Goal: Task Accomplishment & Management: Manage account settings

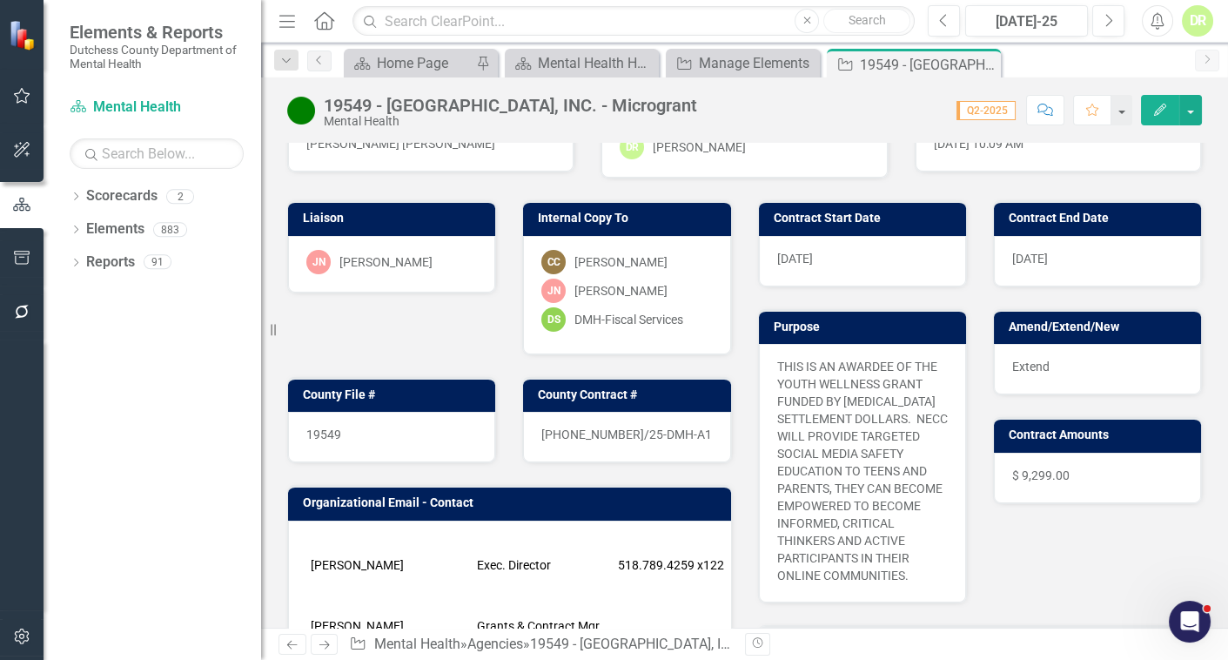
scroll to position [395, 0]
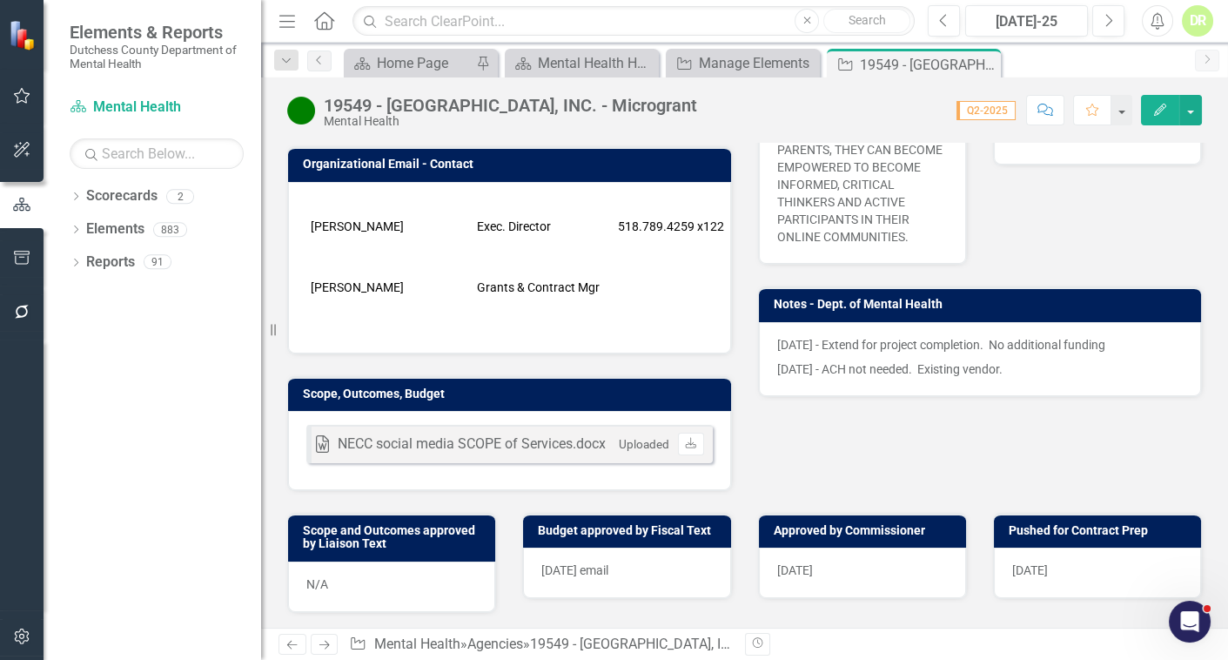
click at [1071, 548] on div "[DATE]" at bounding box center [1097, 573] width 207 height 50
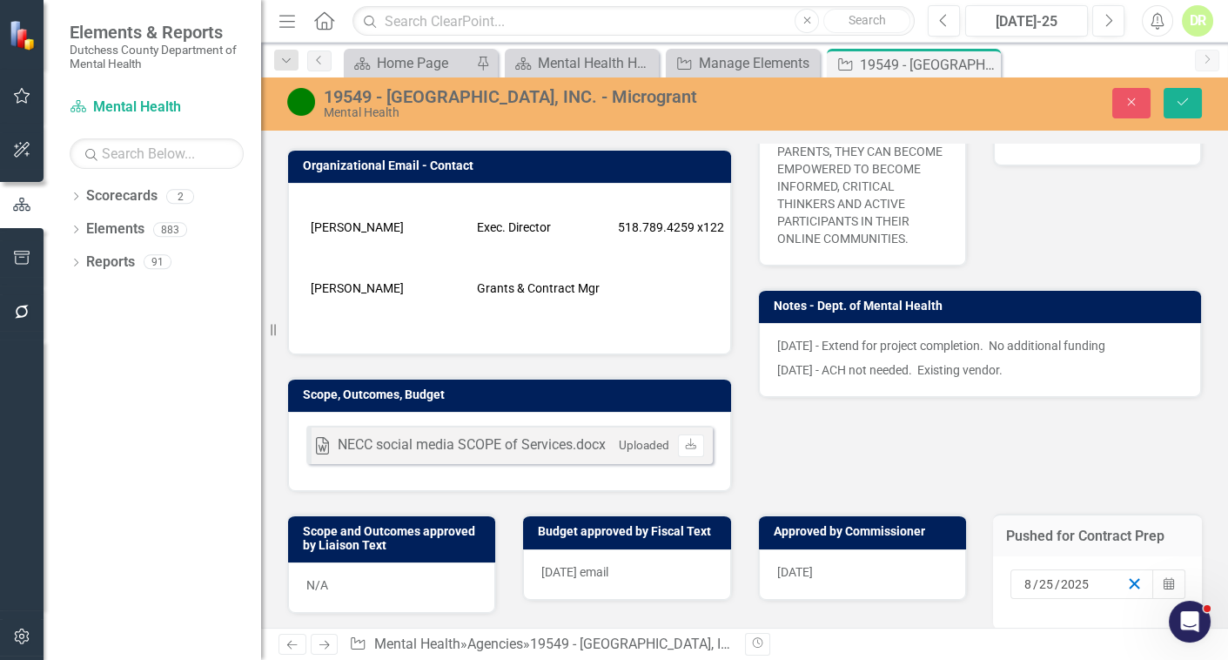
click at [1127, 575] on icon "button" at bounding box center [1135, 583] width 17 height 17
click at [1184, 105] on icon "Save" at bounding box center [1183, 102] width 16 height 12
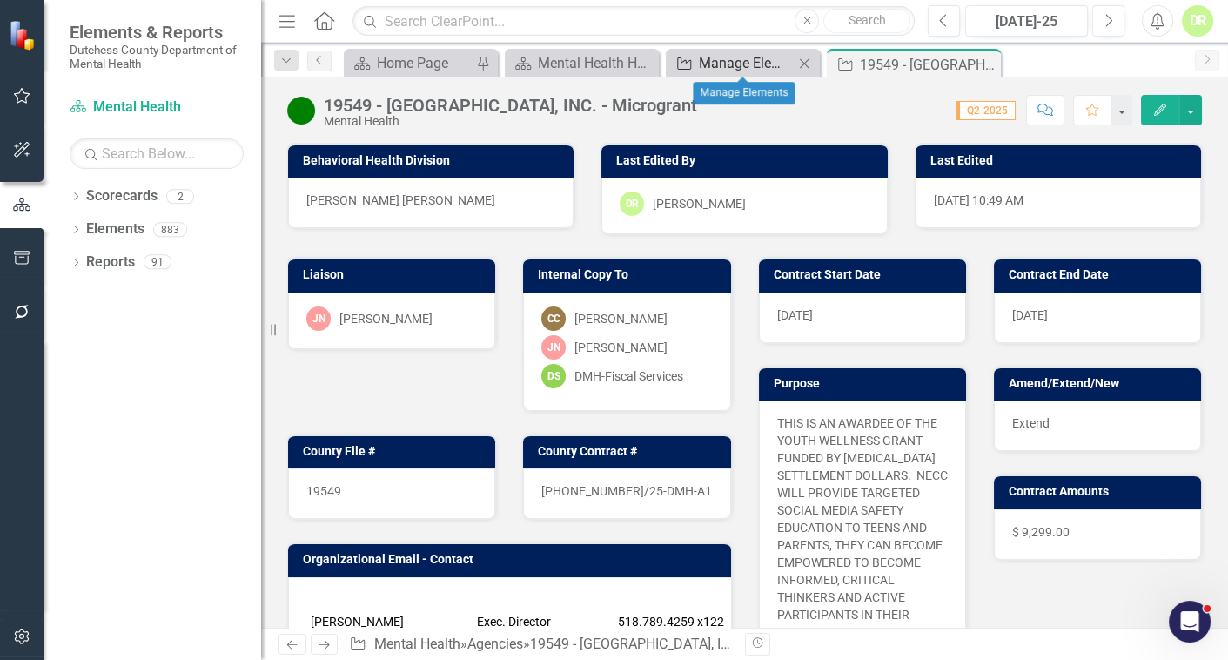
click at [740, 65] on div "Manage Elements" at bounding box center [746, 63] width 95 height 22
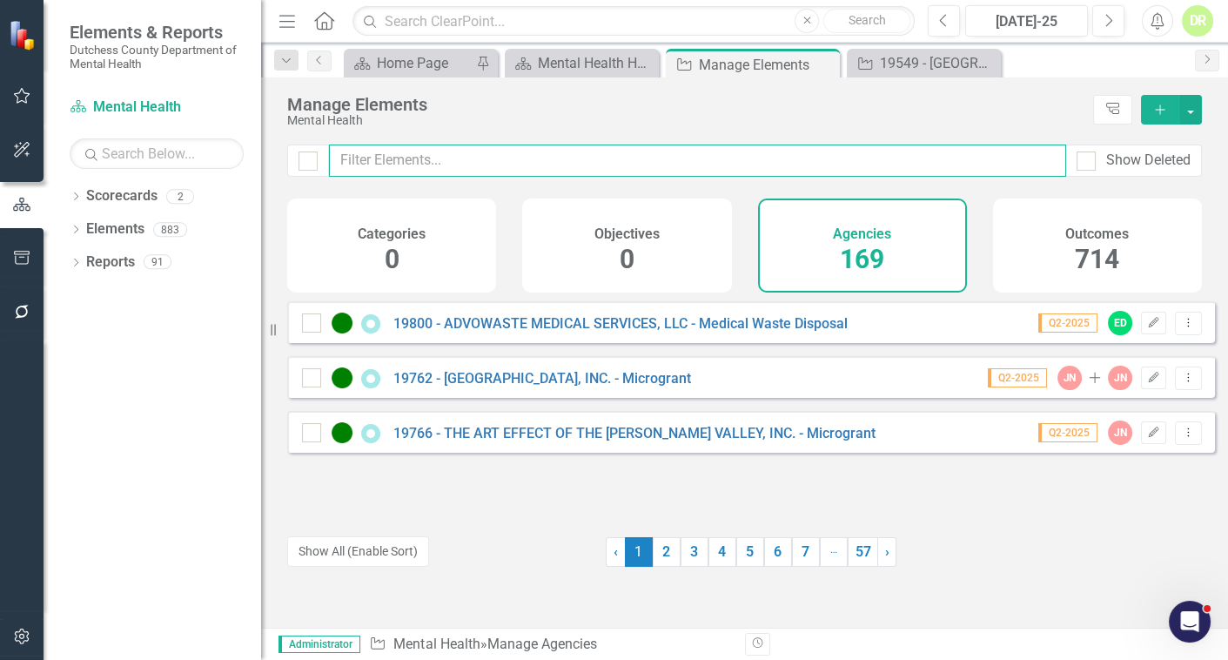
click at [492, 151] on input "text" at bounding box center [697, 161] width 737 height 32
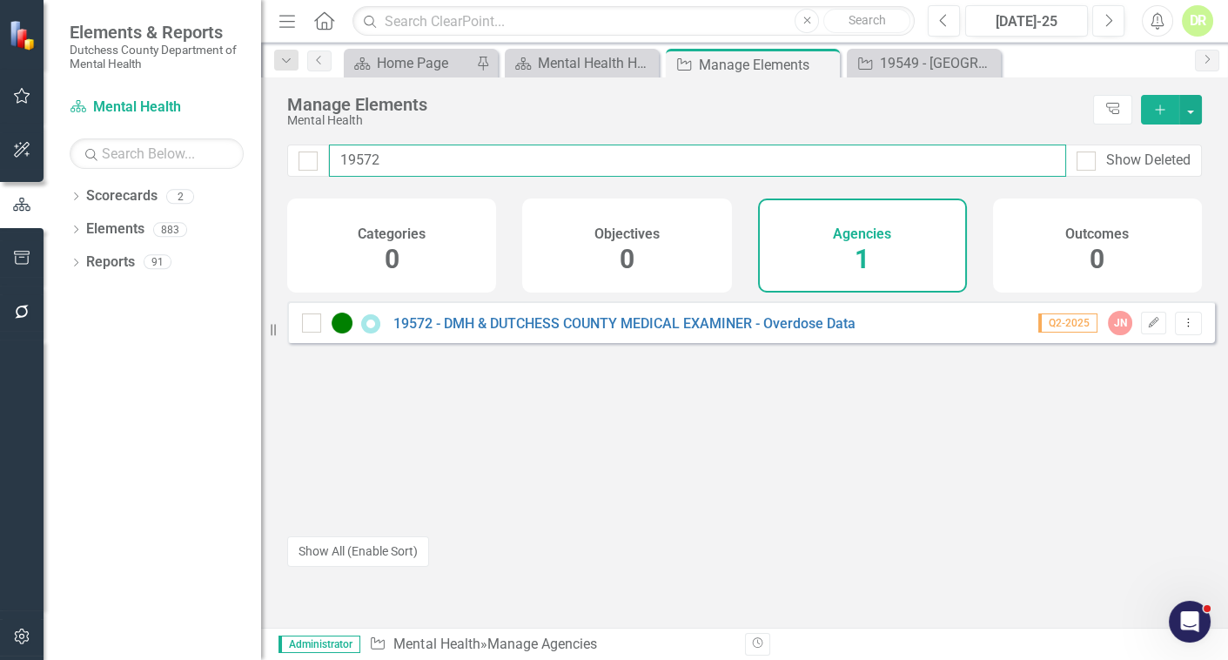
type input "19572"
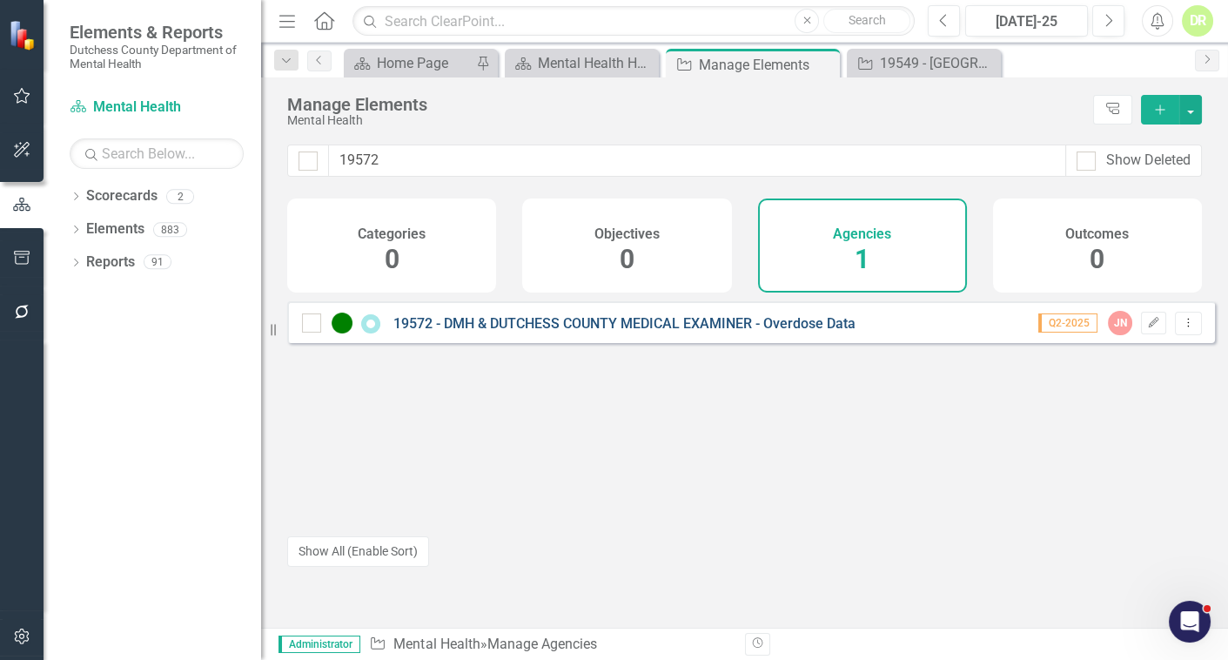
click at [509, 332] on link "19572 - DMH & DUTCHESS COUNTY MEDICAL EXAMINER - Overdose Data" at bounding box center [625, 323] width 462 height 17
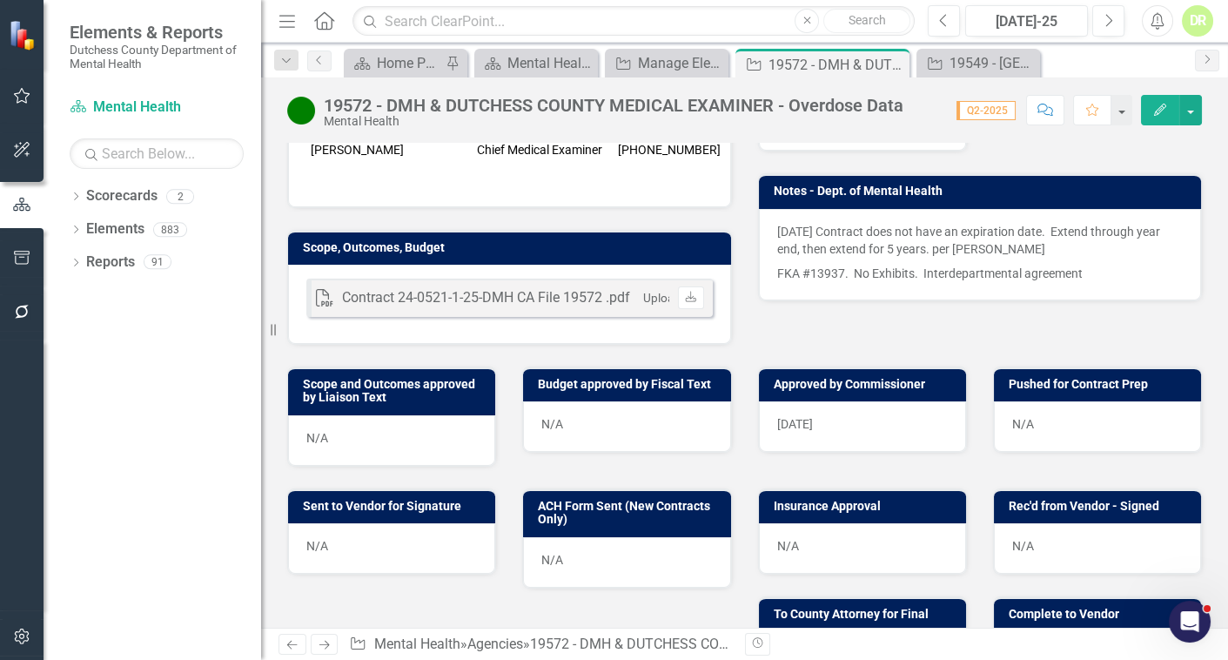
scroll to position [474, 0]
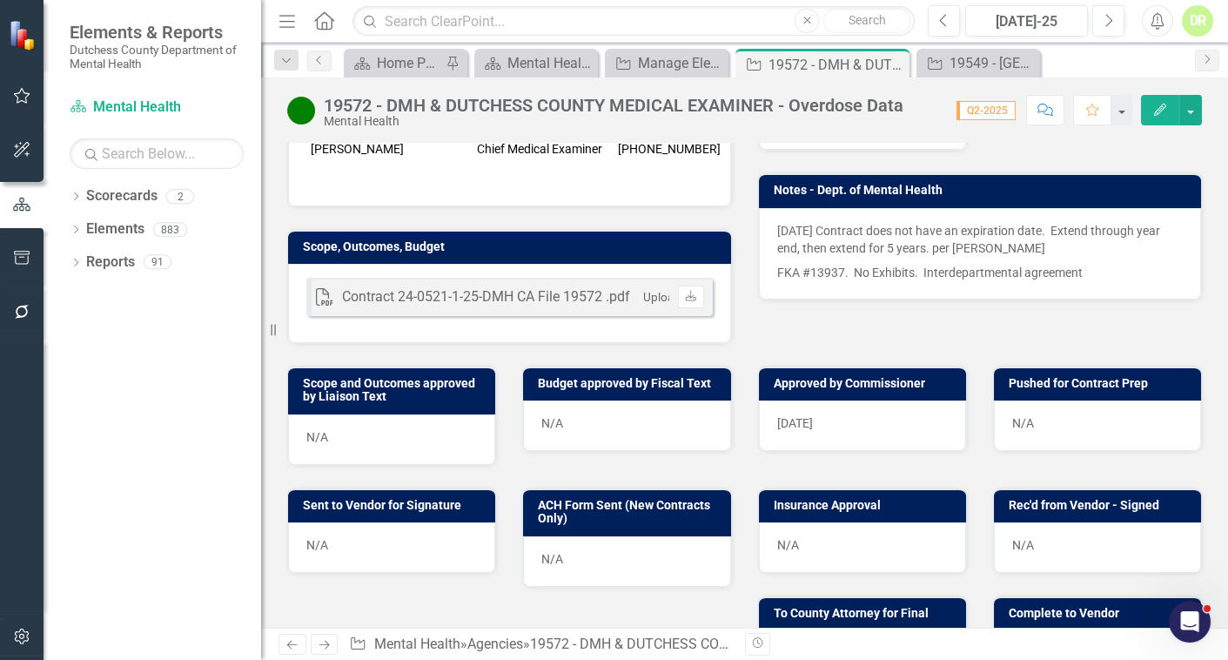
click at [1026, 400] on div "N/A" at bounding box center [1097, 425] width 207 height 50
click at [1033, 400] on div "N/A" at bounding box center [1097, 425] width 207 height 50
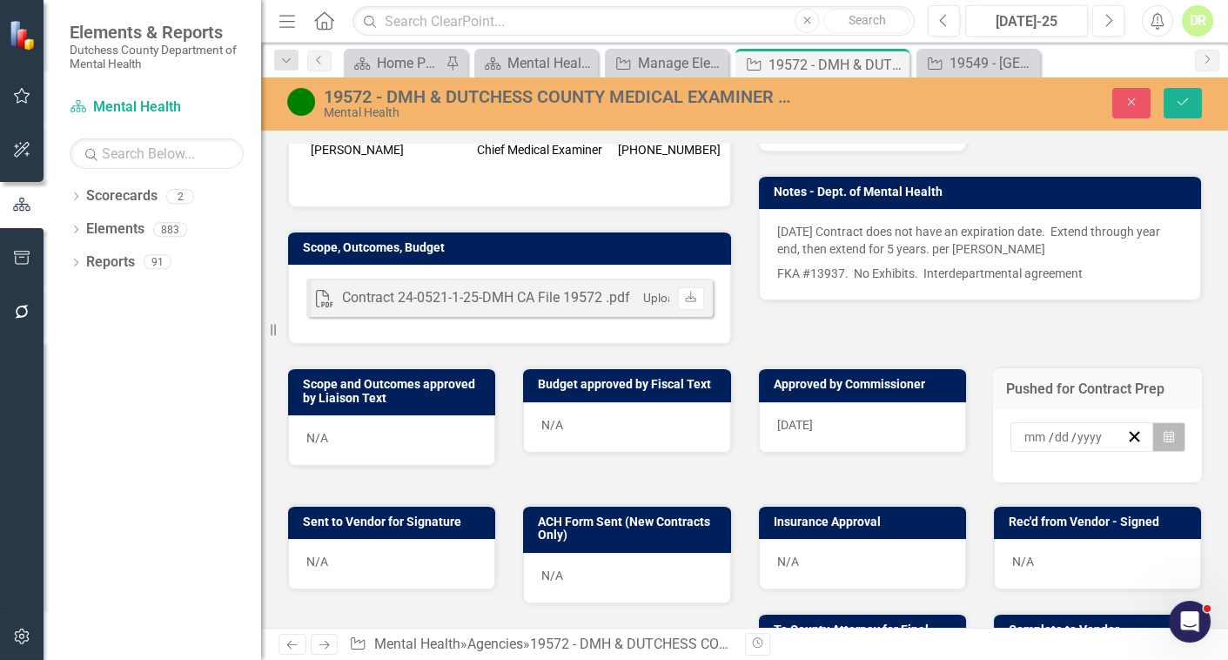
click at [1164, 430] on icon "button" at bounding box center [1169, 436] width 10 height 12
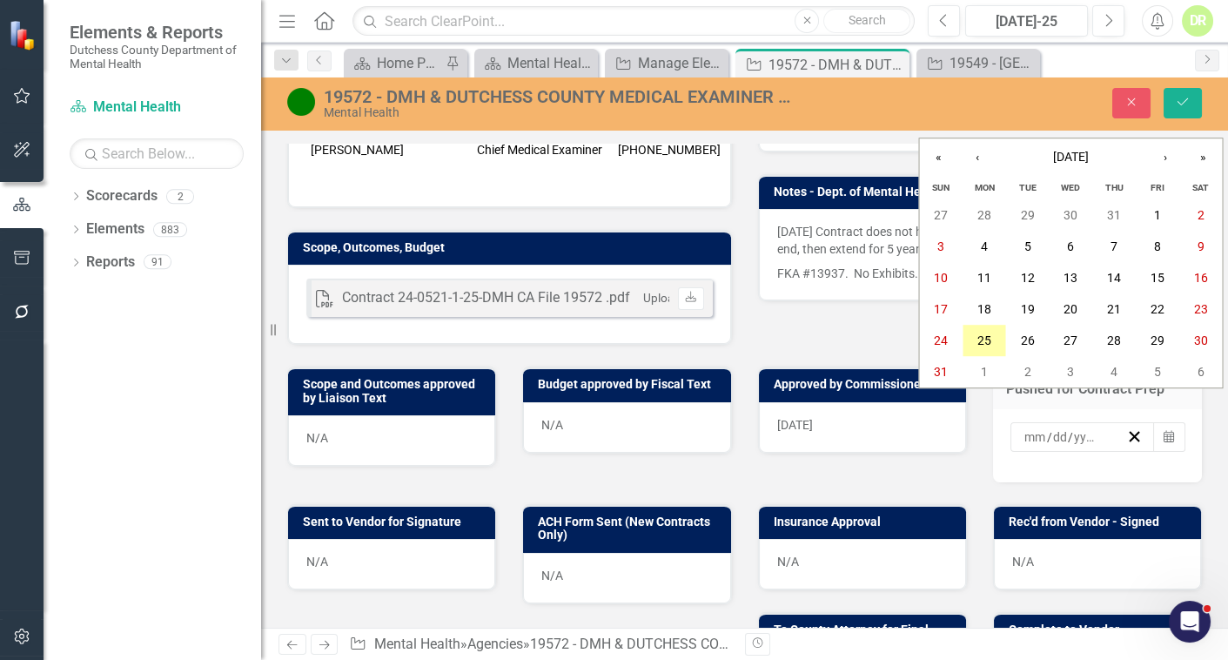
click at [981, 340] on abbr "25" at bounding box center [985, 340] width 14 height 14
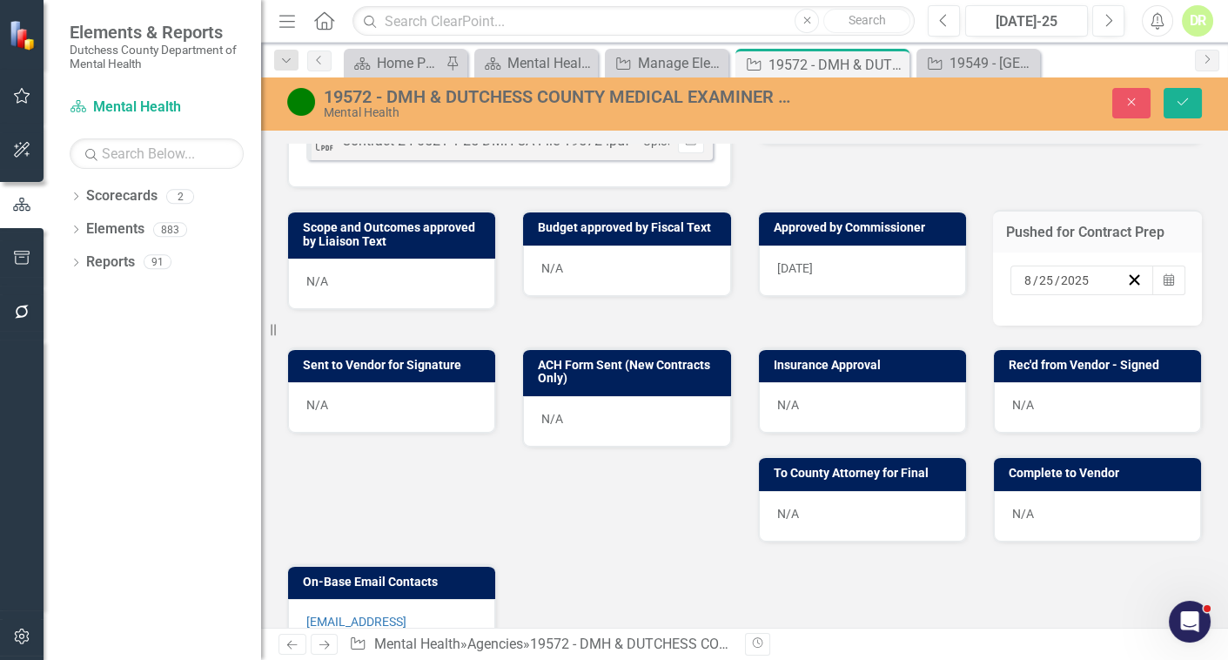
scroll to position [633, 0]
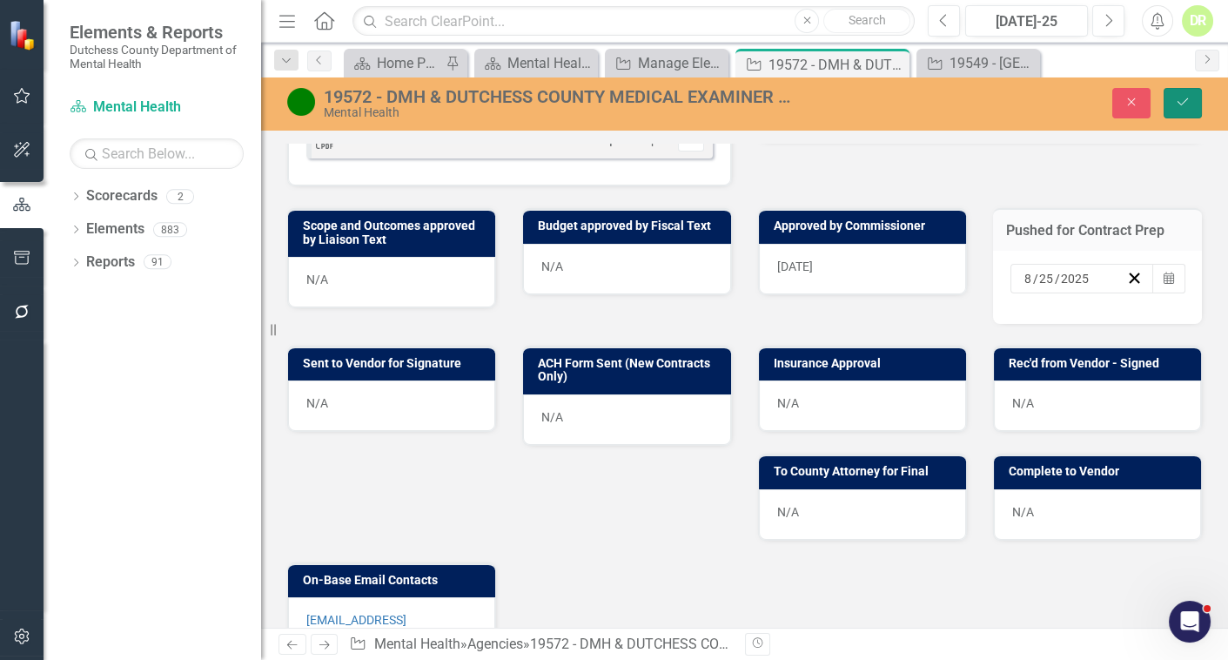
click at [1190, 97] on icon "Save" at bounding box center [1183, 102] width 16 height 12
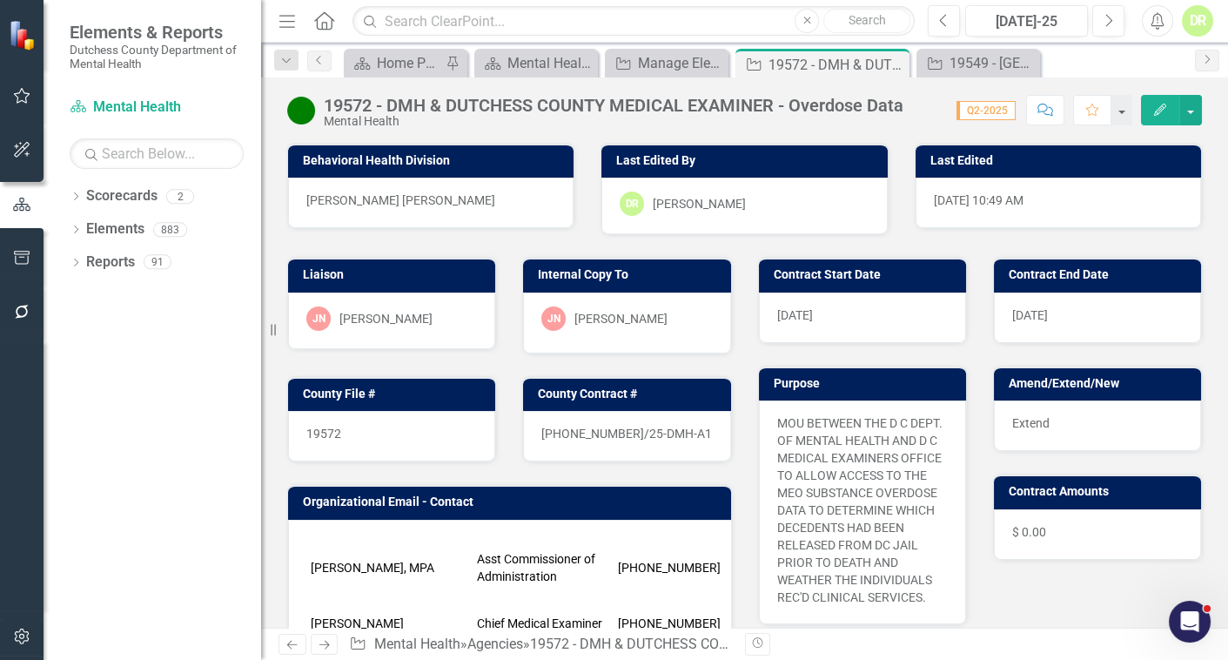
click at [615, 332] on div "[PERSON_NAME]-[PERSON_NAME]" at bounding box center [626, 323] width 207 height 61
click at [614, 331] on div "[PERSON_NAME]-[PERSON_NAME]" at bounding box center [626, 323] width 207 height 61
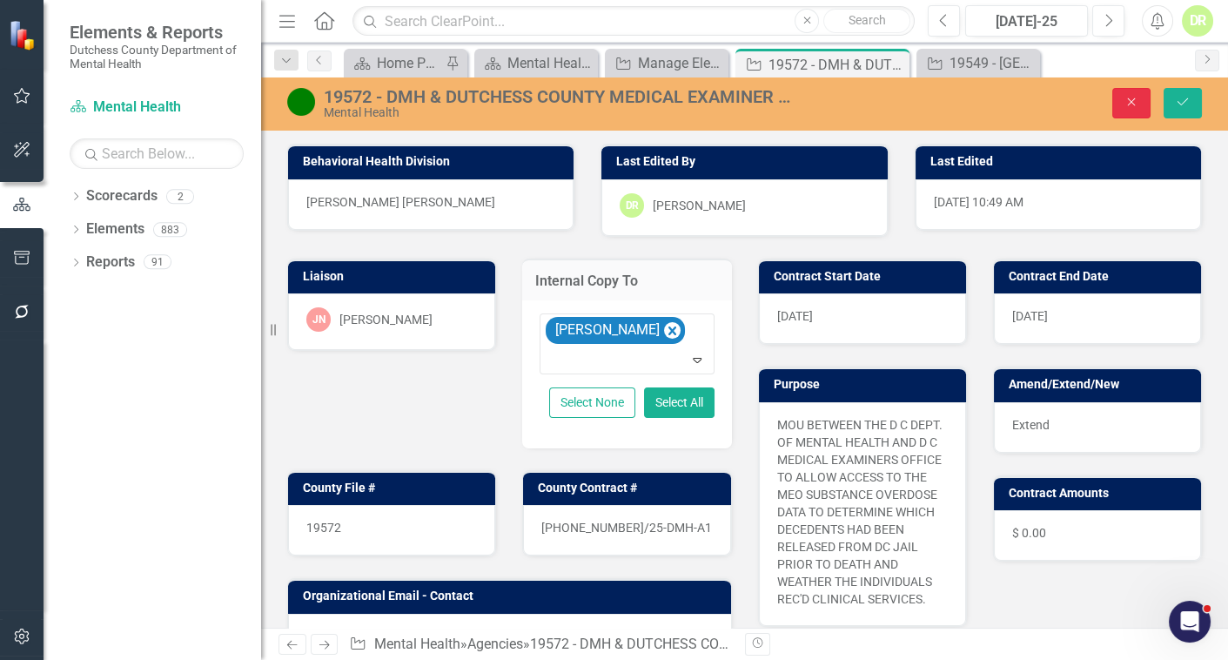
click at [1134, 103] on icon "Close" at bounding box center [1132, 102] width 16 height 12
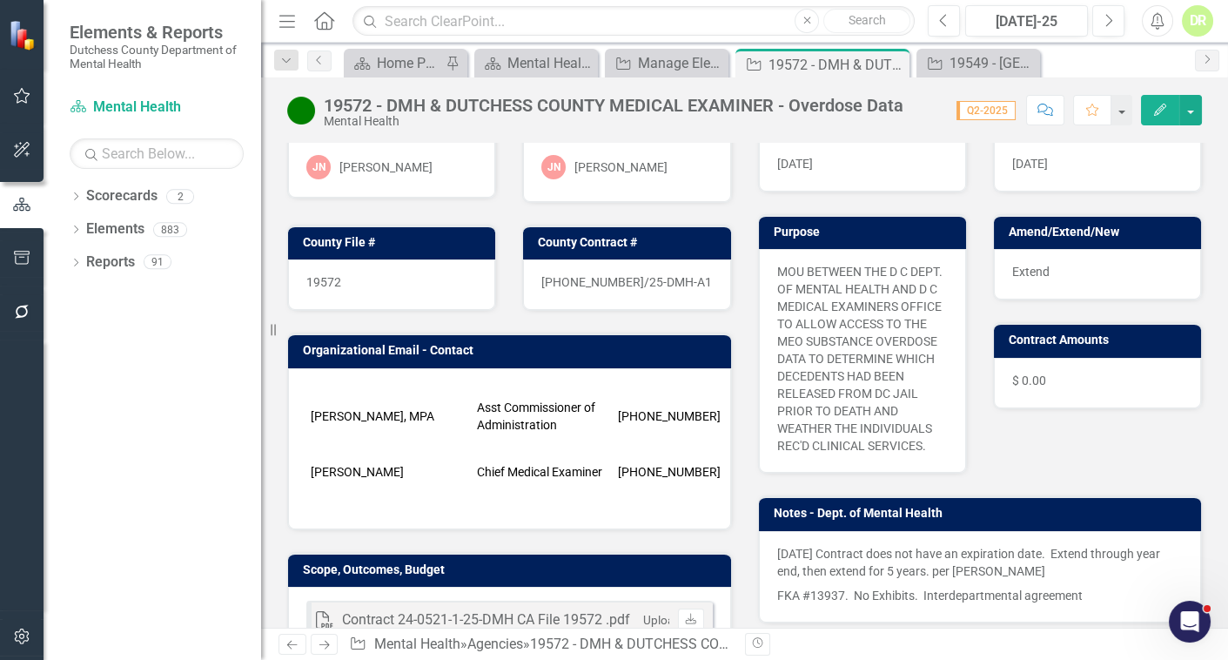
scroll to position [237, 0]
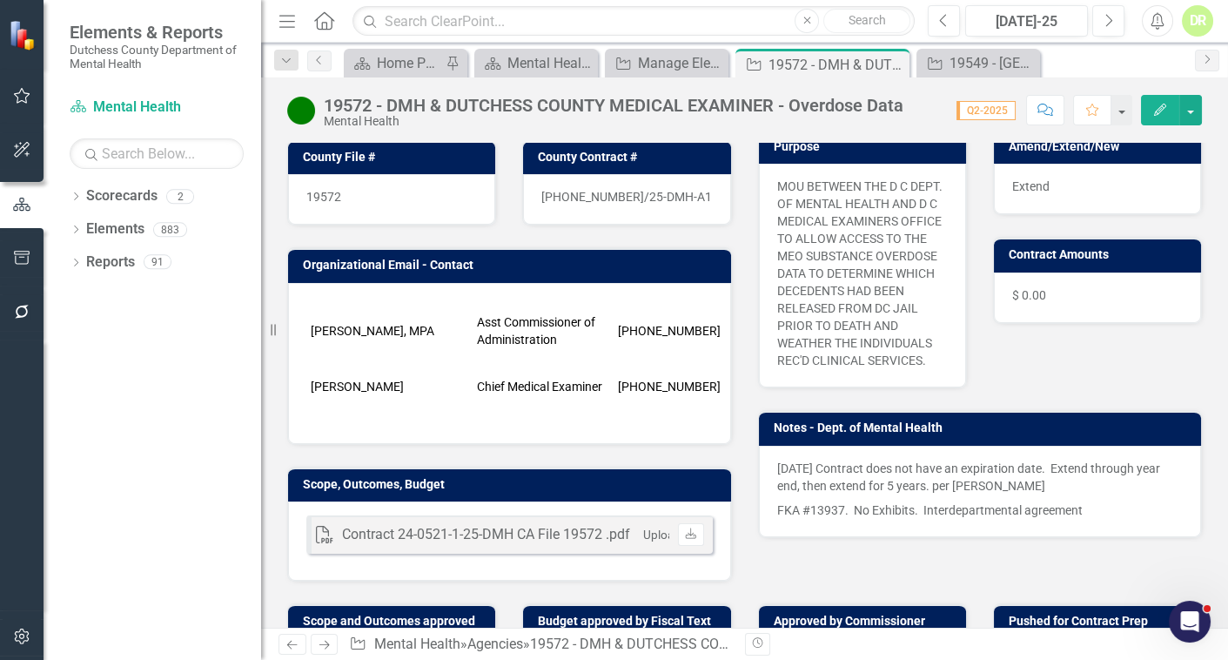
click at [491, 408] on p at bounding box center [509, 416] width 407 height 17
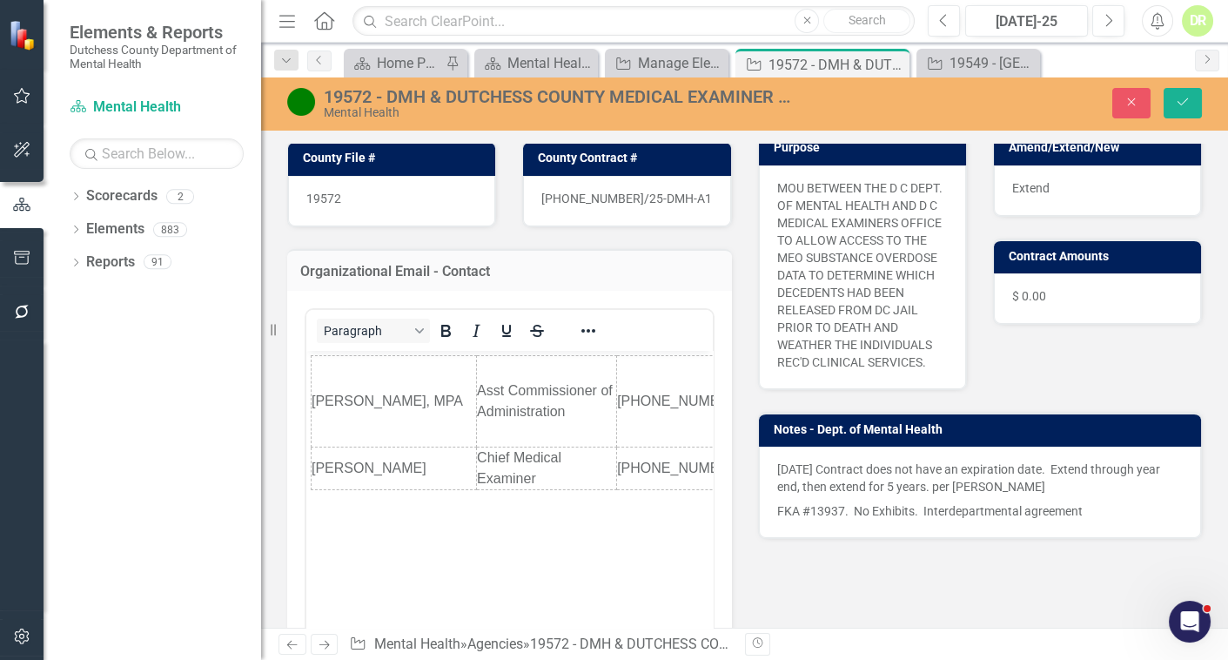
scroll to position [0, 0]
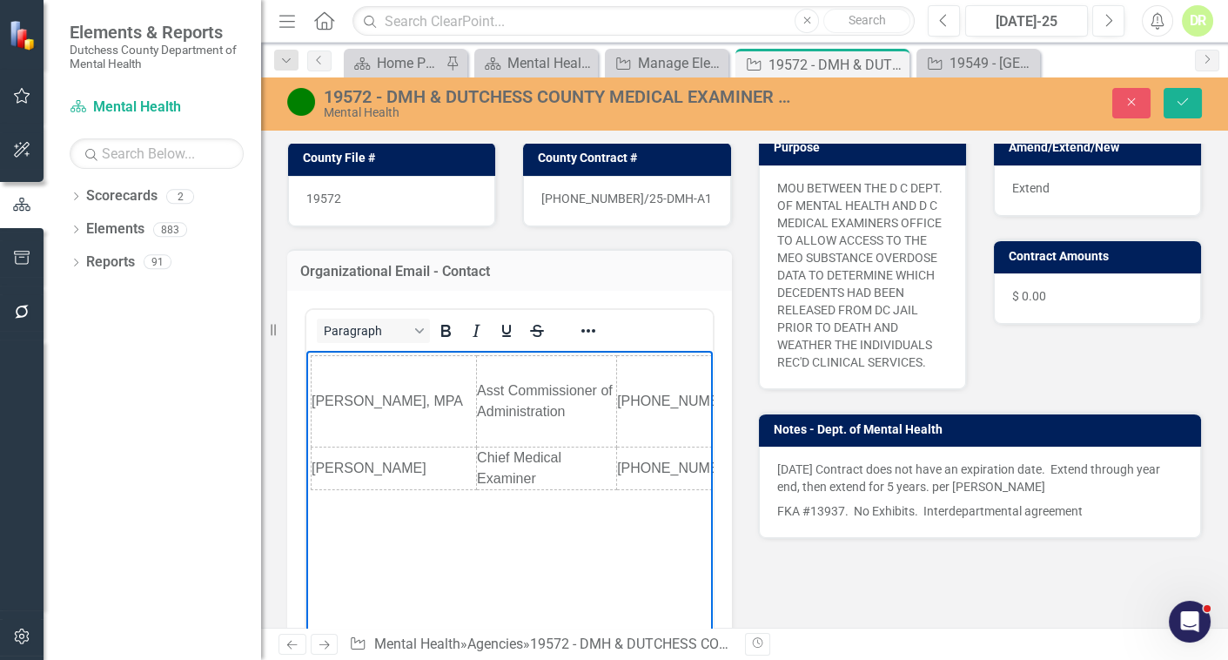
drag, startPoint x: 439, startPoint y: 441, endPoint x: 598, endPoint y: 794, distance: 387.7
click at [306, 445] on html "[PERSON_NAME], MPA Asst Commissioner of Administration [PHONE_NUMBER] [EMAIL_AD…" at bounding box center [509, 481] width 407 height 261
click at [395, 389] on td "[PERSON_NAME], MPA" at bounding box center [394, 401] width 165 height 91
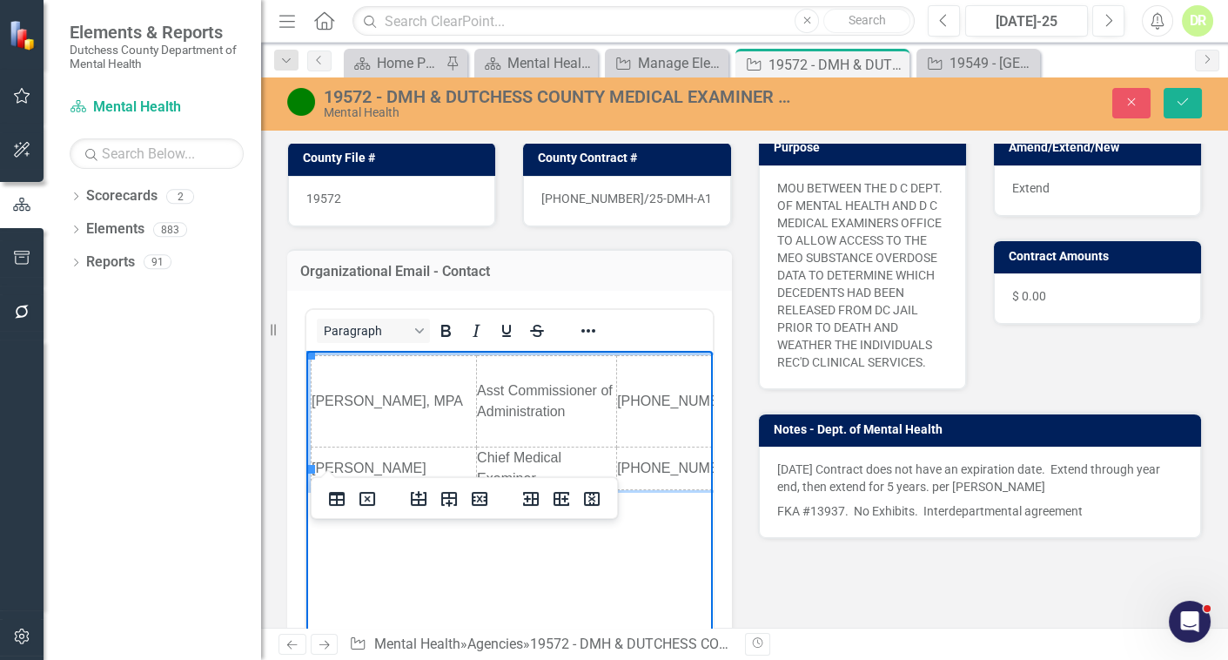
drag, startPoint x: 416, startPoint y: 446, endPoint x: 318, endPoint y: 445, distance: 98.4
click at [313, 447] on td "[PERSON_NAME]" at bounding box center [394, 468] width 165 height 43
paste body "Rich Text Area. Press ALT-0 for help."
drag, startPoint x: 552, startPoint y: 451, endPoint x: 502, endPoint y: 446, distance: 49.9
click at [502, 447] on td "Chief Medical Examiner" at bounding box center [547, 468] width 140 height 43
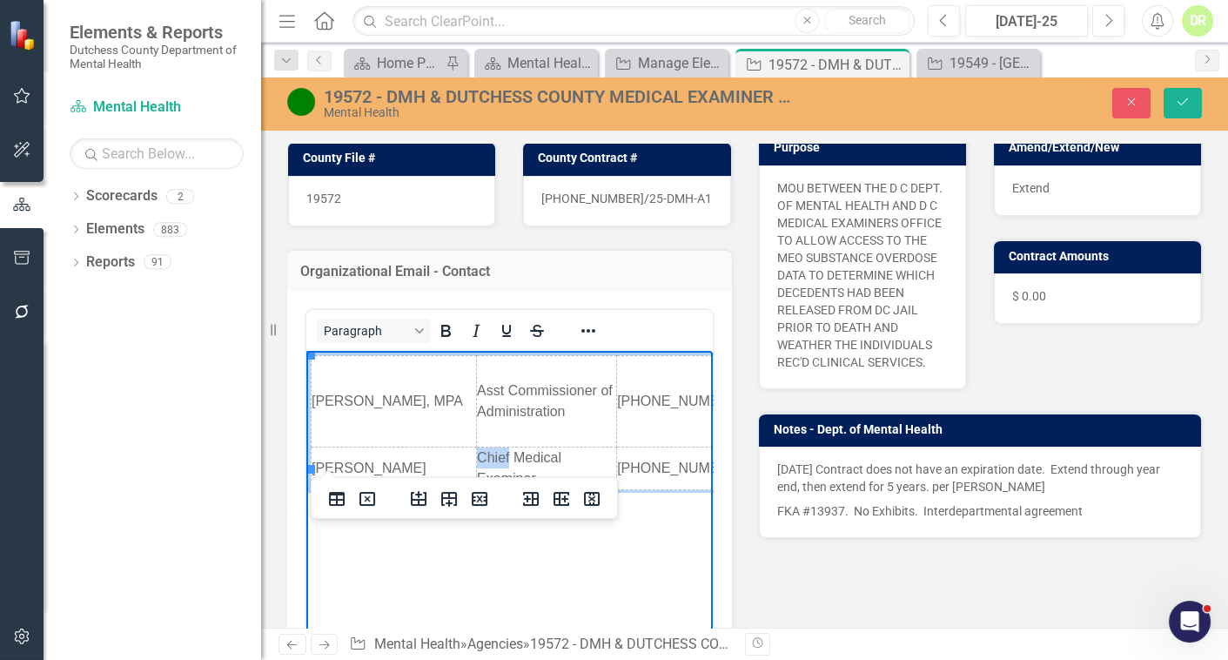
drag, startPoint x: 509, startPoint y: 433, endPoint x: 481, endPoint y: 426, distance: 28.7
click at [481, 426] on html "[PERSON_NAME], MPA Asst Commissioner of Administration [PHONE_NUMBER] [EMAIL_AD…" at bounding box center [509, 481] width 407 height 261
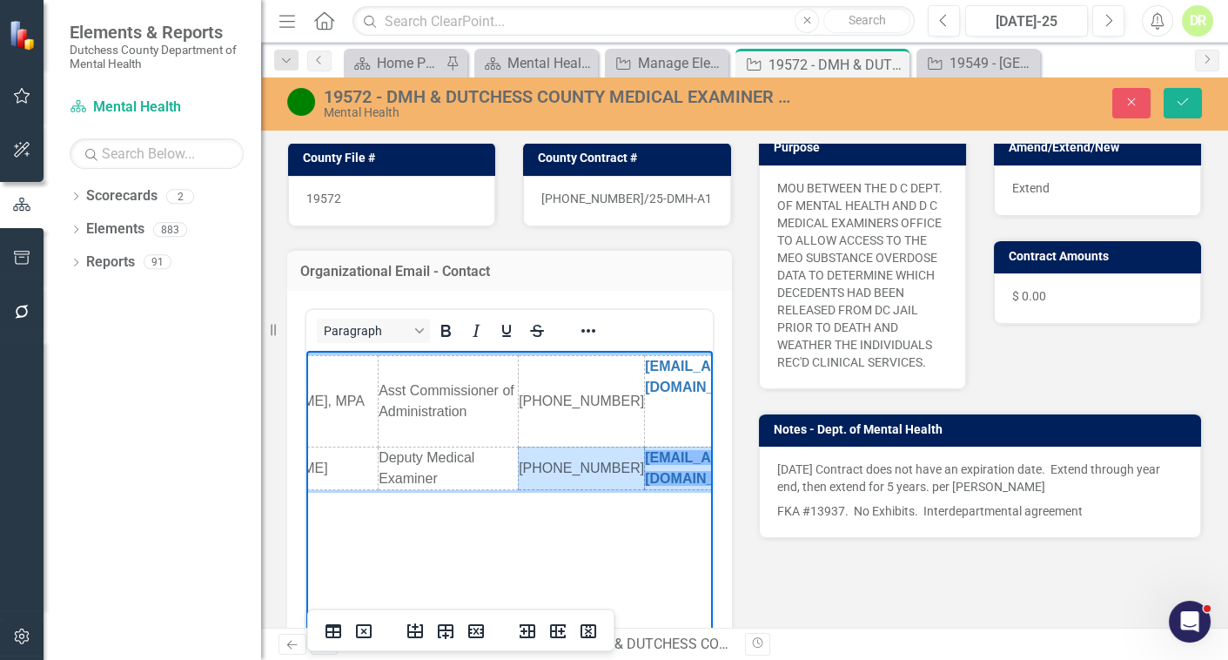
scroll to position [0, 233]
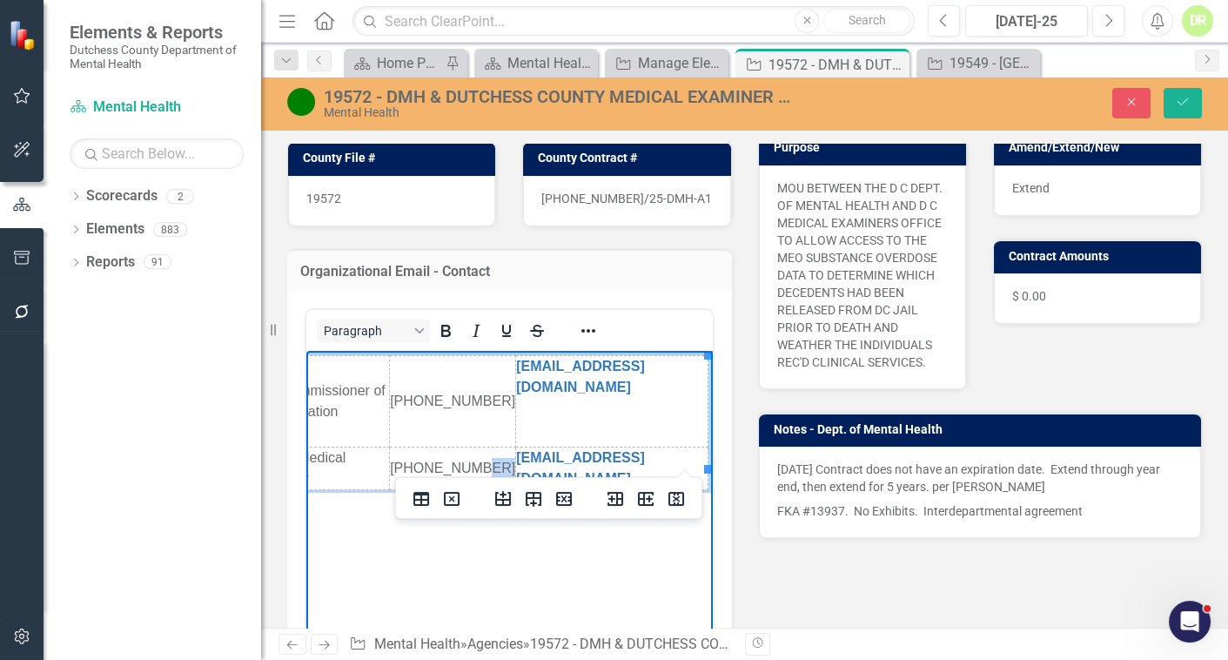
drag, startPoint x: 676, startPoint y: 444, endPoint x: 462, endPoint y: 448, distance: 213.3
click at [462, 448] on td "[PHONE_NUMBER]" at bounding box center [453, 468] width 126 height 43
drag, startPoint x: 441, startPoint y: 442, endPoint x: 481, endPoint y: 442, distance: 39.2
click at [481, 447] on td "[PHONE_NUMBER]" at bounding box center [453, 468] width 126 height 43
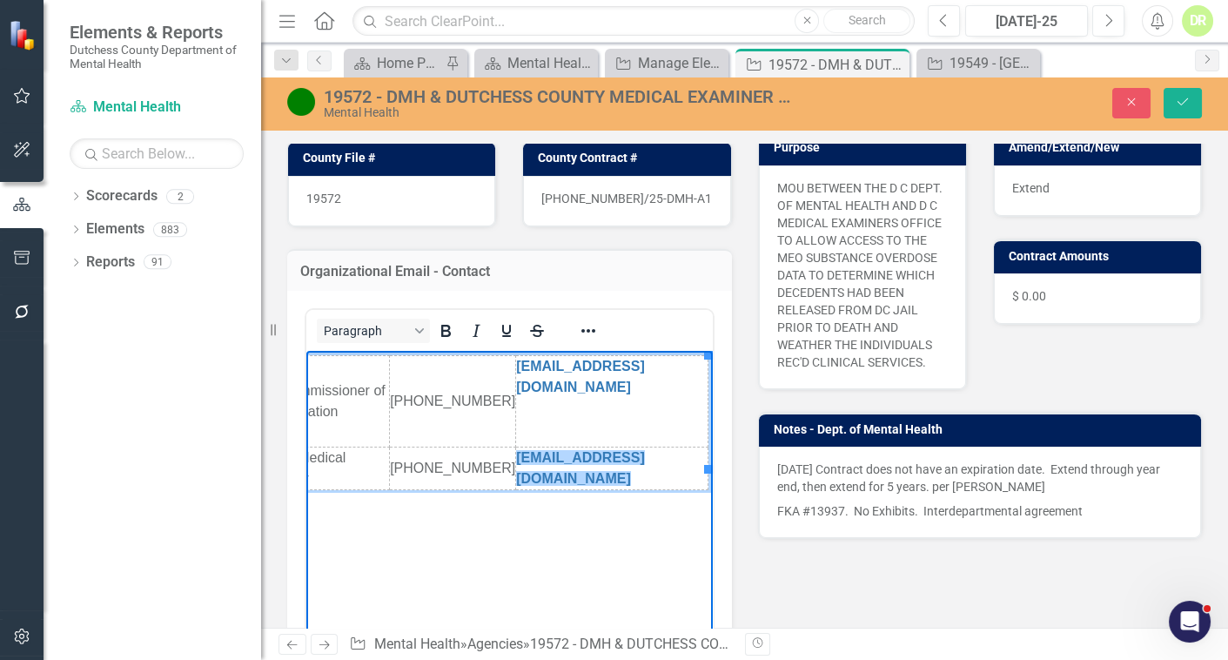
click at [689, 456] on td "[EMAIL_ADDRESS][DOMAIN_NAME]﻿" at bounding box center [612, 468] width 192 height 43
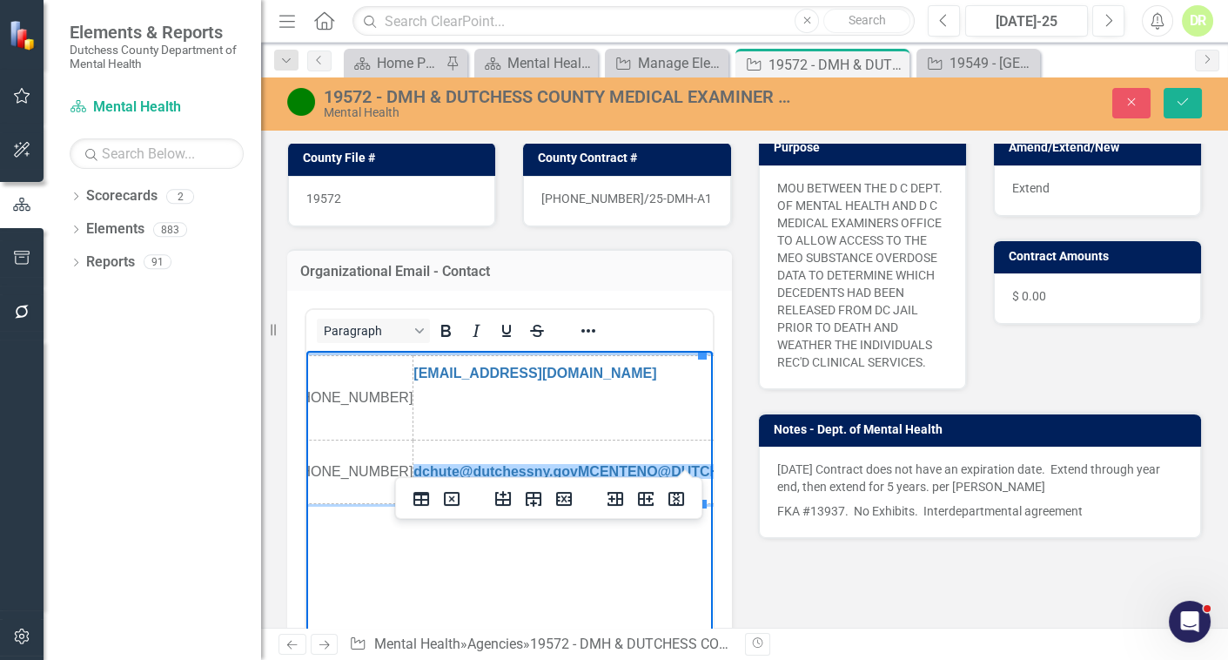
scroll to position [0, 232]
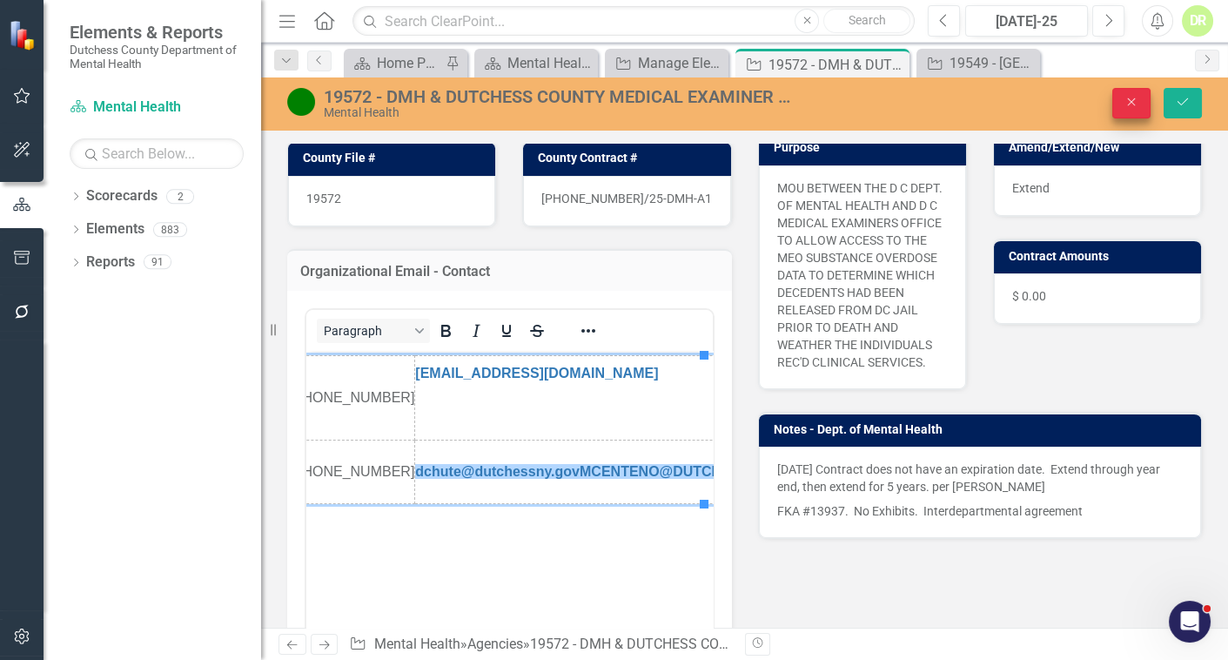
click at [1125, 96] on icon "Close" at bounding box center [1132, 102] width 16 height 12
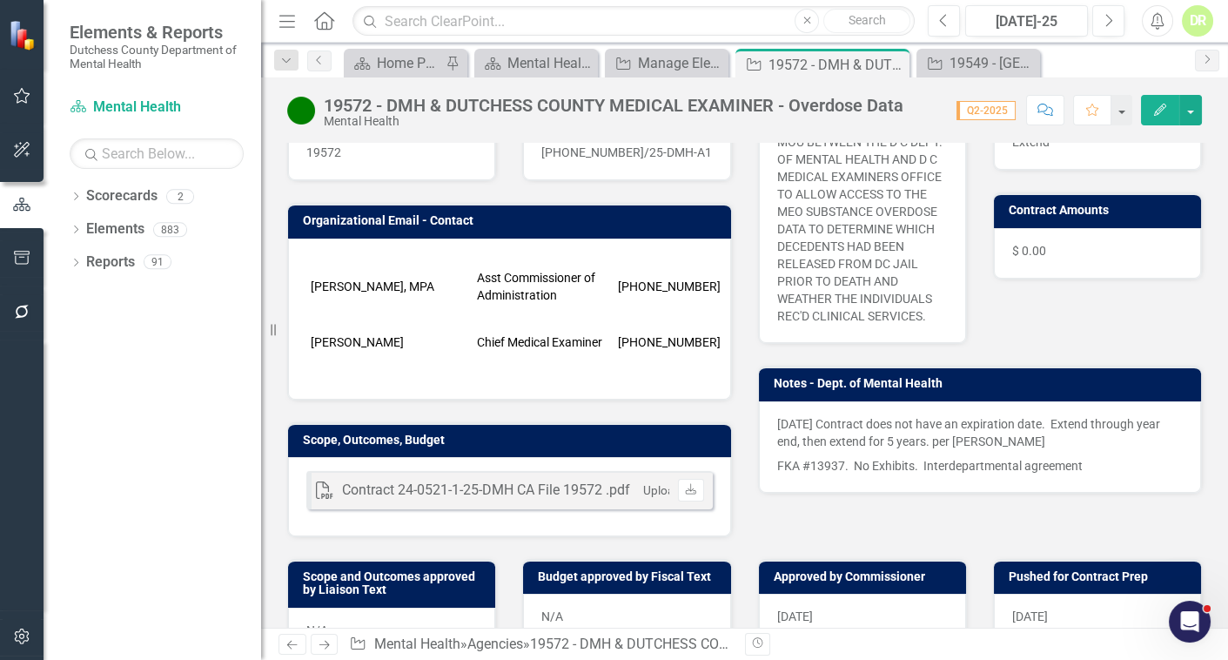
scroll to position [395, 0]
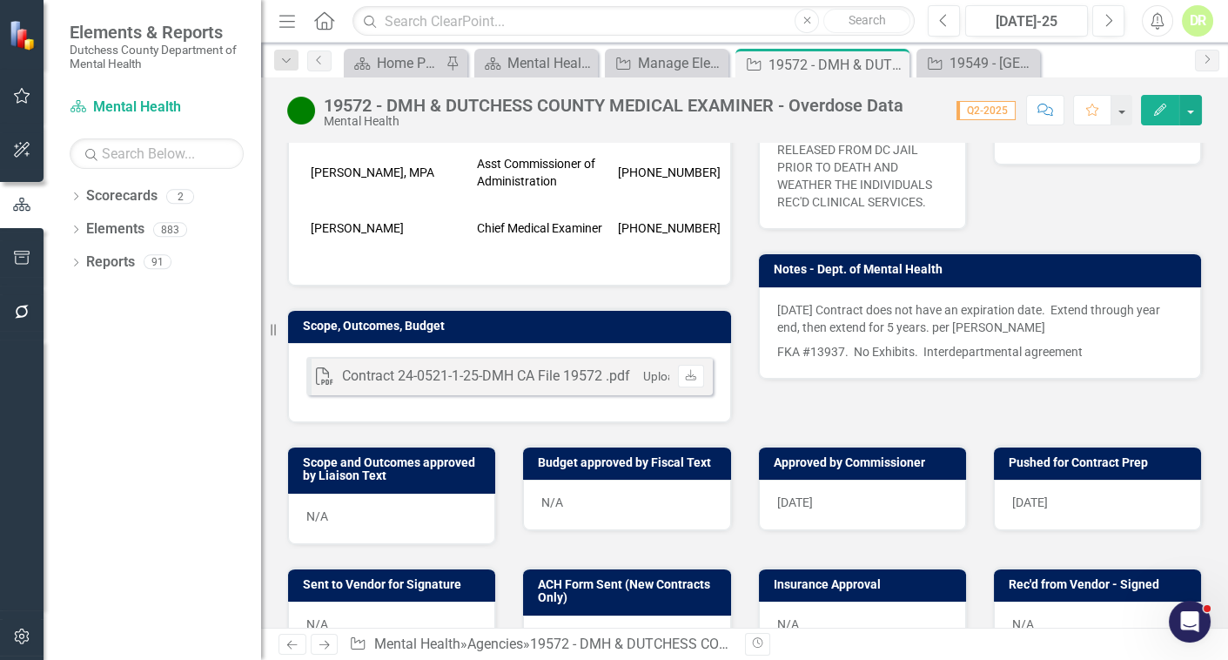
click at [471, 206] on td "[PERSON_NAME]" at bounding box center [389, 228] width 166 height 44
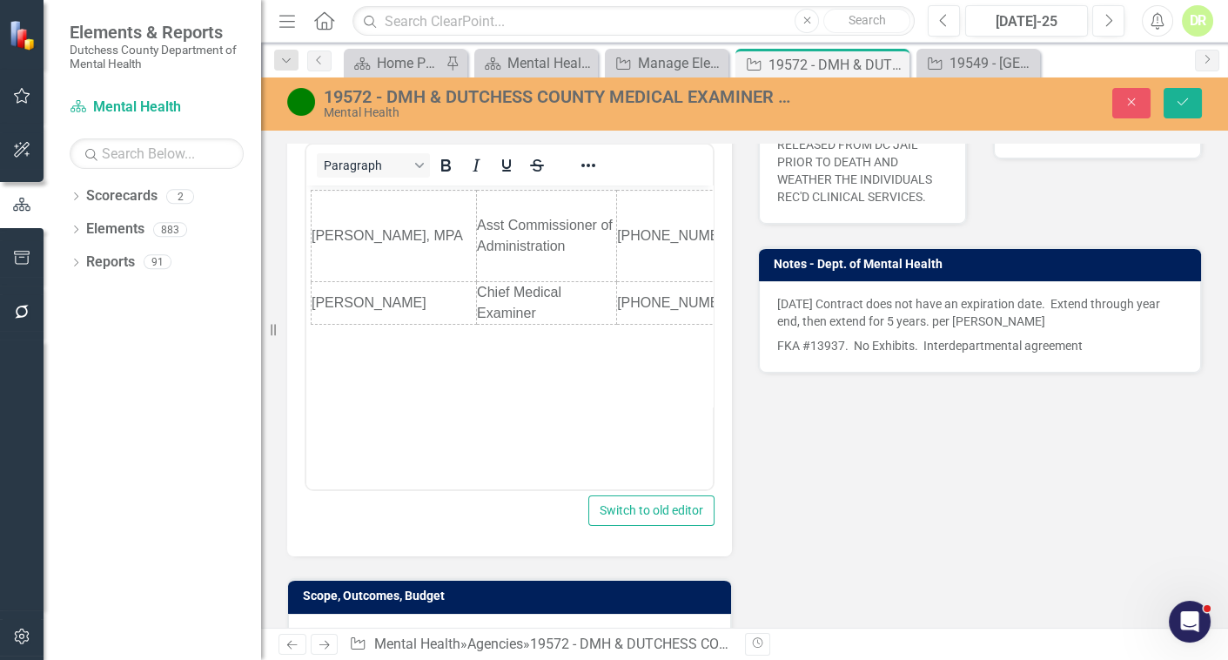
scroll to position [0, 0]
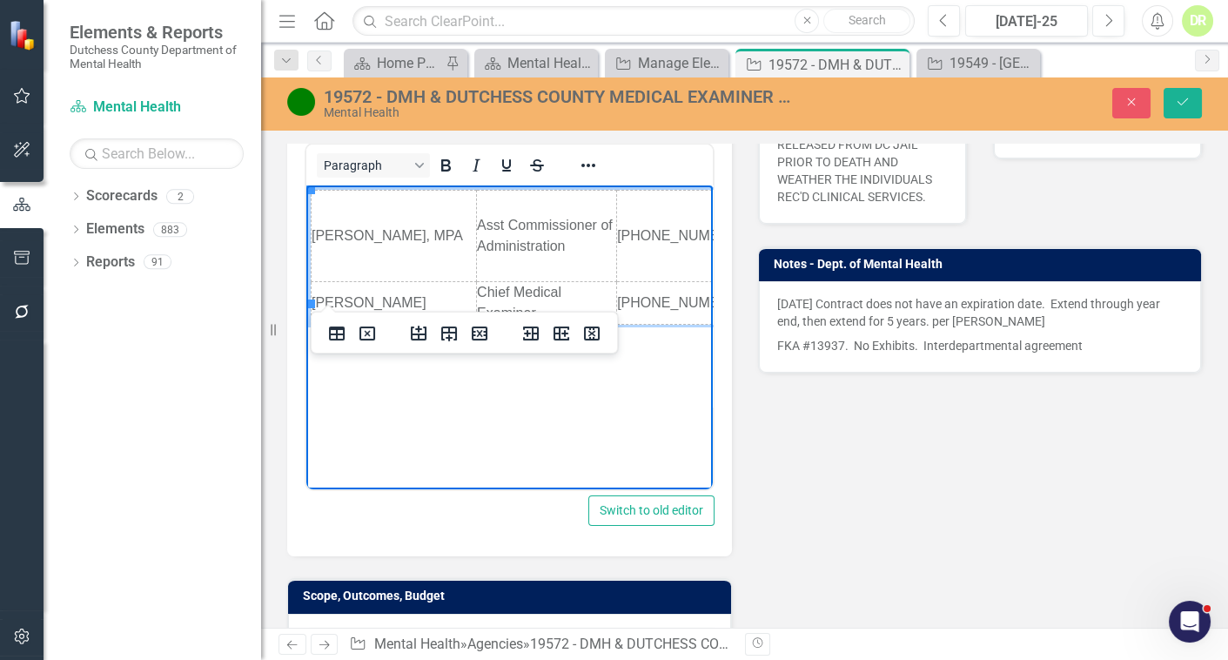
drag, startPoint x: 420, startPoint y: 279, endPoint x: 314, endPoint y: 276, distance: 106.2
click at [314, 282] on td "[PERSON_NAME]" at bounding box center [394, 303] width 165 height 43
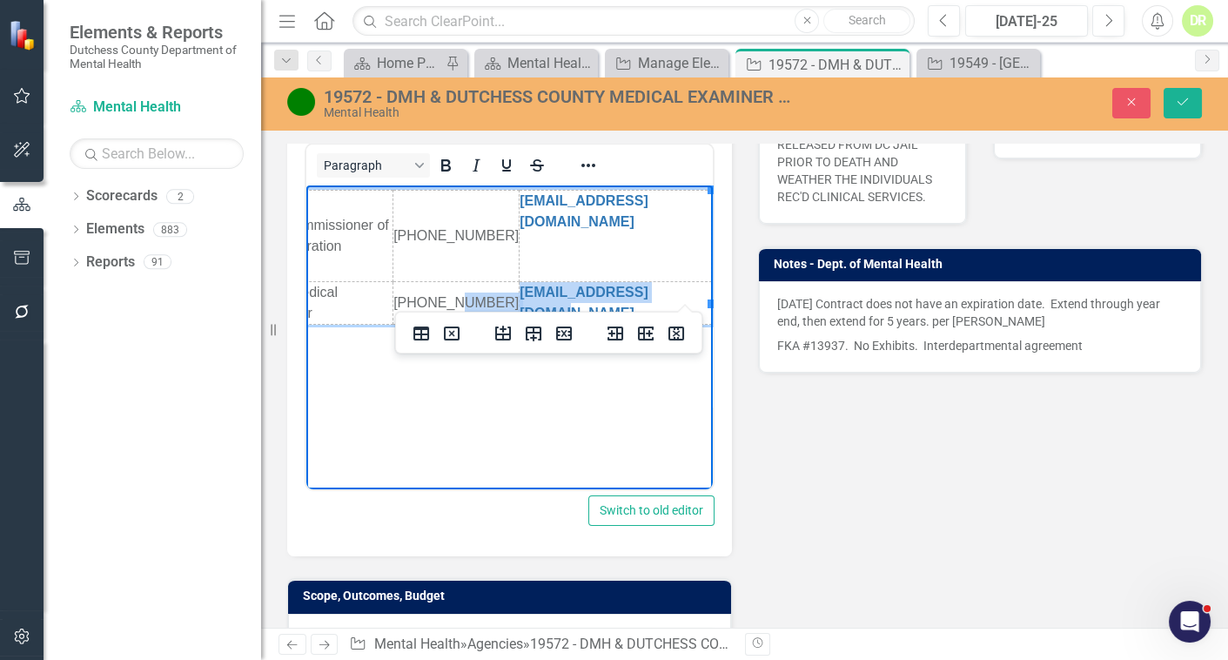
scroll to position [0, 233]
drag, startPoint x: 673, startPoint y: 279, endPoint x: 441, endPoint y: 277, distance: 232.5
click at [441, 282] on td "[PHONE_NUMBER]" at bounding box center [453, 303] width 126 height 43
click at [688, 282] on td "[EMAIL_ADDRESS][DOMAIN_NAME]﻿" at bounding box center [612, 303] width 192 height 43
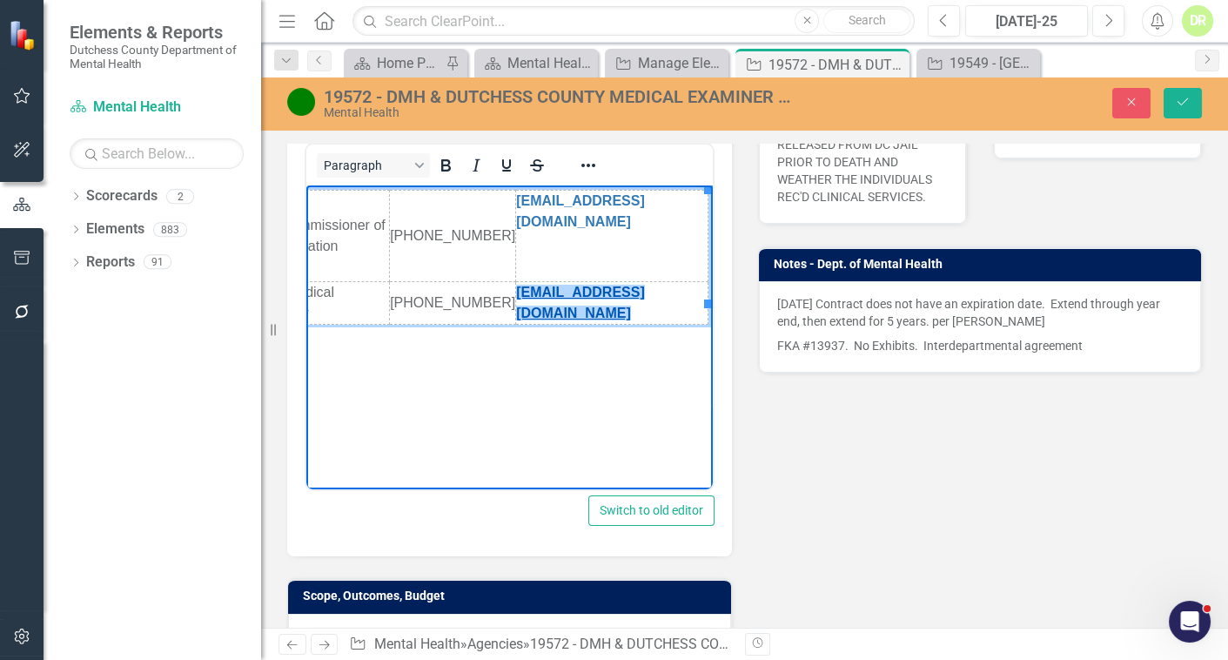
click at [553, 286] on link "[EMAIL_ADDRESS][DOMAIN_NAME]﻿" at bounding box center [580, 303] width 129 height 36
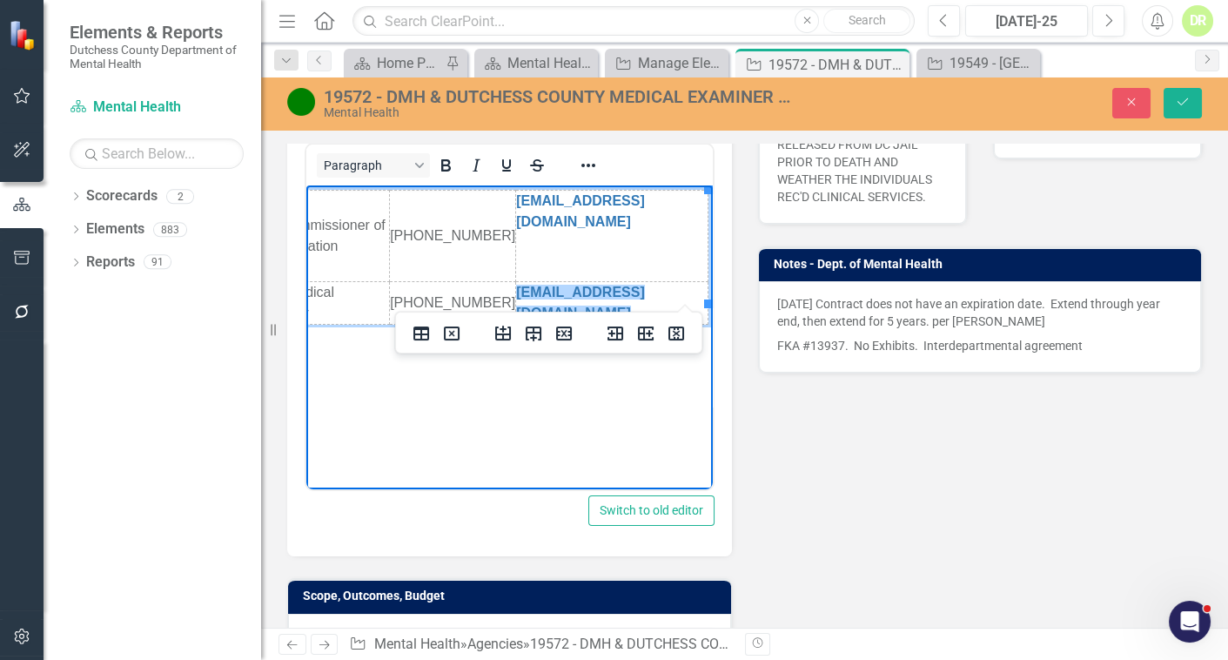
click at [673, 283] on td "[EMAIL_ADDRESS][DOMAIN_NAME]" at bounding box center [612, 303] width 192 height 43
drag, startPoint x: 672, startPoint y: 283, endPoint x: 518, endPoint y: 287, distance: 154.2
click at [518, 287] on link "[EMAIL_ADDRESS][DOMAIN_NAME]﻿" at bounding box center [580, 303] width 129 height 36
click at [519, 288] on link "[EMAIL_ADDRESS][DOMAIN_NAME]﻿" at bounding box center [580, 303] width 129 height 36
click at [673, 282] on td "[EMAIL_ADDRESS][DOMAIN_NAME]" at bounding box center [612, 303] width 192 height 43
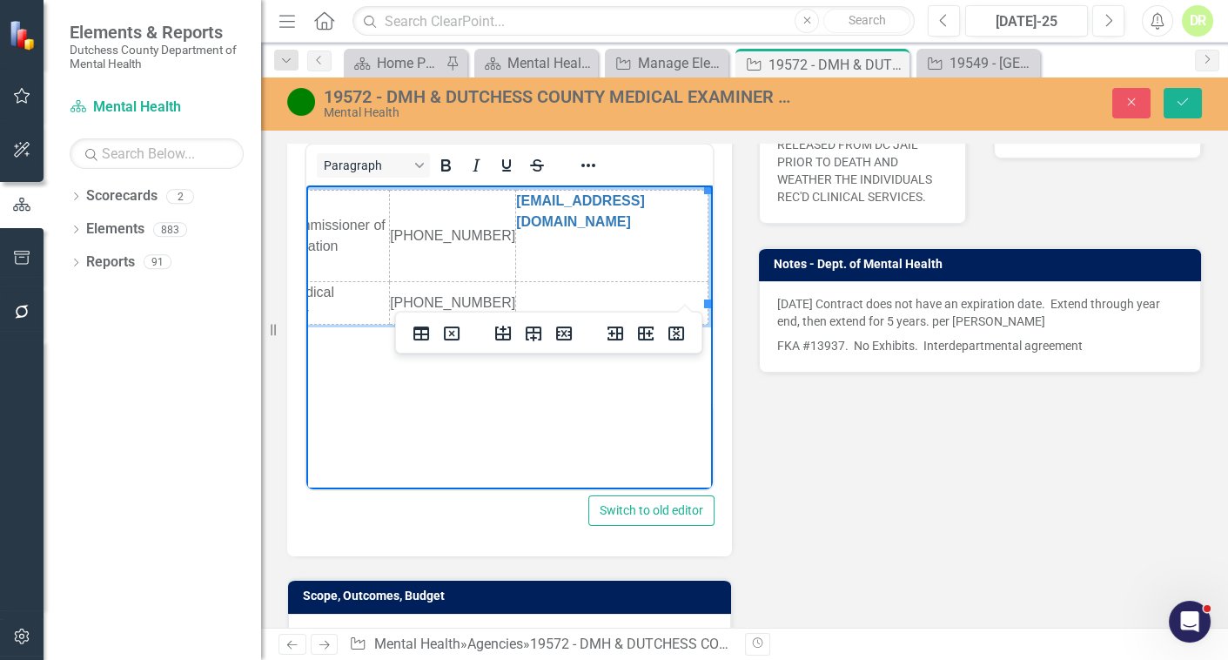
click at [646, 282] on td "Rich Text Area. Press ALT-0 for help." at bounding box center [612, 303] width 192 height 43
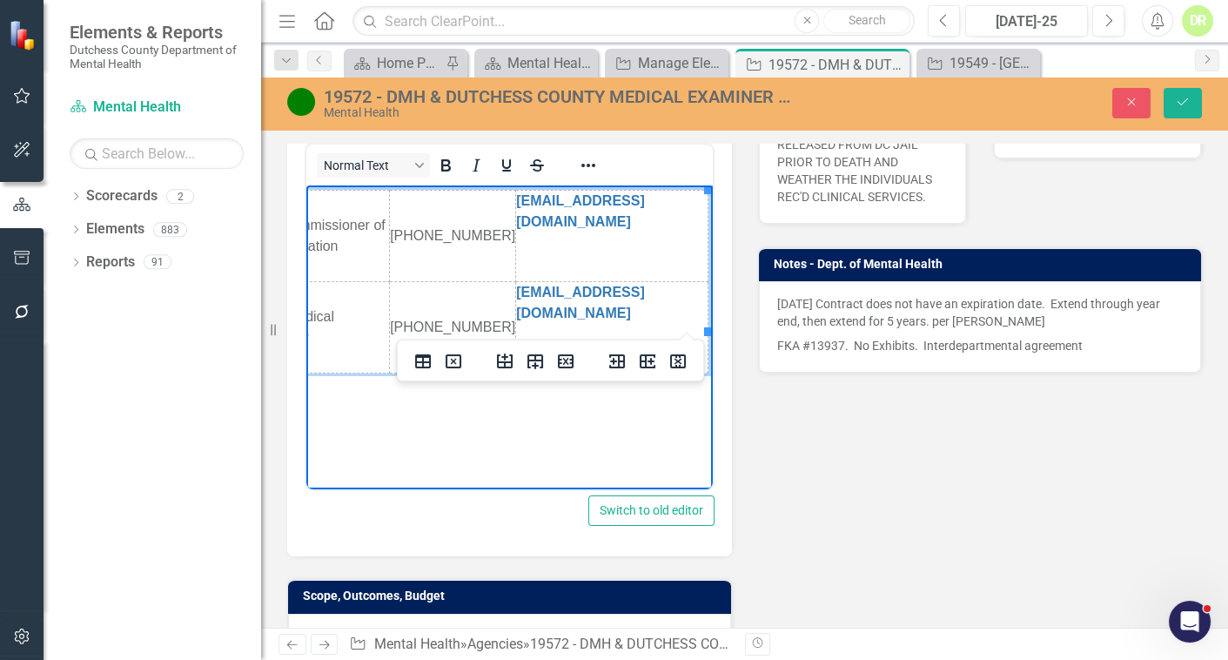
click at [678, 203] on p "[EMAIL_ADDRESS][DOMAIN_NAME]" at bounding box center [612, 212] width 192 height 42
click at [676, 210] on p "[EMAIL_ADDRESS][DOMAIN_NAME]﻿" at bounding box center [612, 212] width 192 height 42
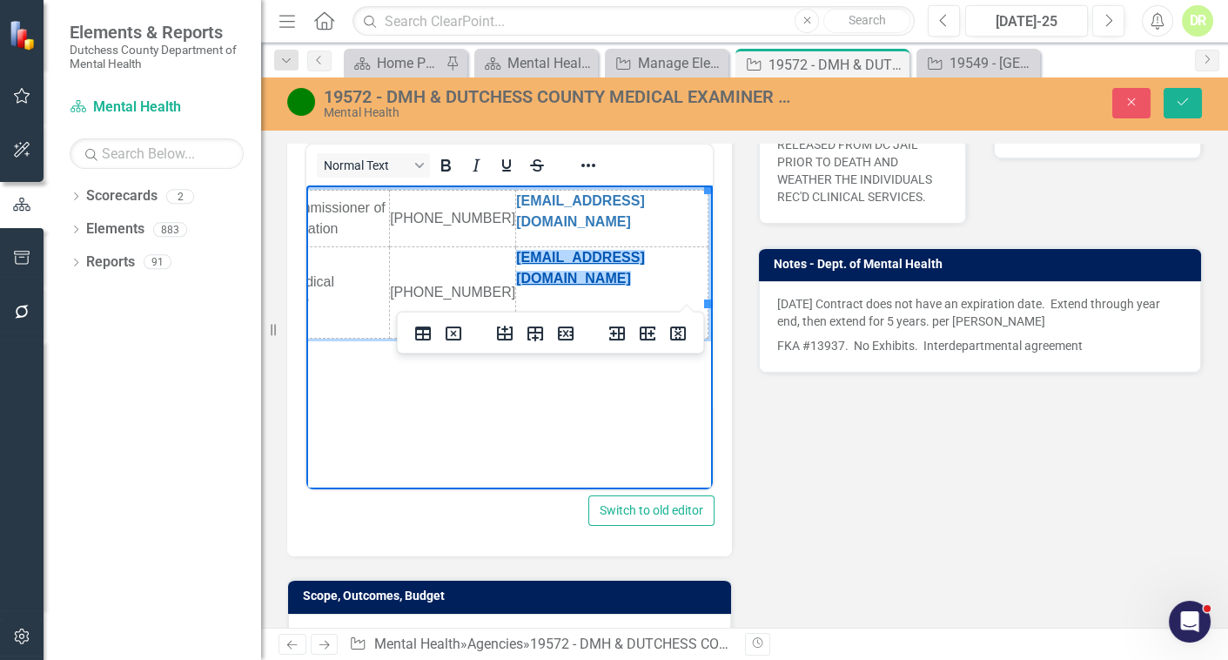
click at [645, 250] on link "[EMAIL_ADDRESS][DOMAIN_NAME]" at bounding box center [580, 268] width 129 height 36
click at [486, 408] on html "[PERSON_NAME], MPA Asst Commissioner of Administration [PHONE_NUMBER] [EMAIL_AD…" at bounding box center [282, 315] width 407 height 261
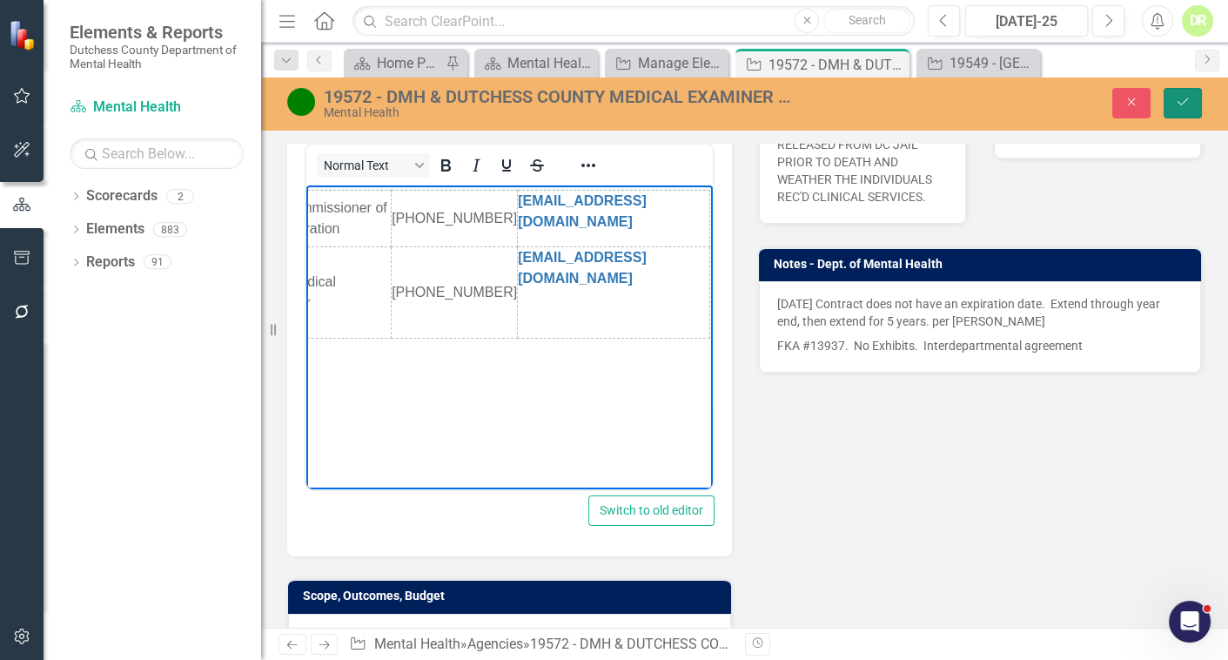
click at [1180, 99] on icon "Save" at bounding box center [1183, 102] width 16 height 12
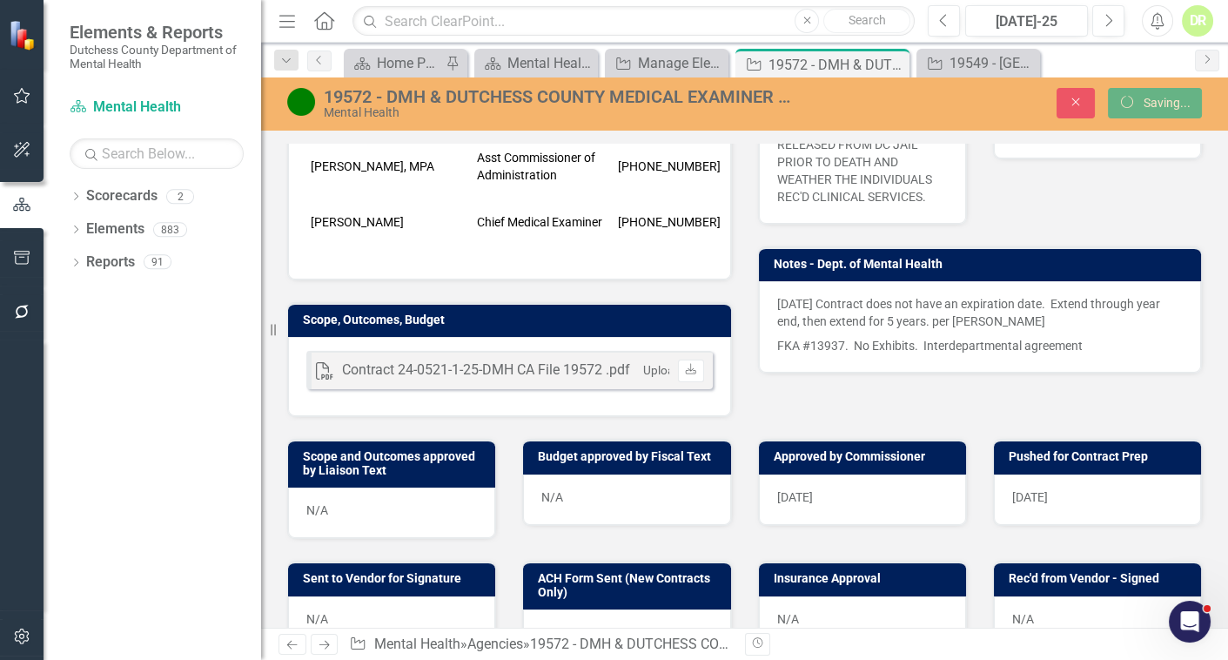
scroll to position [395, 0]
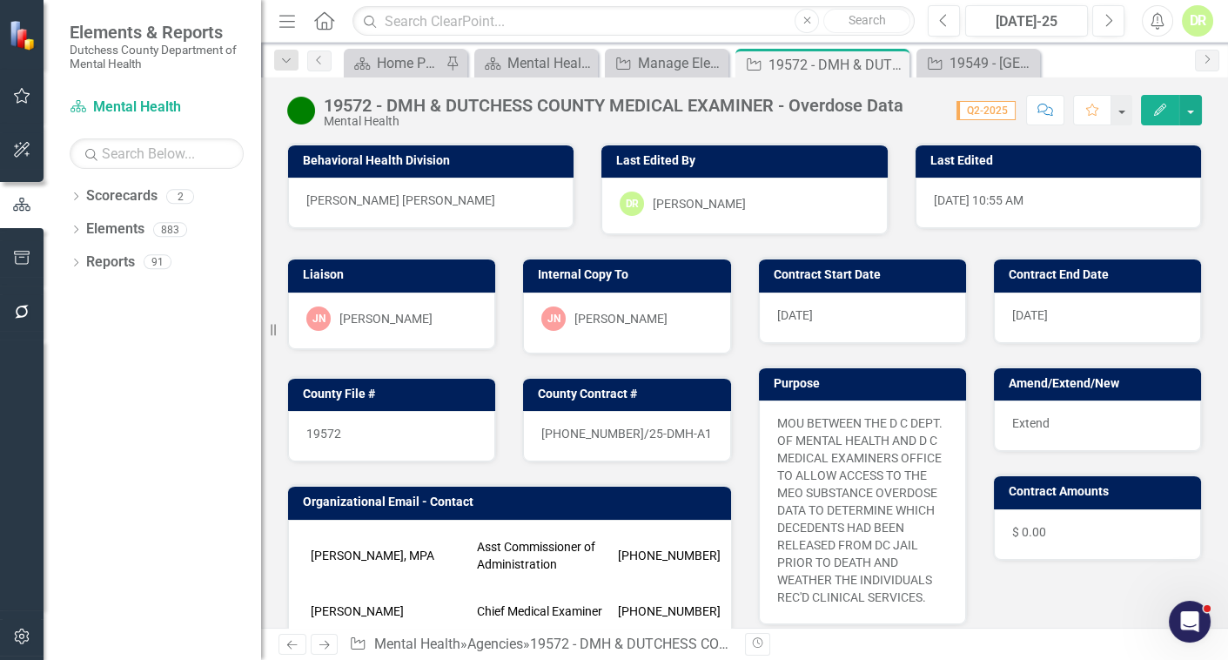
click at [484, 595] on td "Chief Medical Examiner" at bounding box center [543, 611] width 141 height 68
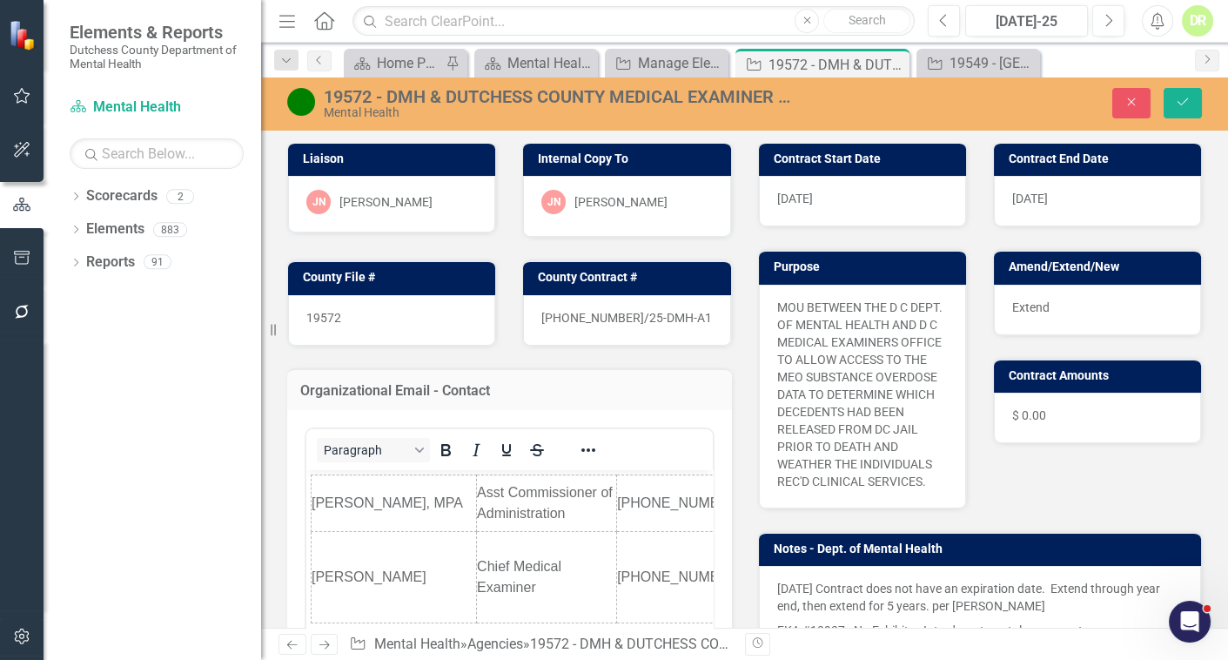
scroll to position [158, 0]
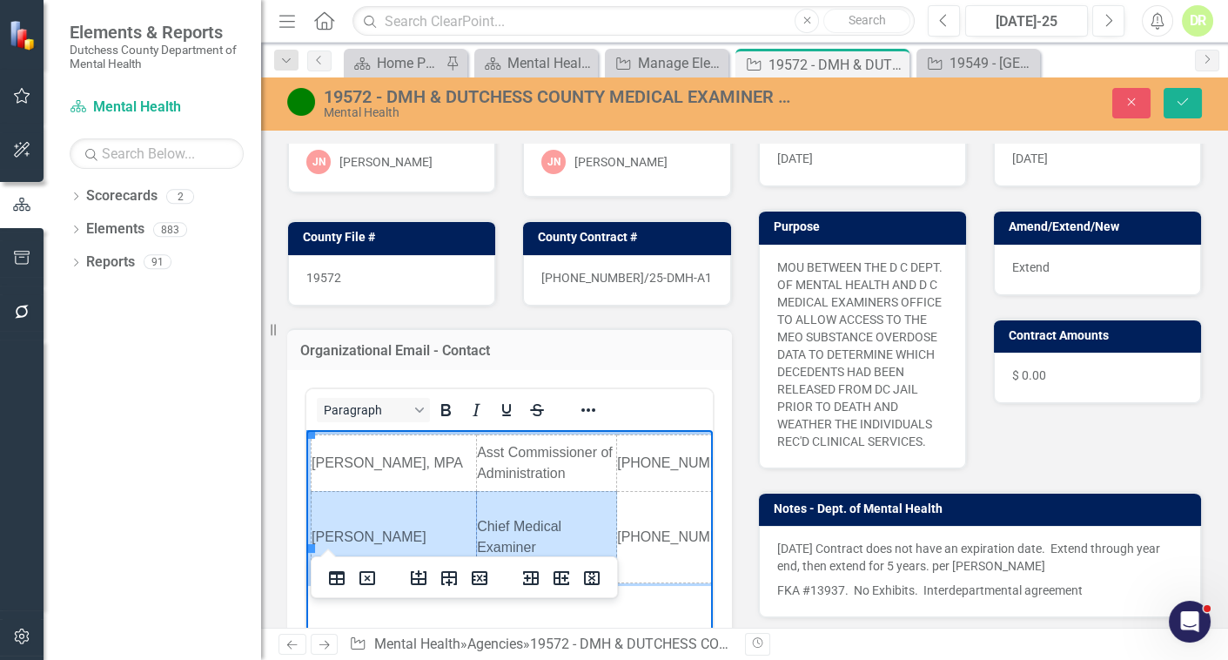
drag, startPoint x: 496, startPoint y: 502, endPoint x: 464, endPoint y: 503, distance: 32.2
click at [461, 502] on html "[PERSON_NAME], MPA Asst Commissioner of Administration [PHONE_NUMBER] [EMAIL_AD…" at bounding box center [509, 560] width 407 height 261
click at [477, 505] on td "Chief Medical Examiner" at bounding box center [547, 537] width 140 height 91
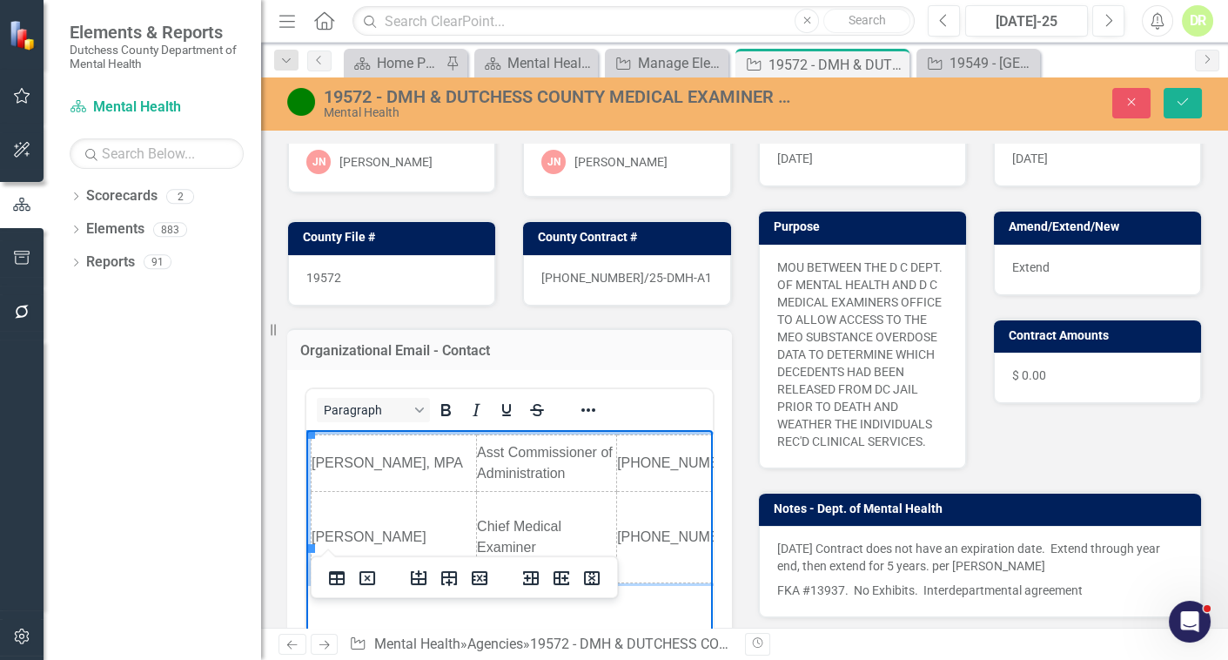
click at [502, 495] on td "Chief Medical Examiner" at bounding box center [547, 537] width 140 height 91
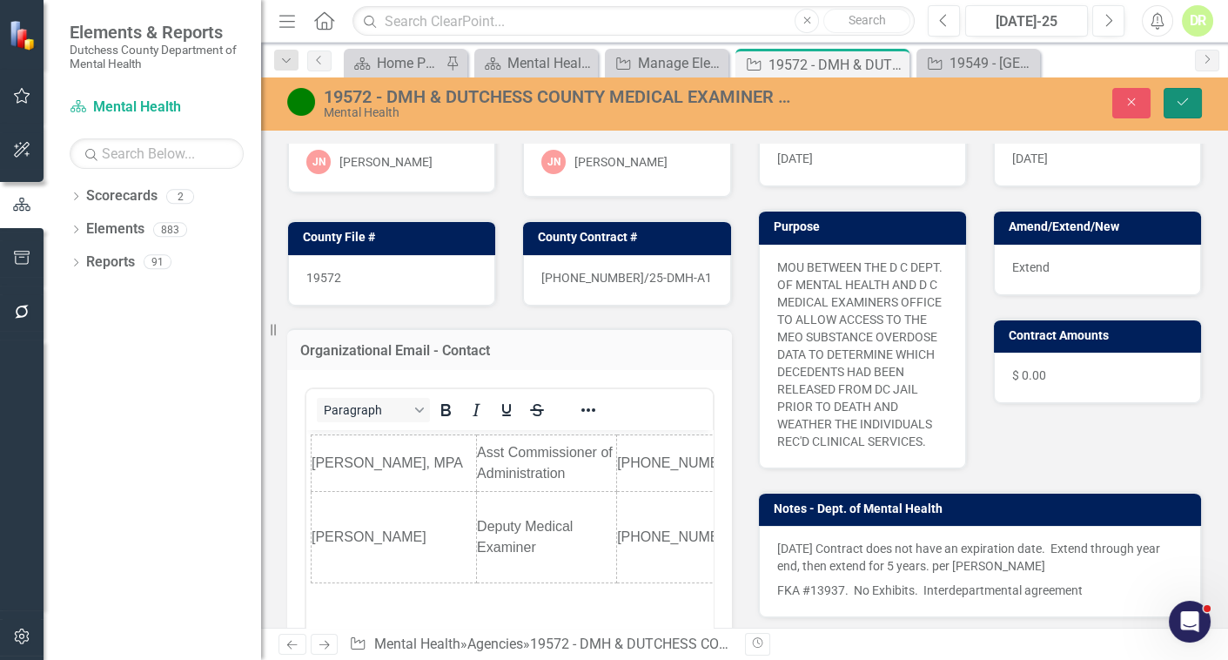
click at [1181, 104] on icon "Save" at bounding box center [1183, 102] width 16 height 12
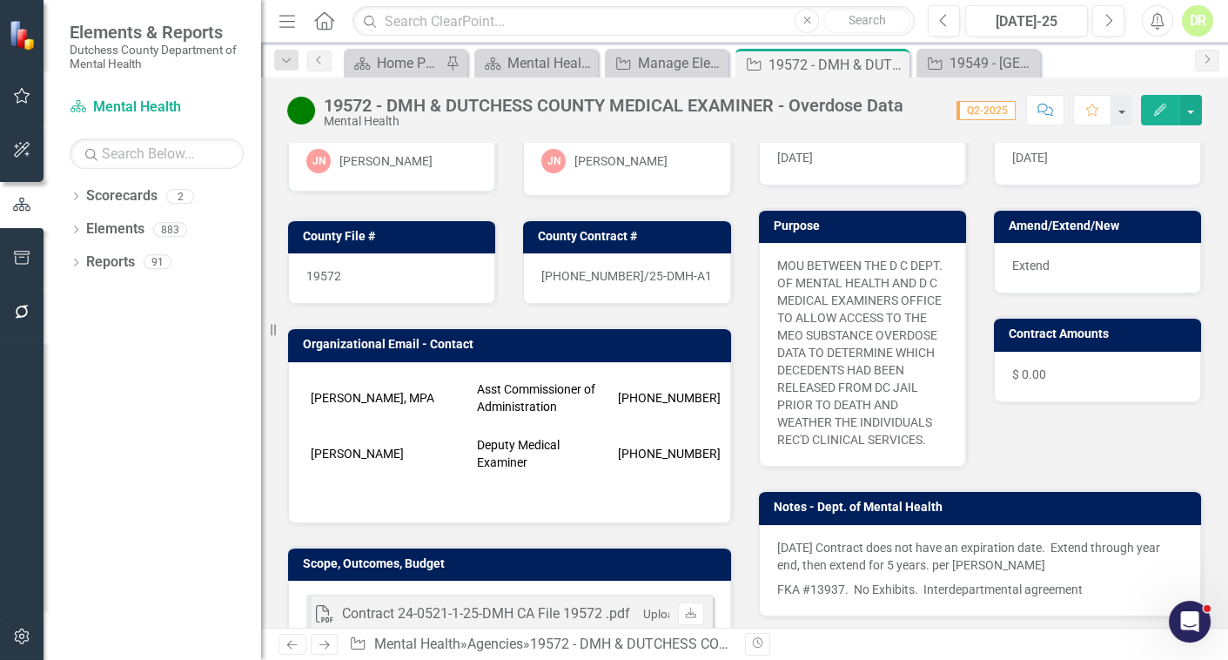
click at [690, 435] on td "[PHONE_NUMBER]" at bounding box center [676, 454] width 124 height 68
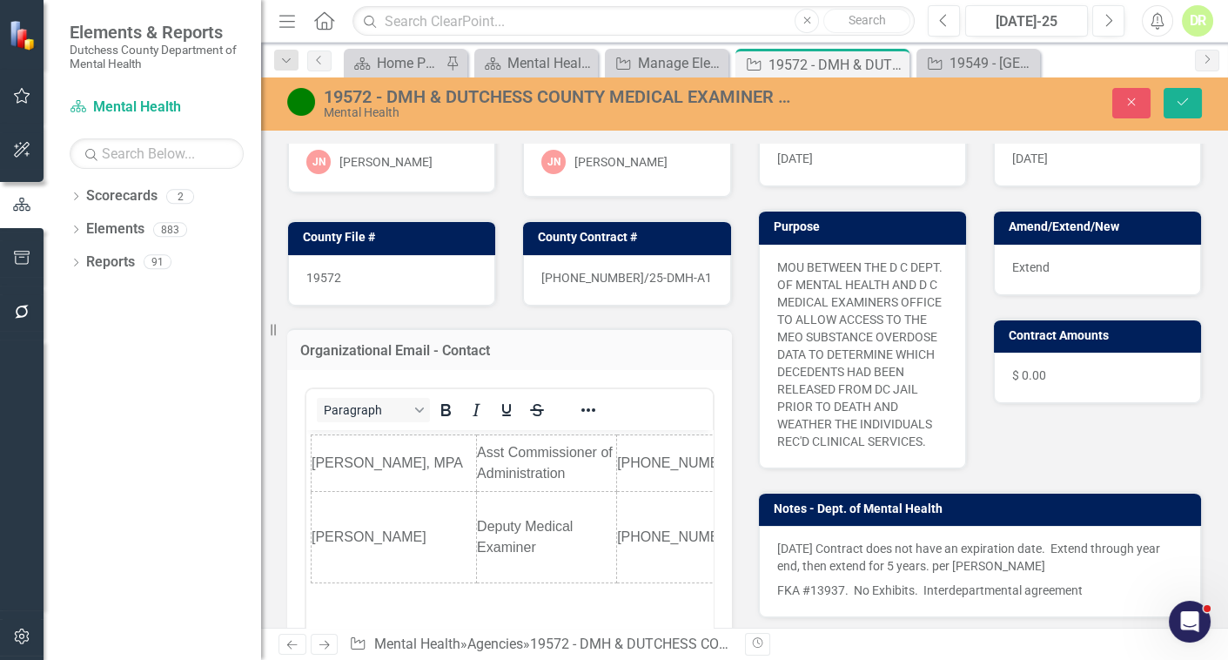
scroll to position [0, 0]
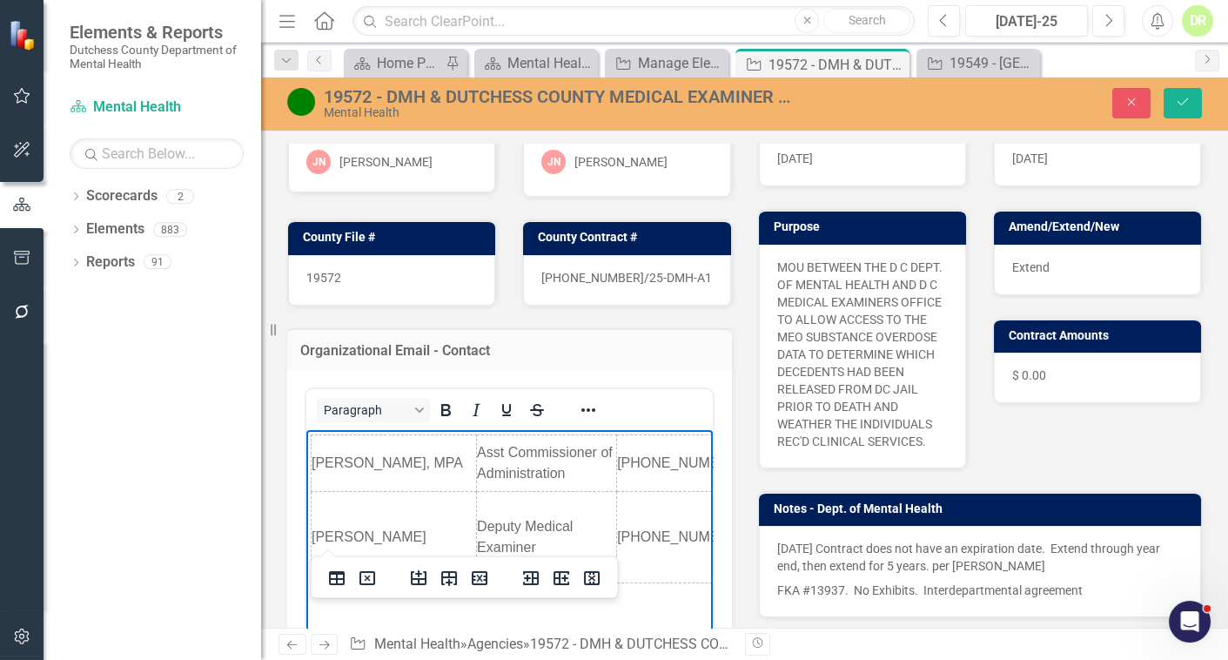
drag, startPoint x: 668, startPoint y: 508, endPoint x: 681, endPoint y: 512, distance: 13.5
click at [673, 510] on td "[PHONE_NUMBER]" at bounding box center [680, 537] width 126 height 91
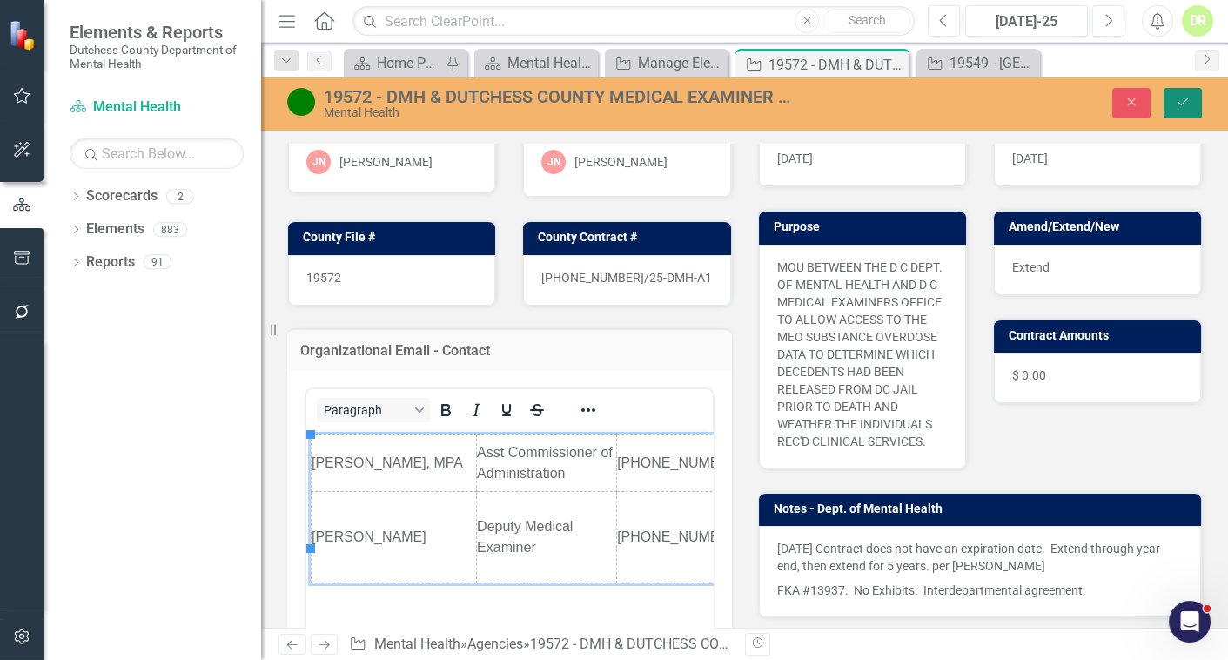
click at [1176, 100] on icon "Save" at bounding box center [1183, 102] width 16 height 12
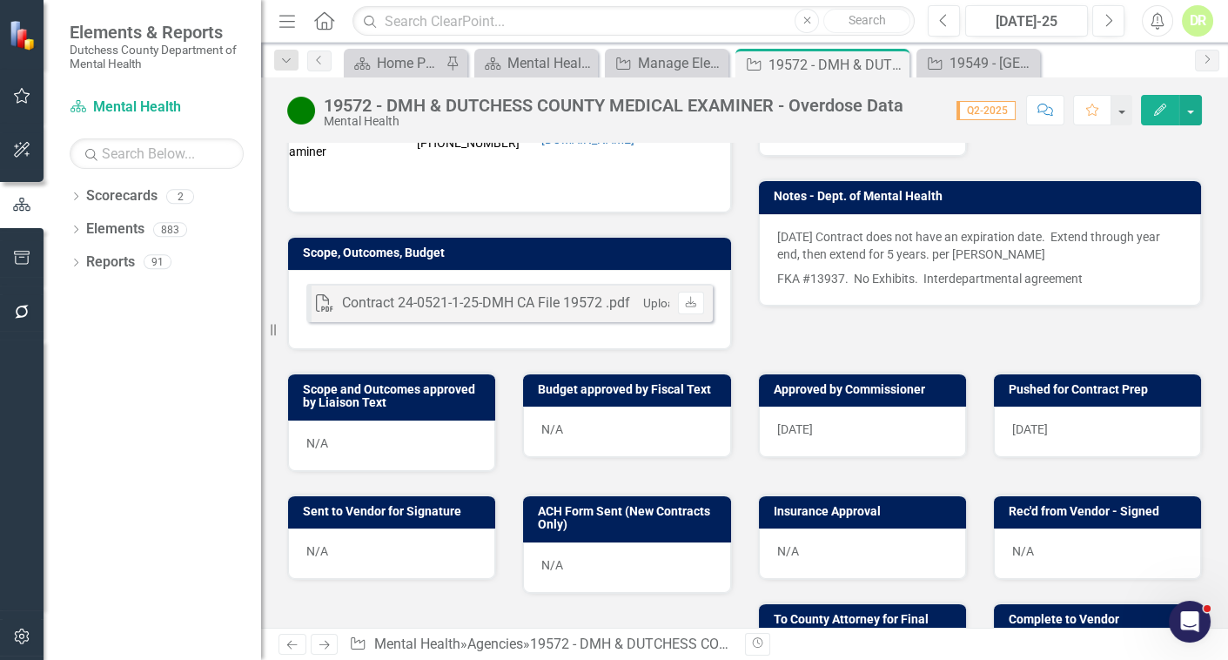
scroll to position [474, 0]
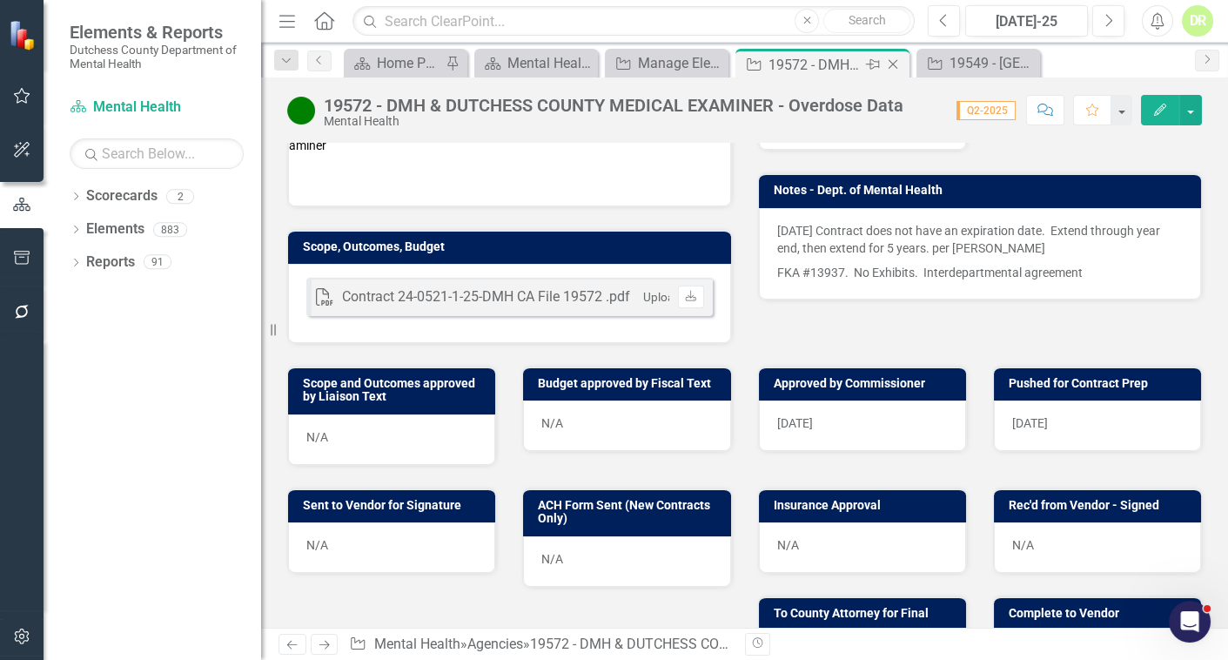
click at [890, 64] on icon "Close" at bounding box center [893, 64] width 17 height 14
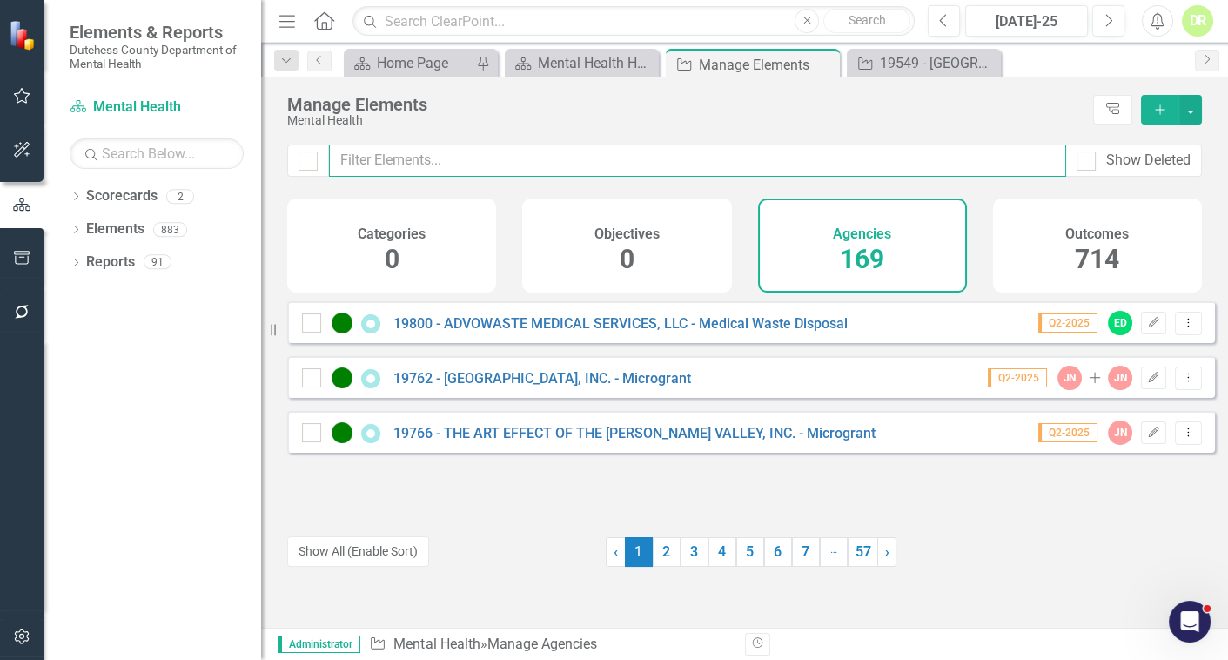
click at [453, 158] on input "text" at bounding box center [697, 161] width 737 height 32
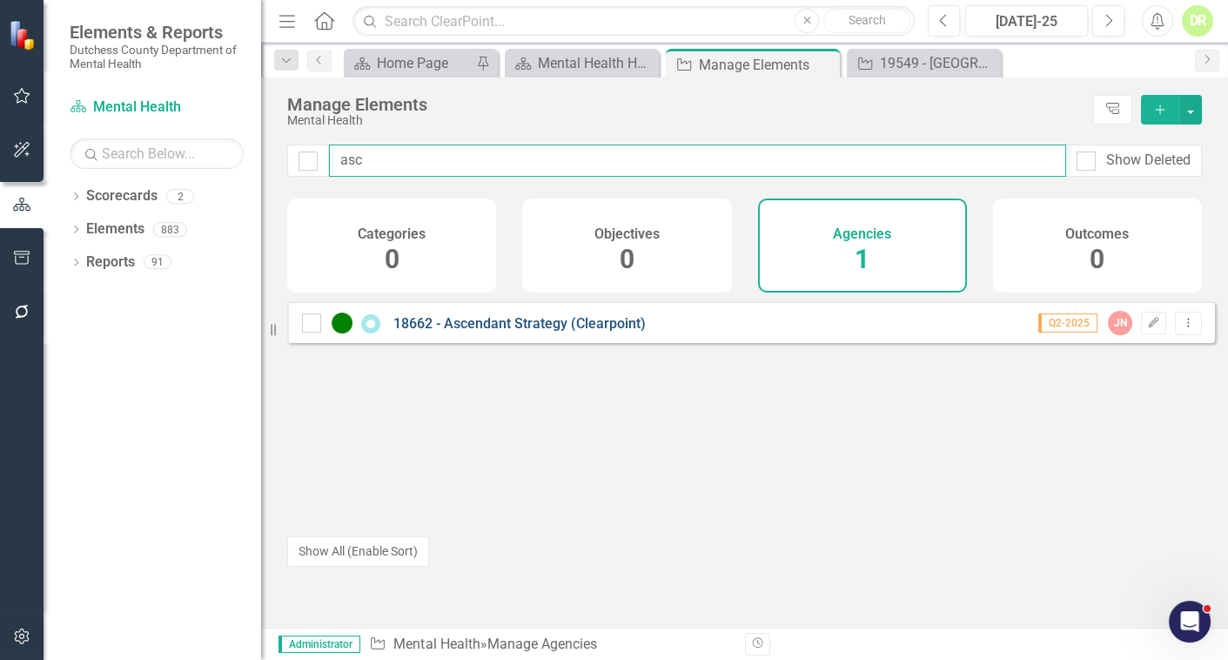
type input "asc"
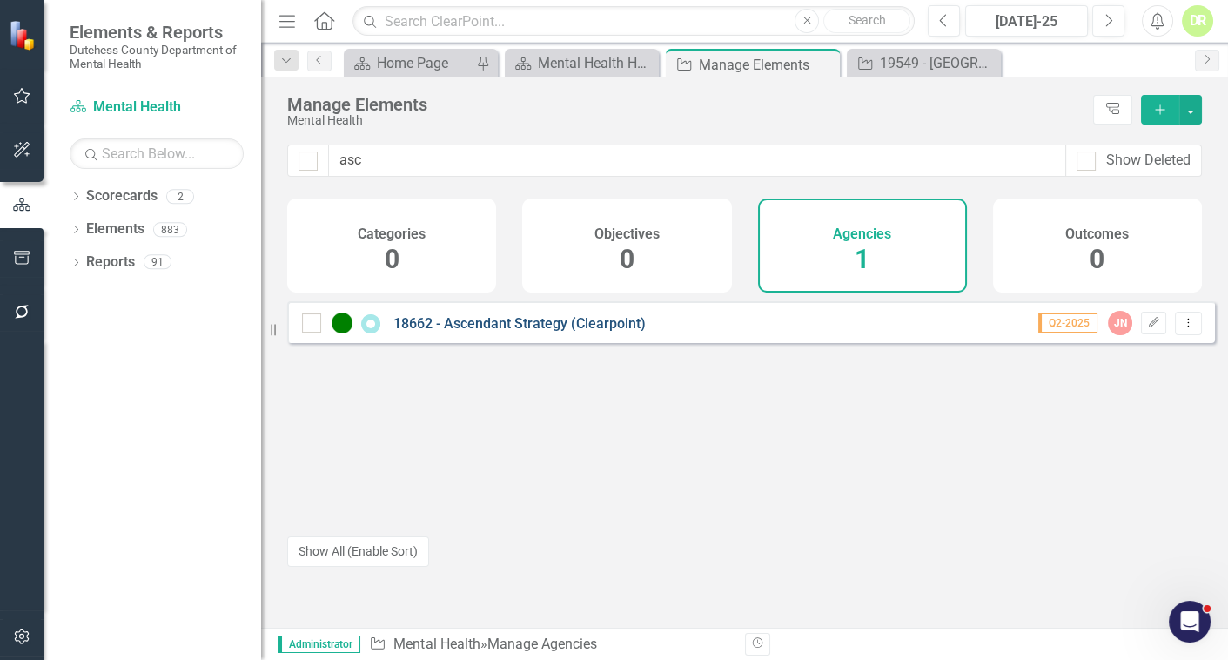
click at [446, 328] on link "18662 - Ascendant Strategy (Clearpoint)" at bounding box center [520, 323] width 252 height 17
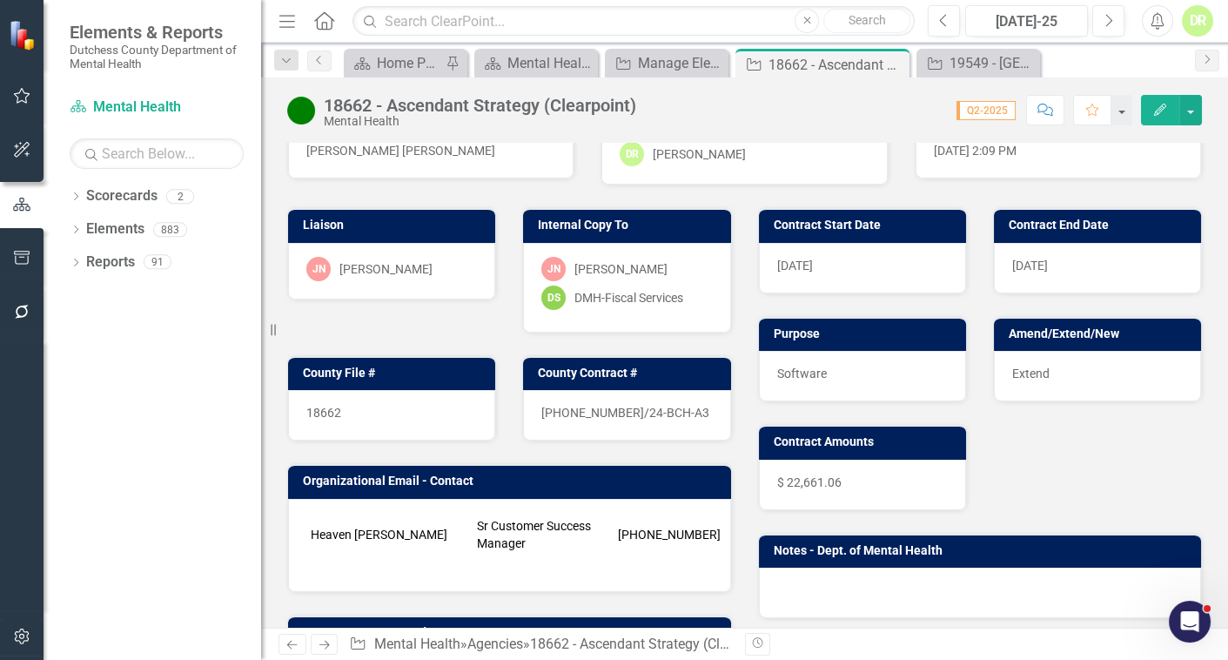
scroll to position [158, 0]
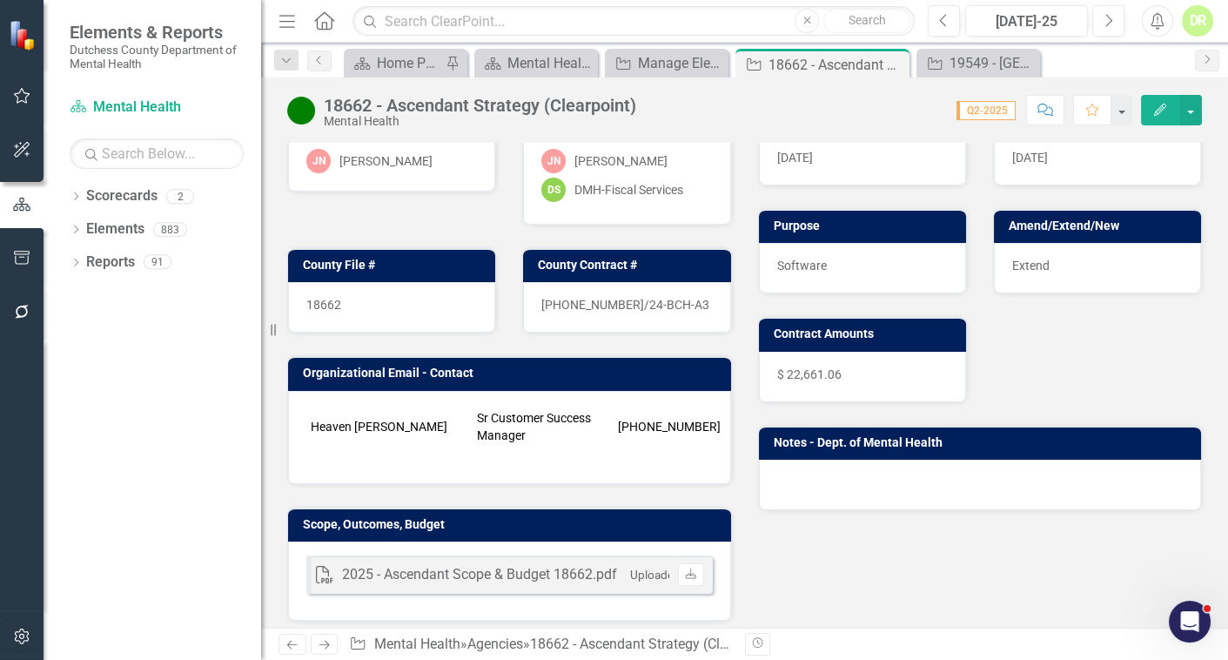
click at [1154, 108] on icon "Edit" at bounding box center [1161, 110] width 16 height 12
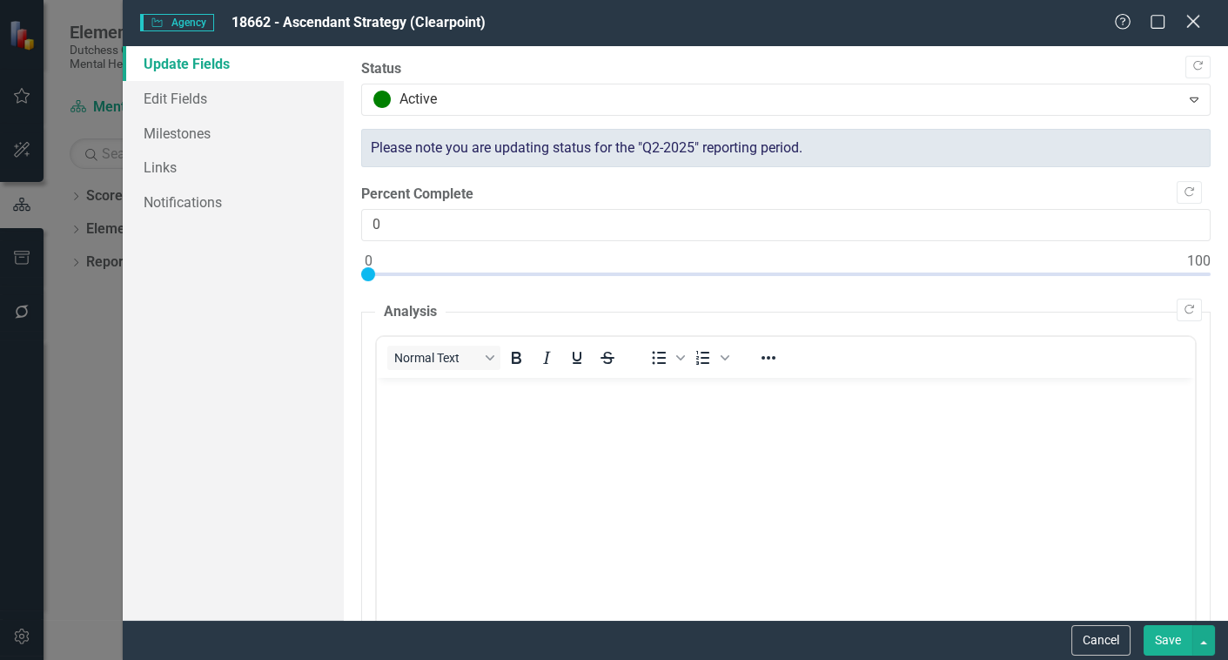
scroll to position [0, 0]
click at [1195, 17] on icon "Close" at bounding box center [1193, 21] width 22 height 17
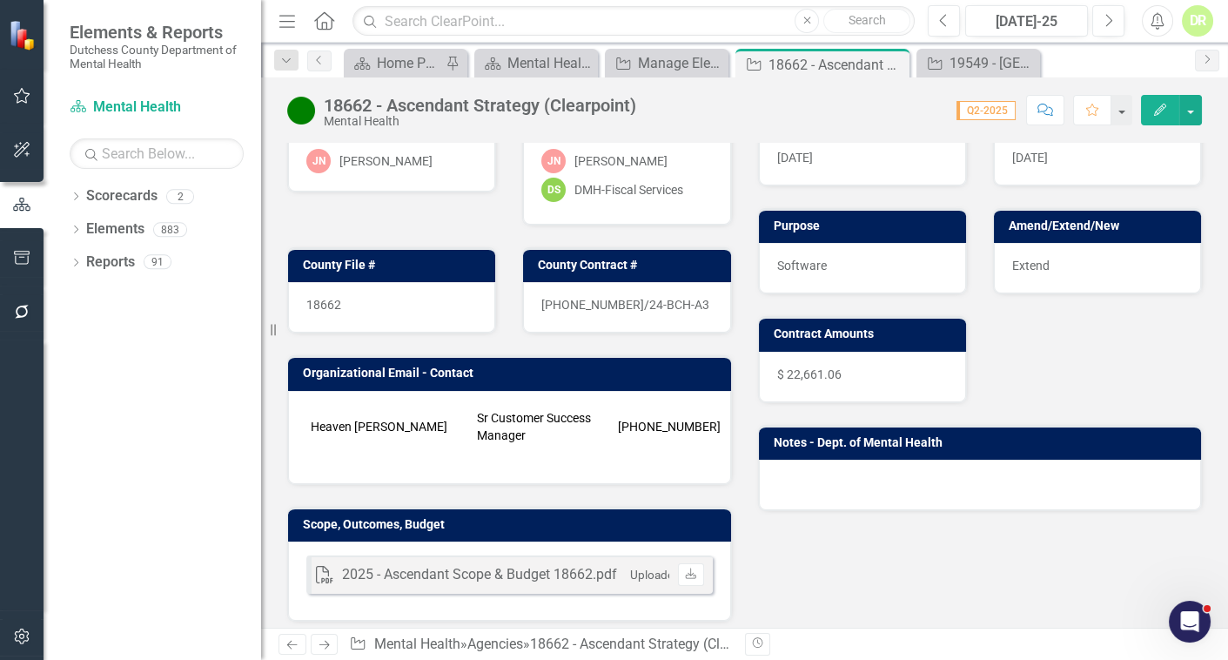
drag, startPoint x: 643, startPoint y: 583, endPoint x: 1003, endPoint y: 577, distance: 359.6
click at [1003, 577] on div "Liaison [PERSON_NAME]-[PERSON_NAME] Internal Copy To [PERSON_NAME]-[PERSON_NAME…" at bounding box center [744, 349] width 941 height 544
click at [887, 59] on icon "Close" at bounding box center [893, 64] width 17 height 14
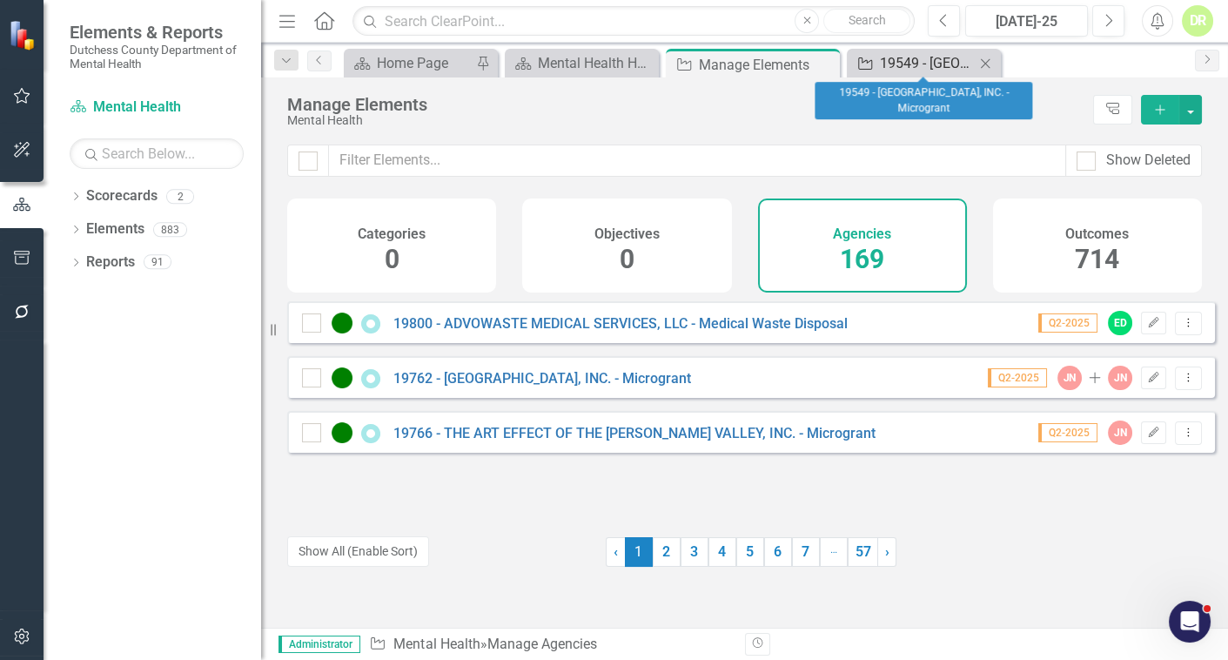
click at [946, 61] on div "19549 - [GEOGRAPHIC_DATA], INC. - Microgrant" at bounding box center [927, 63] width 95 height 22
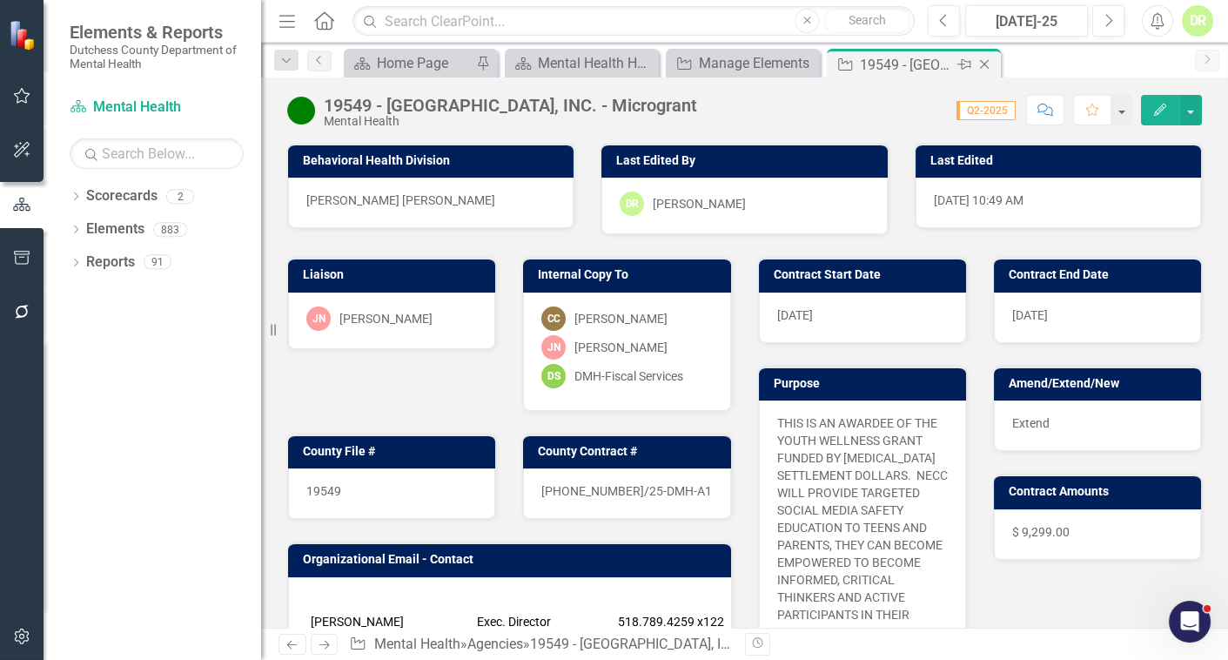
click at [984, 61] on icon "Close" at bounding box center [984, 64] width 17 height 14
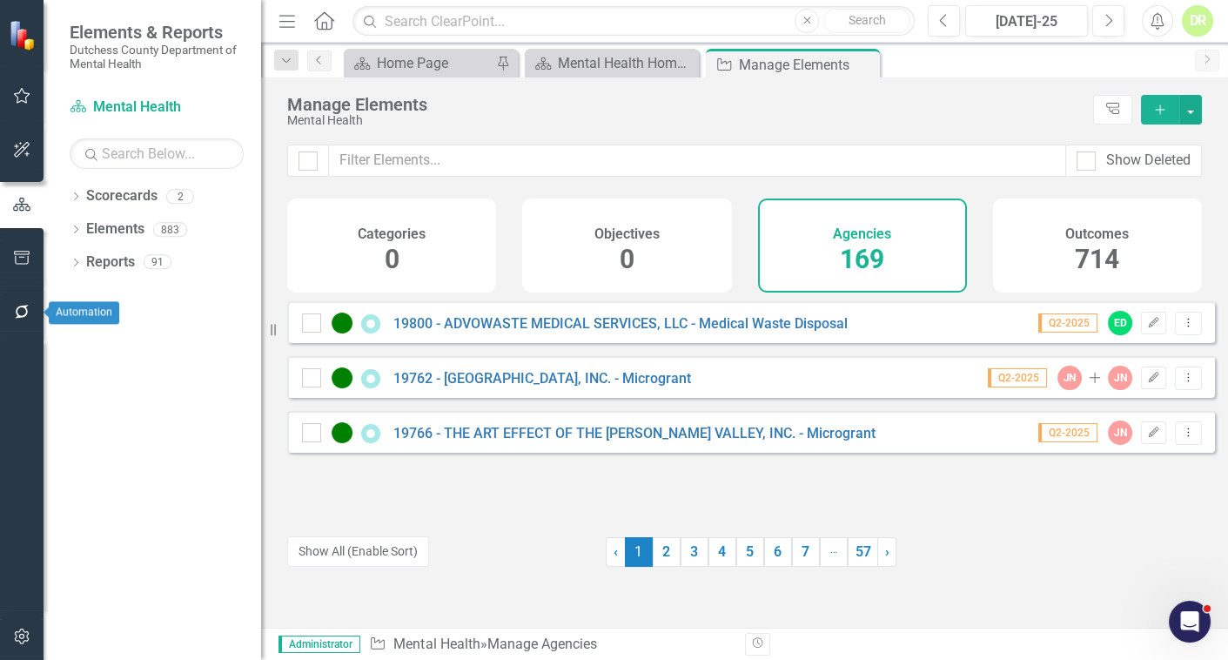
click at [22, 311] on icon "button" at bounding box center [22, 312] width 18 height 14
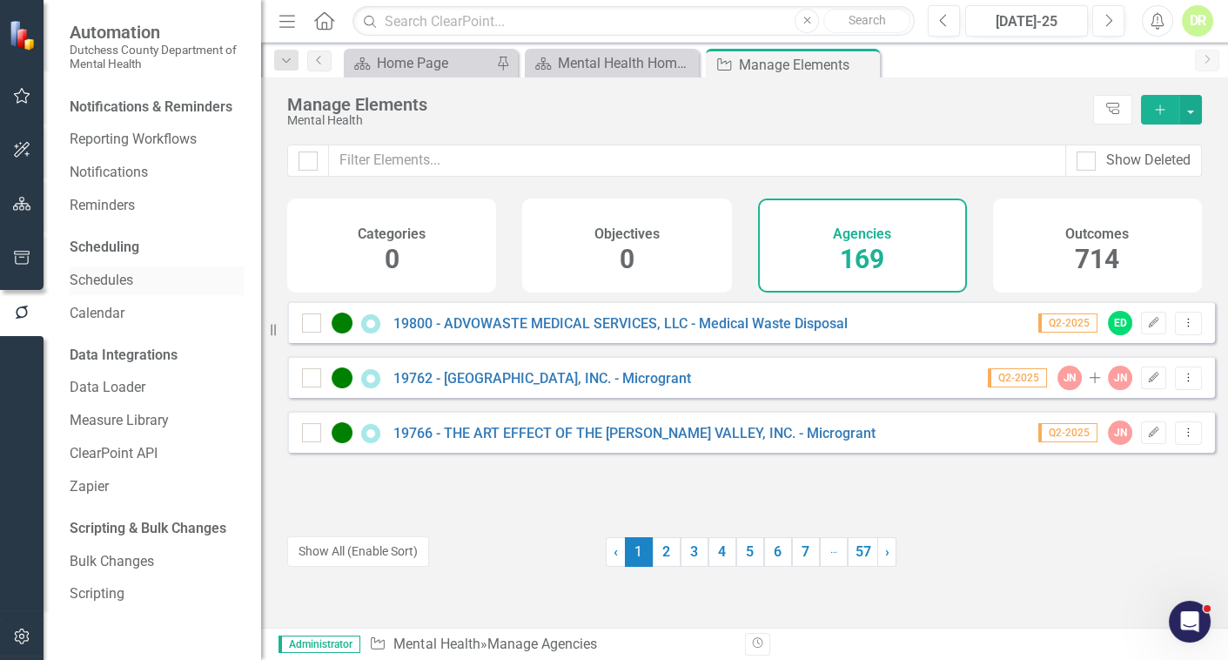
click at [123, 273] on link "Schedules" at bounding box center [157, 281] width 174 height 20
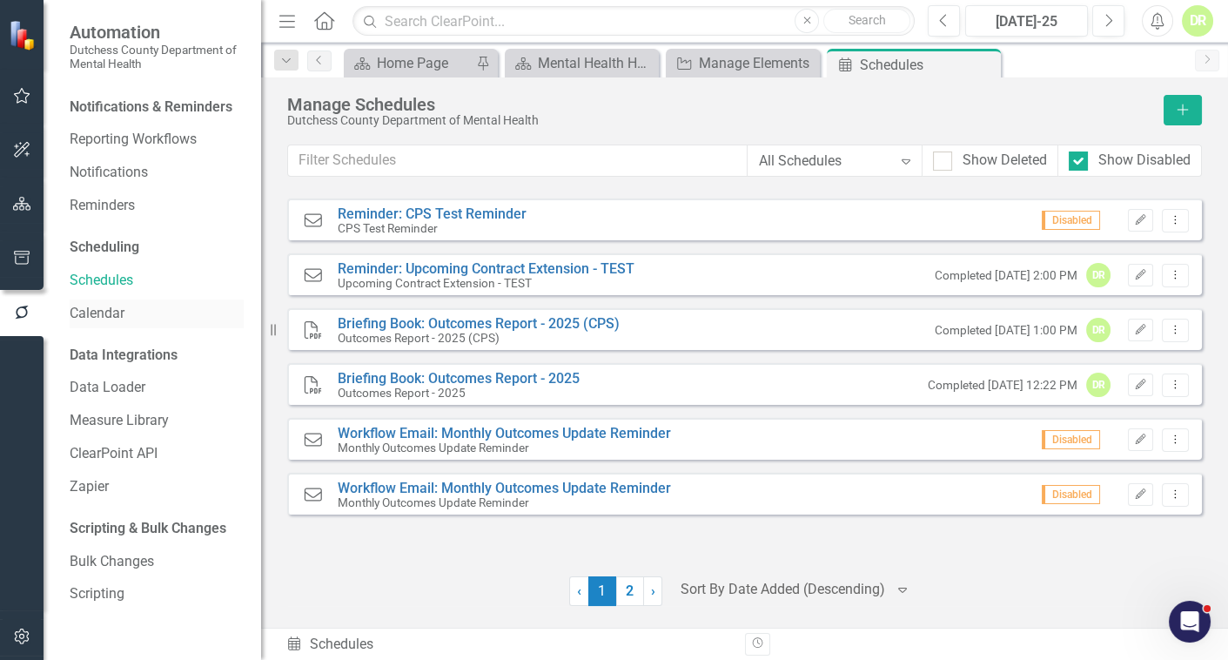
click at [119, 307] on link "Calendar" at bounding box center [157, 314] width 174 height 20
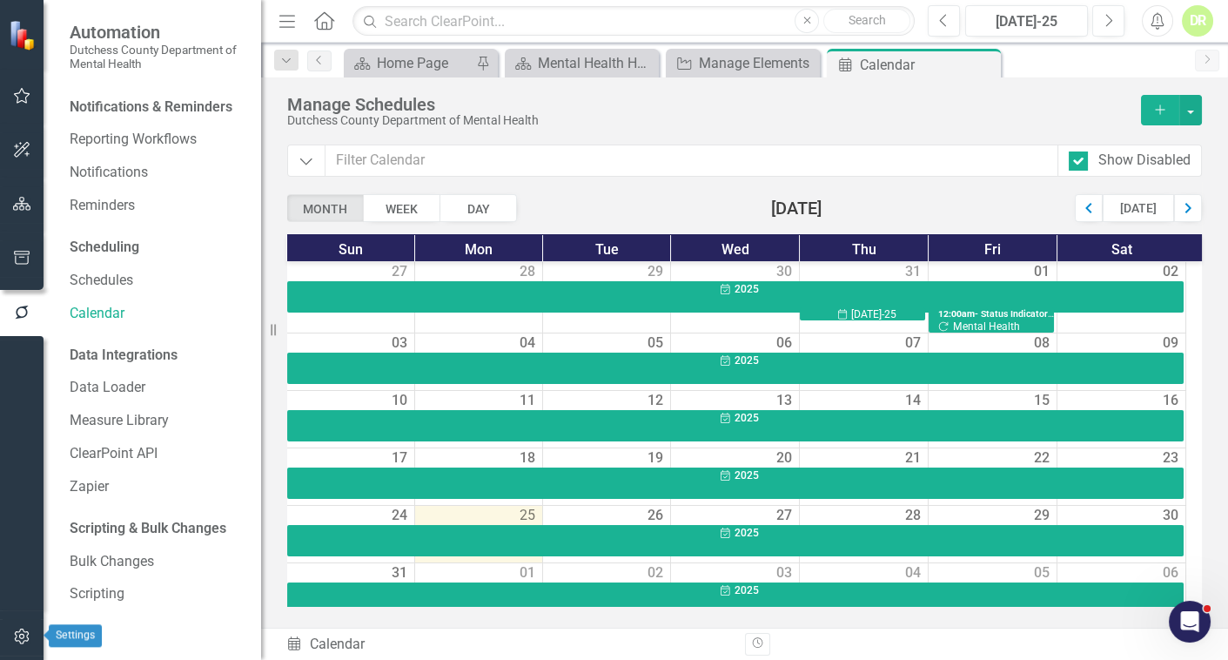
click at [24, 625] on button "button" at bounding box center [22, 637] width 39 height 37
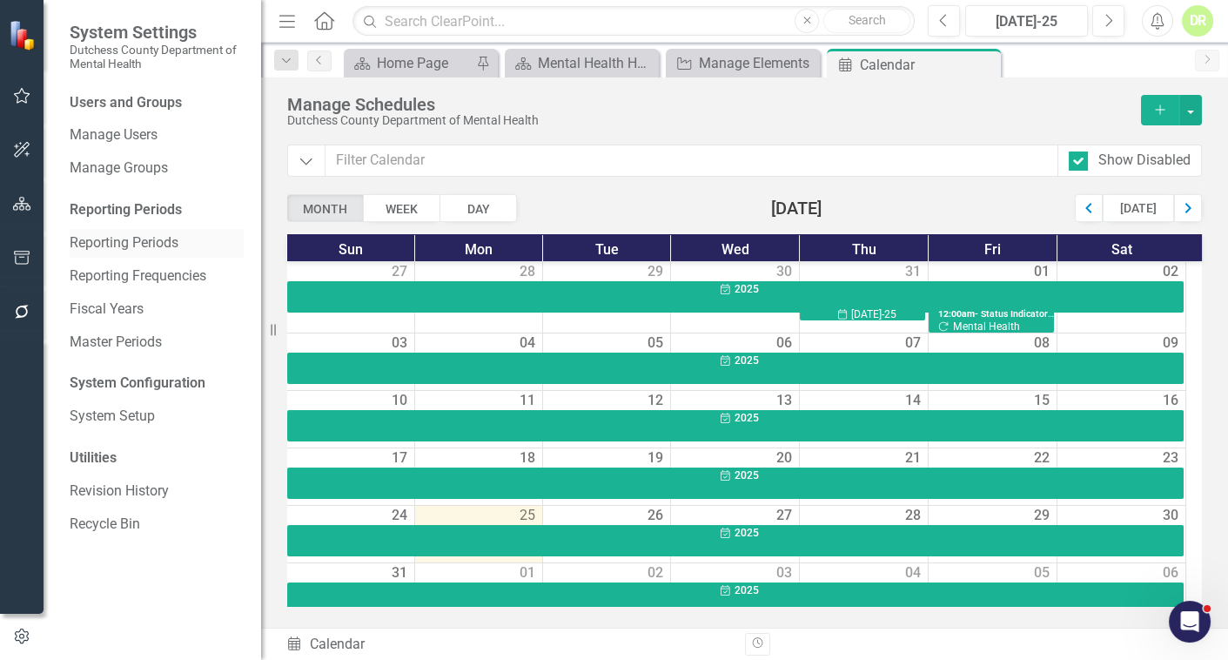
click at [140, 240] on link "Reporting Periods" at bounding box center [157, 243] width 174 height 20
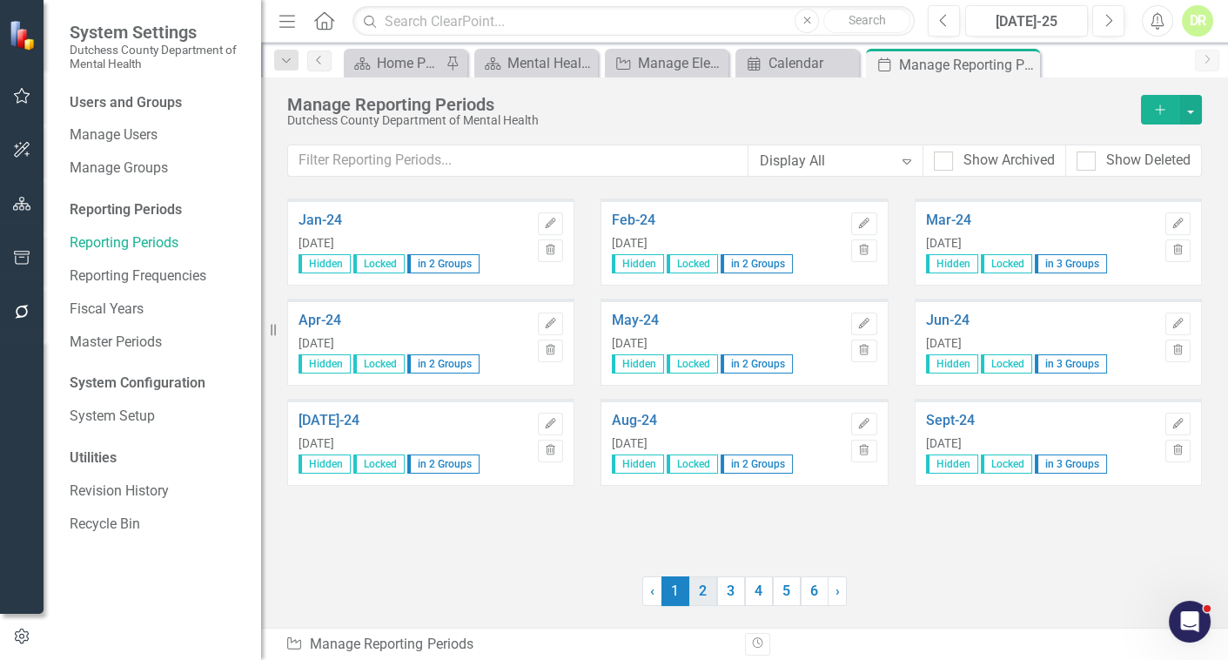
click at [708, 601] on link "2" at bounding box center [704, 591] width 28 height 30
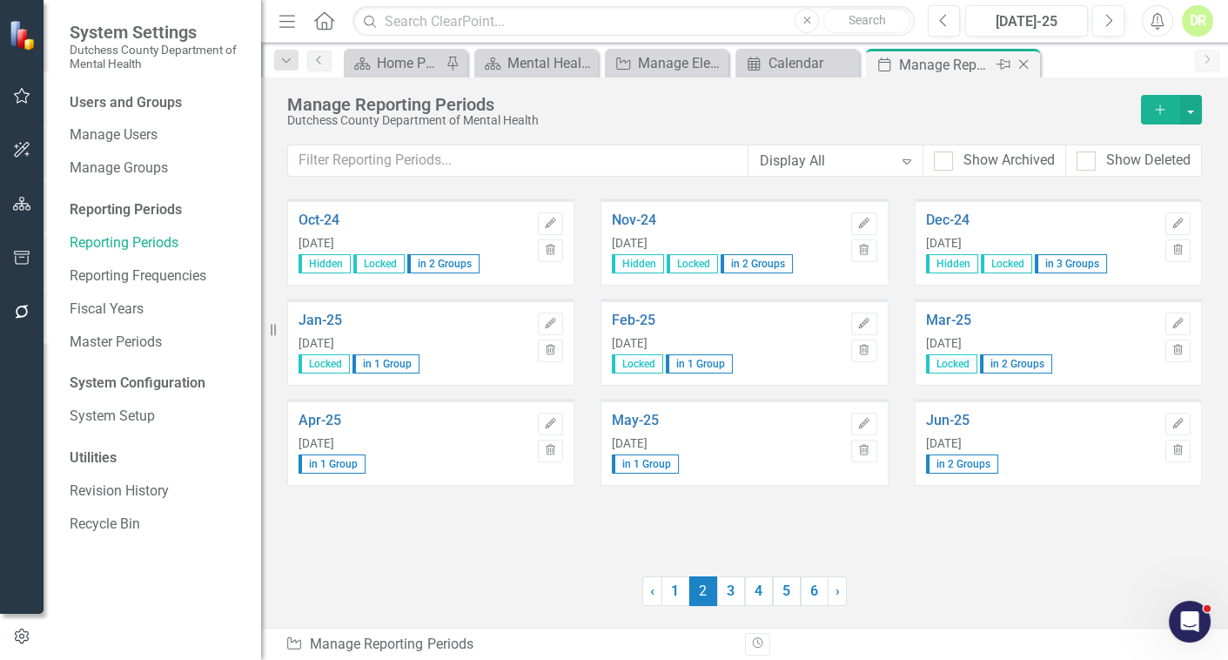
click at [1022, 59] on icon "Close" at bounding box center [1023, 64] width 17 height 14
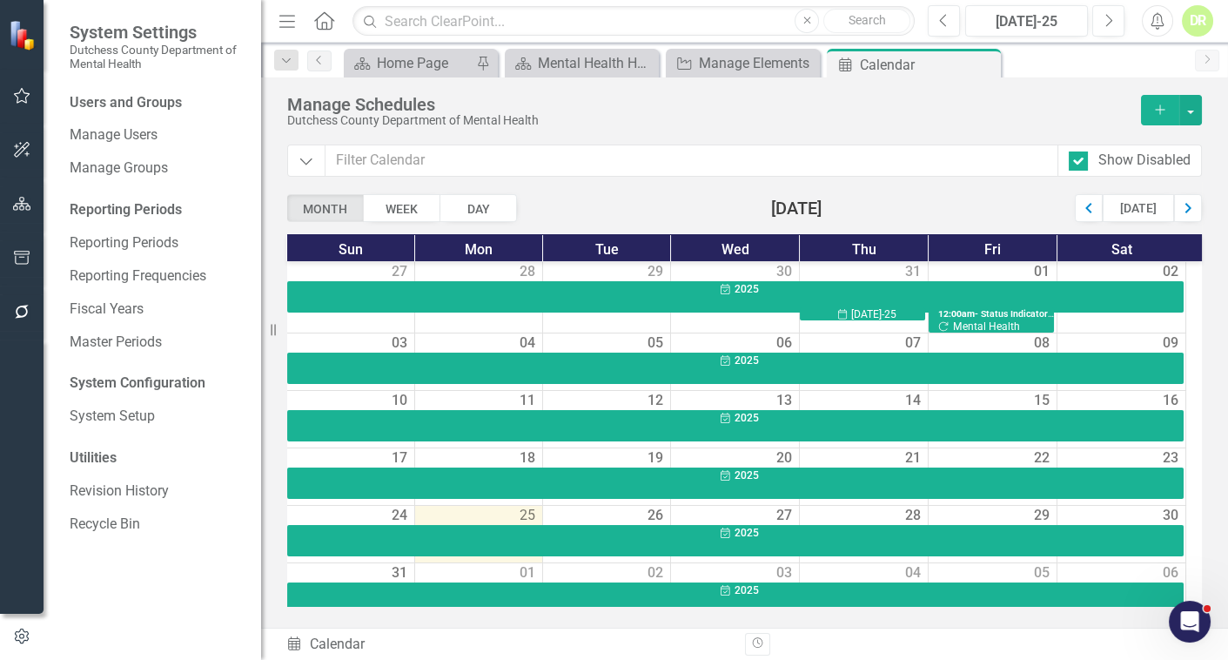
drag, startPoint x: 989, startPoint y: 57, endPoint x: 962, endPoint y: 60, distance: 27.1
click at [0, 0] on icon "Close" at bounding box center [0, 0] width 0 height 0
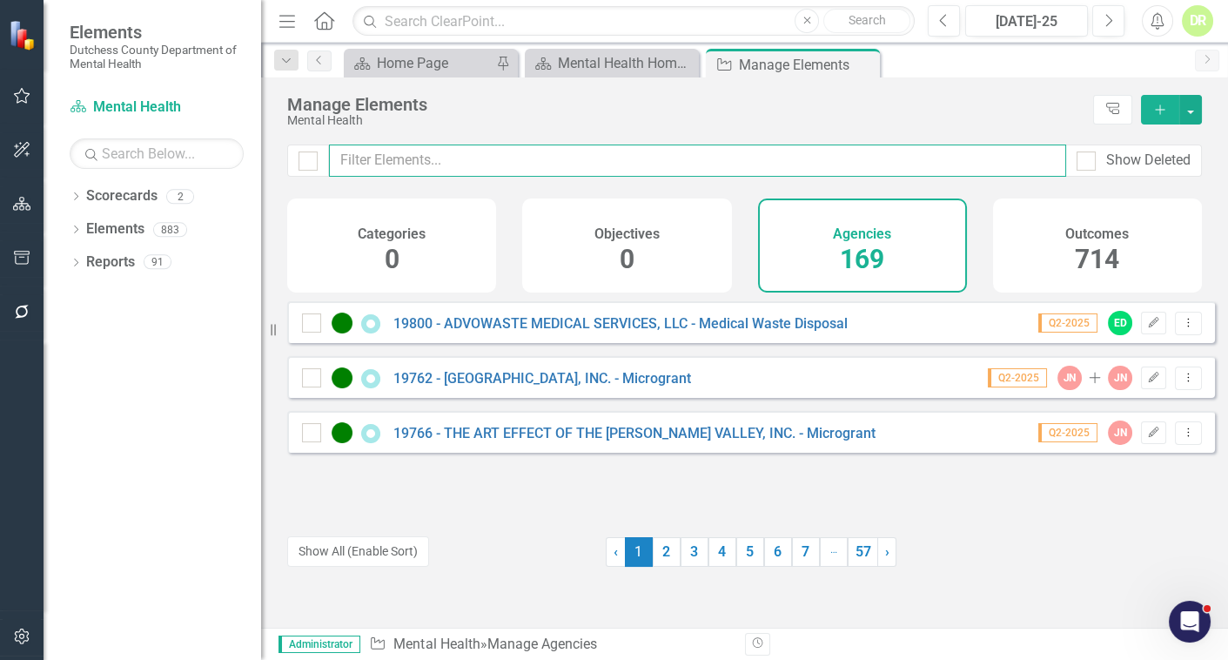
click at [429, 173] on input "text" at bounding box center [697, 161] width 737 height 32
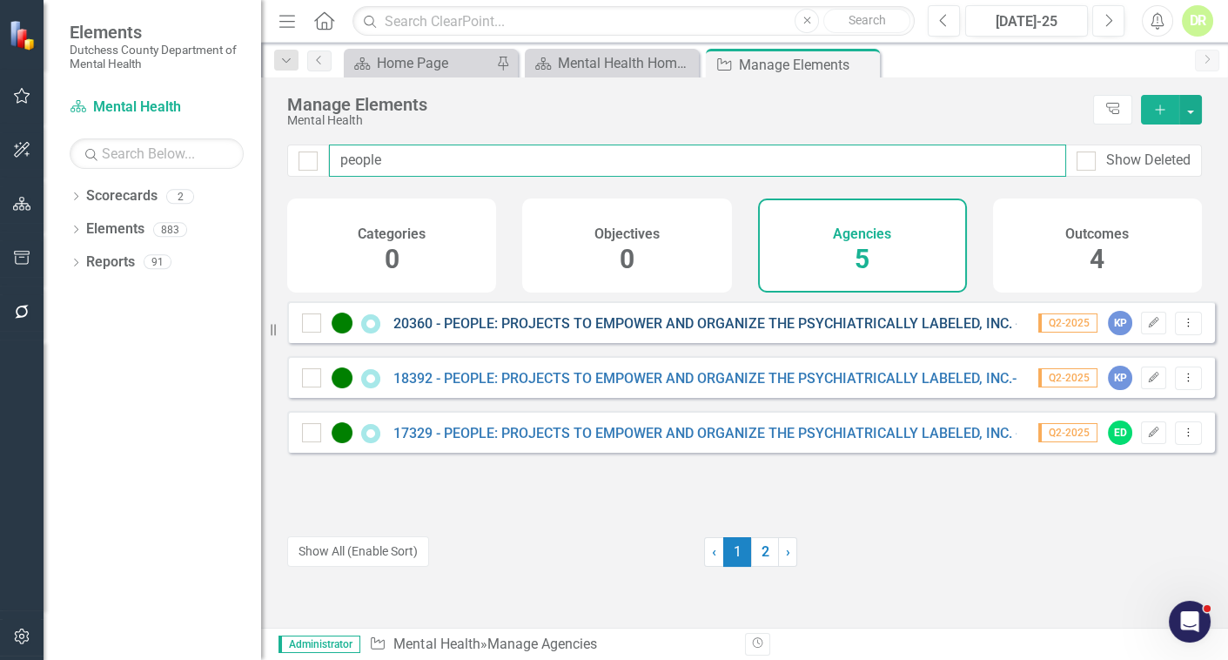
type input "people"
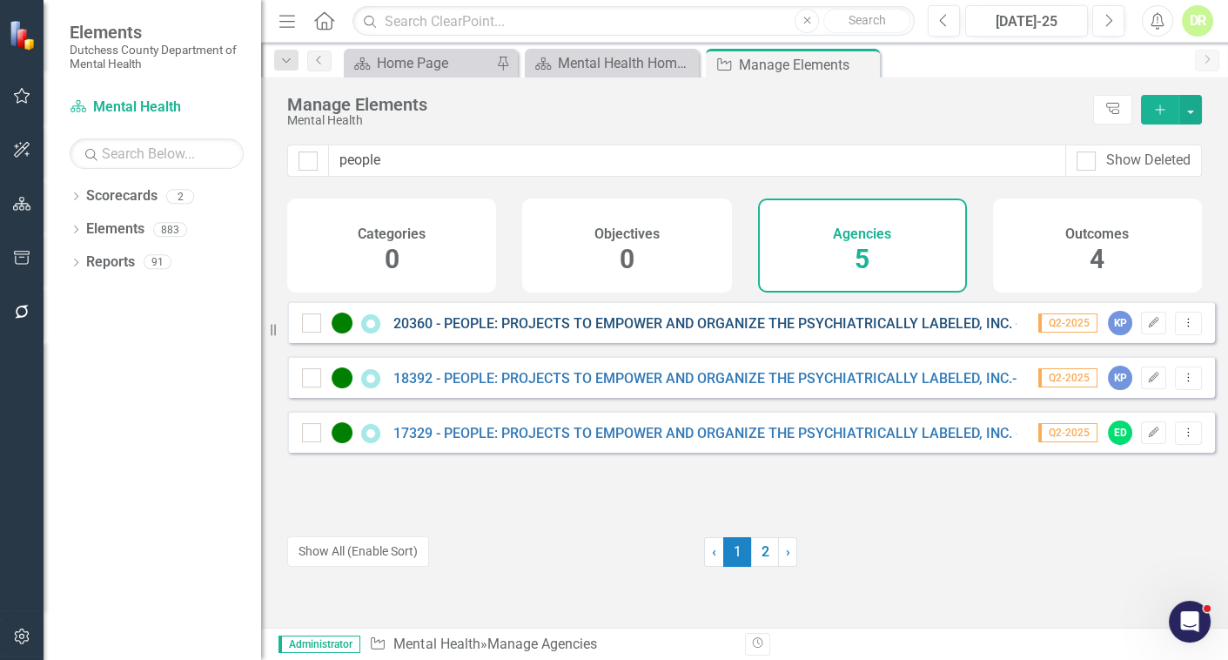
click at [800, 332] on link "20360 - PEOPLE: PROJECTS TO EMPOWER AND ORGANIZE THE PSYCHIATRICALLY LABELED, I…" at bounding box center [769, 323] width 750 height 17
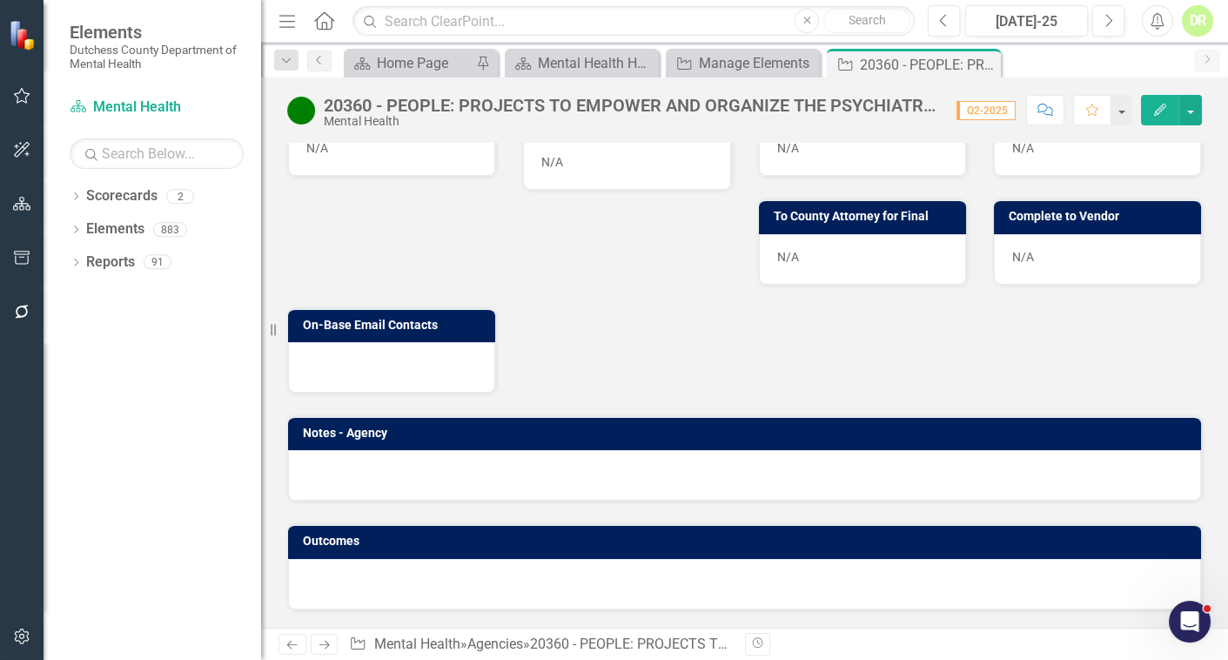
scroll to position [924, 0]
click at [989, 58] on icon "Close" at bounding box center [984, 64] width 17 height 14
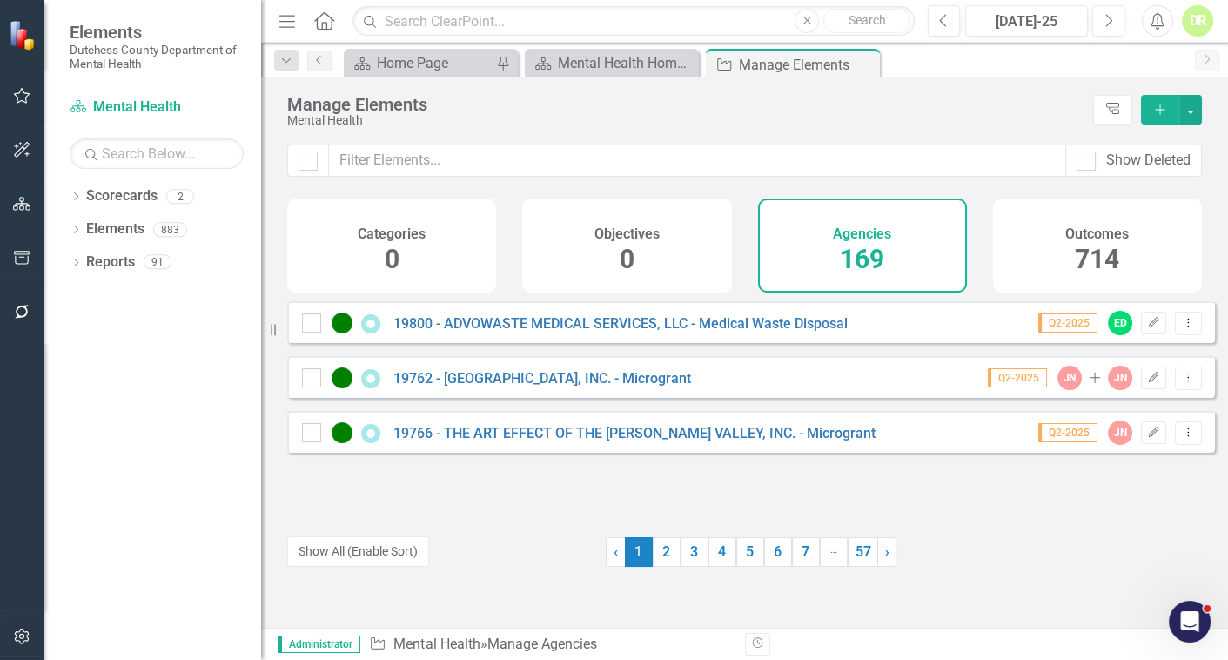
click at [1080, 230] on h4 "Outcomes" at bounding box center [1098, 234] width 64 height 16
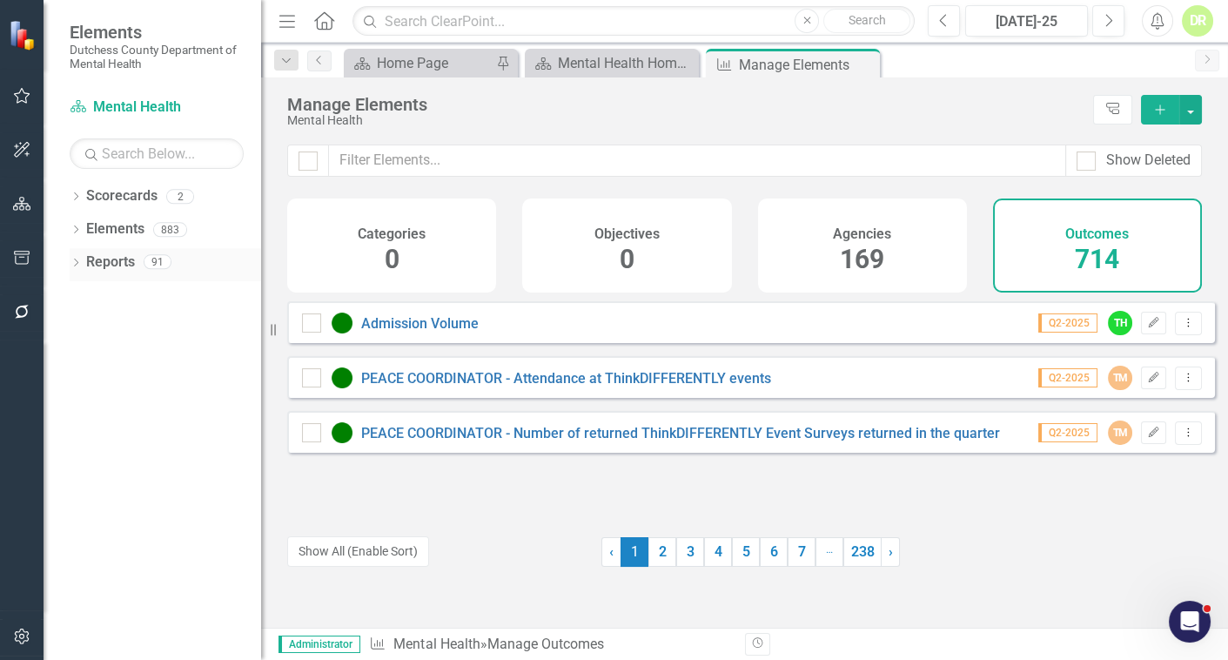
click at [121, 261] on link "Reports" at bounding box center [110, 262] width 49 height 20
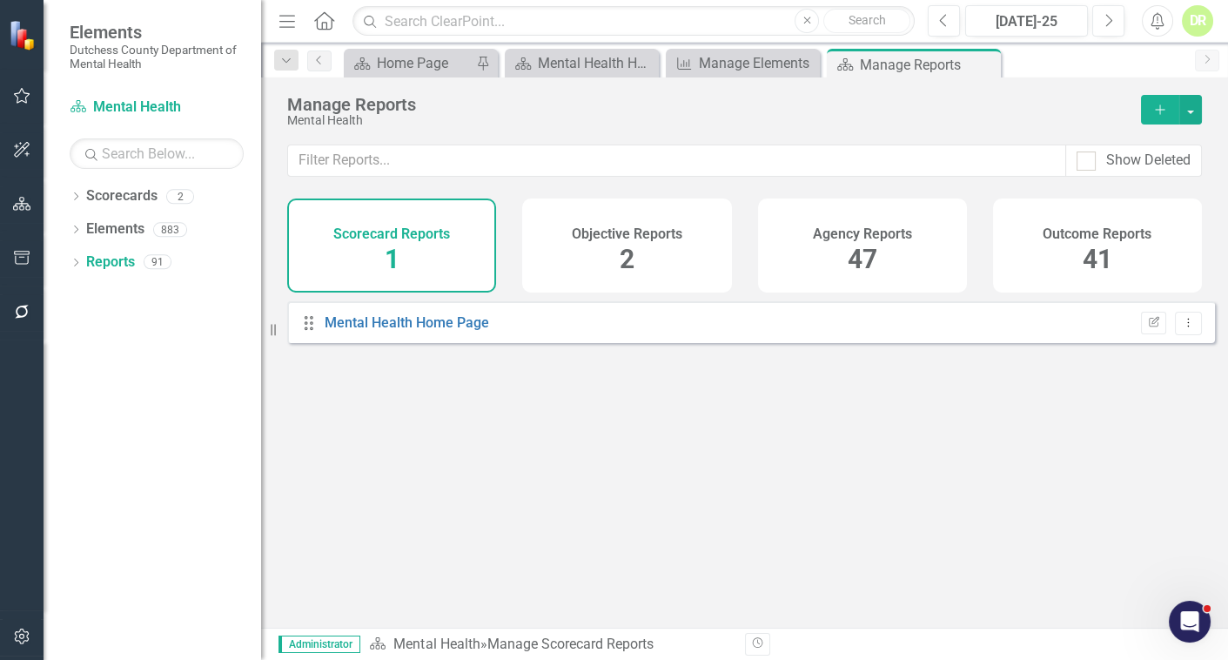
click at [873, 244] on span "47" at bounding box center [863, 259] width 30 height 30
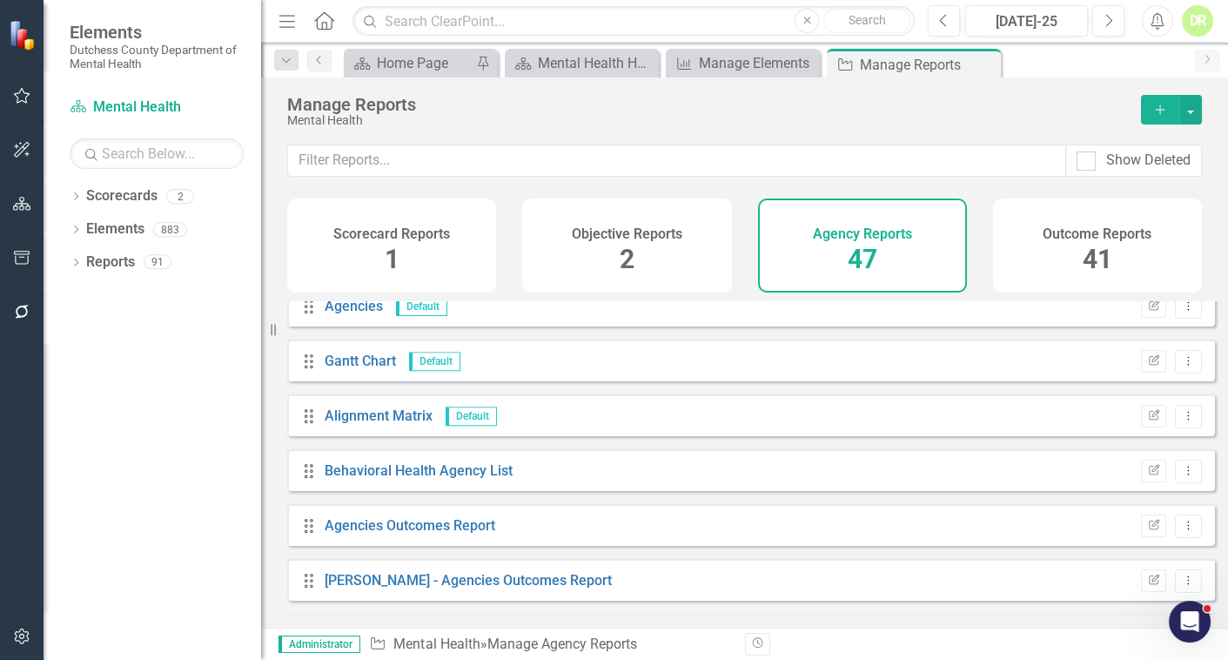
scroll to position [1741, 0]
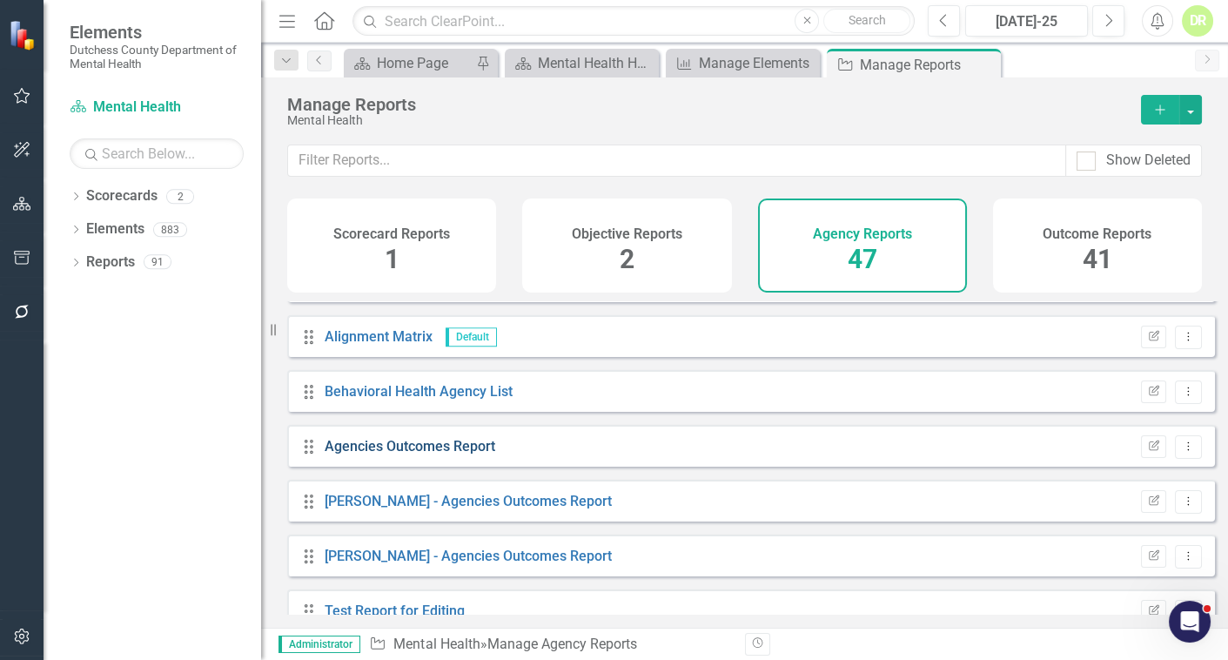
click at [381, 454] on link "Agencies Outcomes Report" at bounding box center [410, 446] width 171 height 17
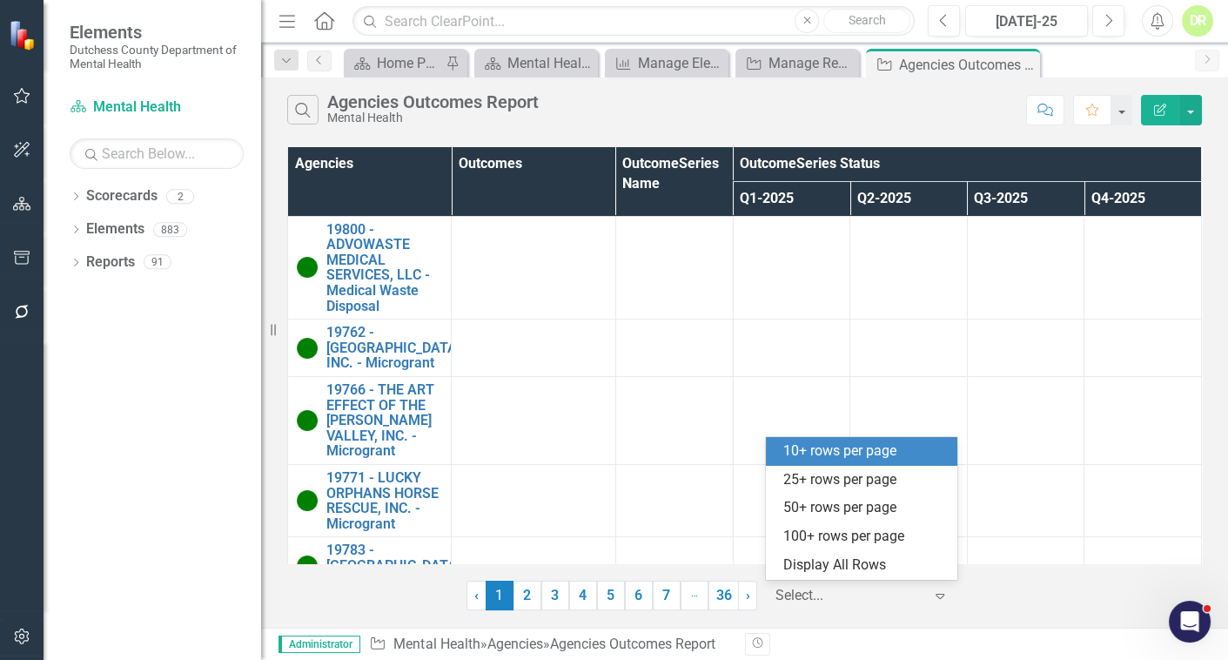
click at [939, 597] on icon at bounding box center [940, 596] width 9 height 5
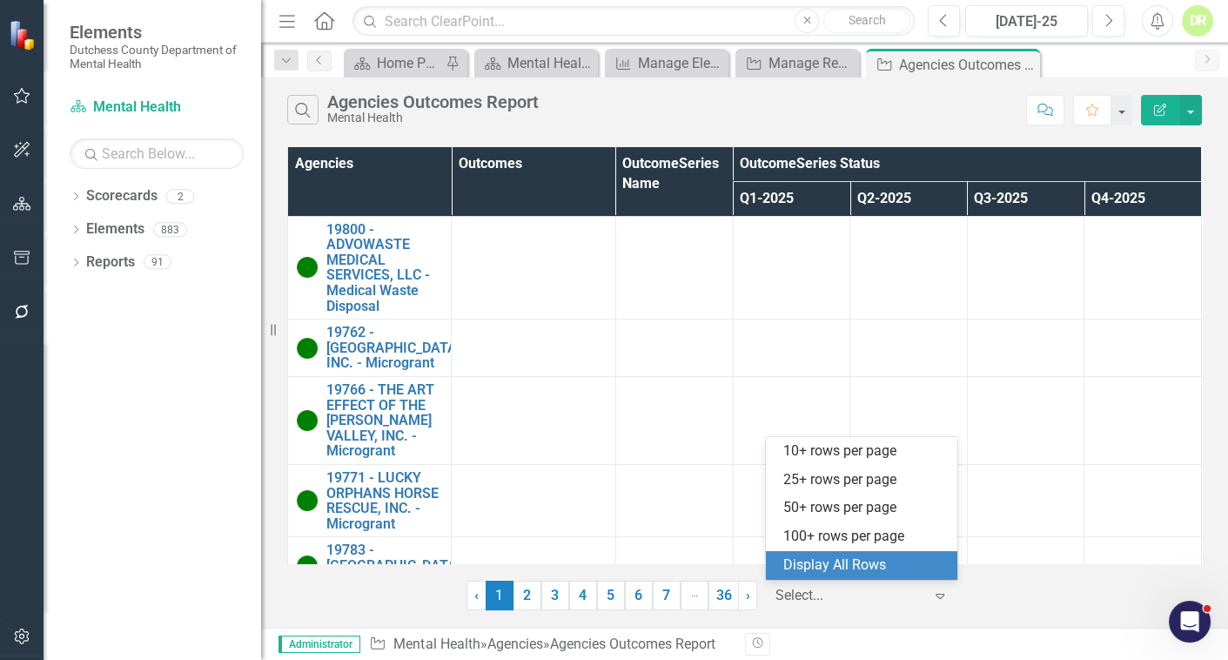
click at [859, 564] on div "Display All Rows" at bounding box center [866, 565] width 164 height 20
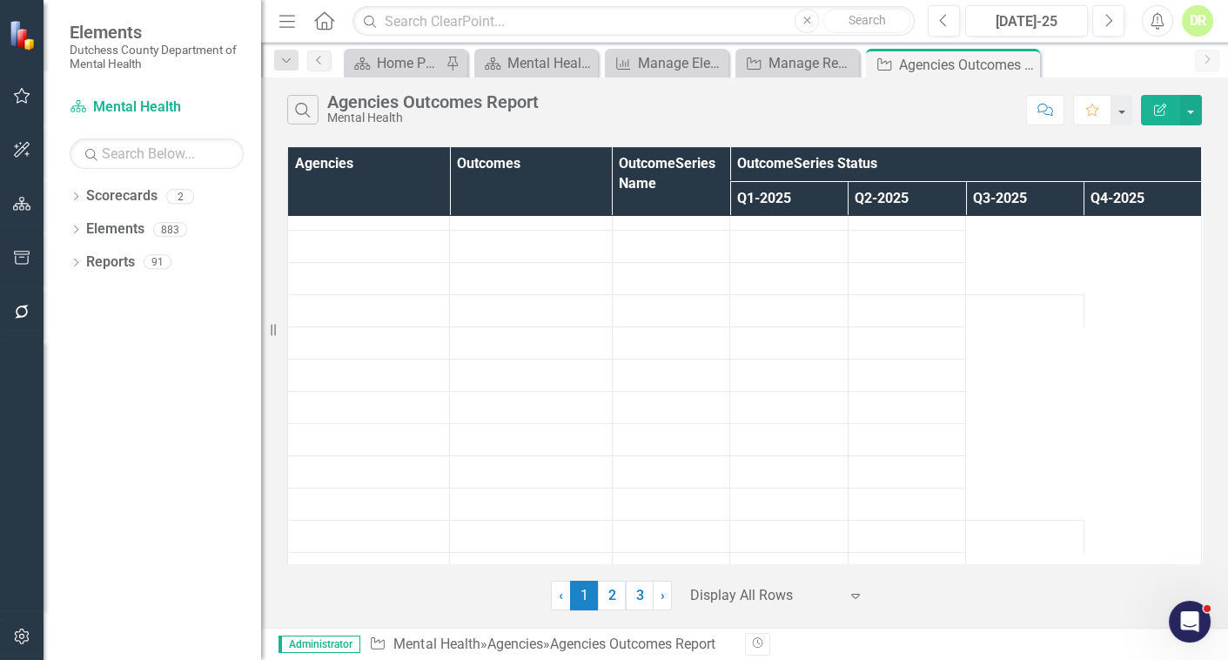
scroll to position [633, 0]
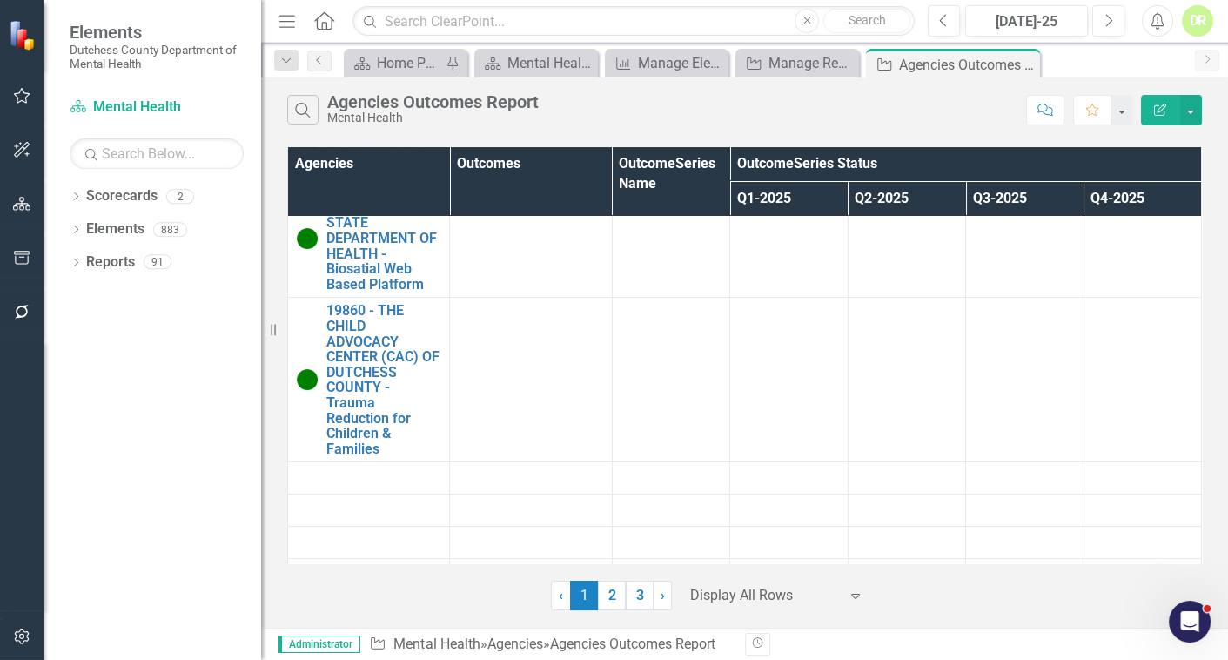
click at [844, 594] on div "Display All Rows" at bounding box center [764, 596] width 165 height 30
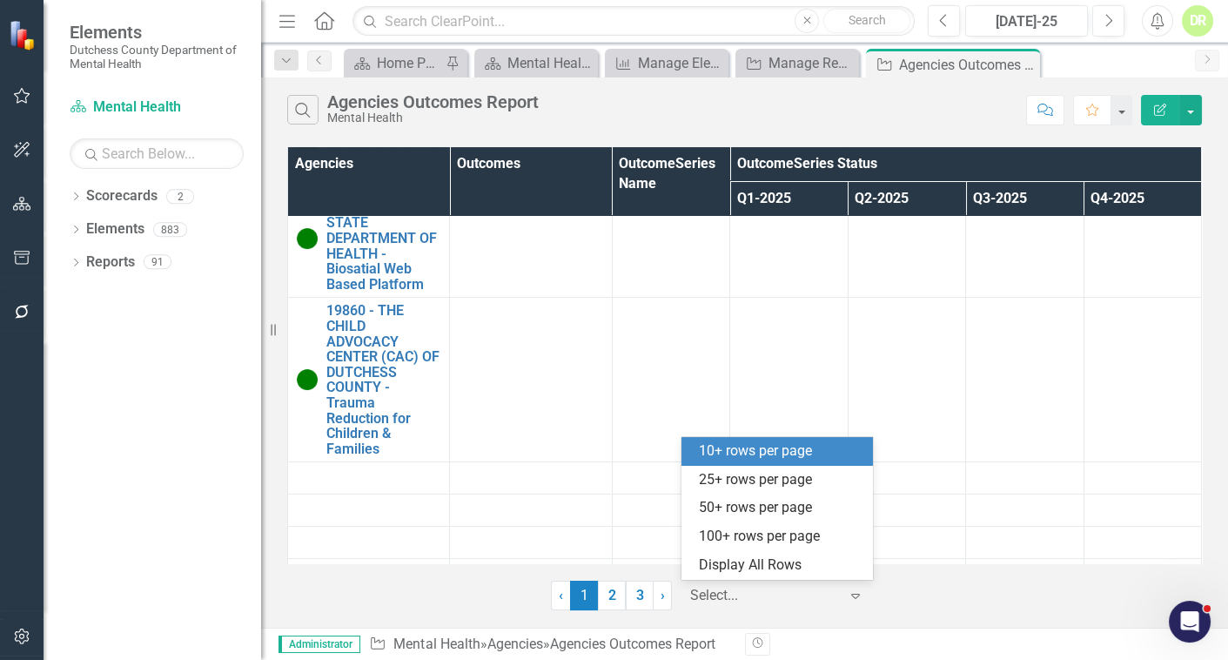
click at [760, 446] on div "10+ rows per page" at bounding box center [781, 451] width 164 height 20
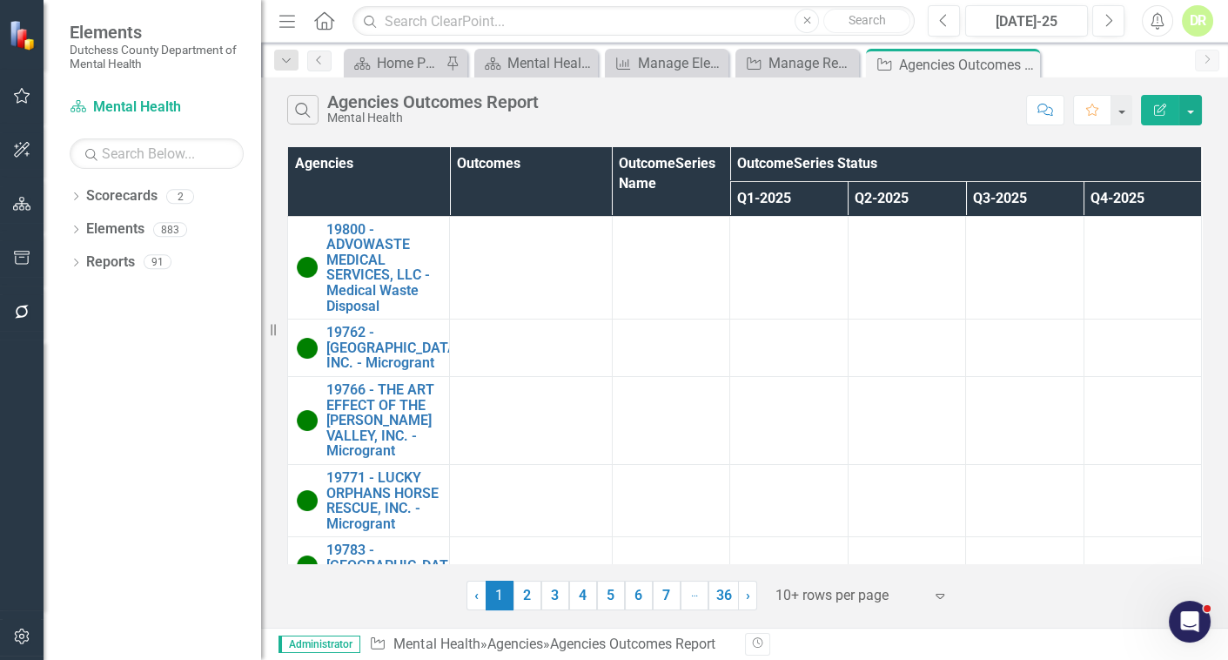
scroll to position [545, 0]
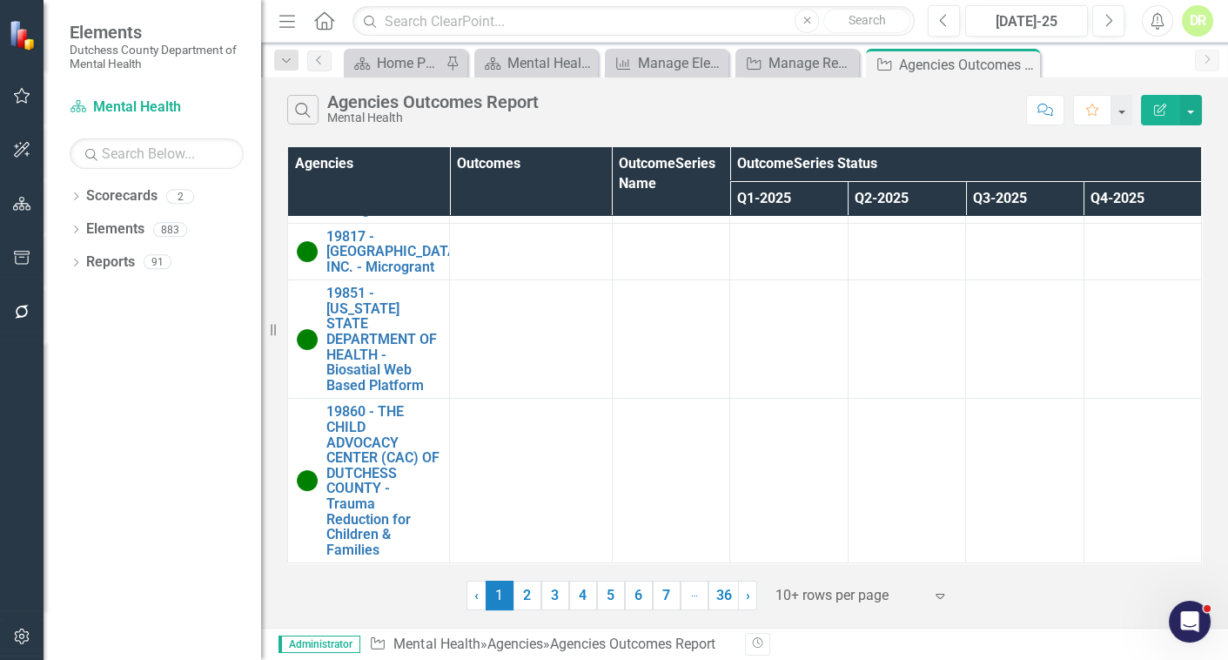
click at [527, 598] on link "2" at bounding box center [528, 596] width 28 height 30
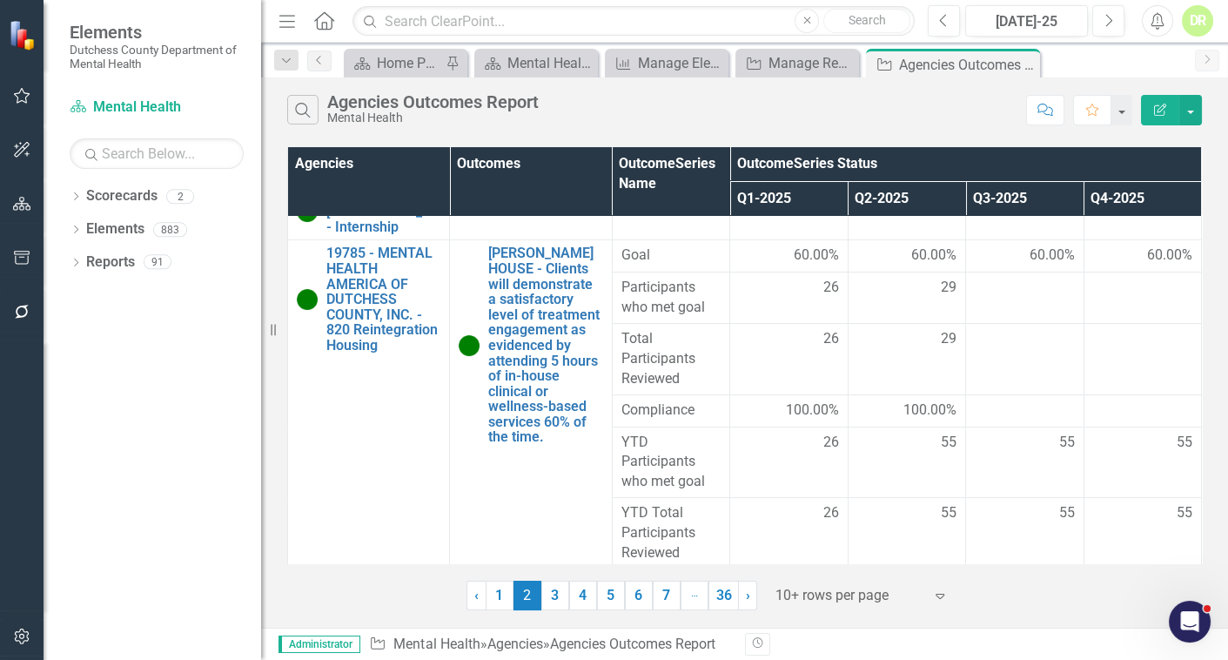
scroll to position [237, 0]
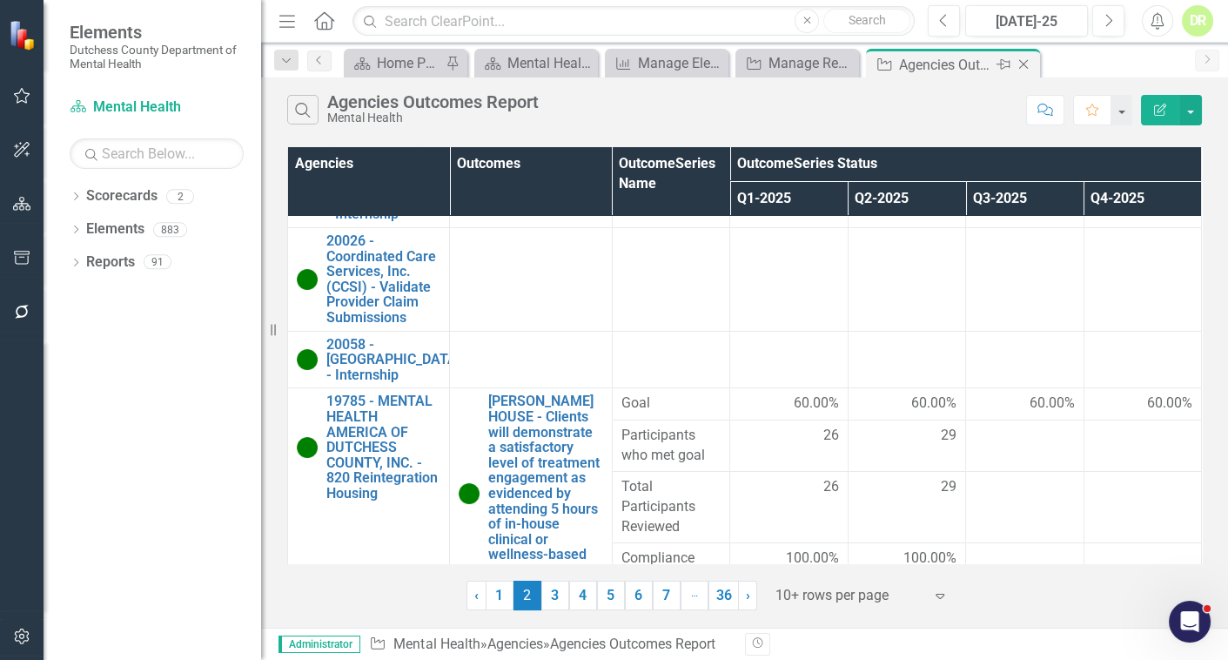
click at [1019, 61] on icon "Close" at bounding box center [1023, 64] width 17 height 14
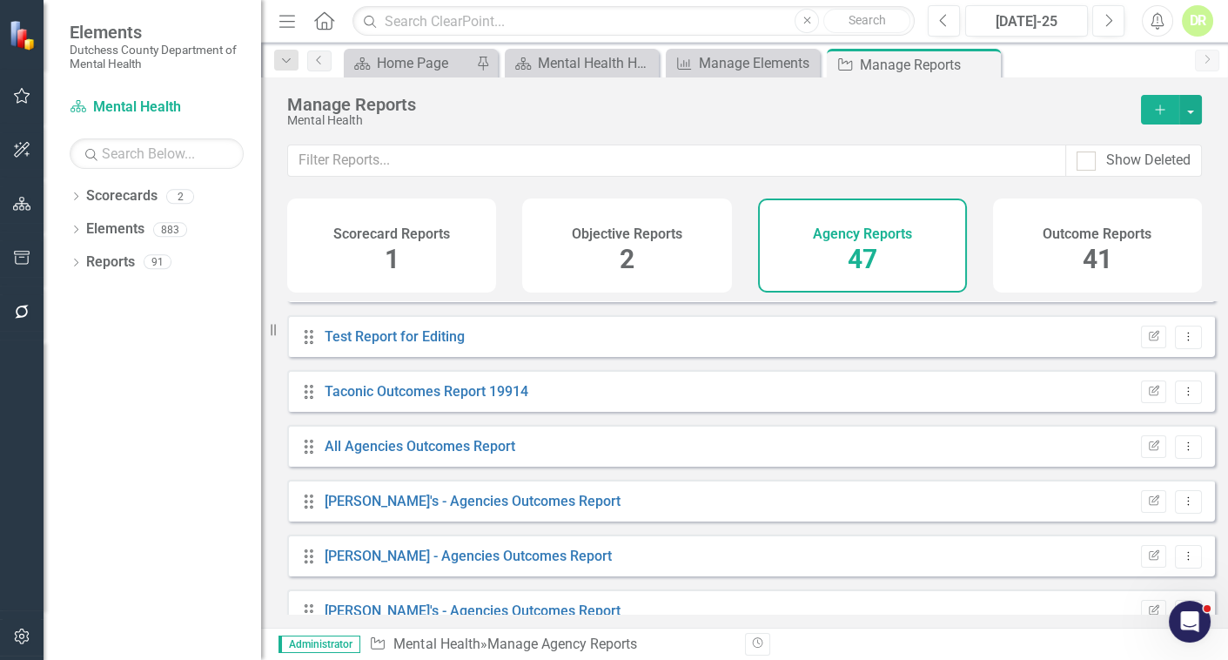
scroll to position [2057, 0]
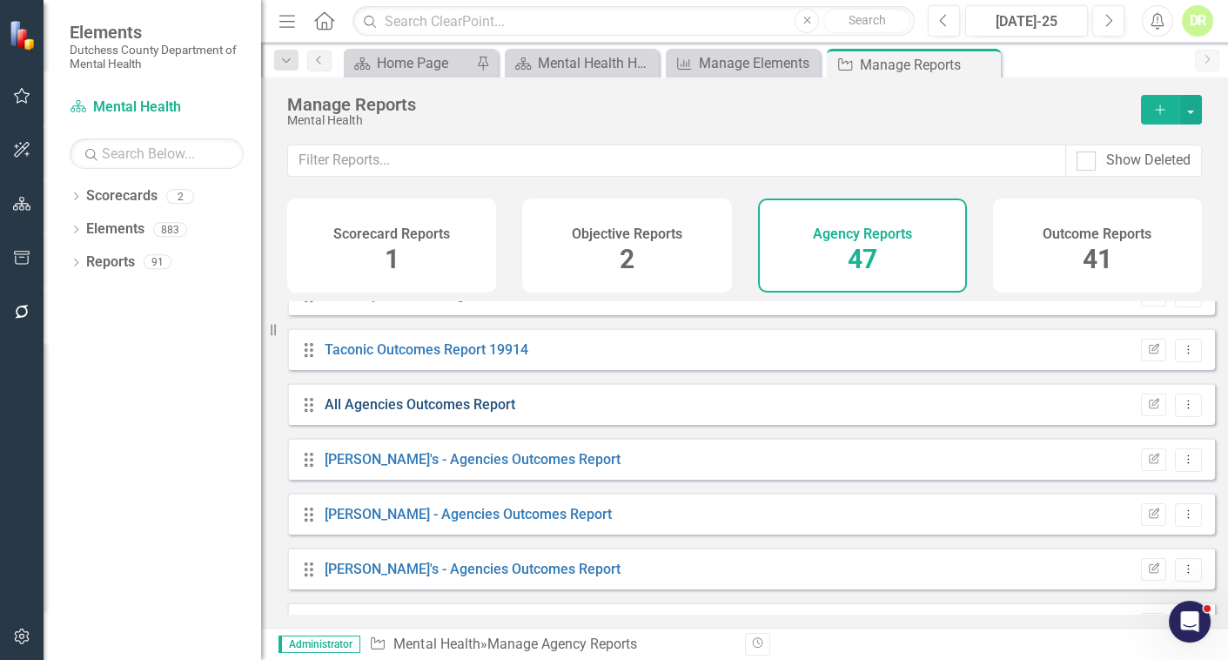
click at [434, 413] on link "All Agencies Outcomes Report" at bounding box center [420, 404] width 191 height 17
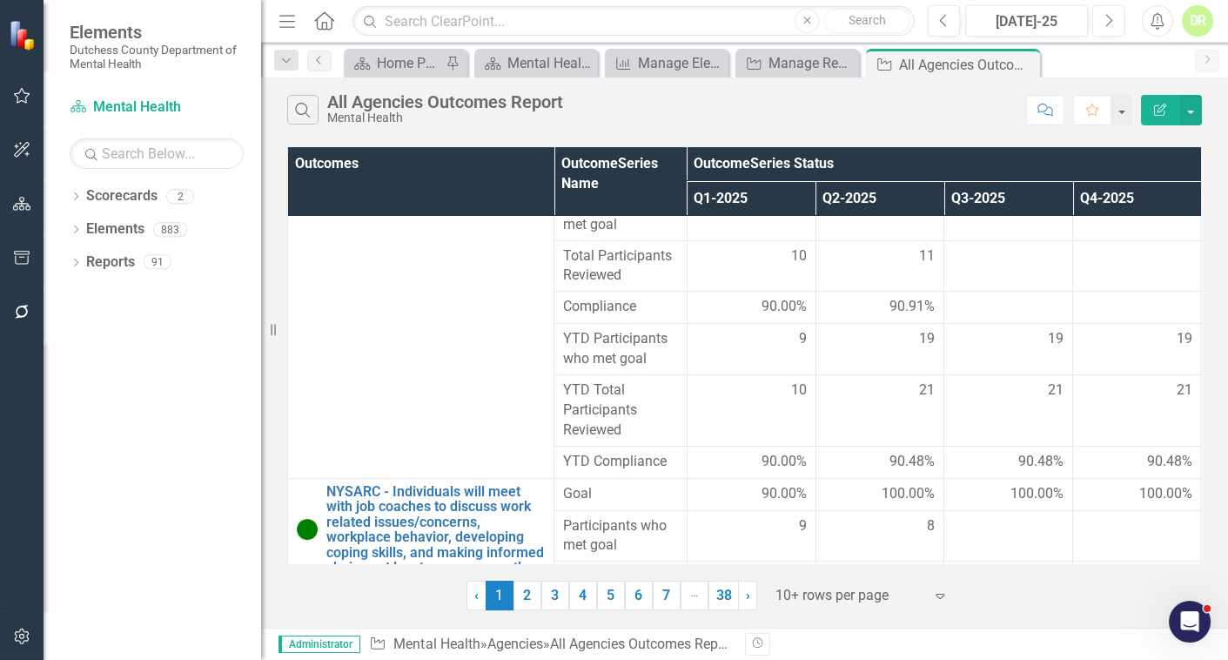
scroll to position [791, 0]
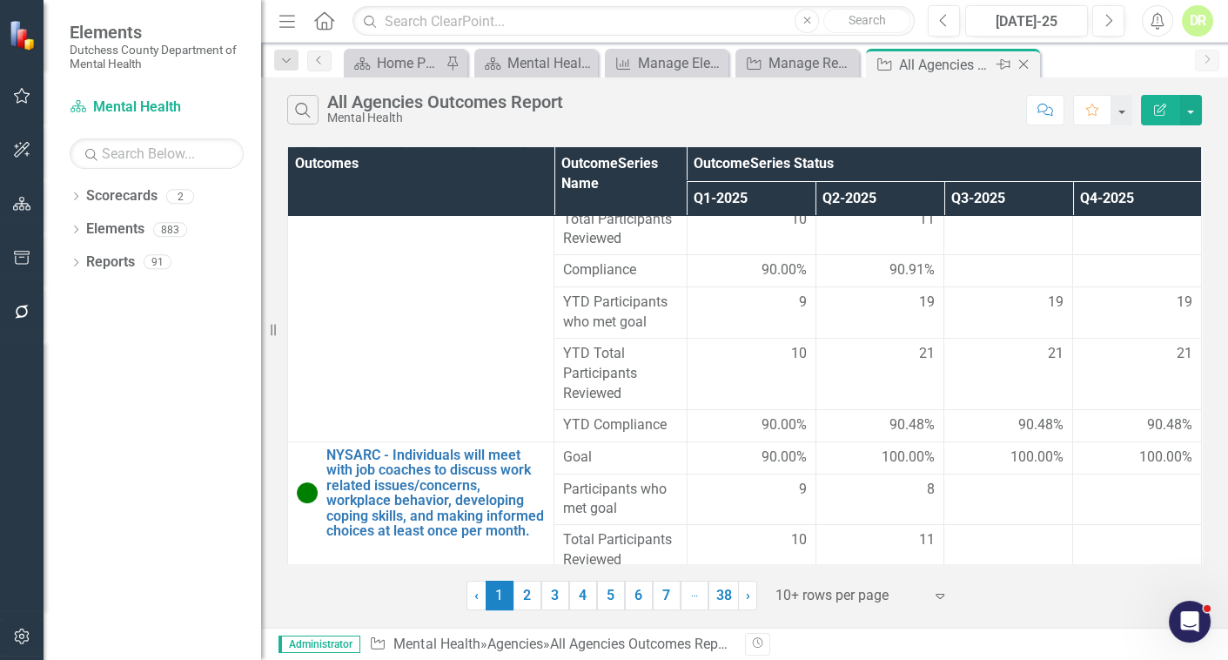
click at [1020, 62] on icon "Close" at bounding box center [1023, 64] width 17 height 14
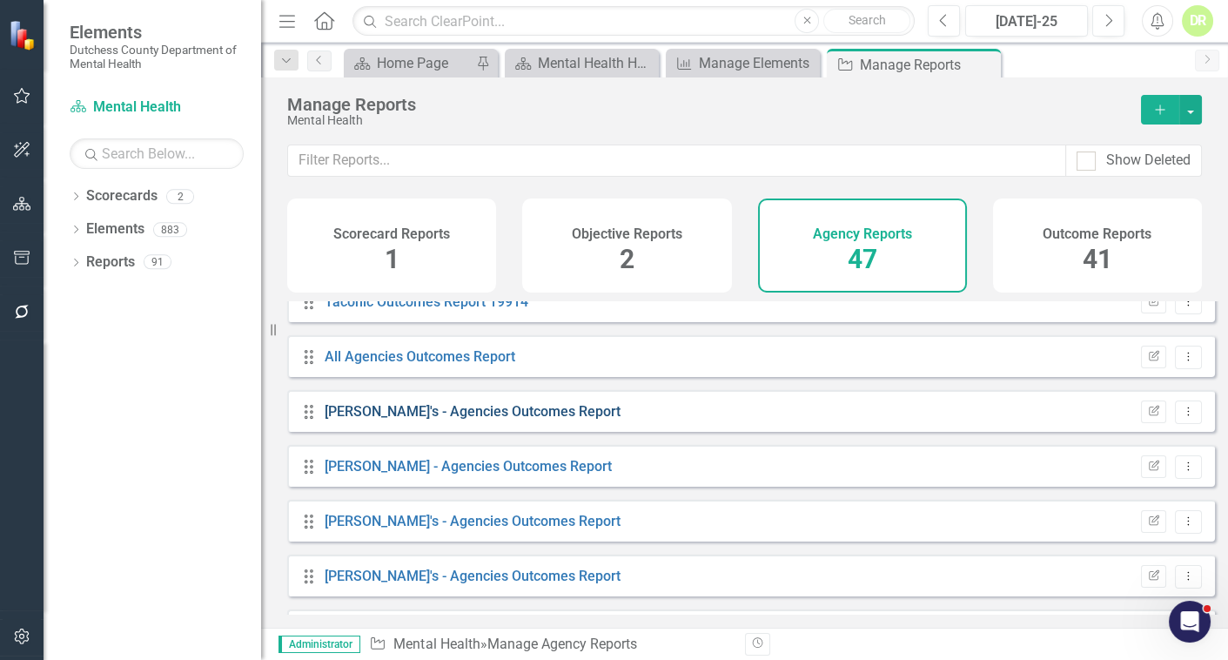
scroll to position [2026, 0]
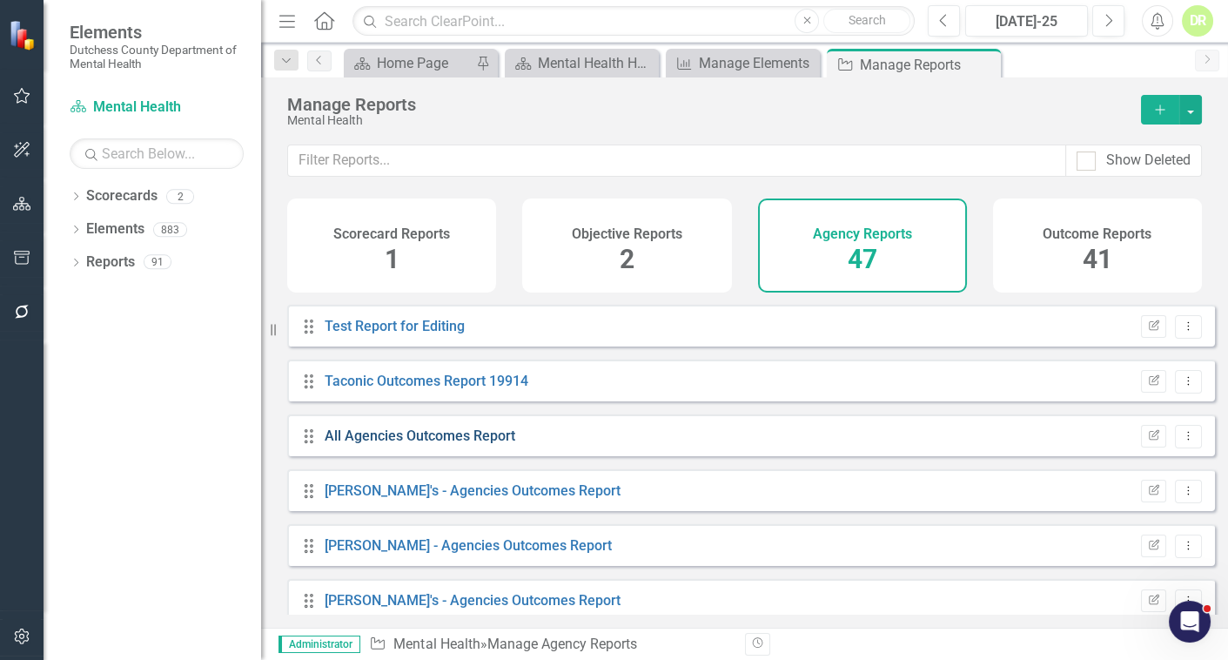
click at [476, 444] on link "All Agencies Outcomes Report" at bounding box center [420, 435] width 191 height 17
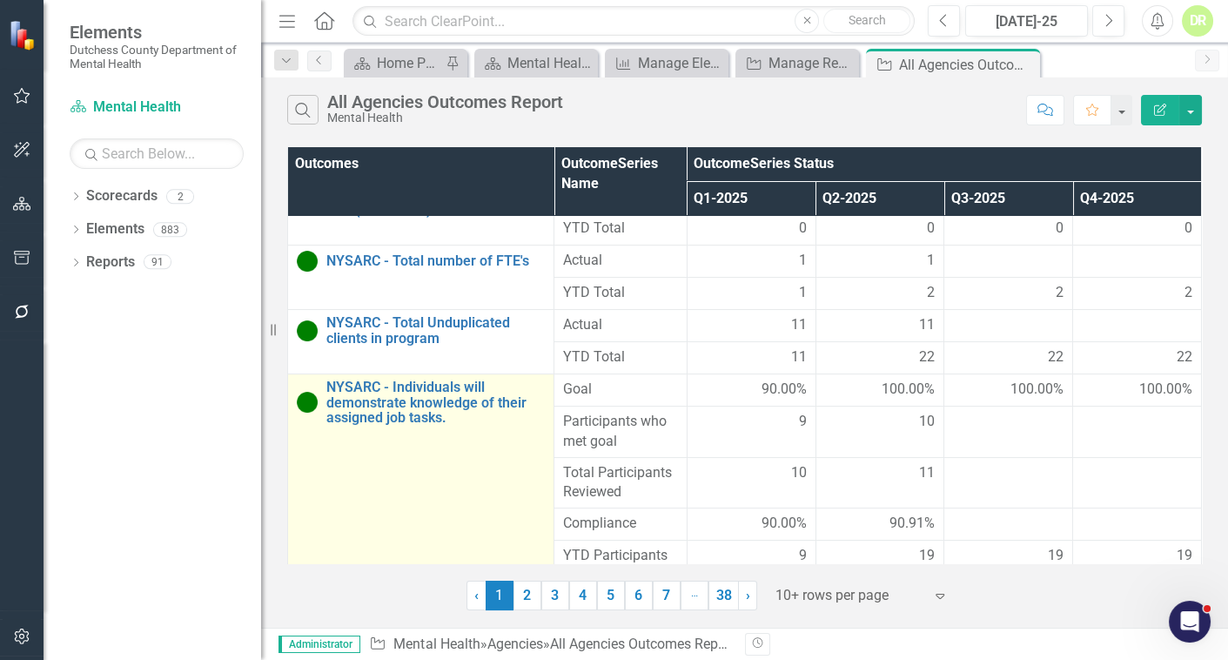
scroll to position [554, 0]
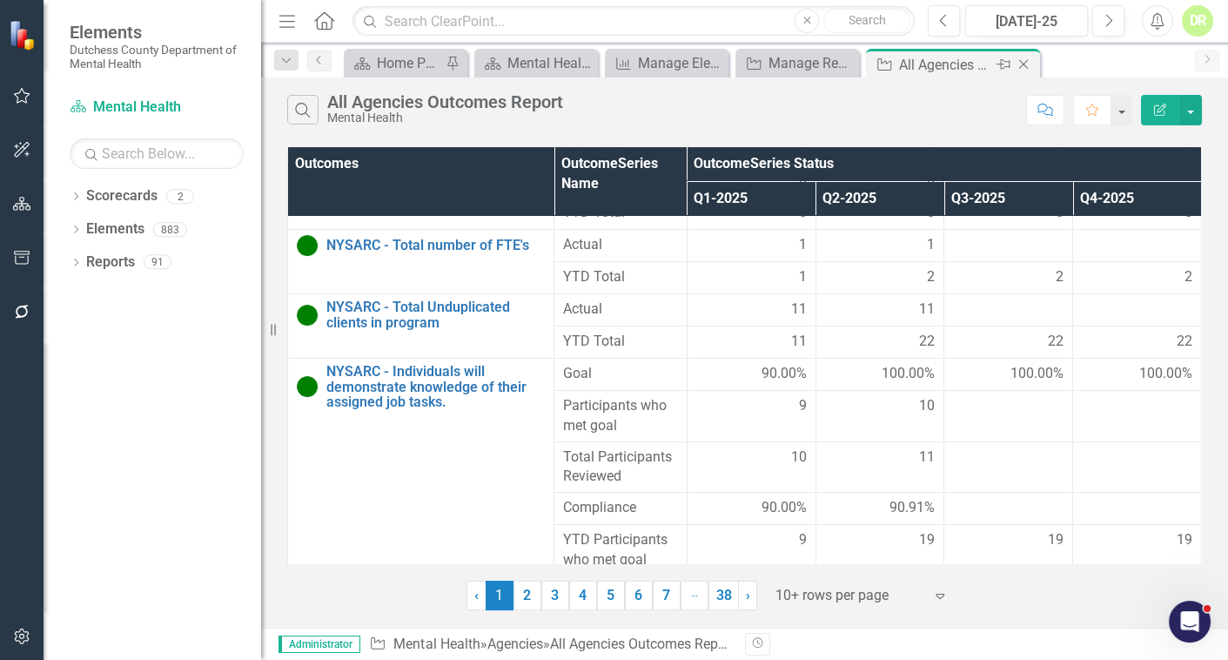
click at [1024, 65] on icon "Close" at bounding box center [1023, 64] width 17 height 14
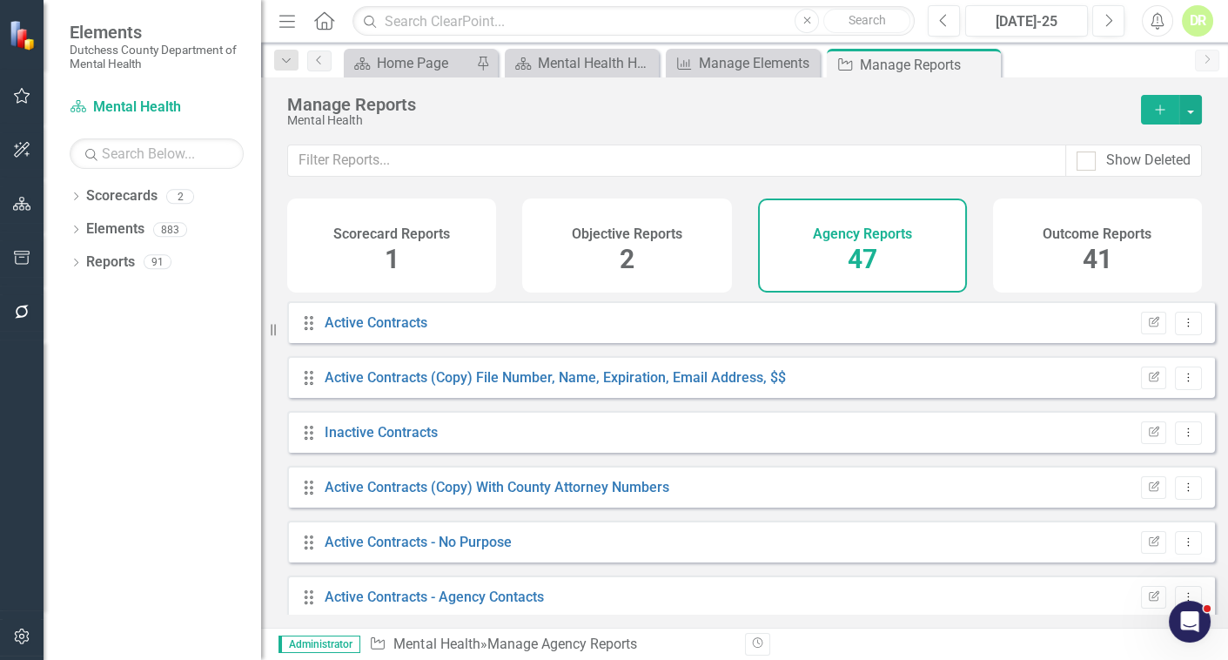
click at [1090, 241] on div "41" at bounding box center [1098, 259] width 30 height 37
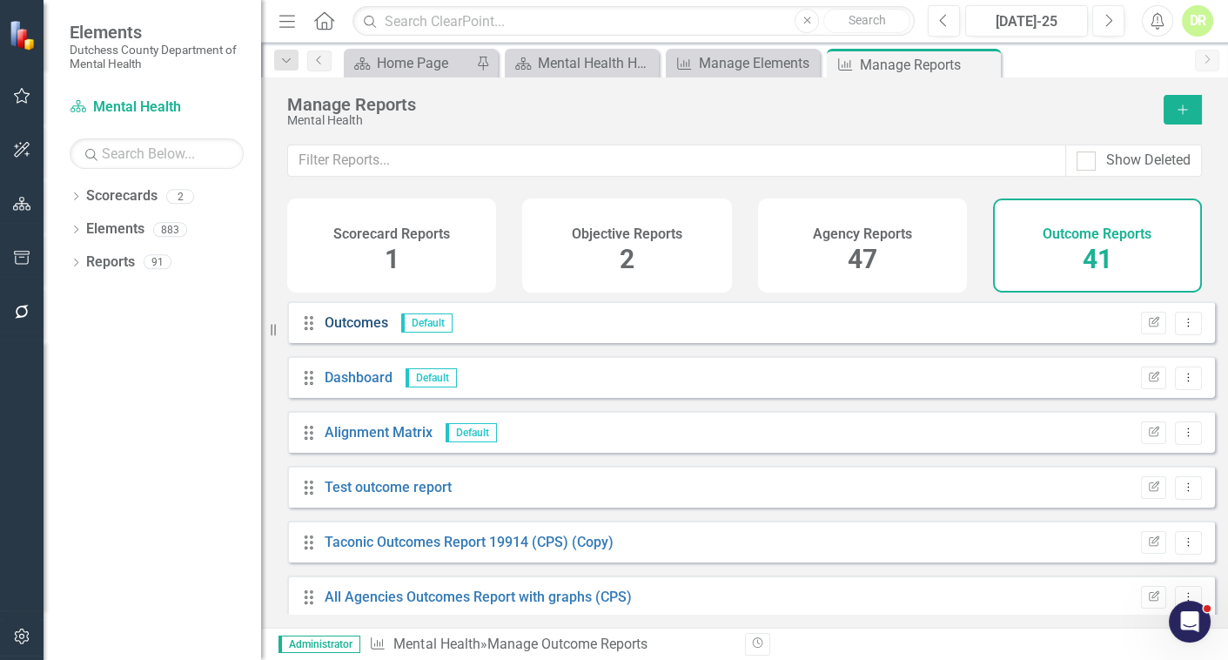
click at [367, 330] on link "Outcomes" at bounding box center [357, 322] width 64 height 17
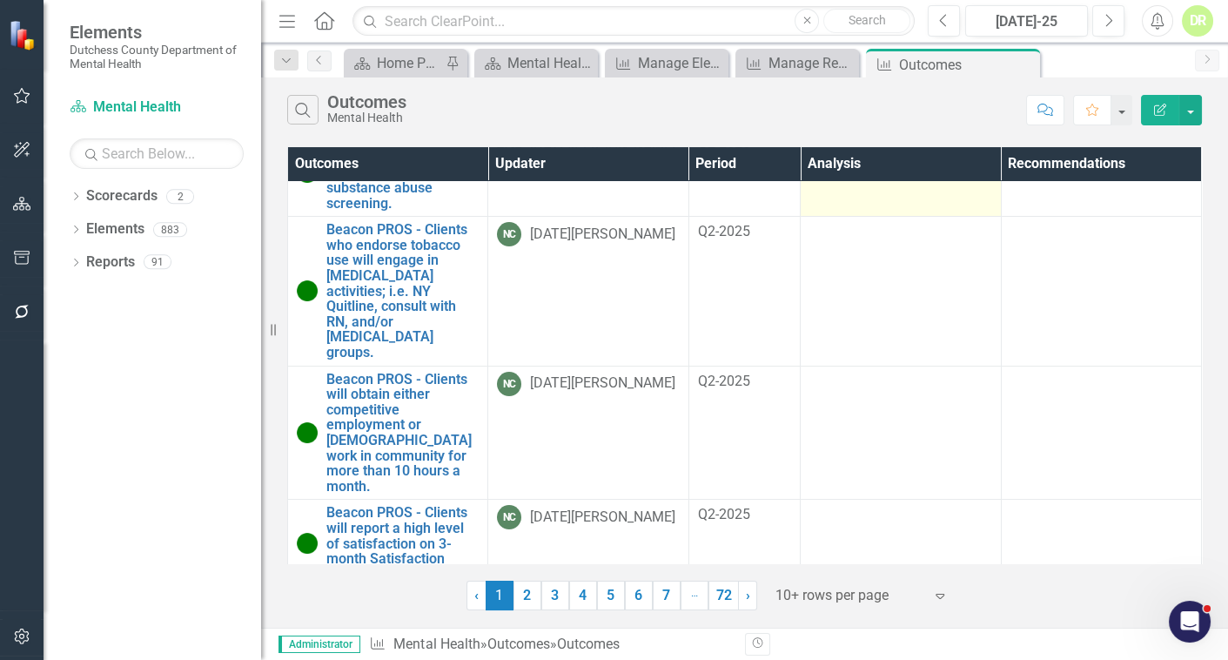
scroll to position [474, 0]
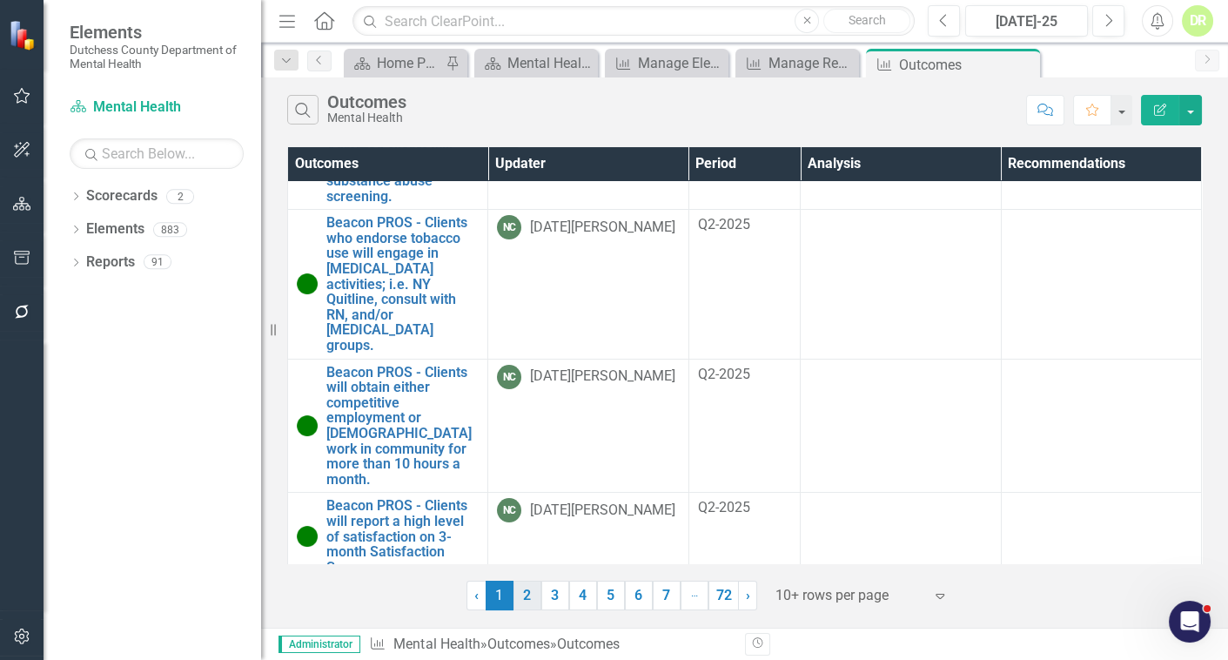
click at [531, 591] on link "2" at bounding box center [528, 596] width 28 height 30
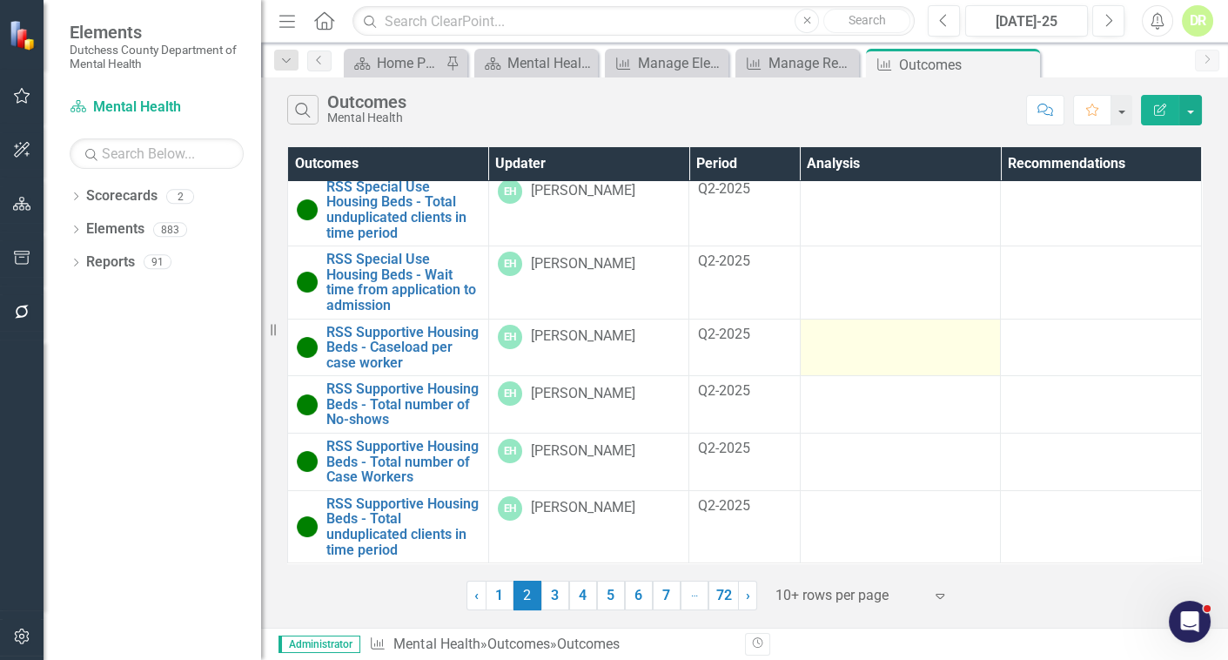
scroll to position [312, 0]
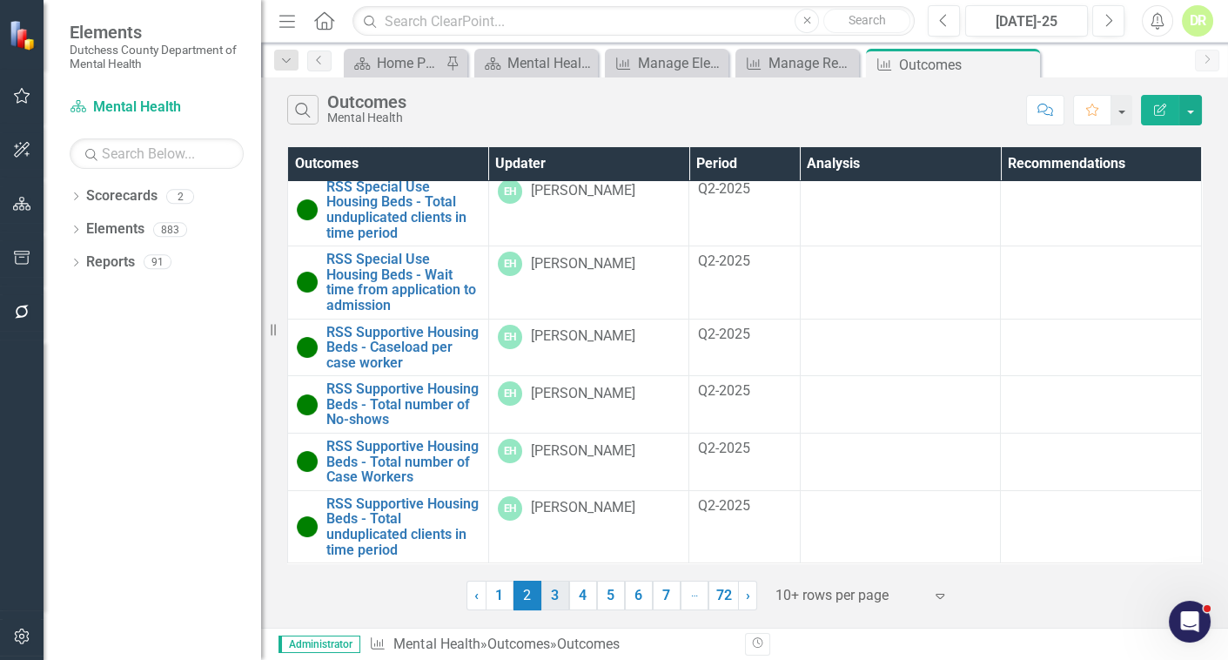
click at [558, 592] on link "3" at bounding box center [556, 596] width 28 height 30
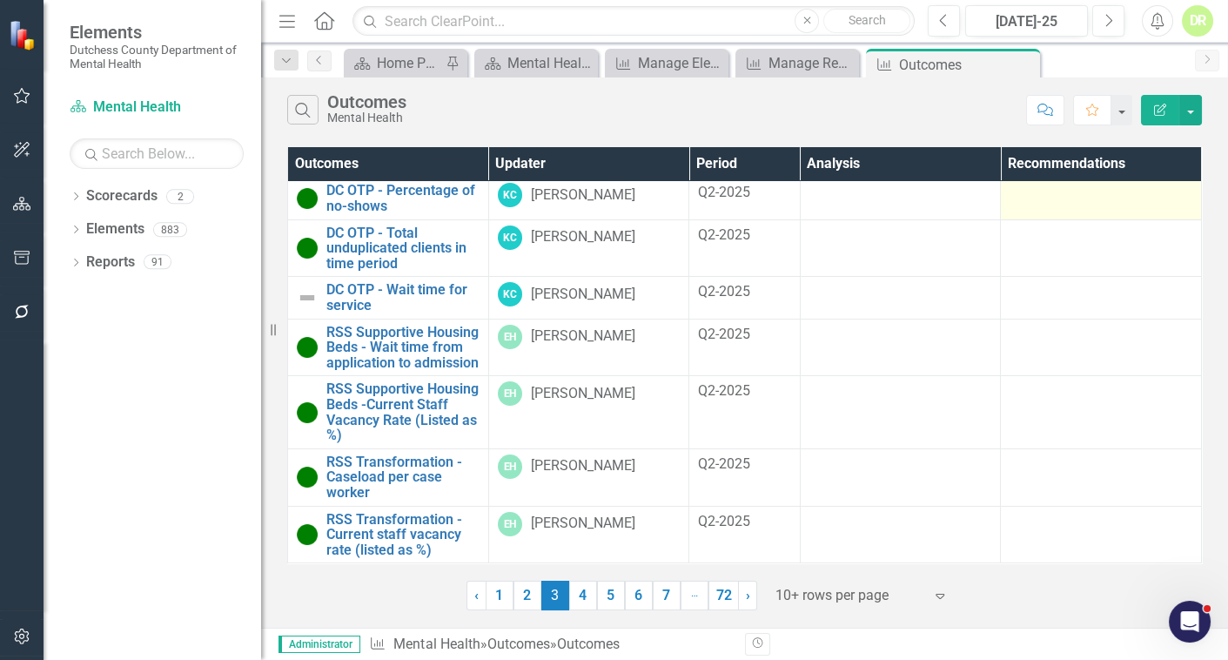
scroll to position [143, 0]
click at [586, 590] on link "4" at bounding box center [583, 596] width 28 height 30
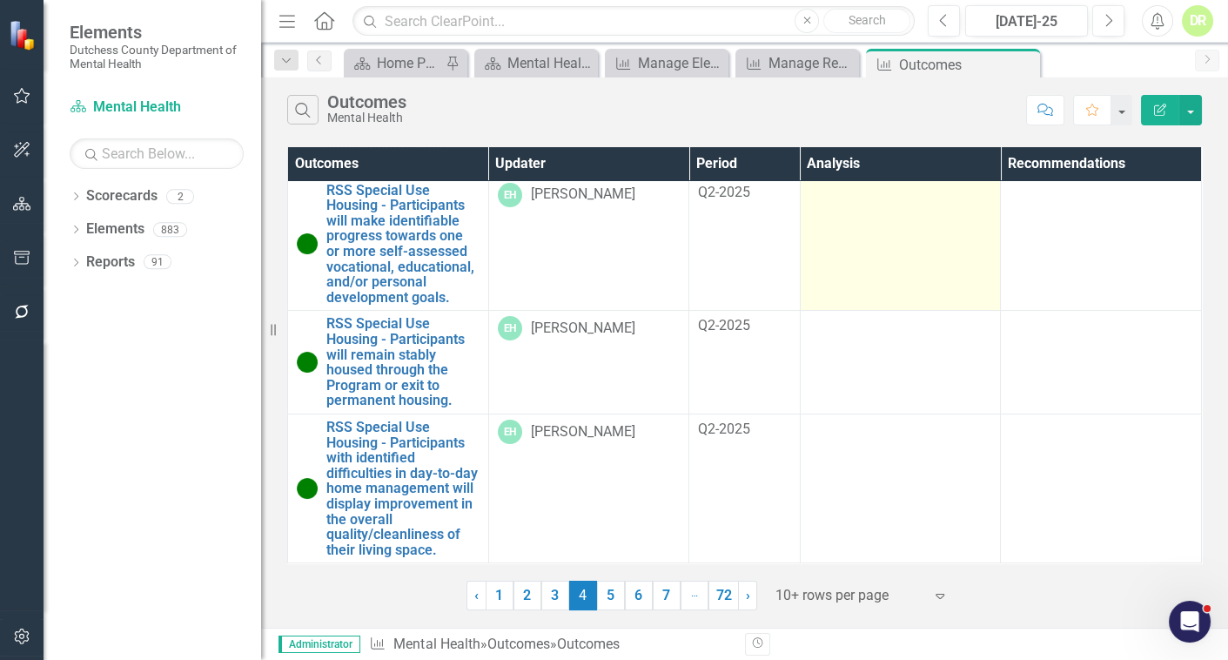
scroll to position [572, 0]
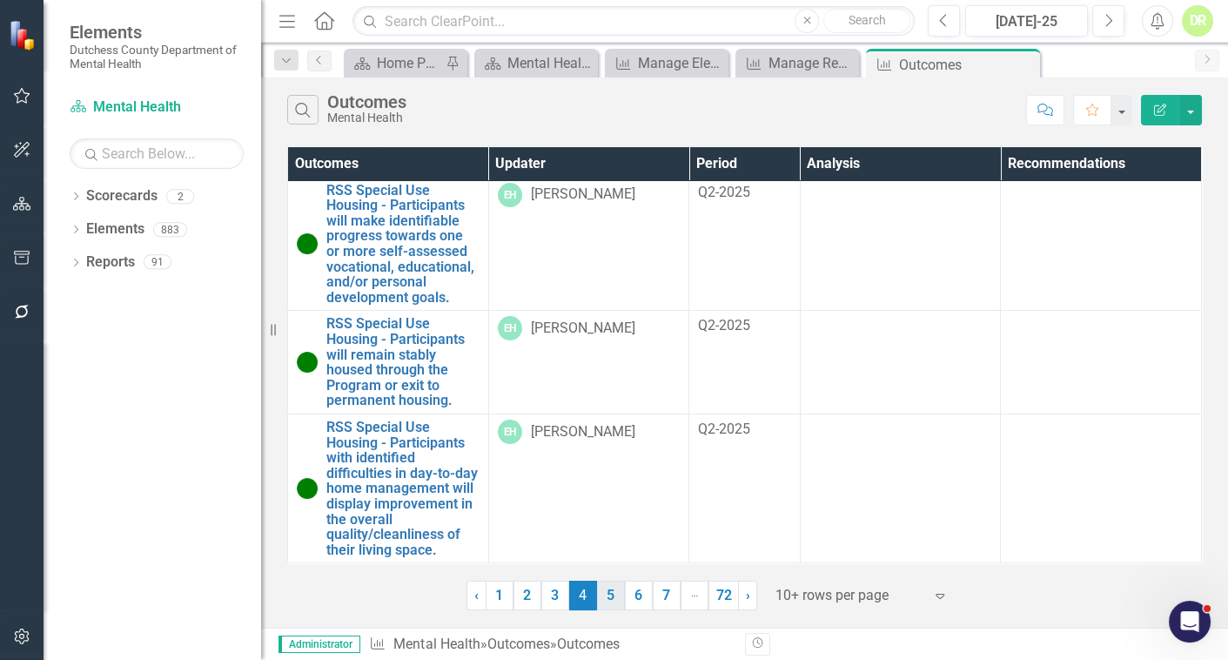
click at [609, 590] on link "5" at bounding box center [611, 596] width 28 height 30
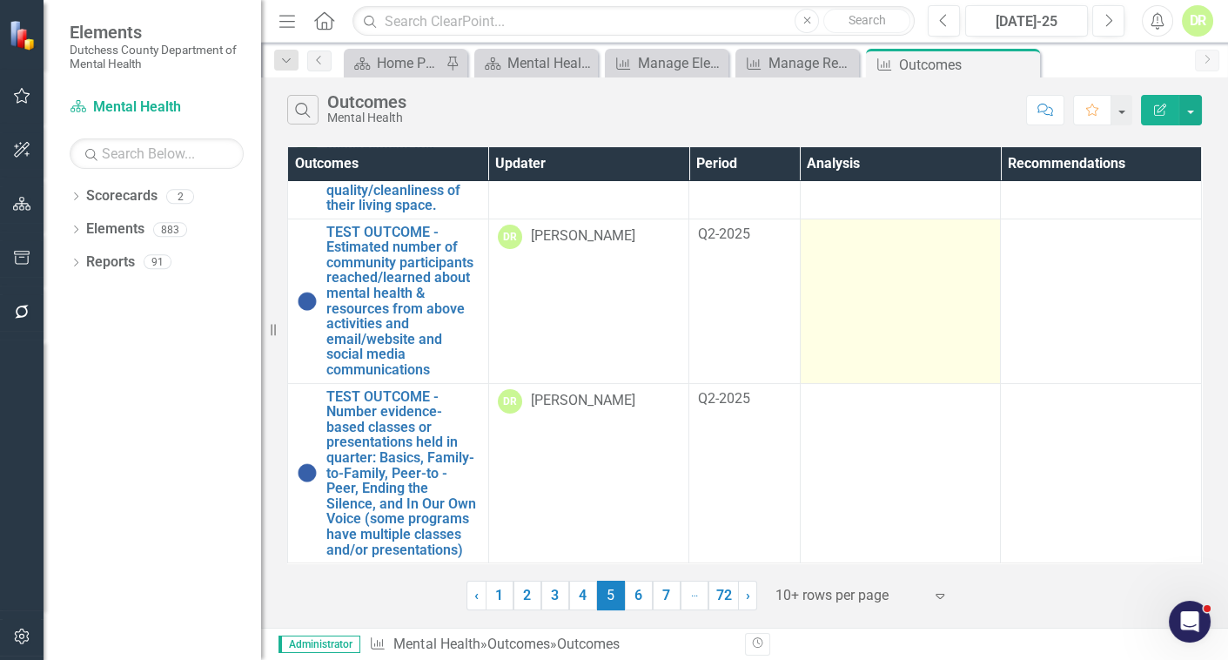
scroll to position [939, 0]
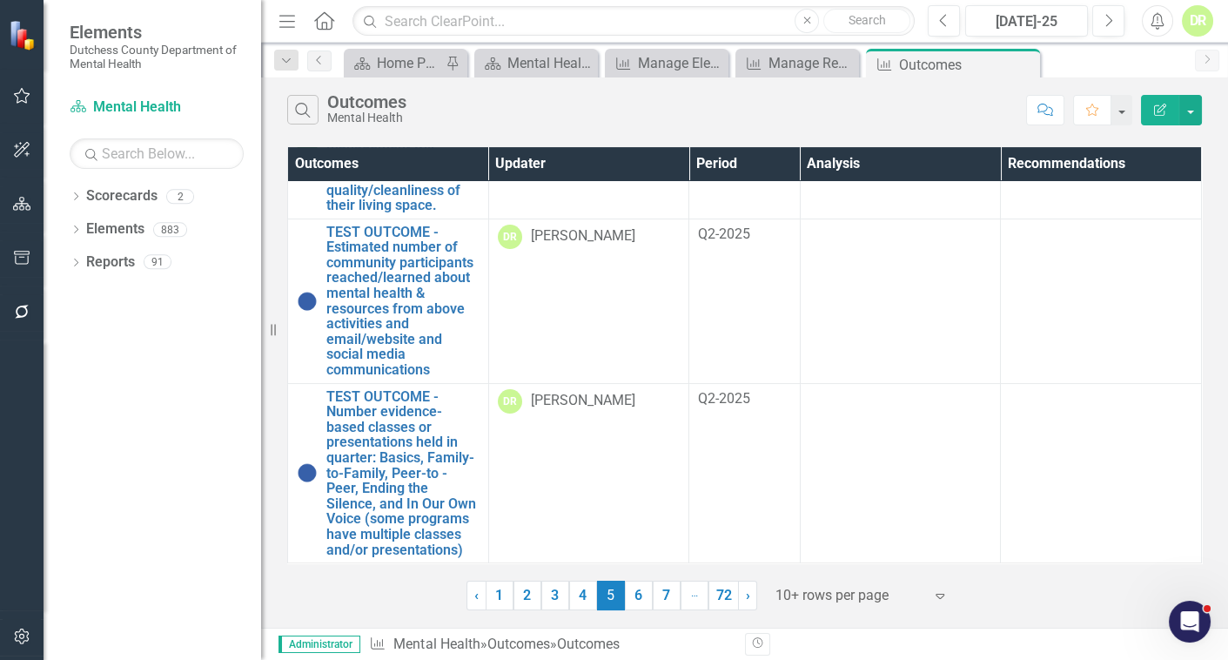
drag, startPoint x: 639, startPoint y: 589, endPoint x: 654, endPoint y: 543, distance: 47.6
click at [637, 586] on link "6" at bounding box center [639, 596] width 28 height 30
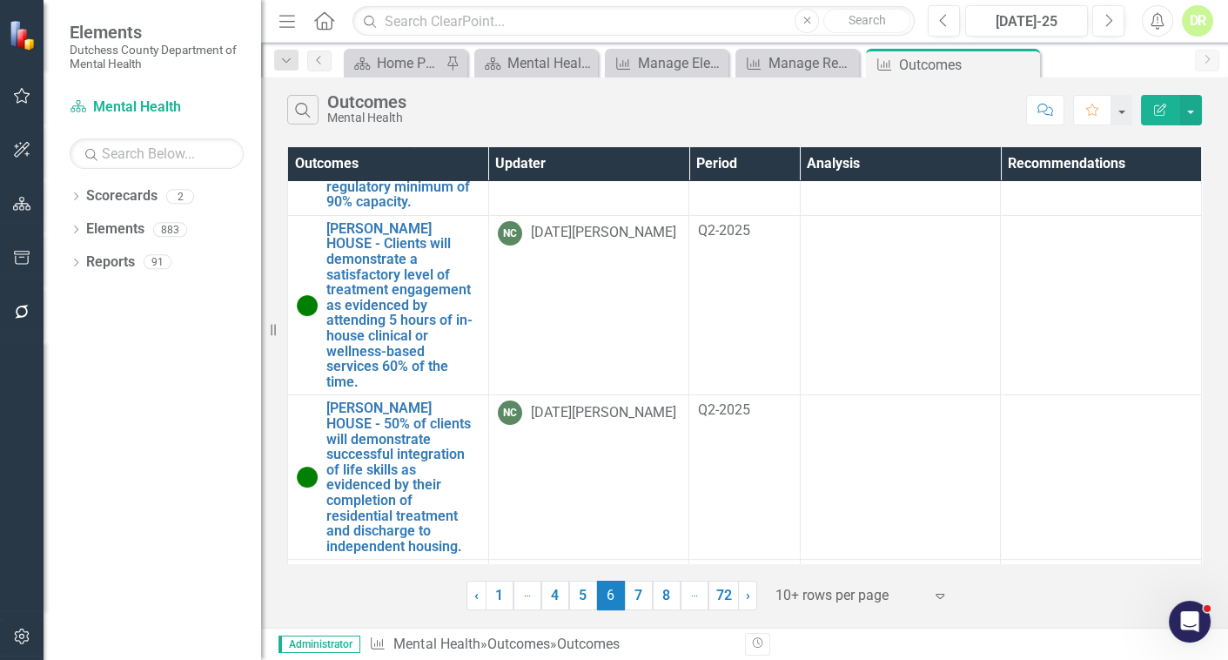
scroll to position [922, 0]
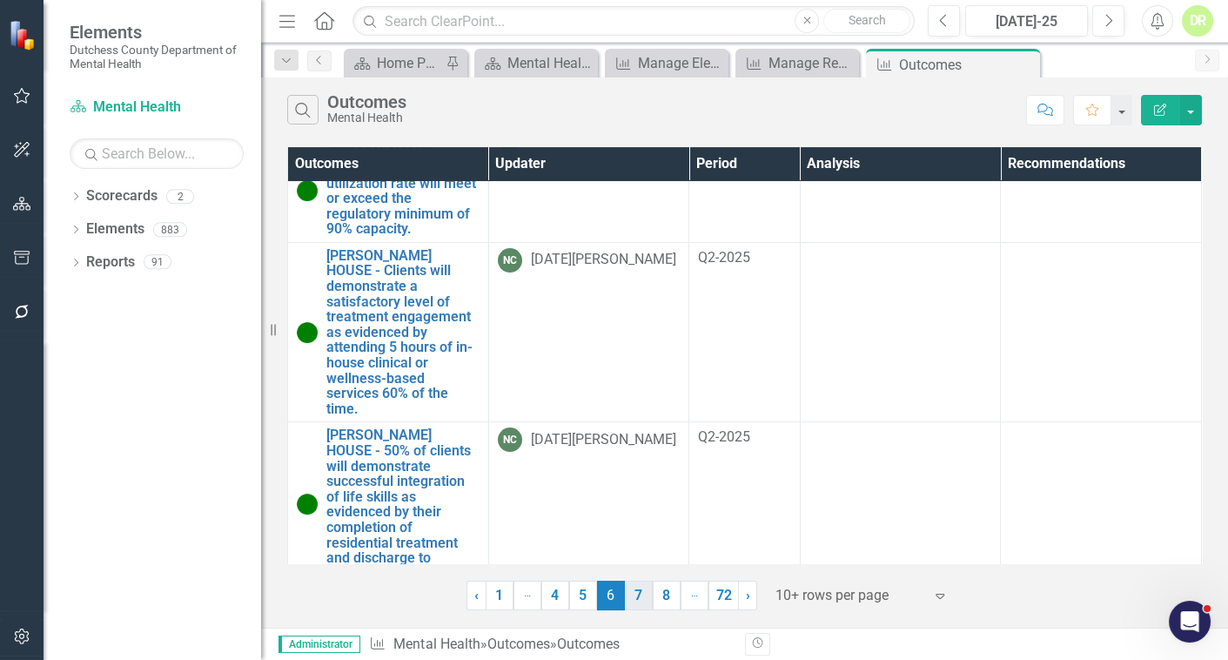
click at [642, 589] on link "7" at bounding box center [639, 596] width 28 height 30
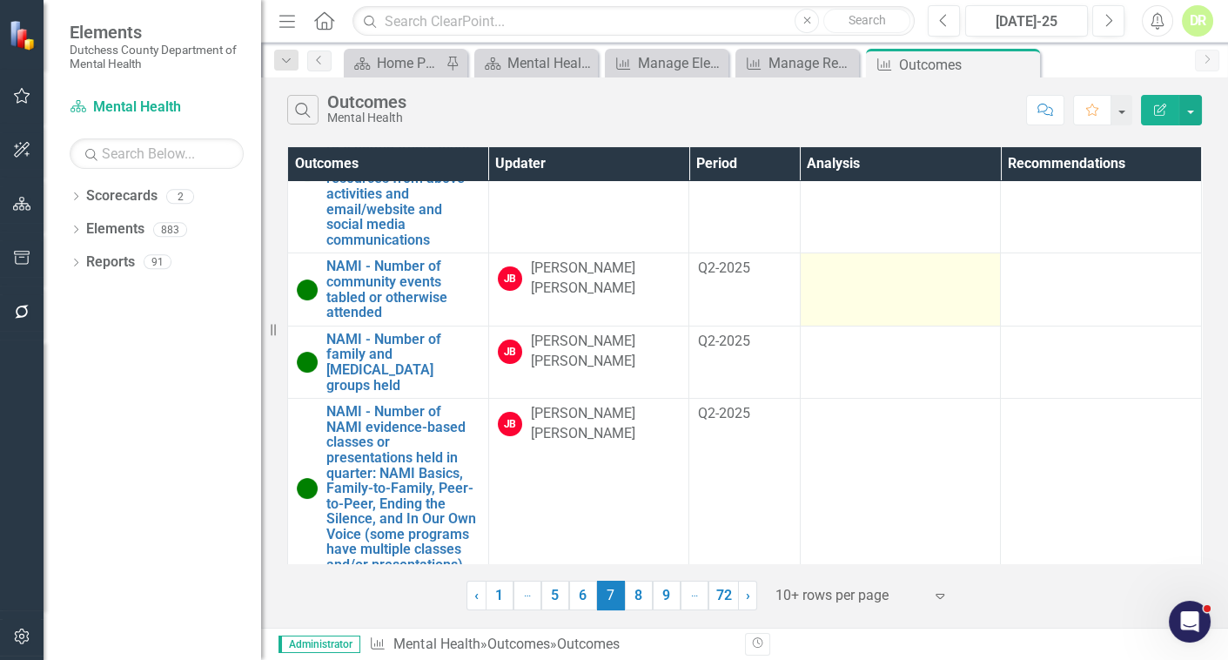
scroll to position [695, 0]
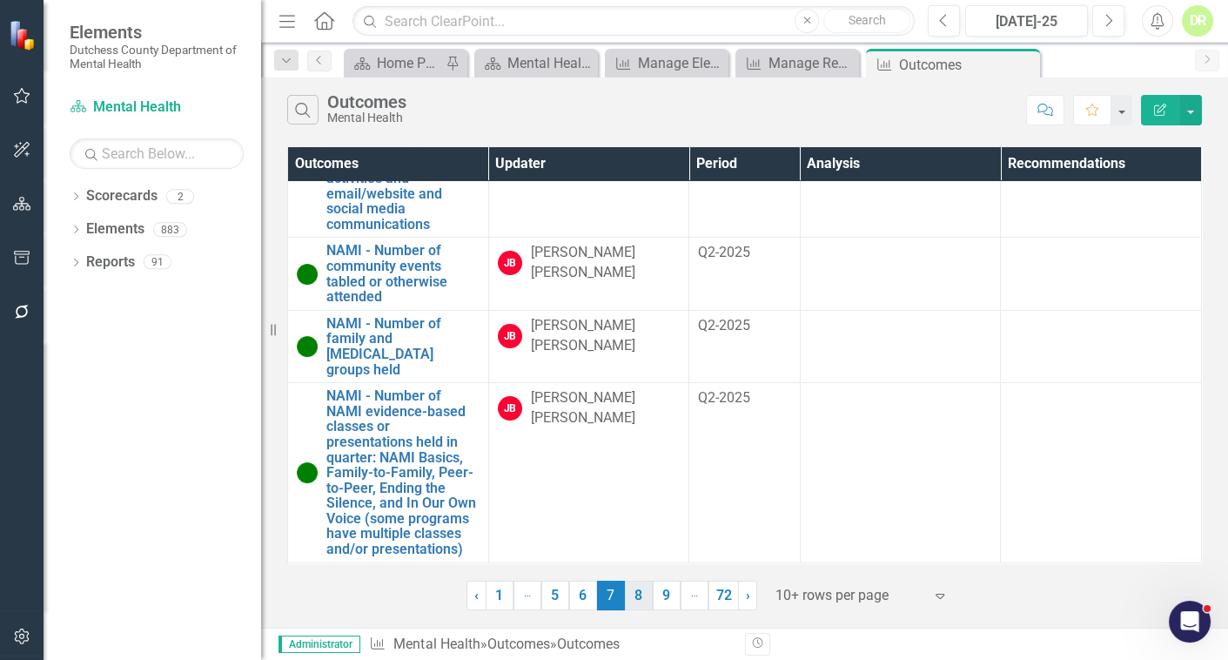
click at [642, 593] on link "8" at bounding box center [639, 596] width 28 height 30
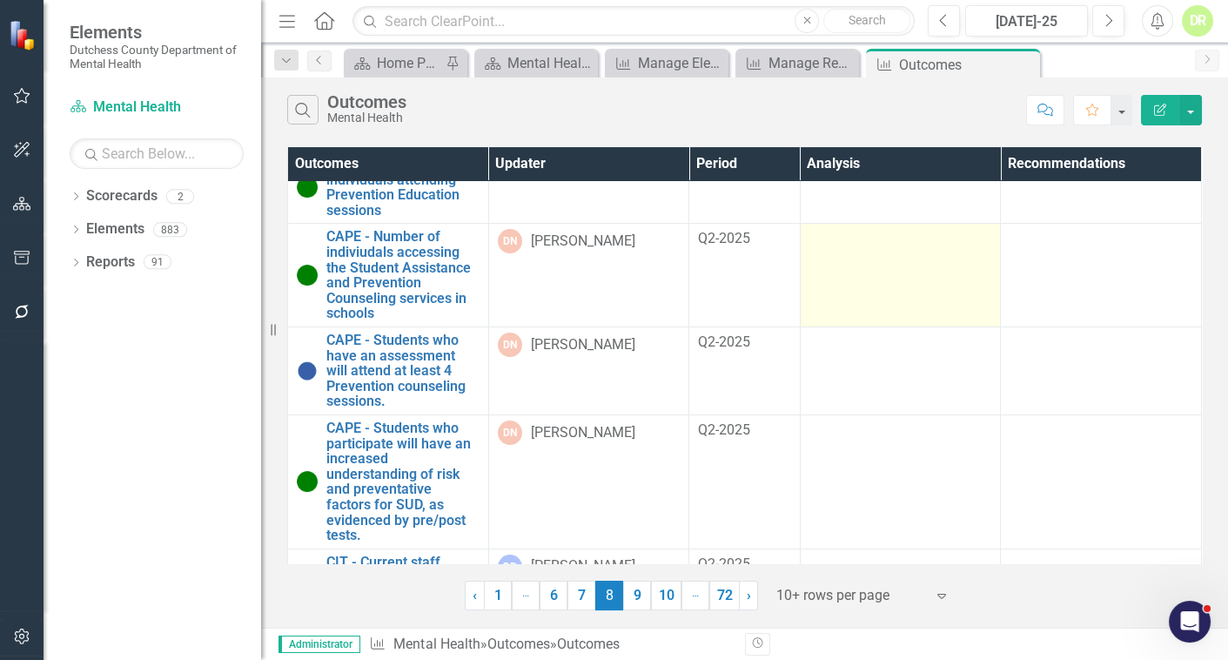
scroll to position [633, 0]
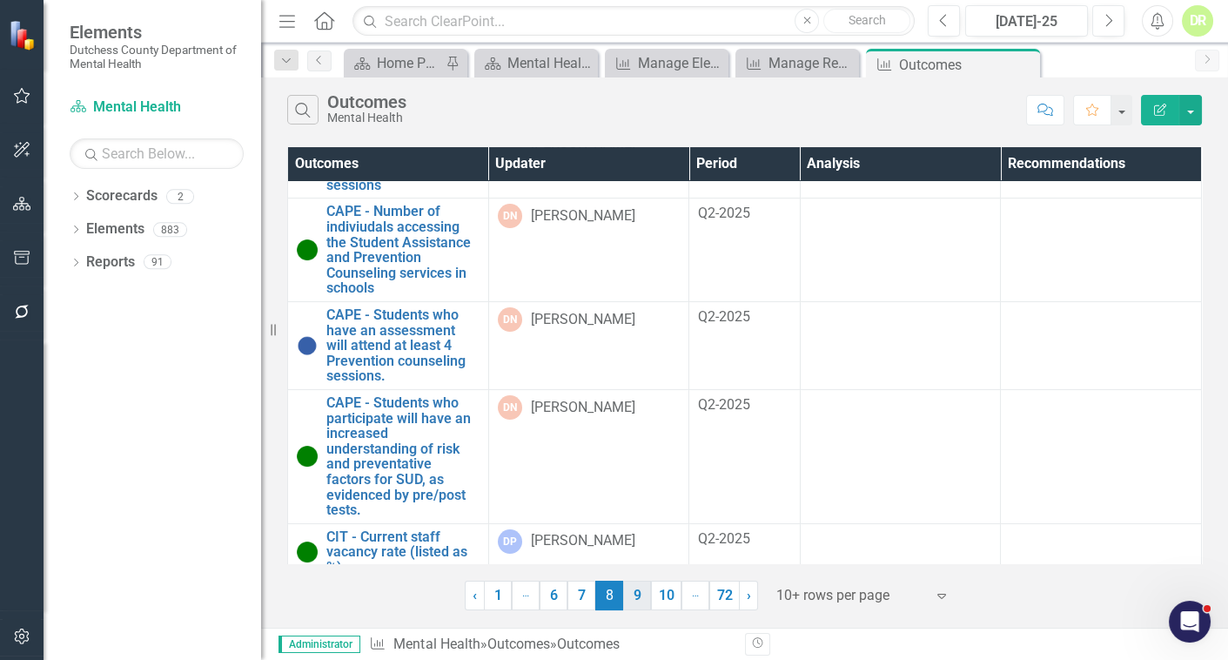
click at [636, 596] on link "9" at bounding box center [637, 596] width 28 height 30
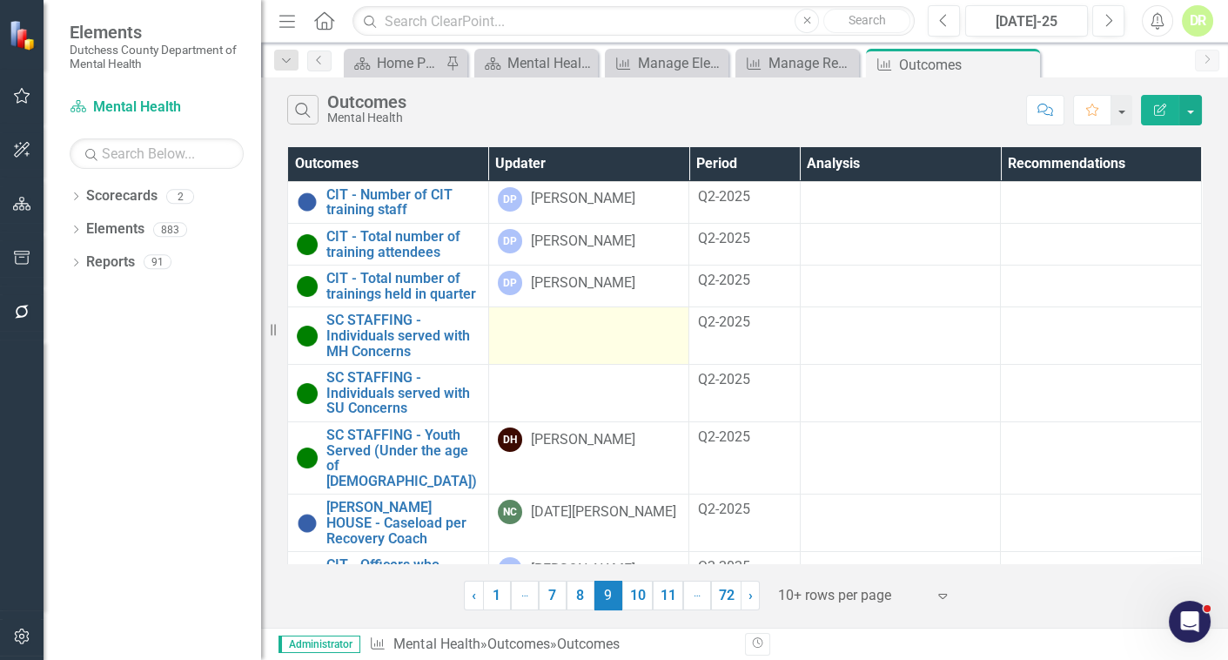
click at [596, 326] on div at bounding box center [589, 323] width 183 height 21
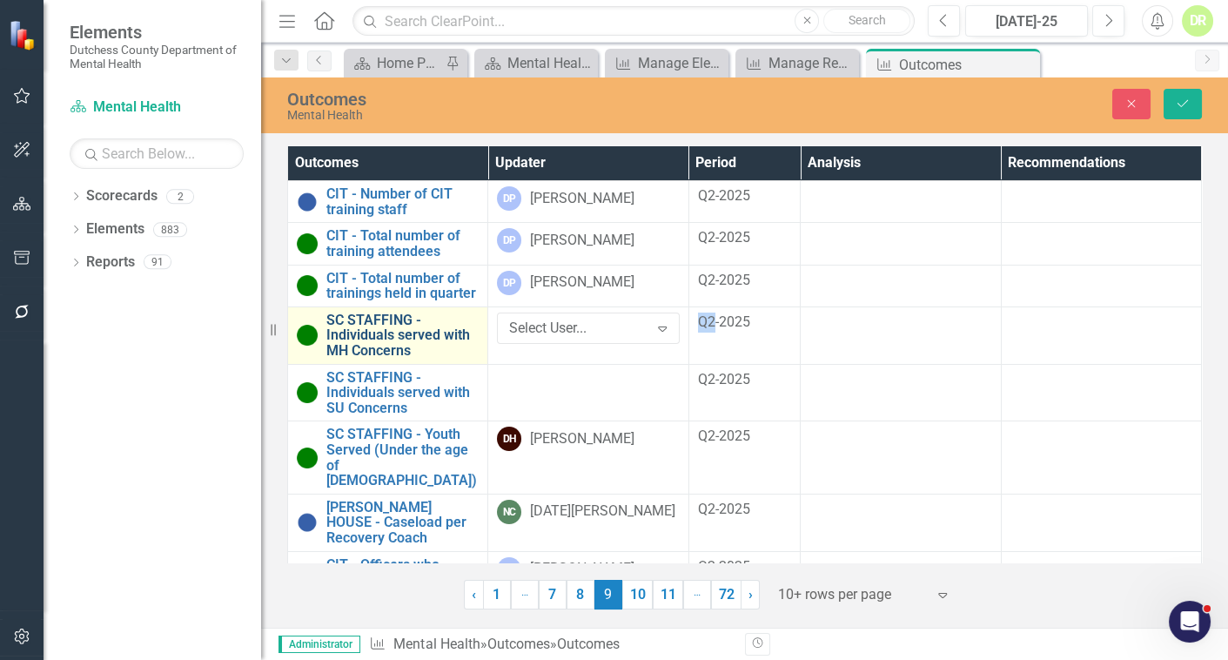
click at [340, 334] on link "SC STAFFING - Individuals served with MH Concerns" at bounding box center [402, 336] width 152 height 46
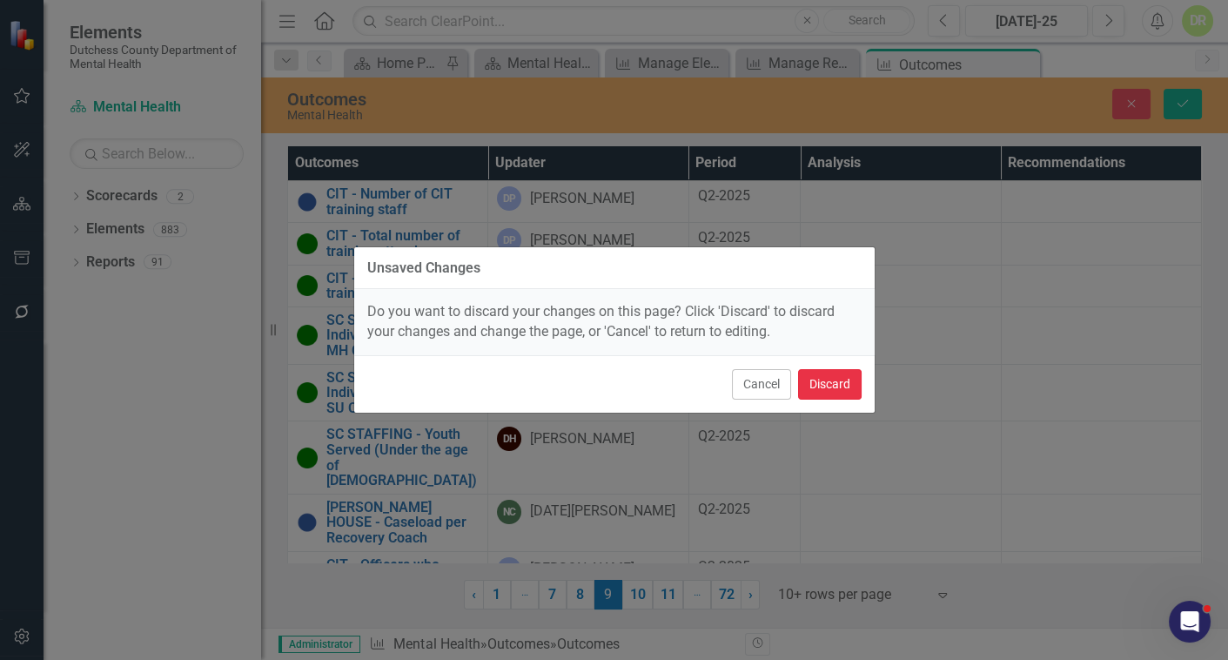
click at [844, 378] on button "Discard" at bounding box center [830, 384] width 64 height 30
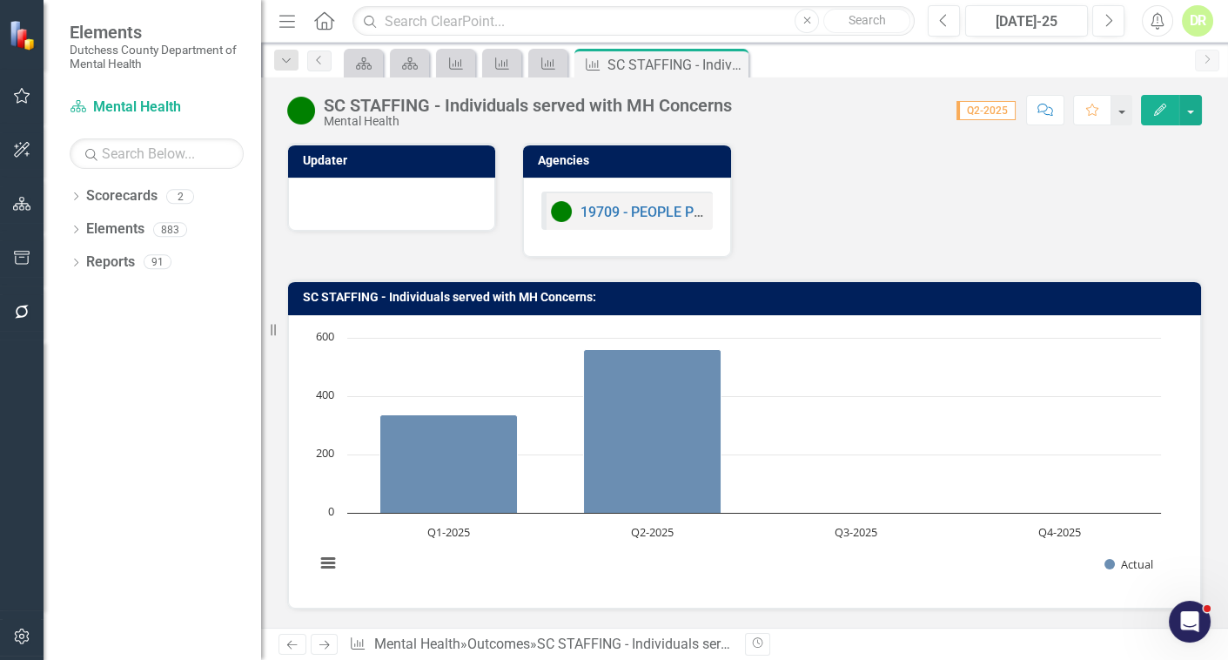
click at [408, 210] on div at bounding box center [391, 202] width 171 height 21
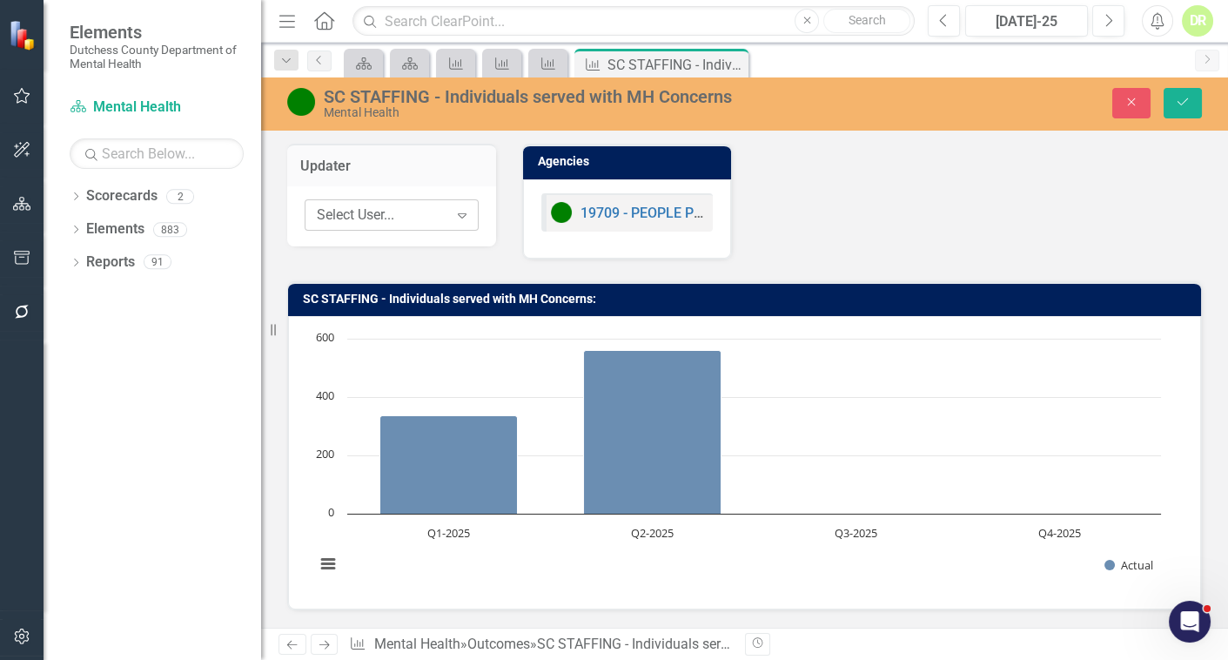
click at [408, 209] on div "Select User..." at bounding box center [382, 215] width 131 height 20
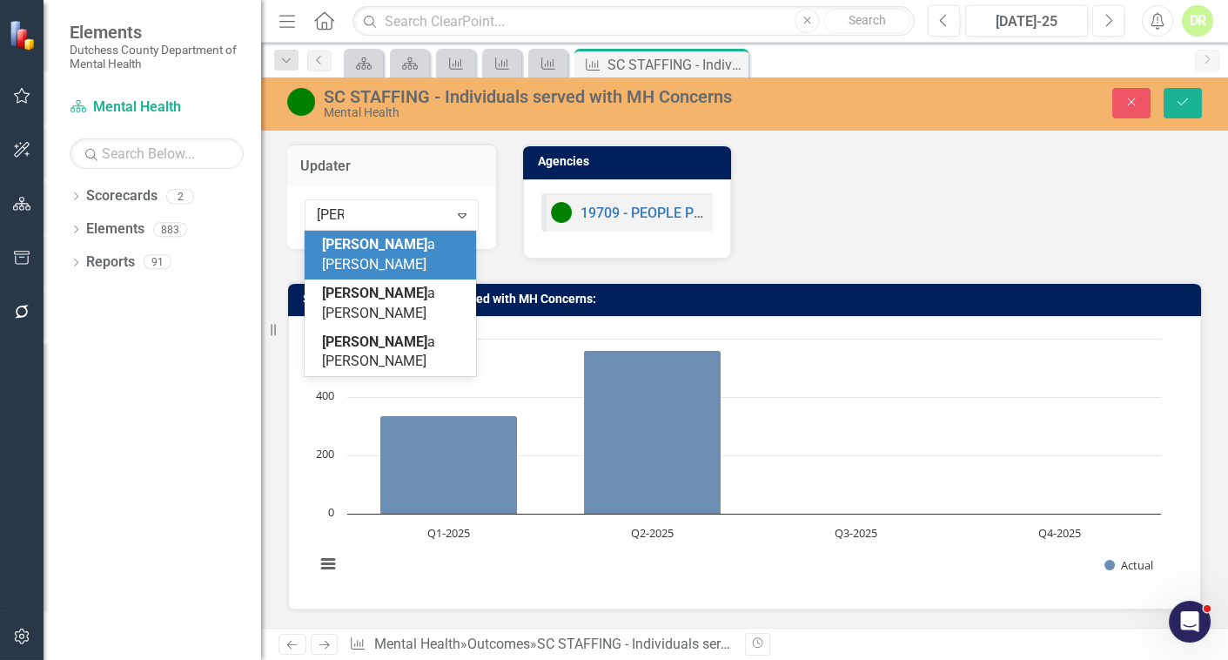
type input "[PERSON_NAME]"
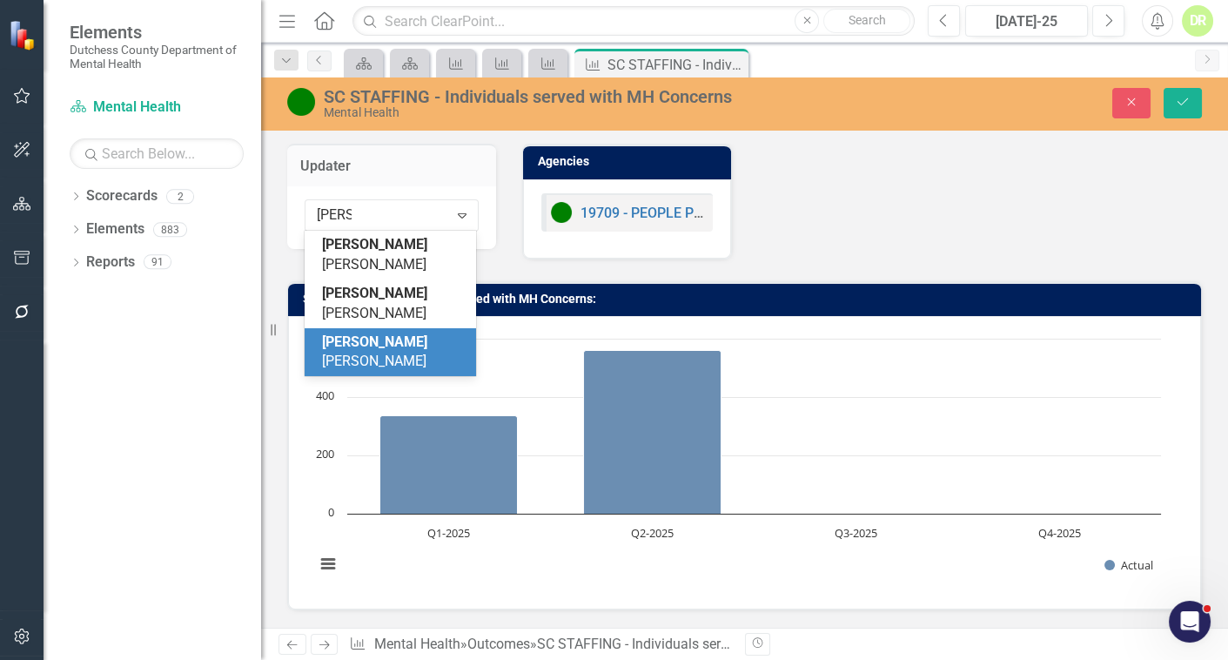
click at [389, 333] on span "[PERSON_NAME]" at bounding box center [374, 351] width 105 height 37
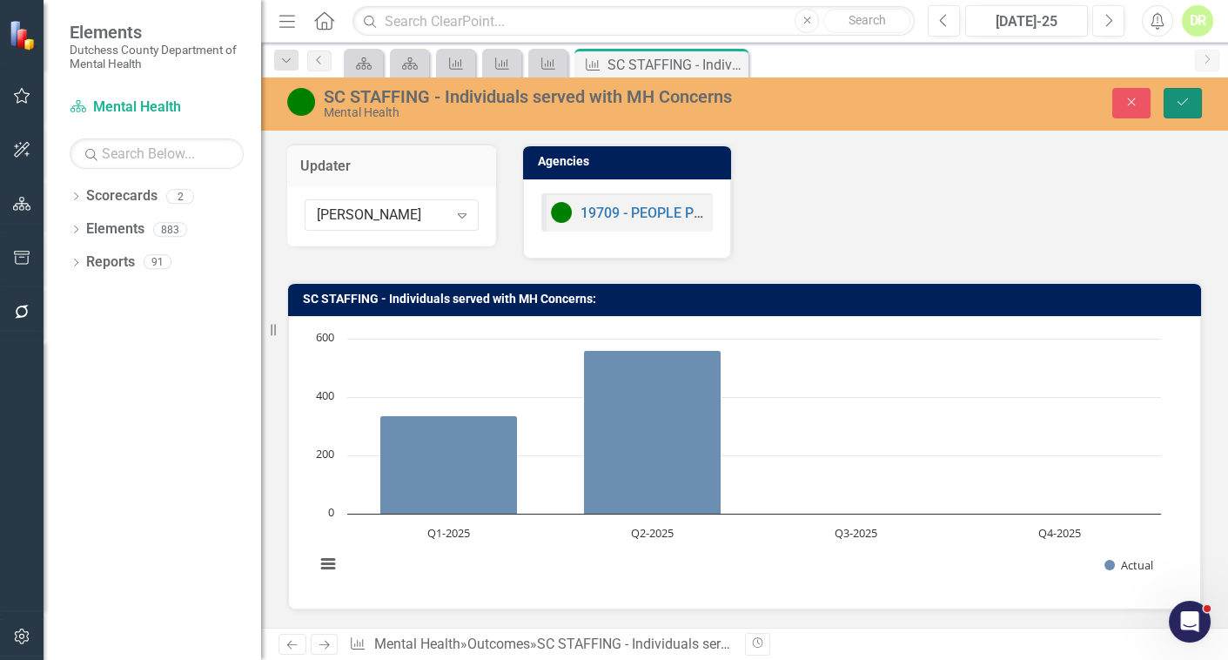
click at [1184, 103] on icon "submit" at bounding box center [1183, 101] width 10 height 7
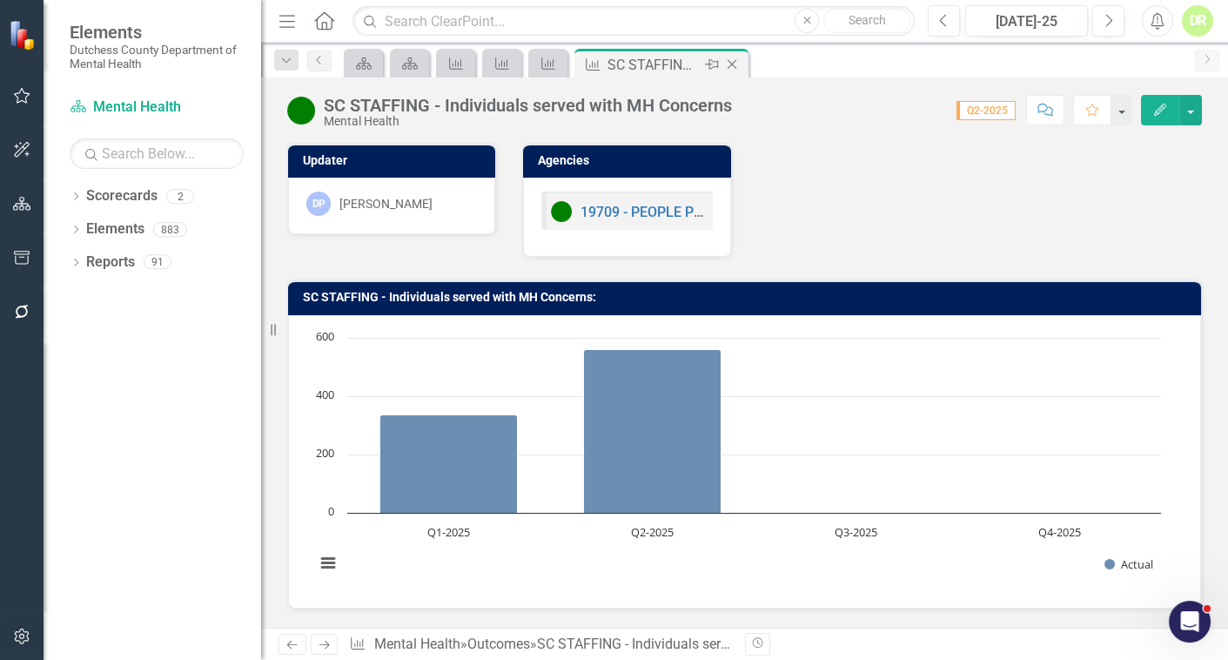
click at [734, 60] on icon "Close" at bounding box center [731, 64] width 17 height 14
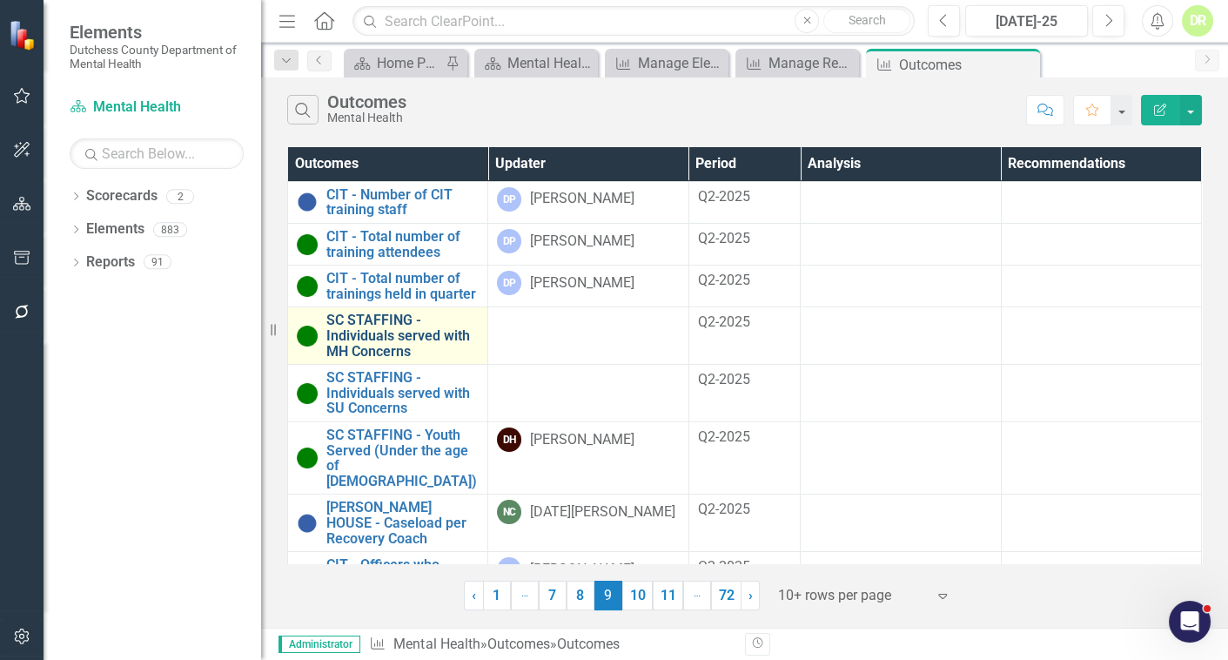
click at [439, 328] on link "SC STAFFING - Individuals served with MH Concerns" at bounding box center [402, 336] width 152 height 46
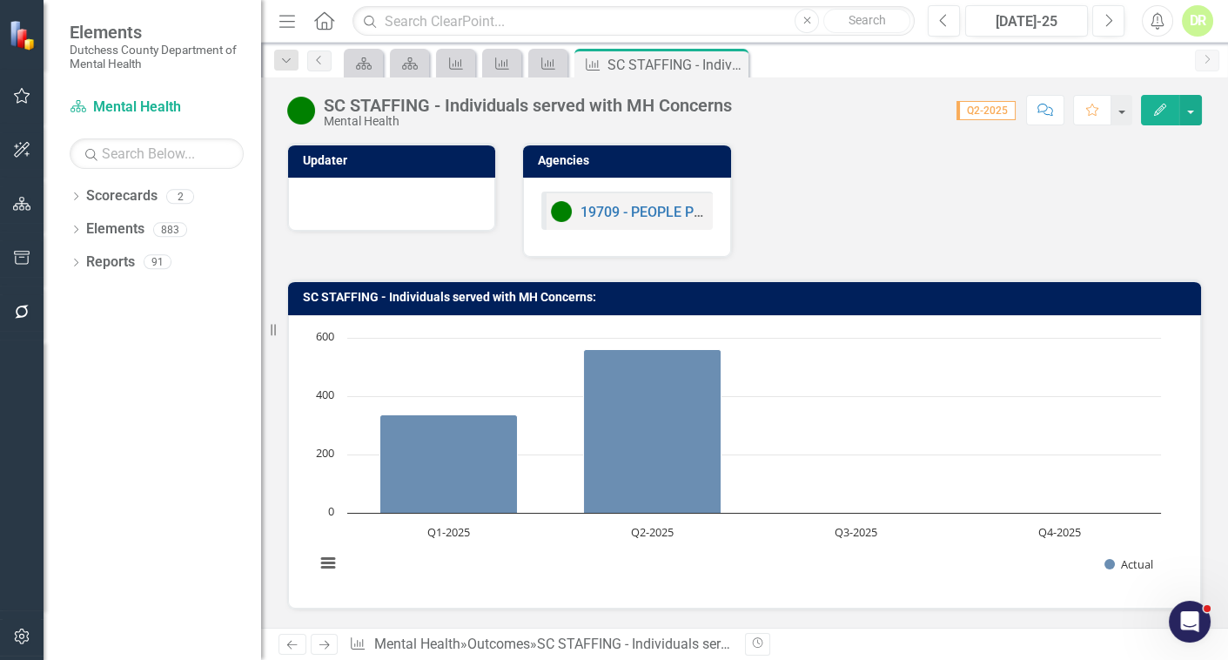
click at [367, 192] on div at bounding box center [391, 202] width 171 height 21
click at [361, 199] on div at bounding box center [391, 202] width 171 height 21
click at [360, 199] on div at bounding box center [391, 202] width 171 height 21
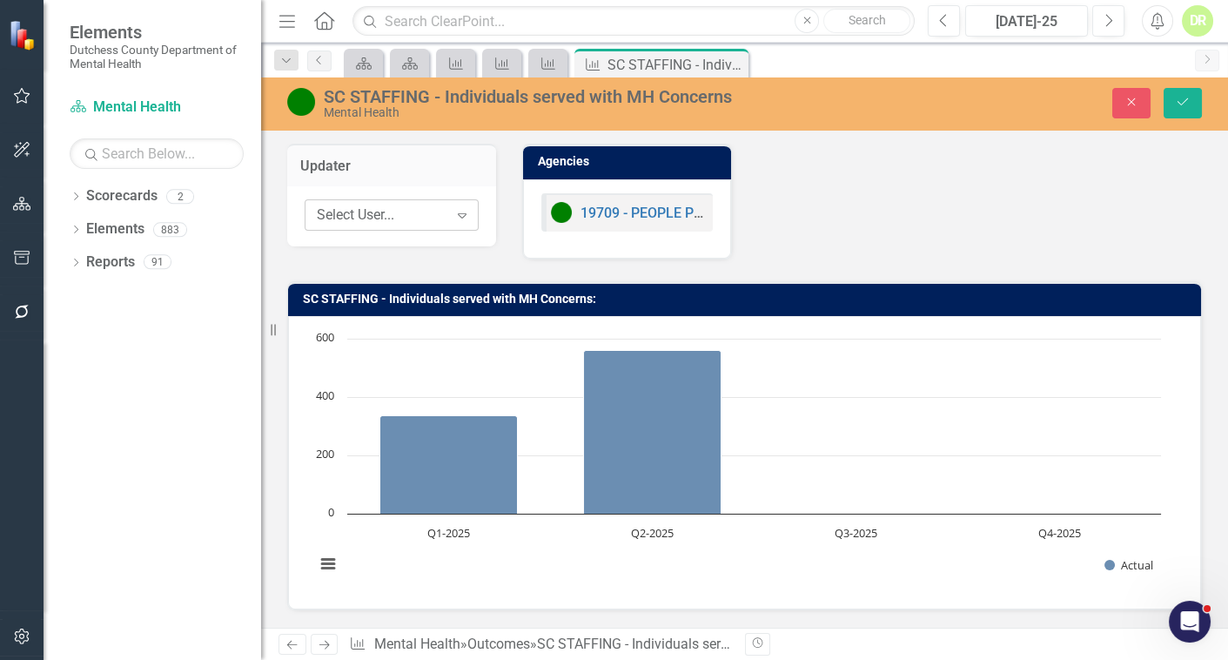
click at [361, 211] on div "Select User..." at bounding box center [382, 215] width 131 height 20
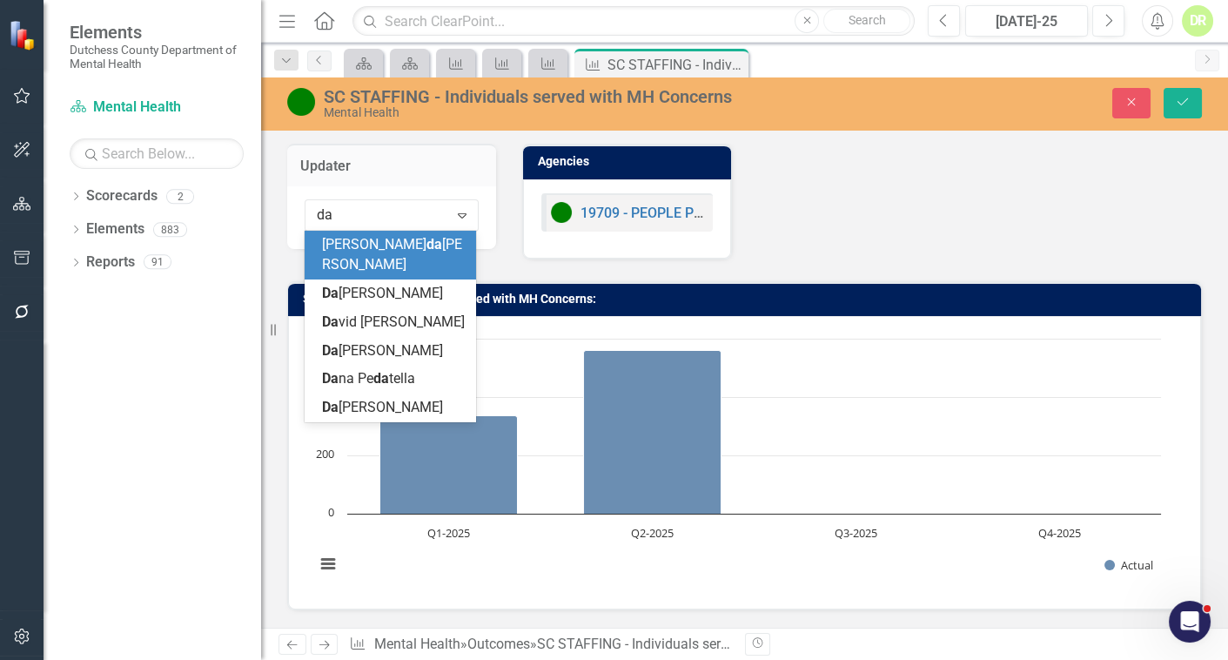
type input "[PERSON_NAME]"
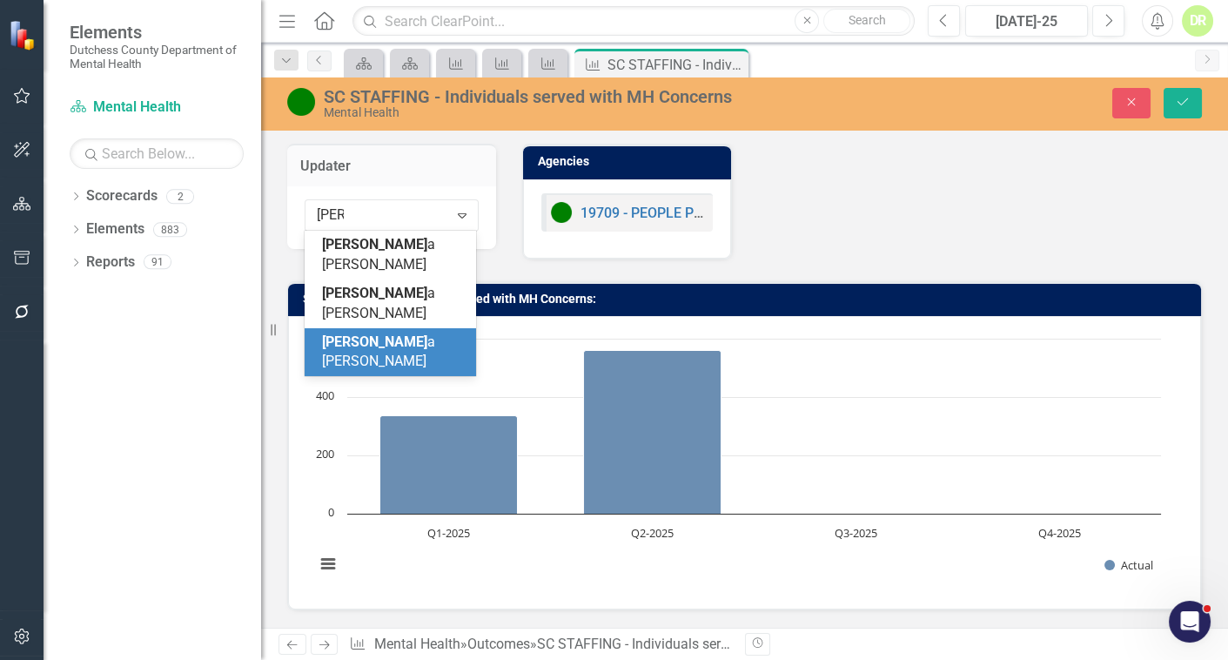
click at [385, 333] on span "[PERSON_NAME]" at bounding box center [378, 351] width 113 height 37
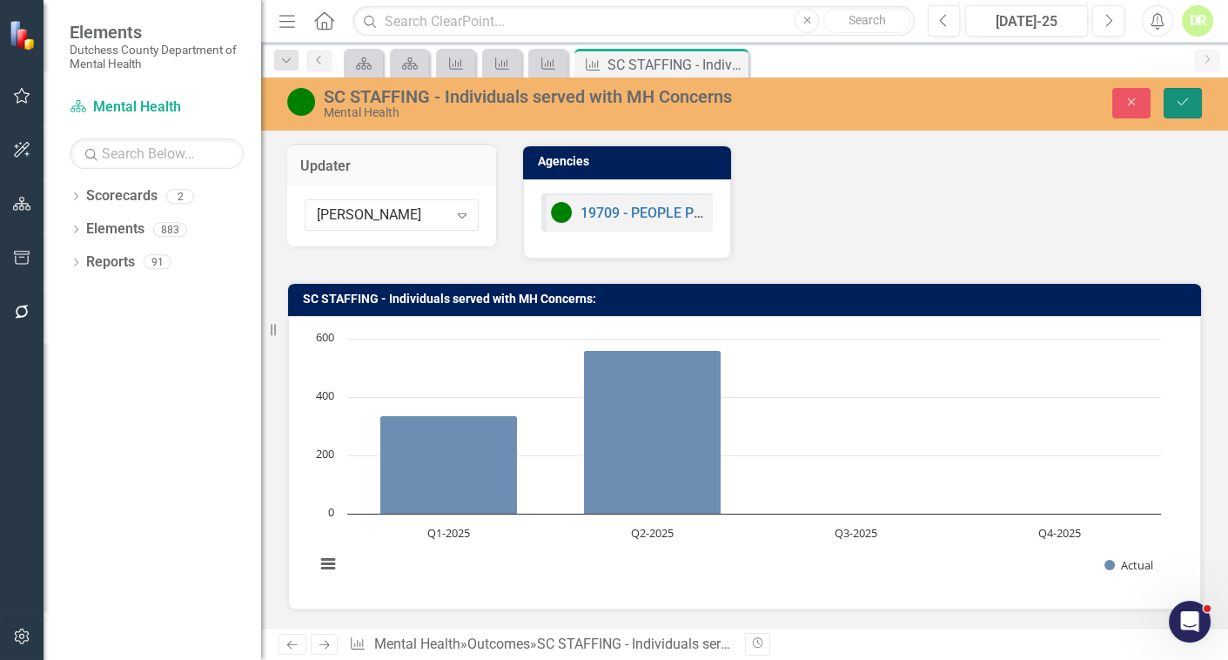
drag, startPoint x: 1190, startPoint y: 97, endPoint x: 1065, endPoint y: 169, distance: 144.7
click at [1190, 97] on icon "Save" at bounding box center [1183, 102] width 16 height 12
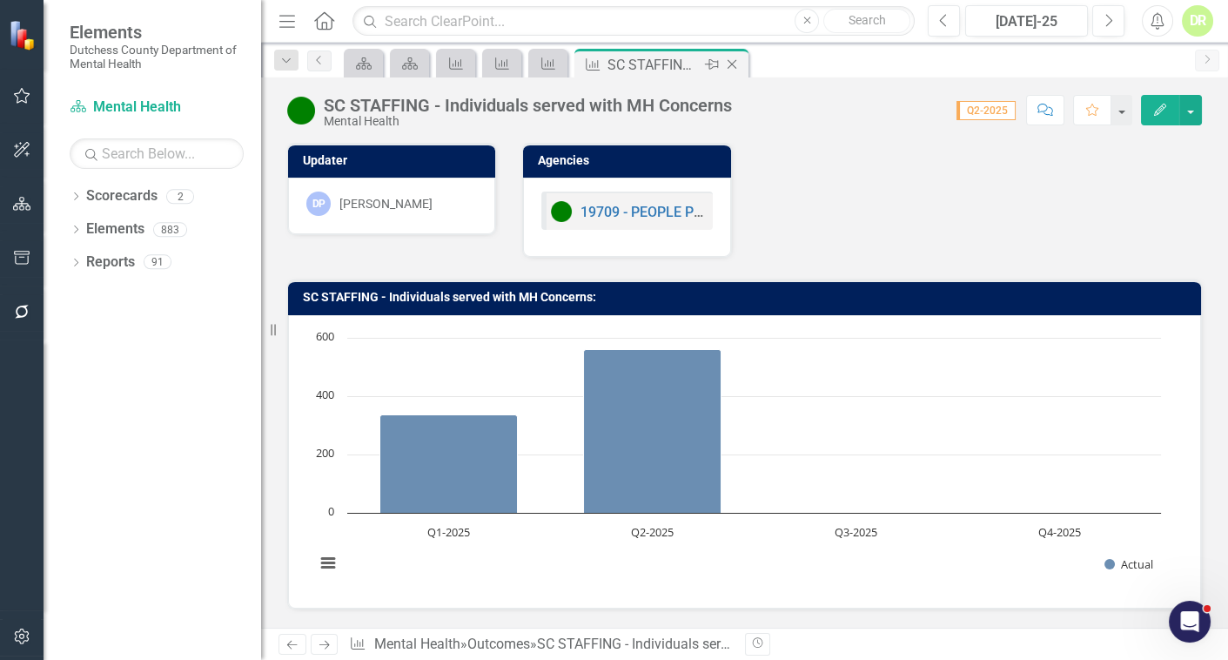
click at [735, 61] on icon "Close" at bounding box center [731, 64] width 17 height 14
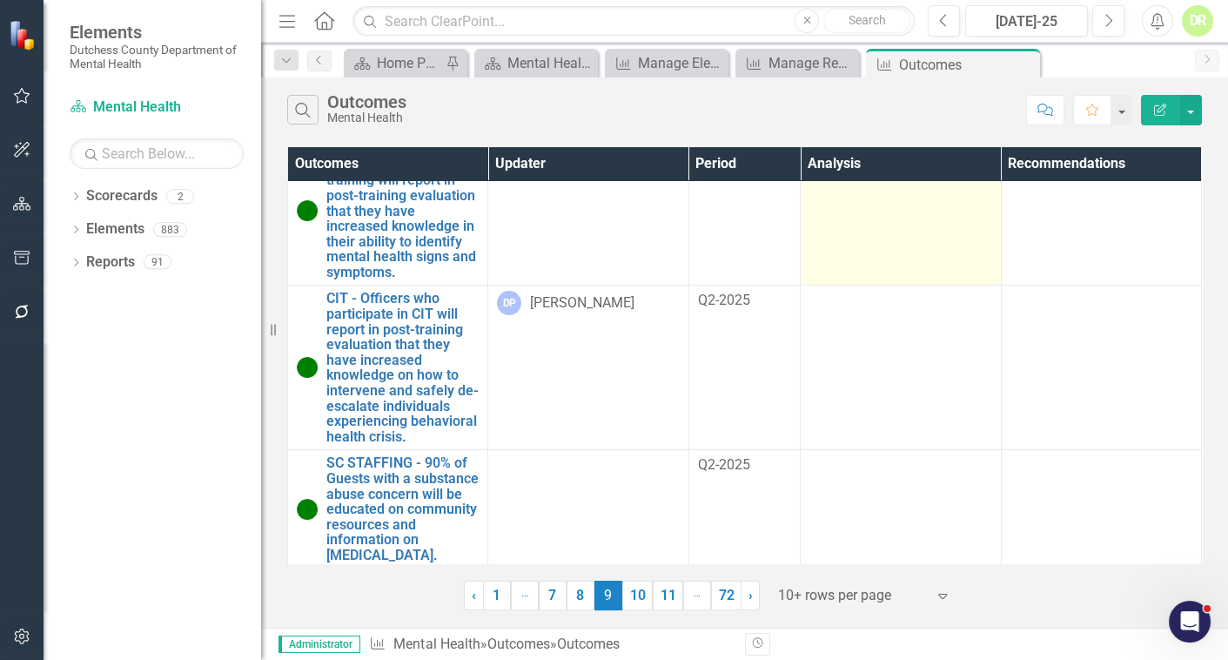
scroll to position [419, 0]
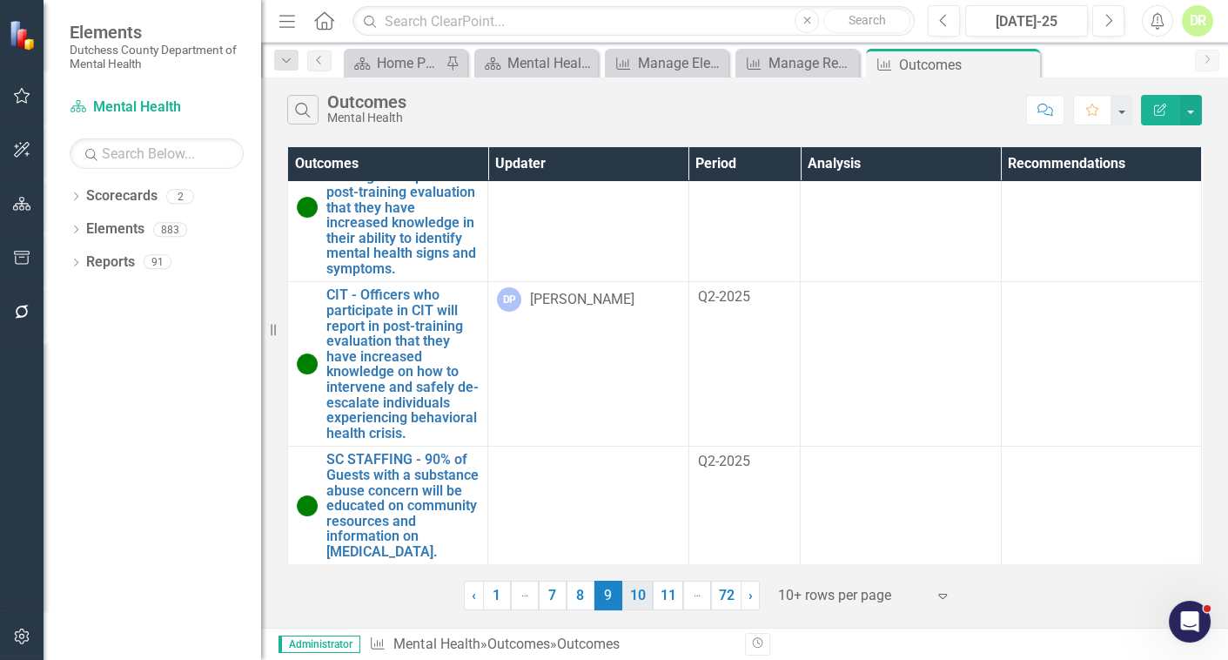
click at [640, 594] on link "10" at bounding box center [637, 596] width 30 height 30
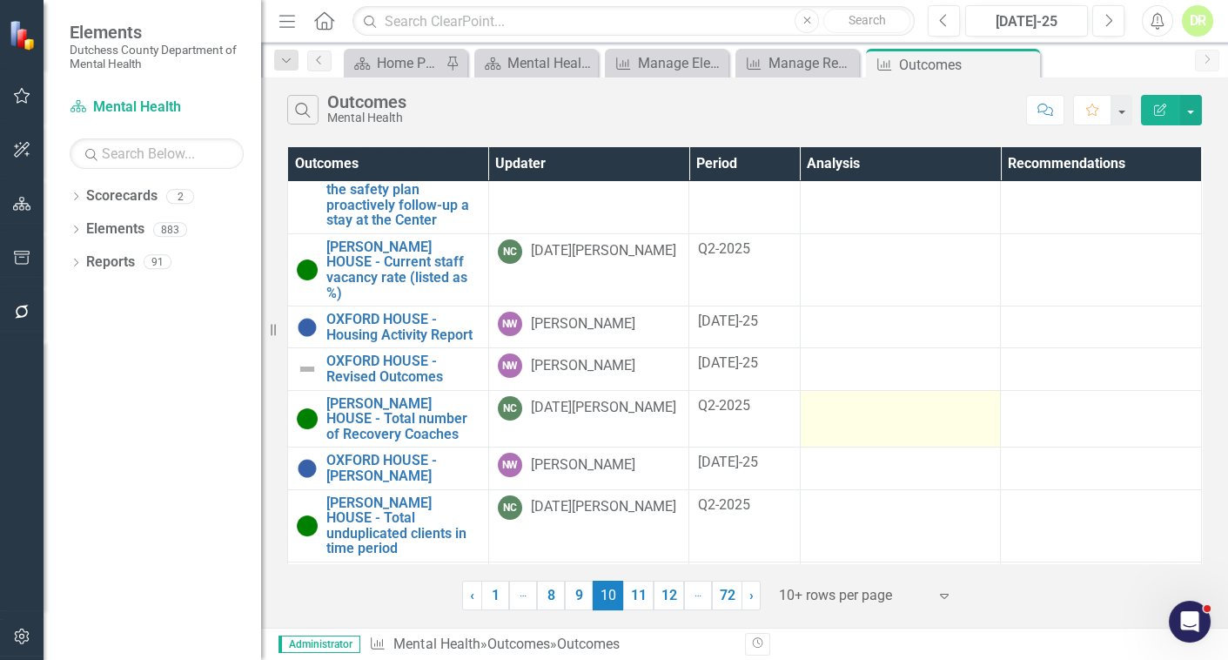
scroll to position [434, 0]
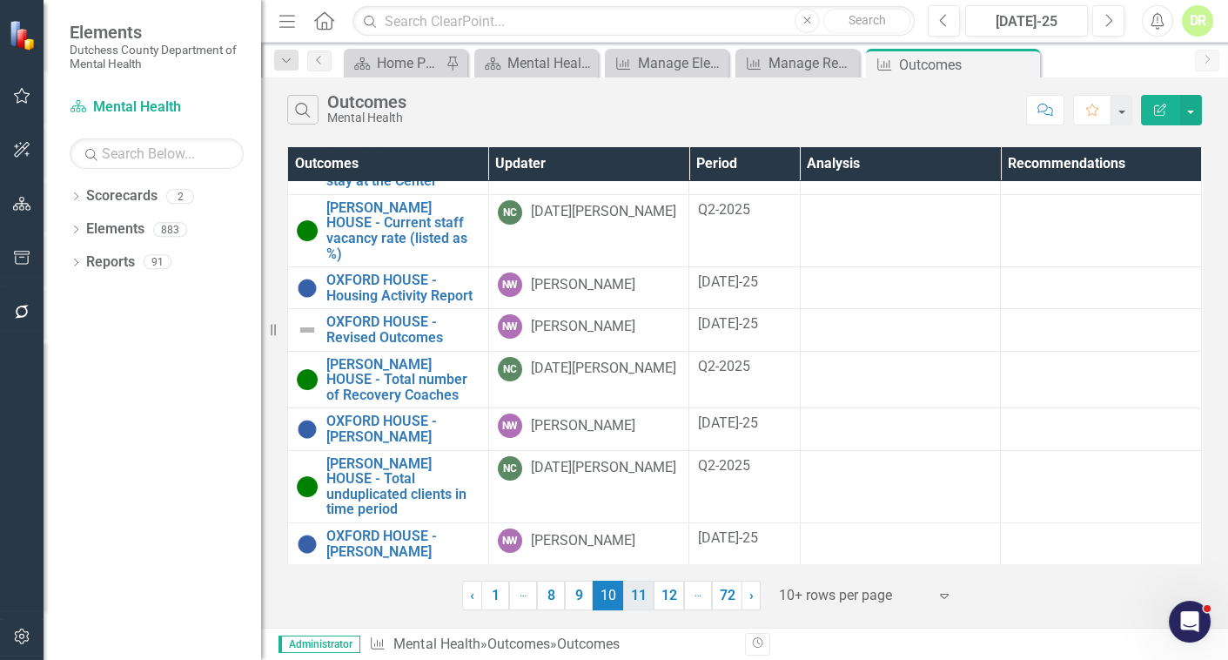
click at [642, 592] on link "11" at bounding box center [638, 596] width 30 height 30
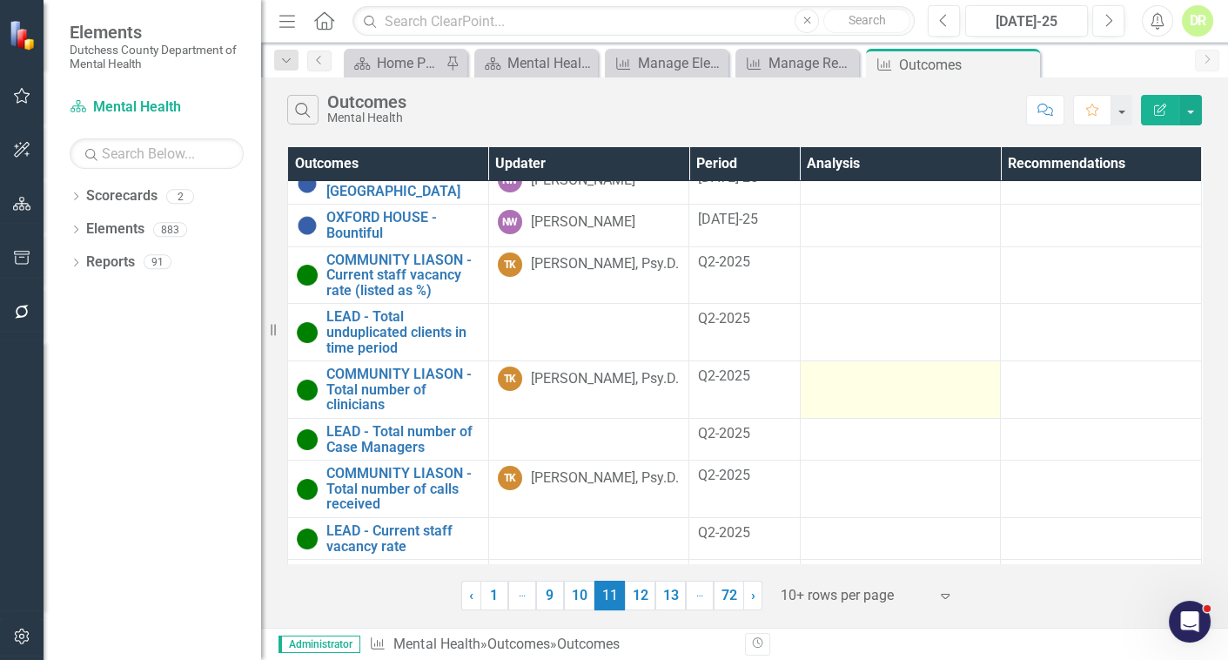
scroll to position [128, 0]
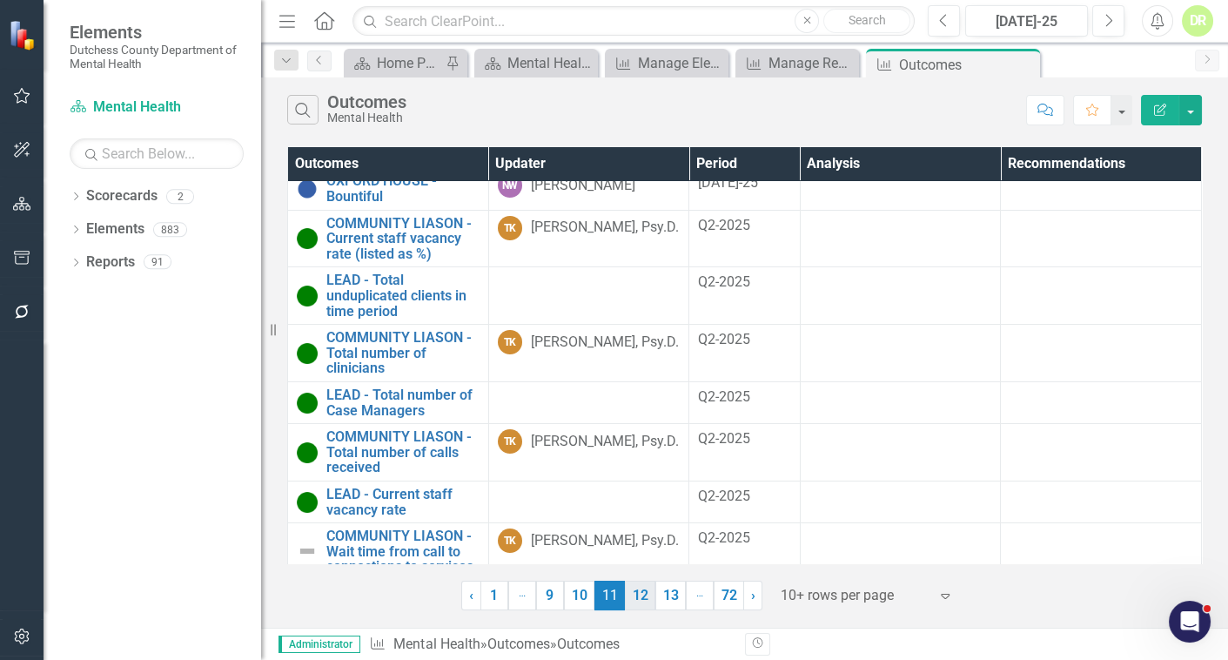
click at [636, 595] on link "12" at bounding box center [640, 596] width 30 height 30
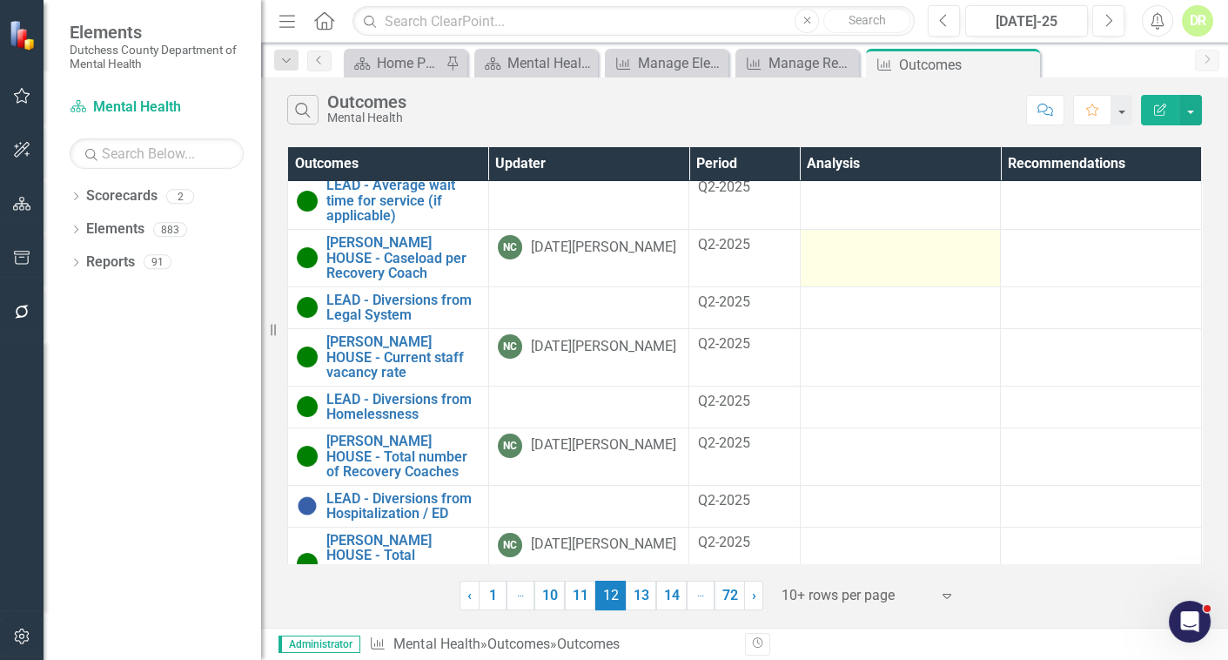
scroll to position [174, 0]
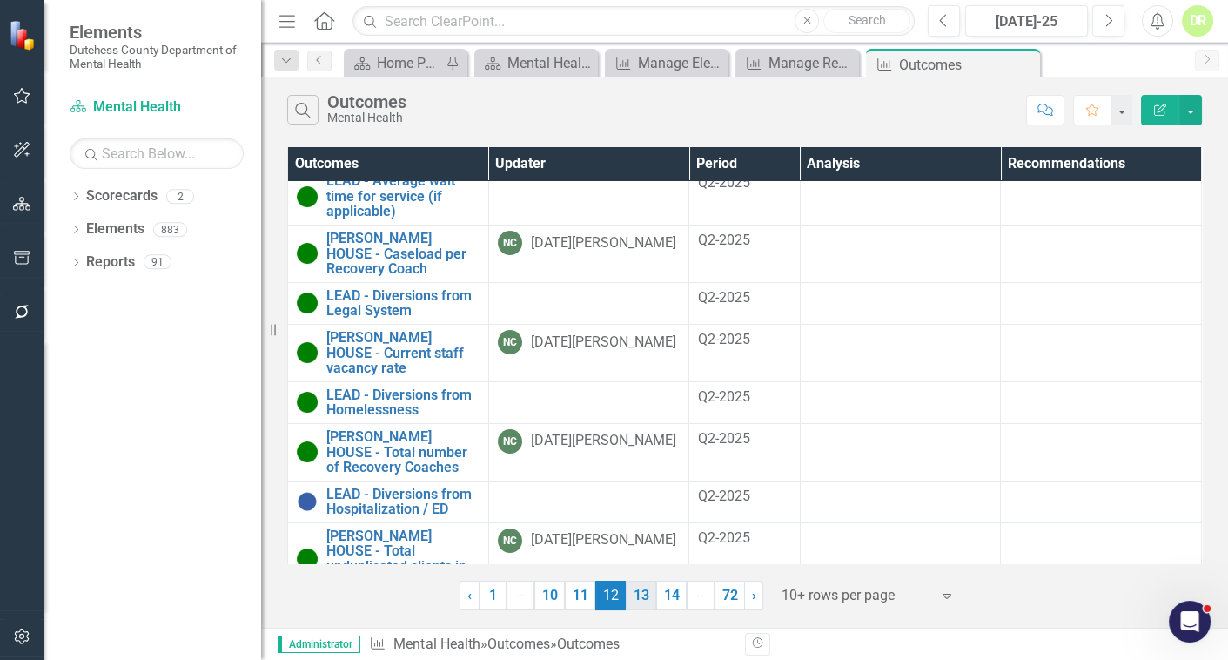
click at [646, 595] on link "13" at bounding box center [641, 596] width 30 height 30
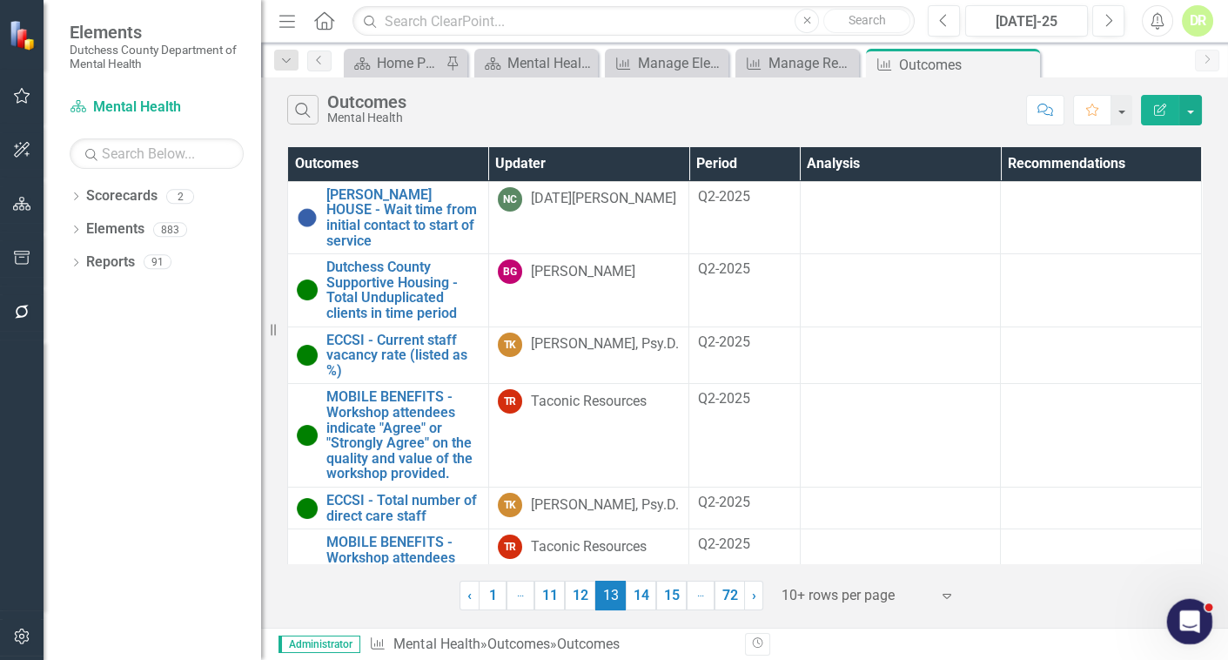
click at [1176, 608] on div "Open Intercom Messenger" at bounding box center [1187, 618] width 57 height 57
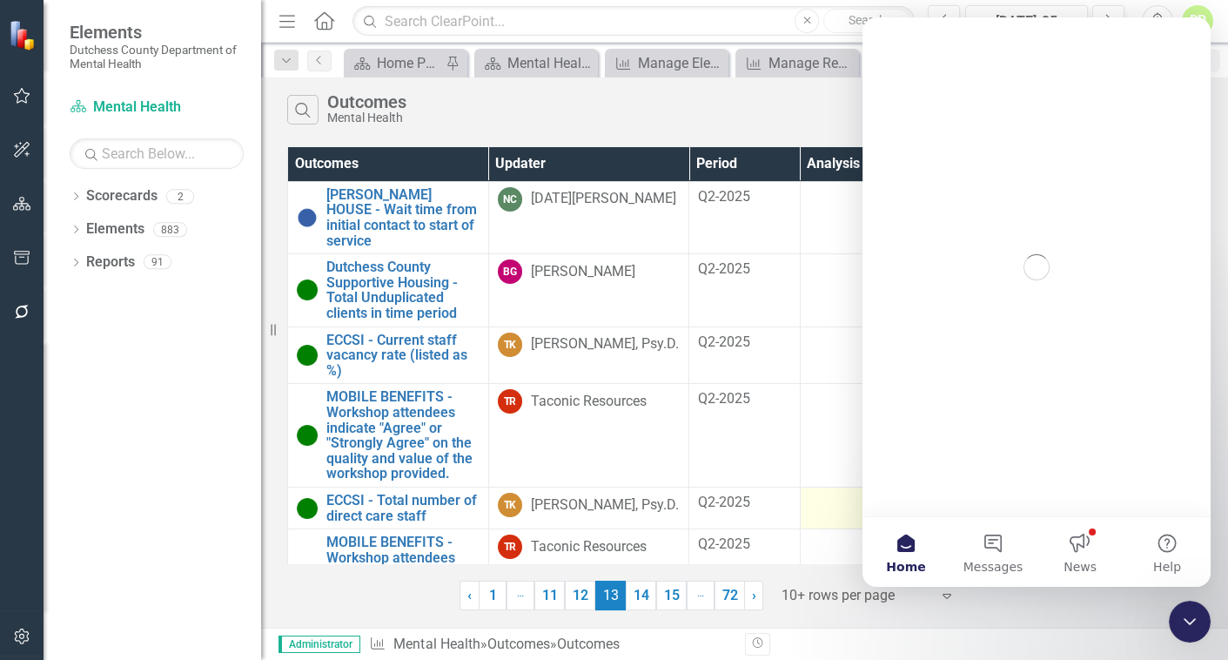
click at [812, 504] on td at bounding box center [900, 508] width 201 height 42
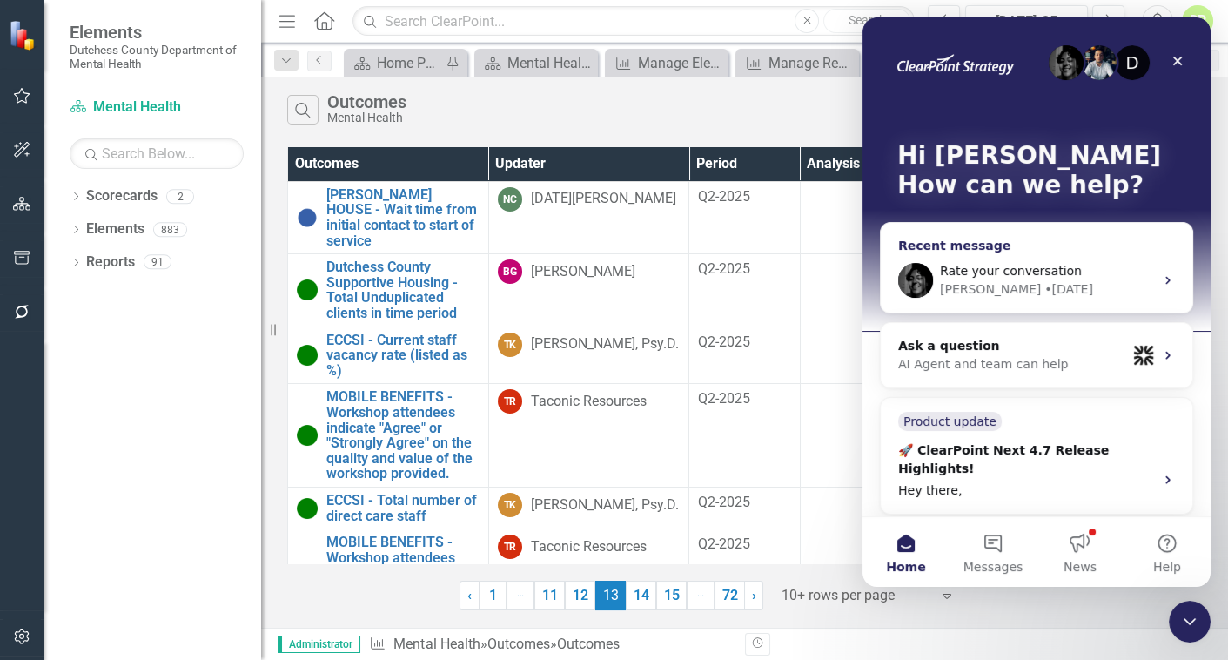
click at [979, 270] on span "Rate your conversation" at bounding box center [1011, 271] width 142 height 14
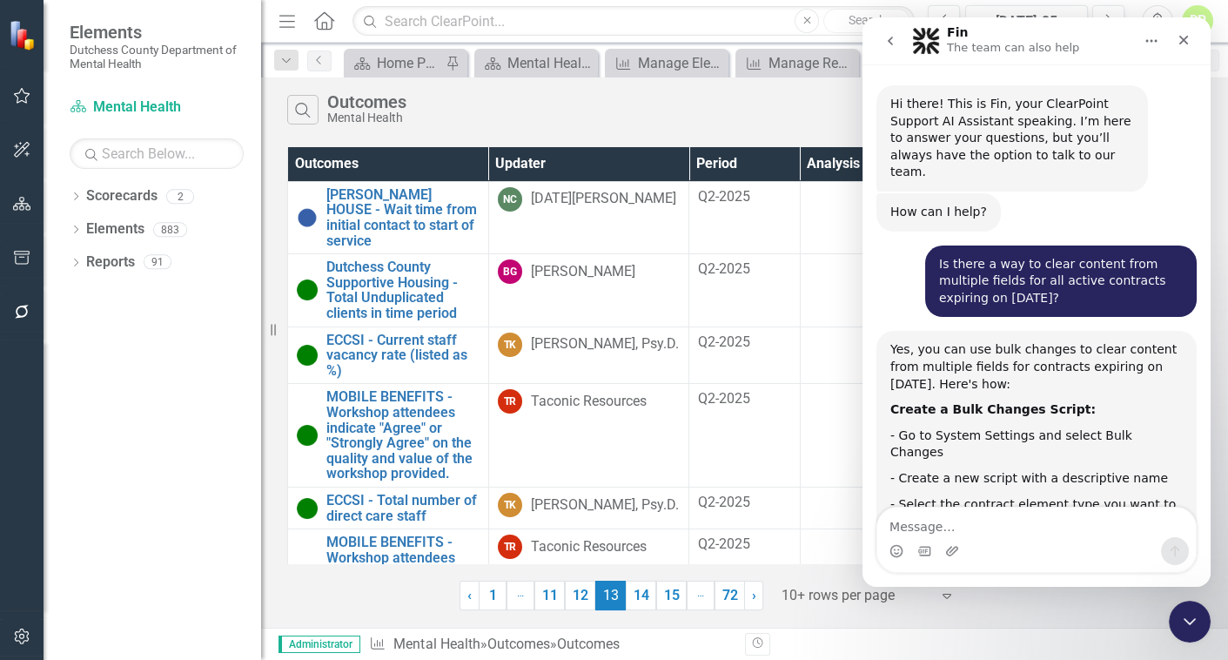
drag, startPoint x: 1210, startPoint y: 418, endPoint x: 2082, endPoint y: 544, distance: 880.6
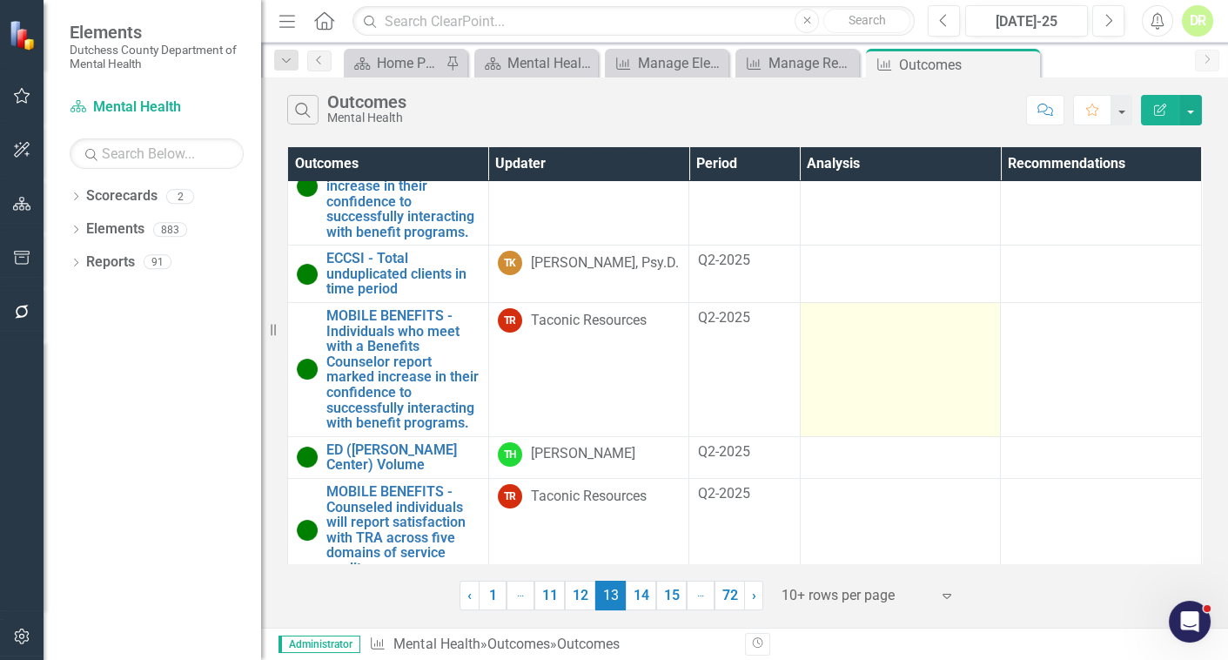
scroll to position [403, 0]
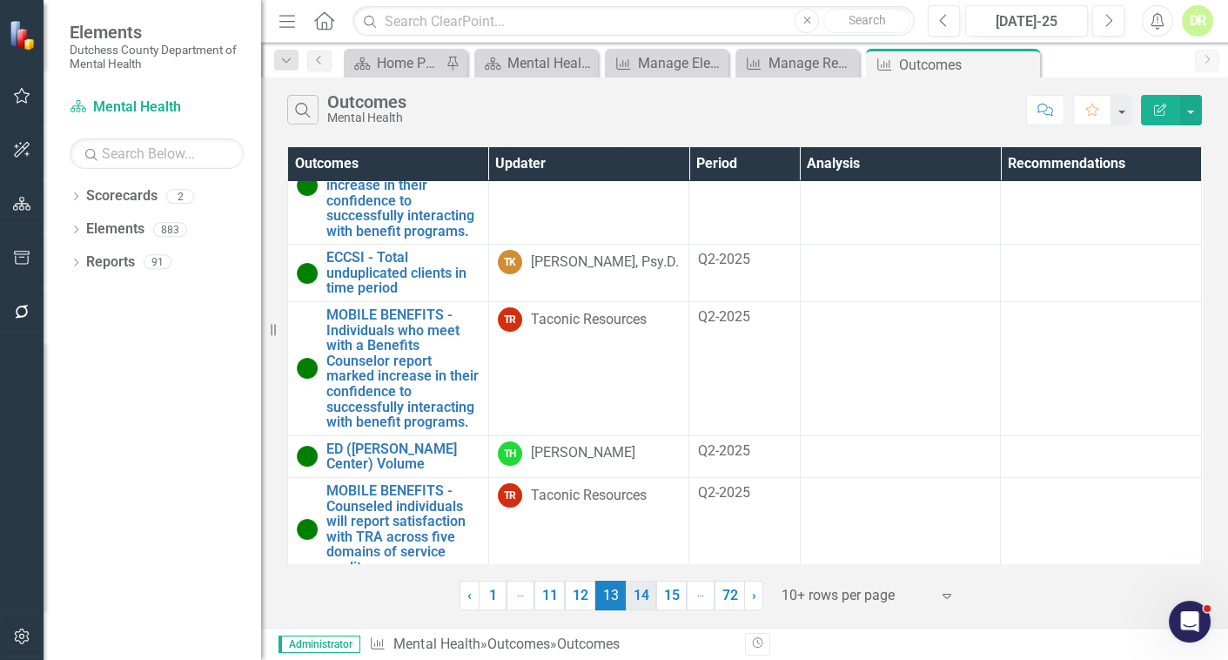
click at [649, 595] on link "14" at bounding box center [641, 596] width 30 height 30
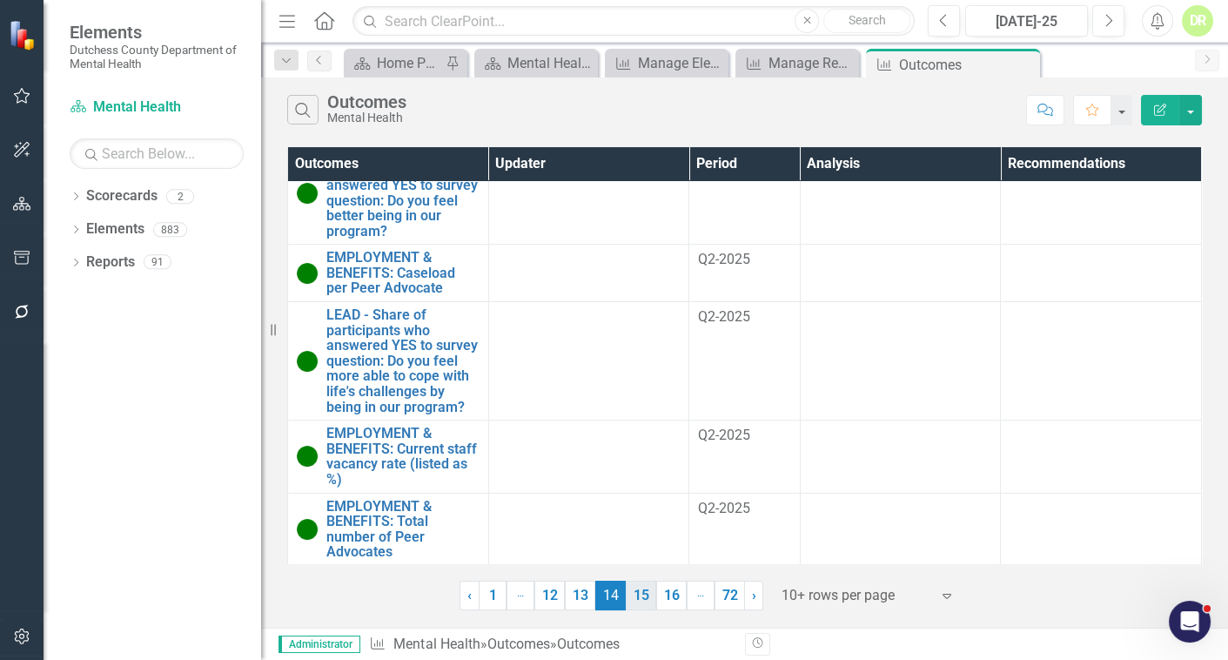
click at [645, 594] on link "15" at bounding box center [641, 596] width 30 height 30
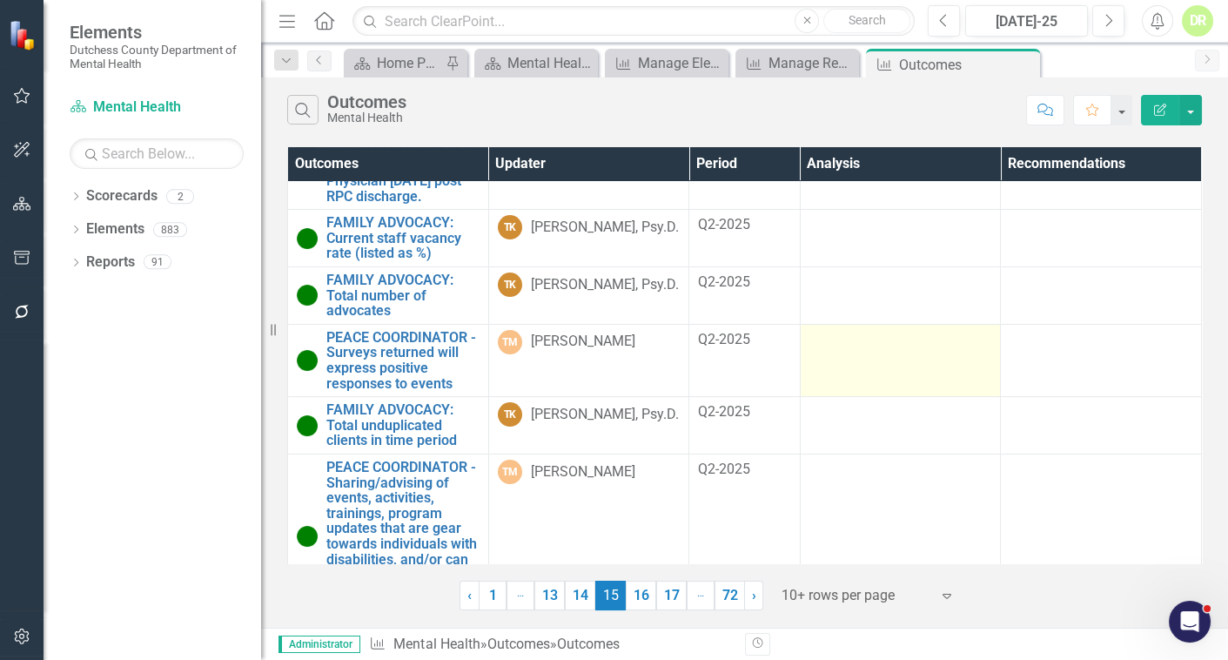
scroll to position [511, 0]
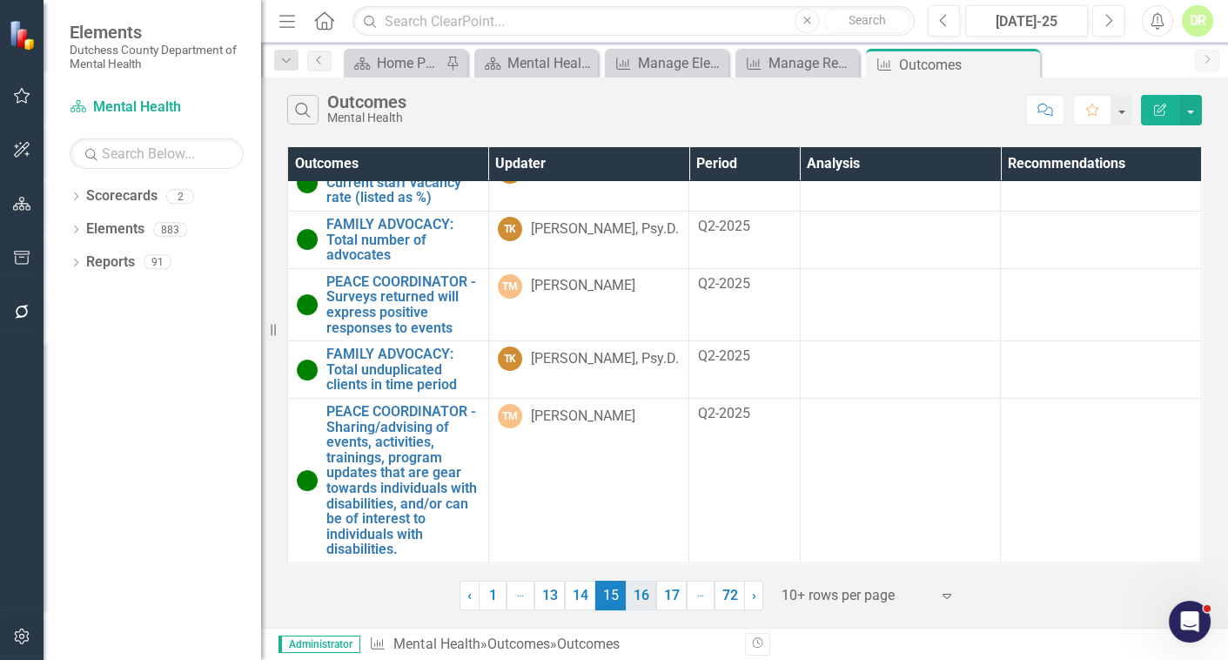
click at [636, 603] on link "16" at bounding box center [641, 596] width 30 height 30
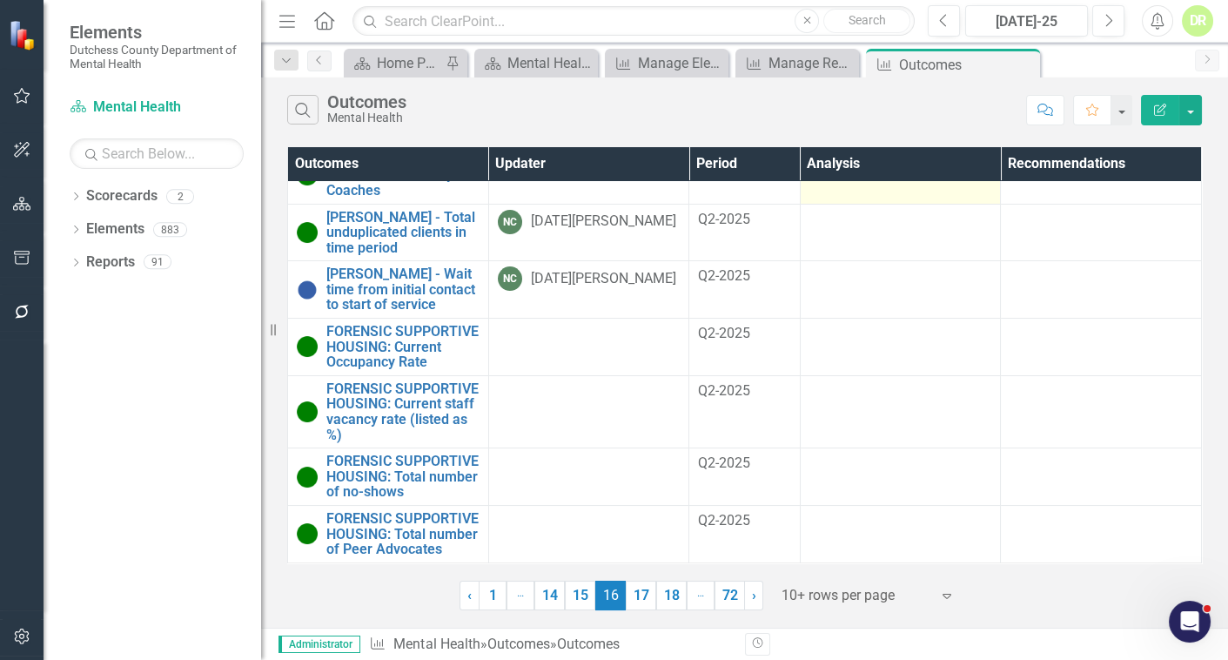
scroll to position [395, 0]
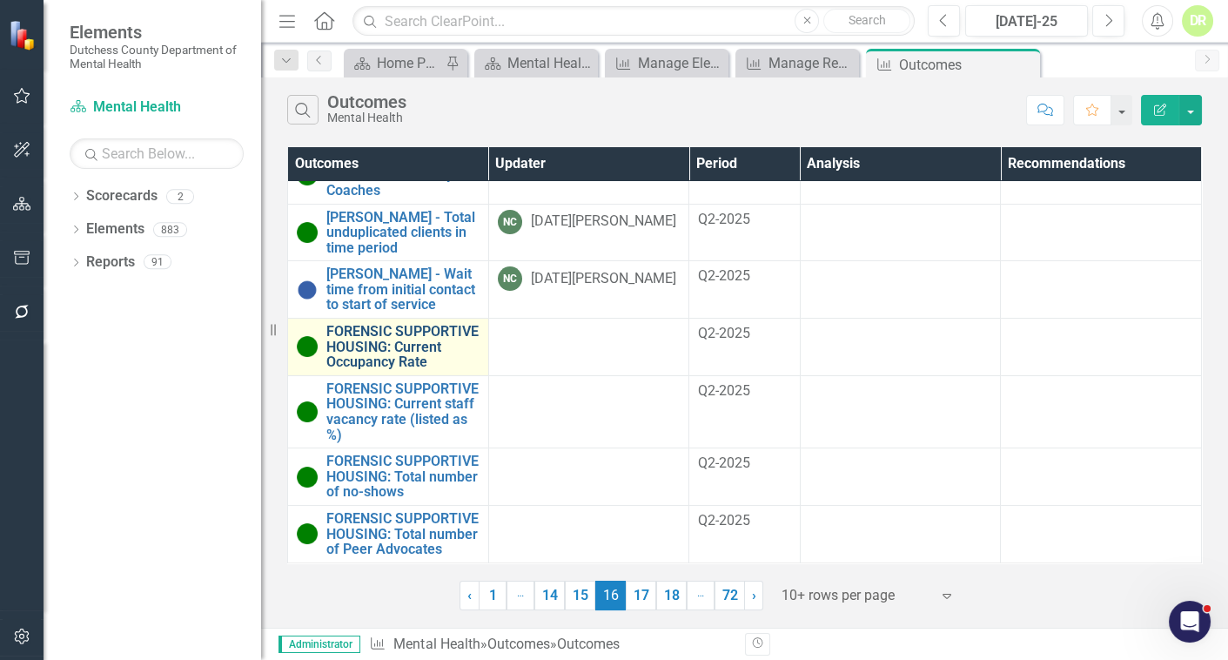
click at [349, 324] on link "FORENSIC SUPPORTIVE HOUSING: Current Occupancy Rate" at bounding box center [402, 347] width 153 height 46
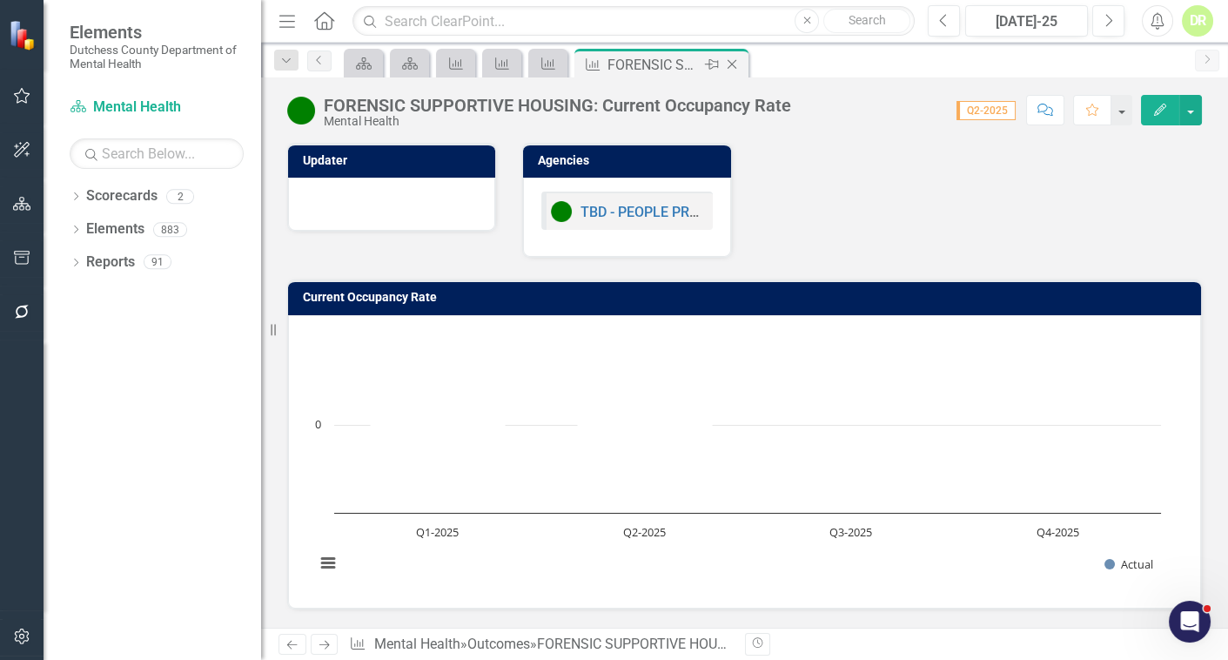
click at [730, 60] on icon "Close" at bounding box center [731, 64] width 17 height 14
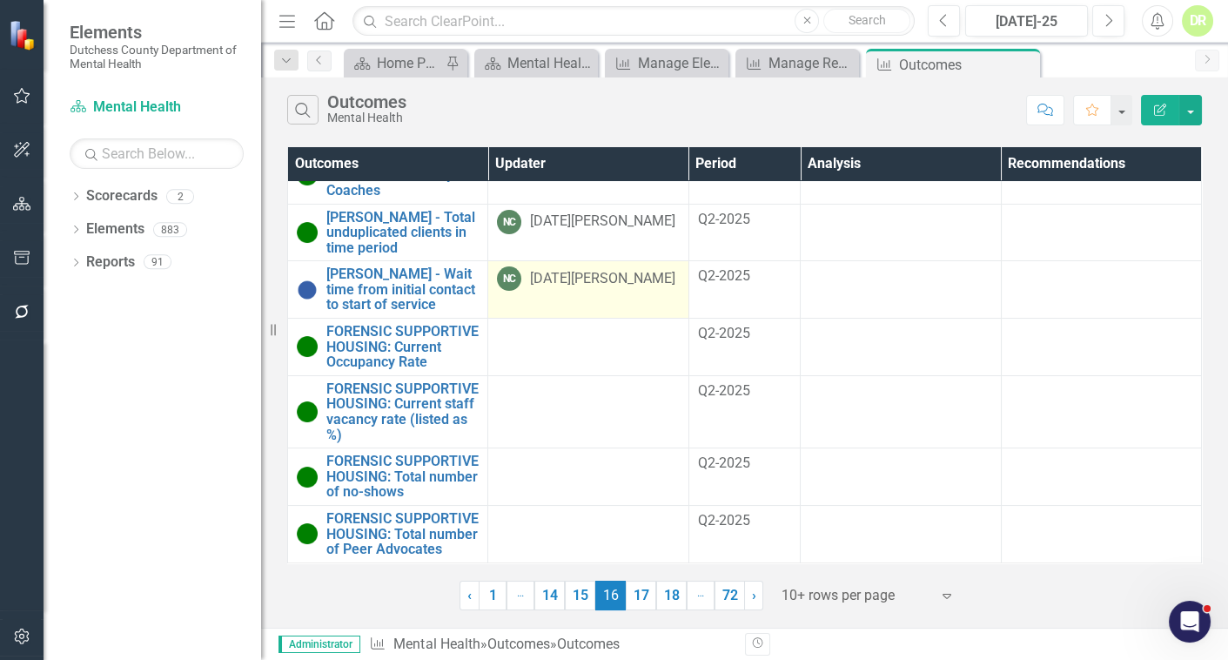
scroll to position [449, 0]
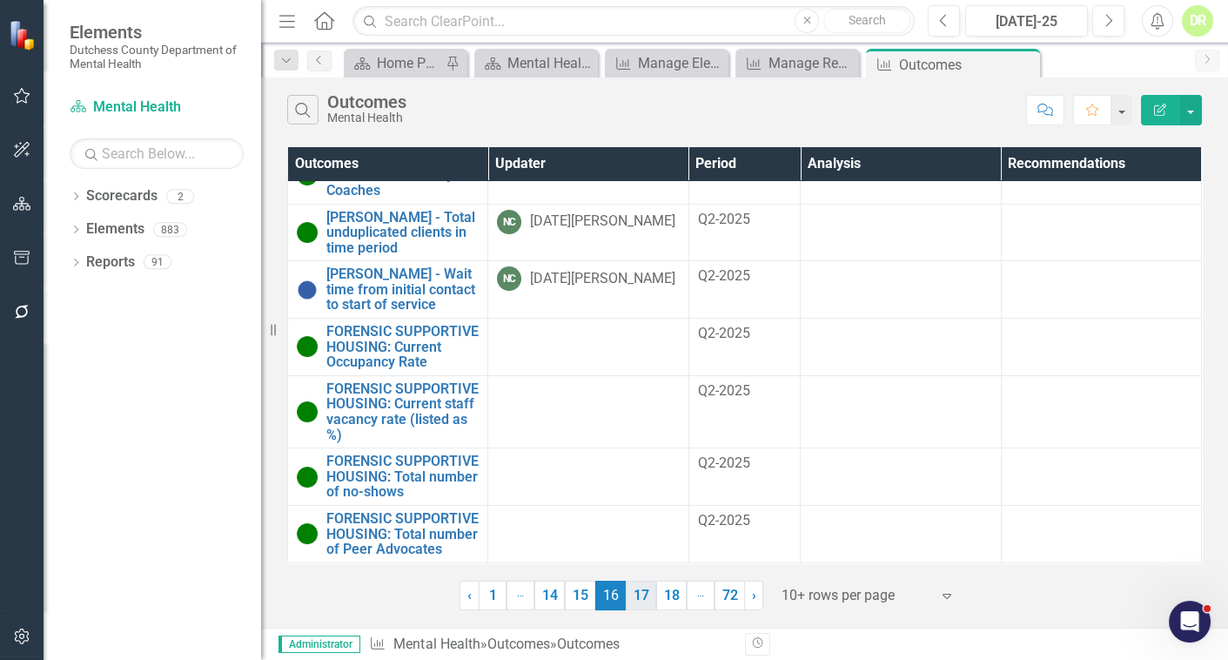
click at [652, 593] on link "17" at bounding box center [641, 596] width 30 height 30
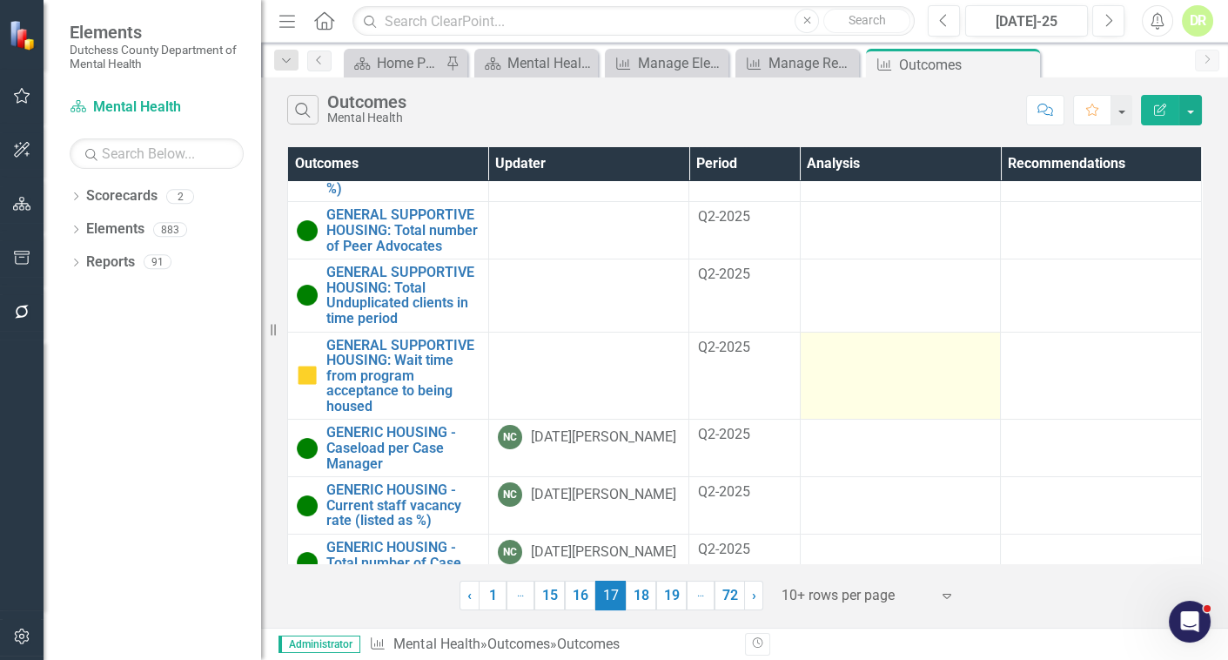
scroll to position [327, 0]
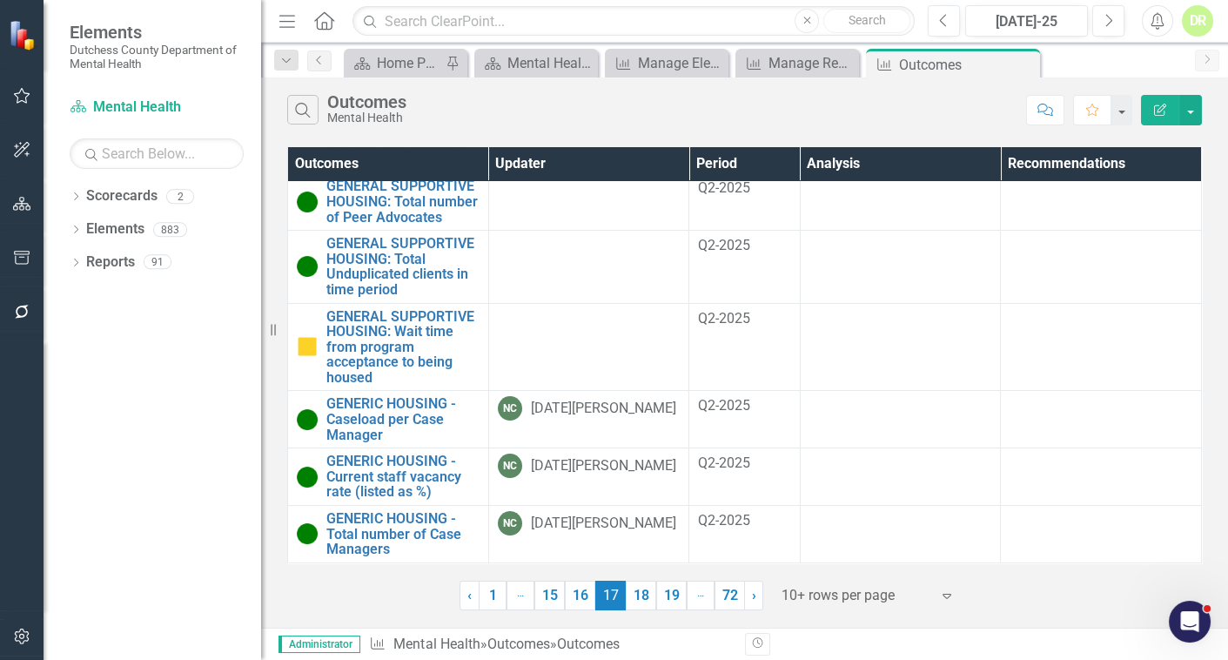
click at [641, 592] on link "18" at bounding box center [641, 596] width 30 height 30
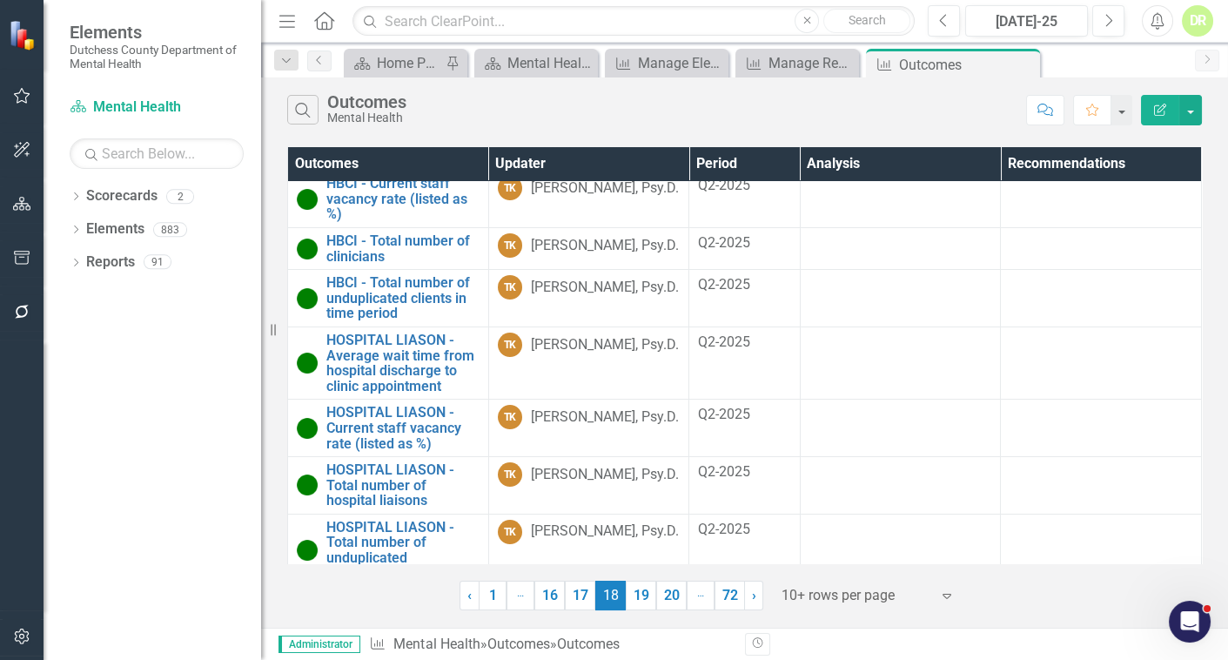
scroll to position [205, 0]
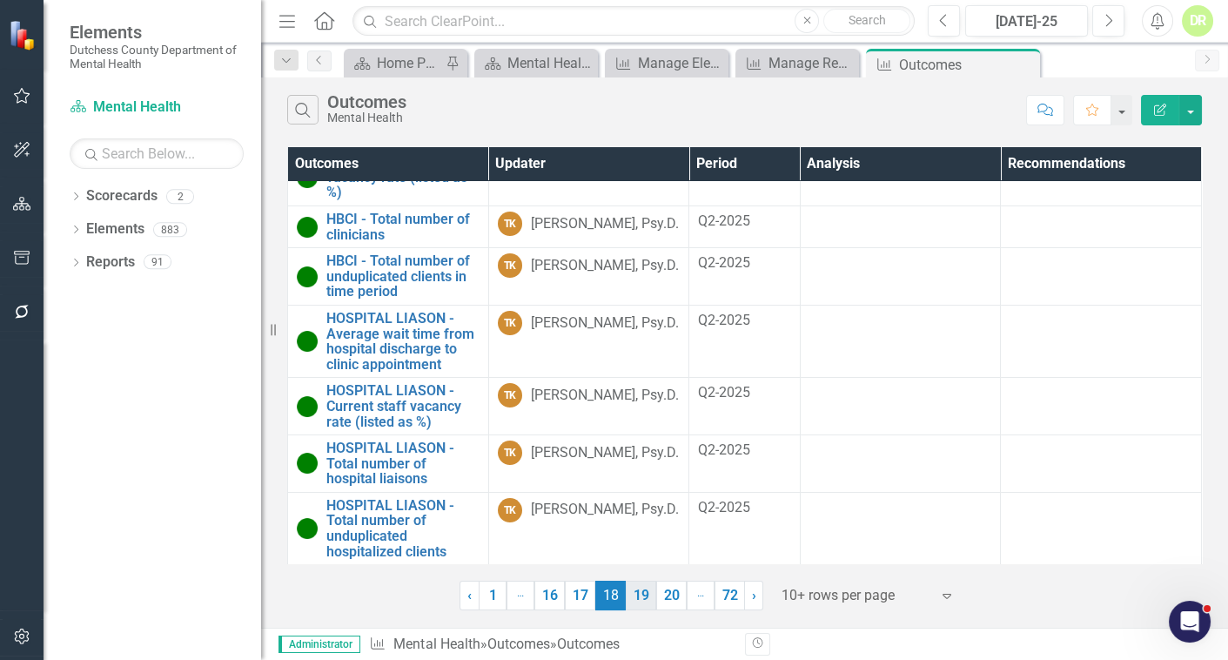
click at [649, 596] on link "19" at bounding box center [641, 596] width 30 height 30
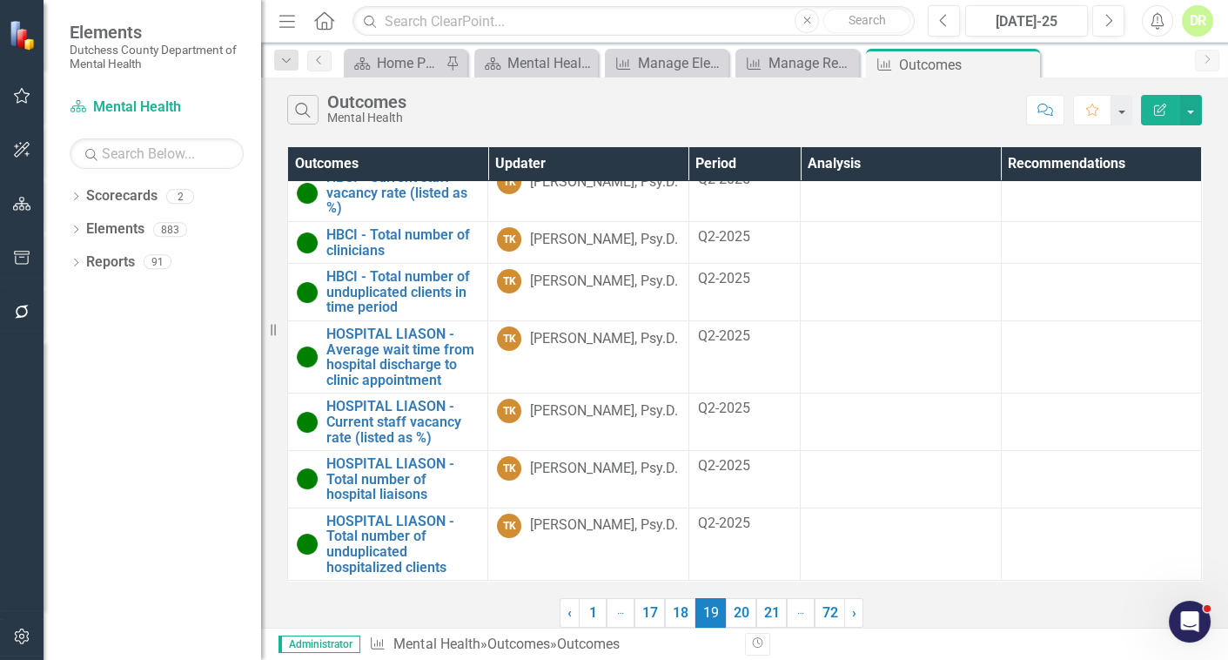
scroll to position [0, 0]
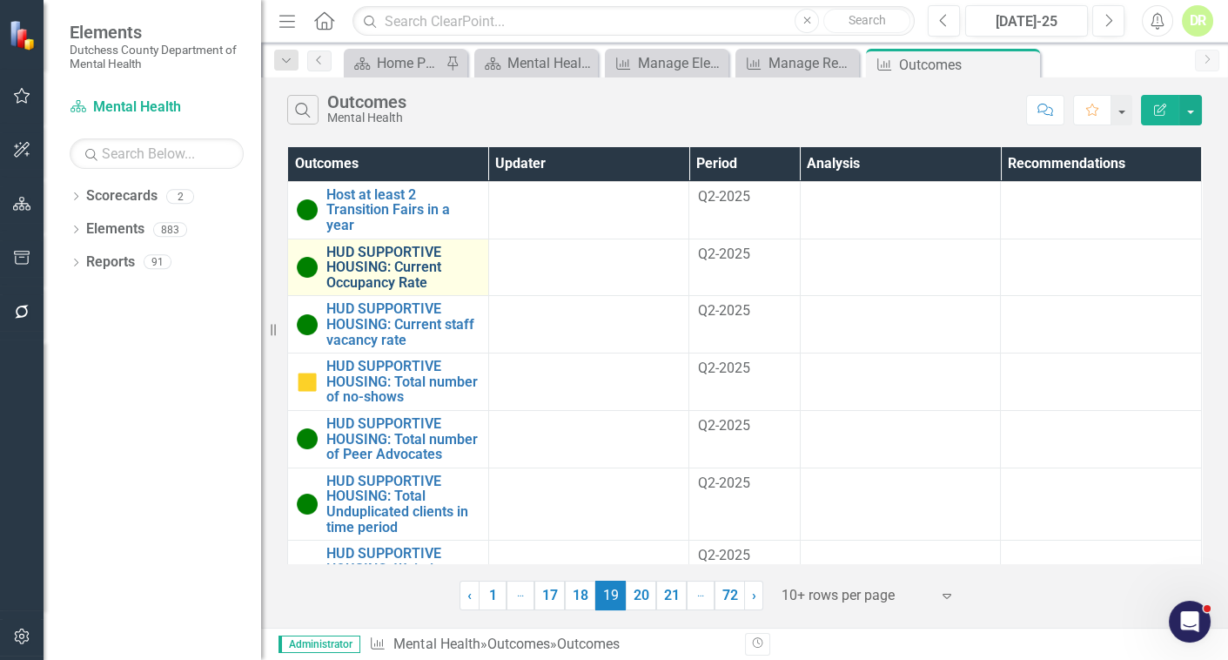
click at [397, 256] on link "HUD SUPPORTIVE HOUSING: Current Occupancy Rate" at bounding box center [402, 268] width 153 height 46
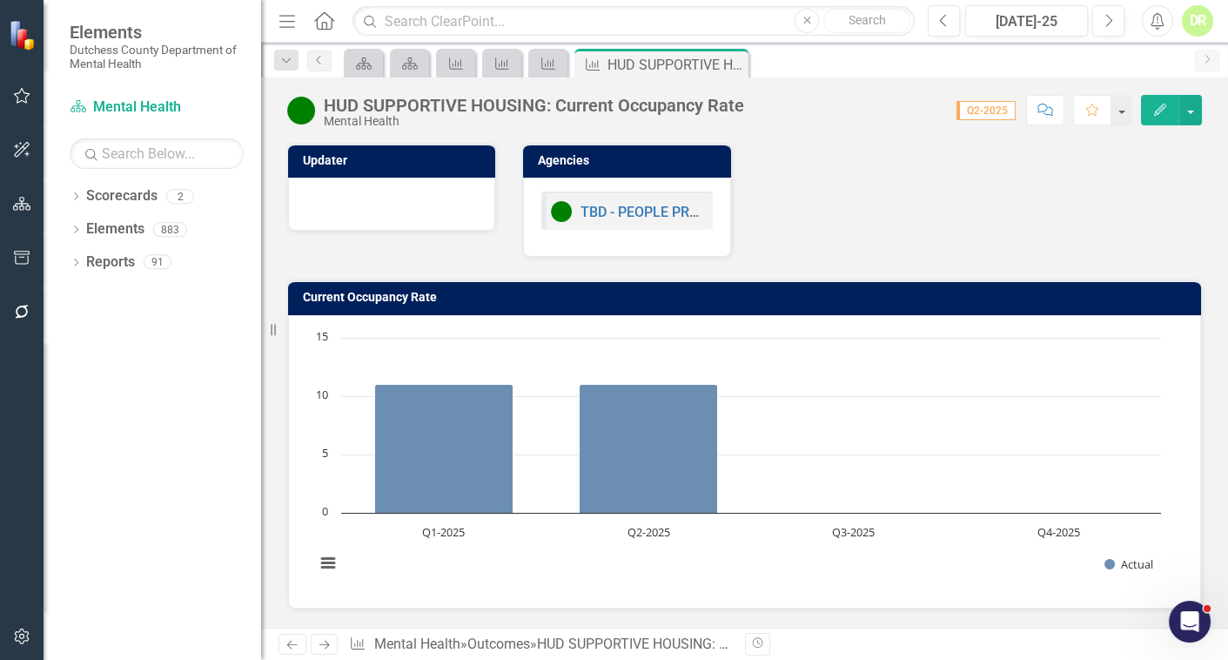
drag, startPoint x: 736, startPoint y: 61, endPoint x: 726, endPoint y: 72, distance: 14.8
click at [0, 0] on icon "Close" at bounding box center [0, 0] width 0 height 0
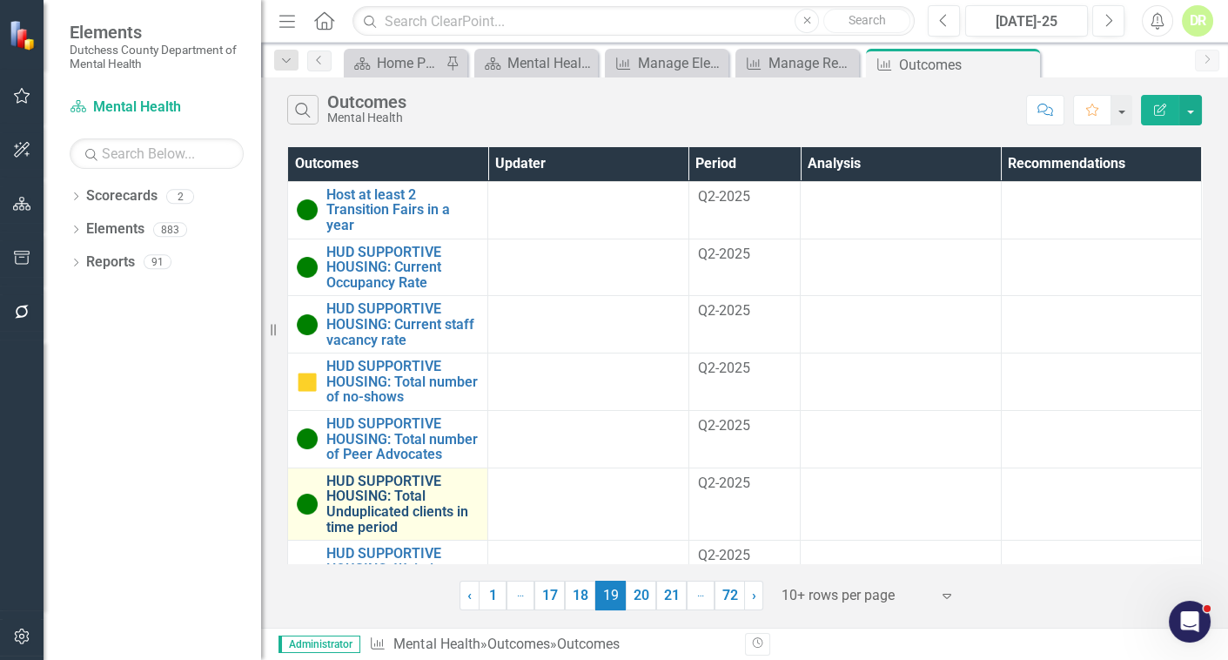
click at [403, 534] on link "HUD SUPPORTIVE HOUSING: Total Unduplicated clients in time period" at bounding box center [402, 504] width 152 height 61
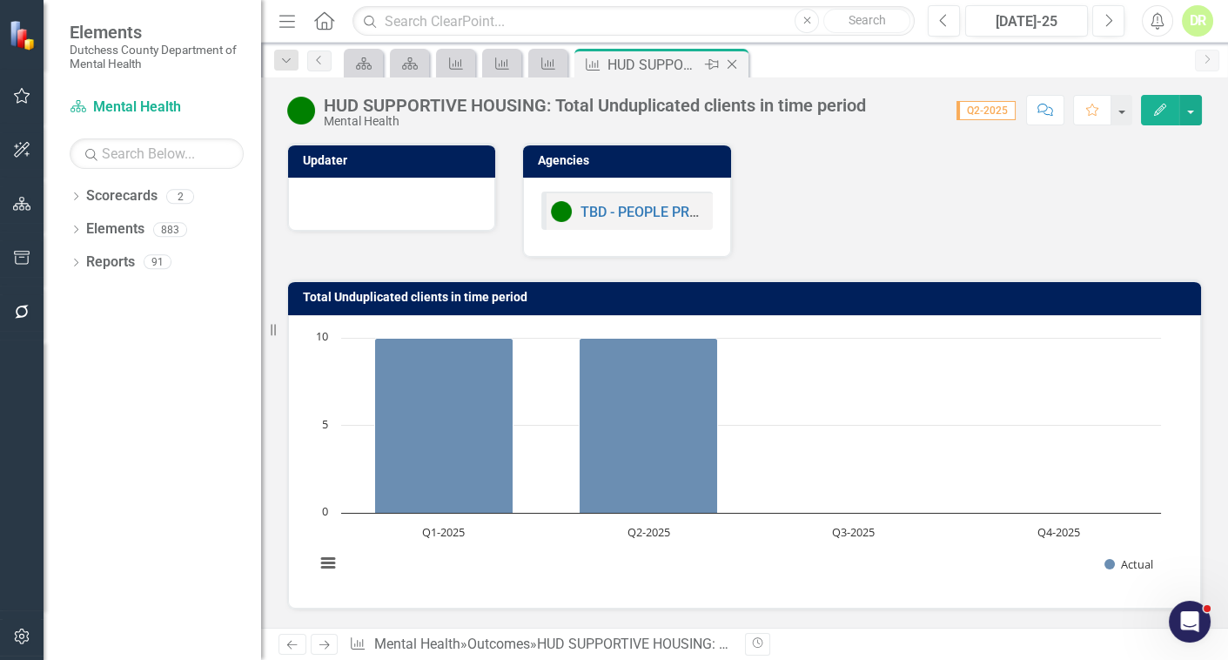
click at [731, 57] on icon "Close" at bounding box center [731, 64] width 17 height 14
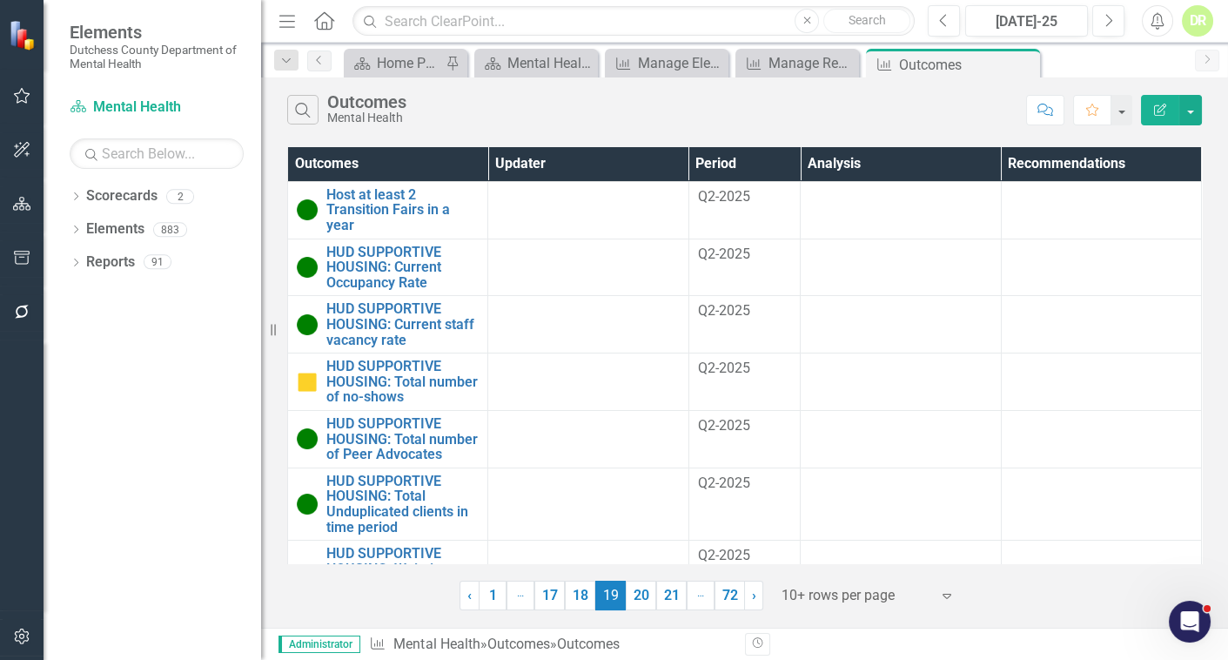
click at [652, 595] on link "20" at bounding box center [641, 596] width 30 height 30
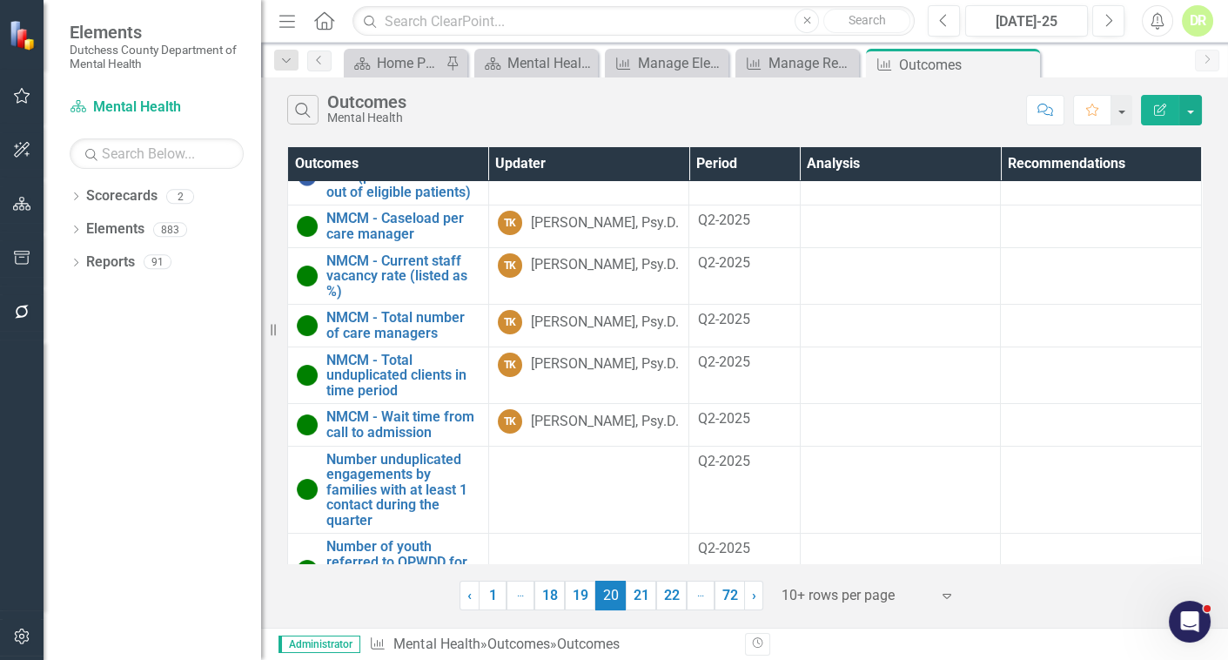
scroll to position [235, 0]
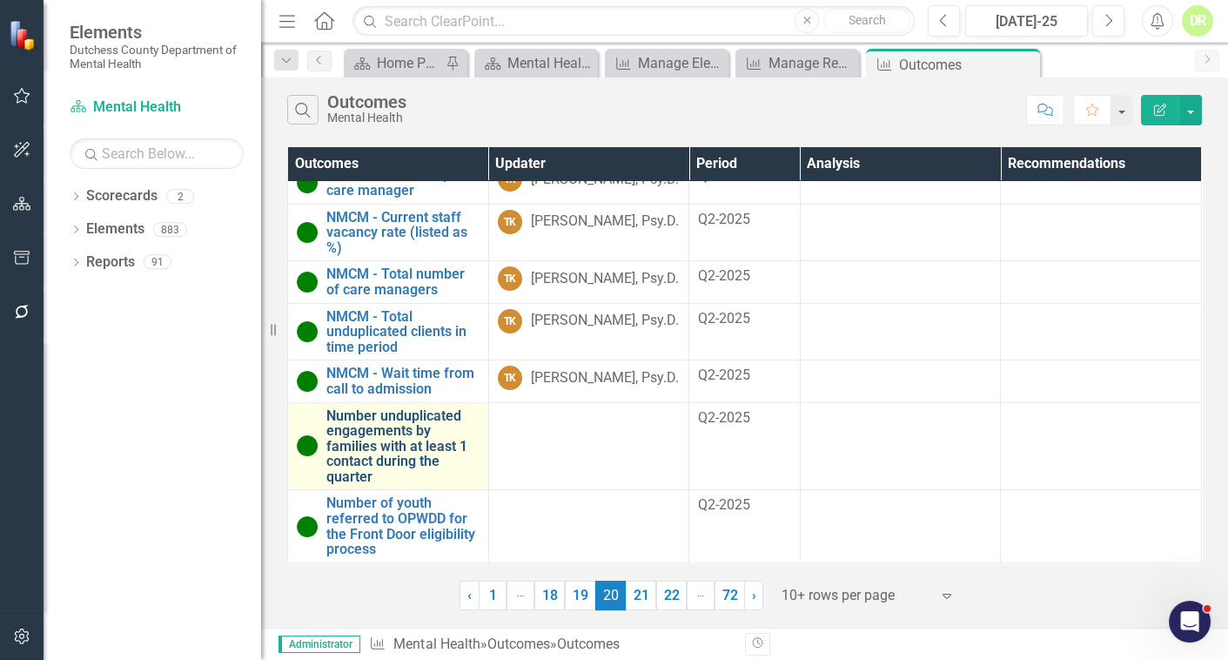
click at [457, 441] on link "Number unduplicated engagements by families with at least 1 contact during the …" at bounding box center [402, 446] width 153 height 77
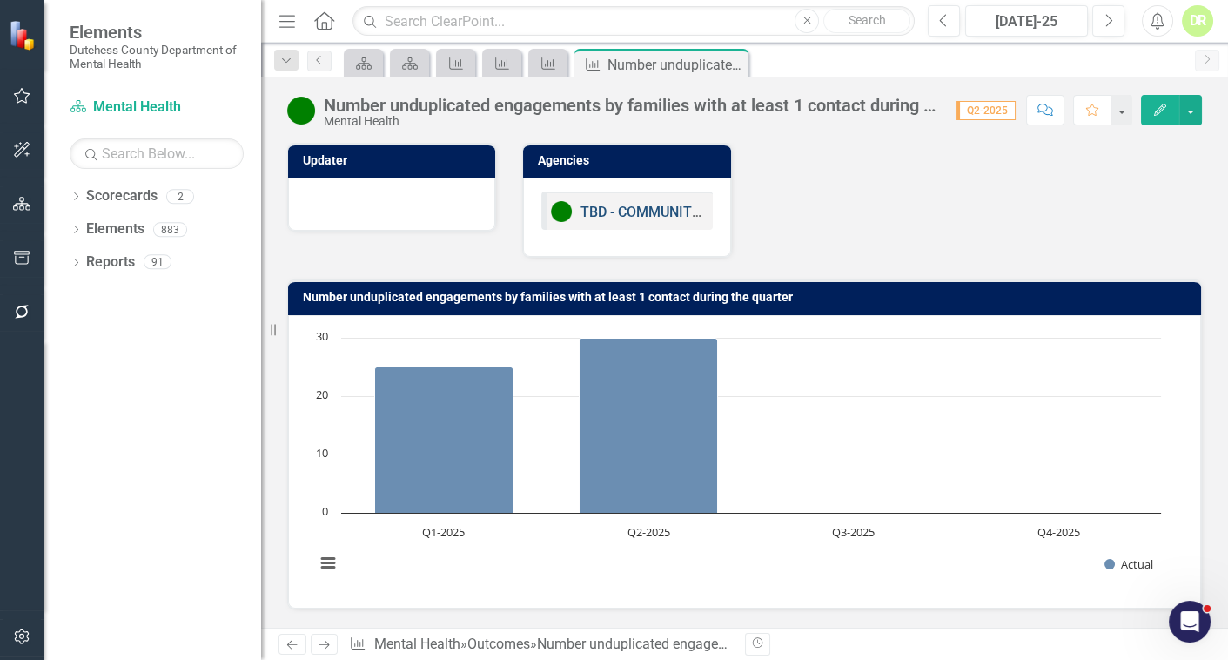
click at [624, 207] on link "TBD - COMMUNITY BASED SERVICES INC - Transition Planning - APG Funds - 19907" at bounding box center [843, 212] width 524 height 17
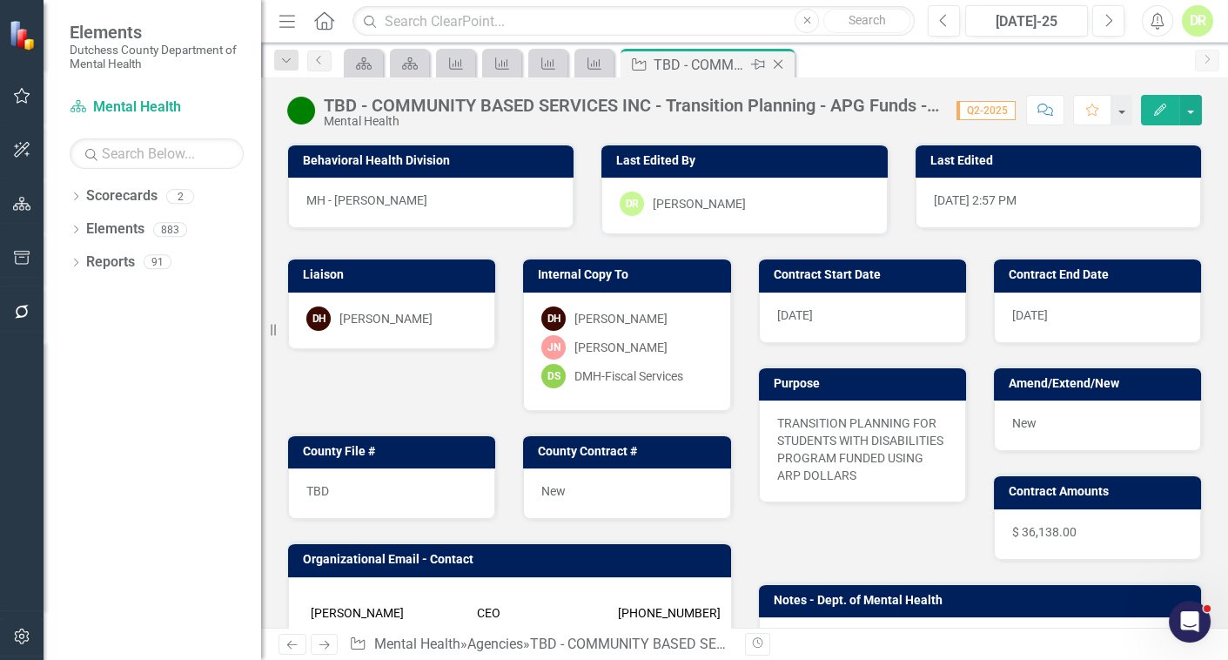
click at [780, 61] on icon "Close" at bounding box center [778, 64] width 17 height 14
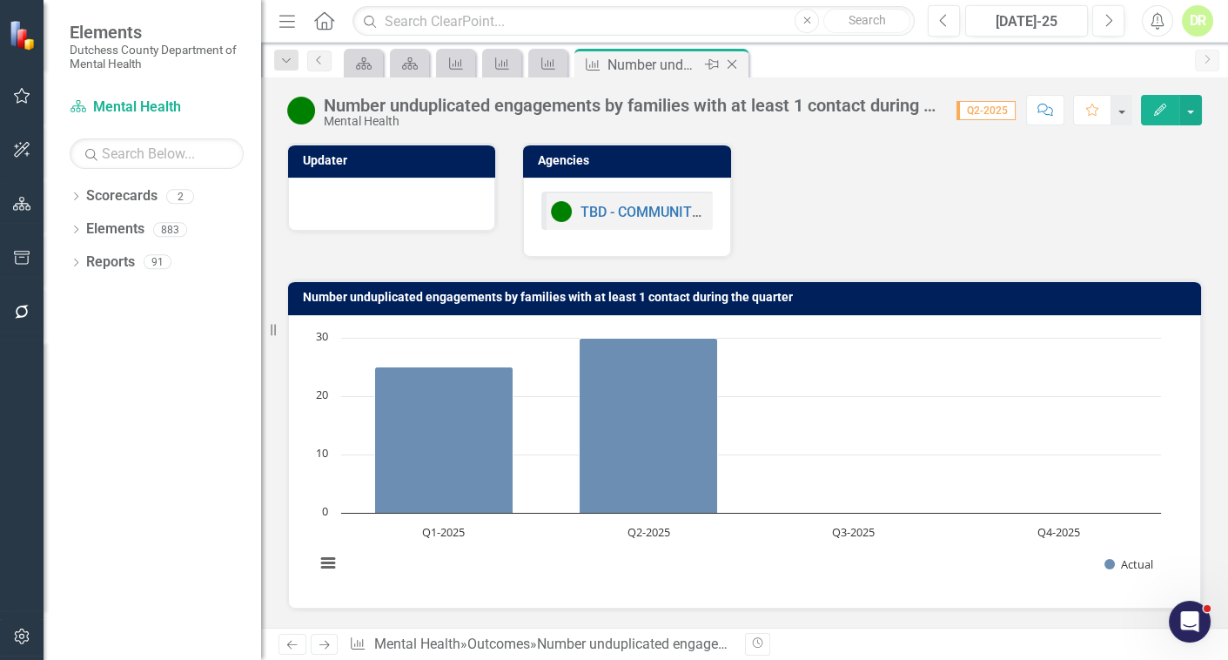
click at [732, 67] on icon "Close" at bounding box center [731, 64] width 17 height 14
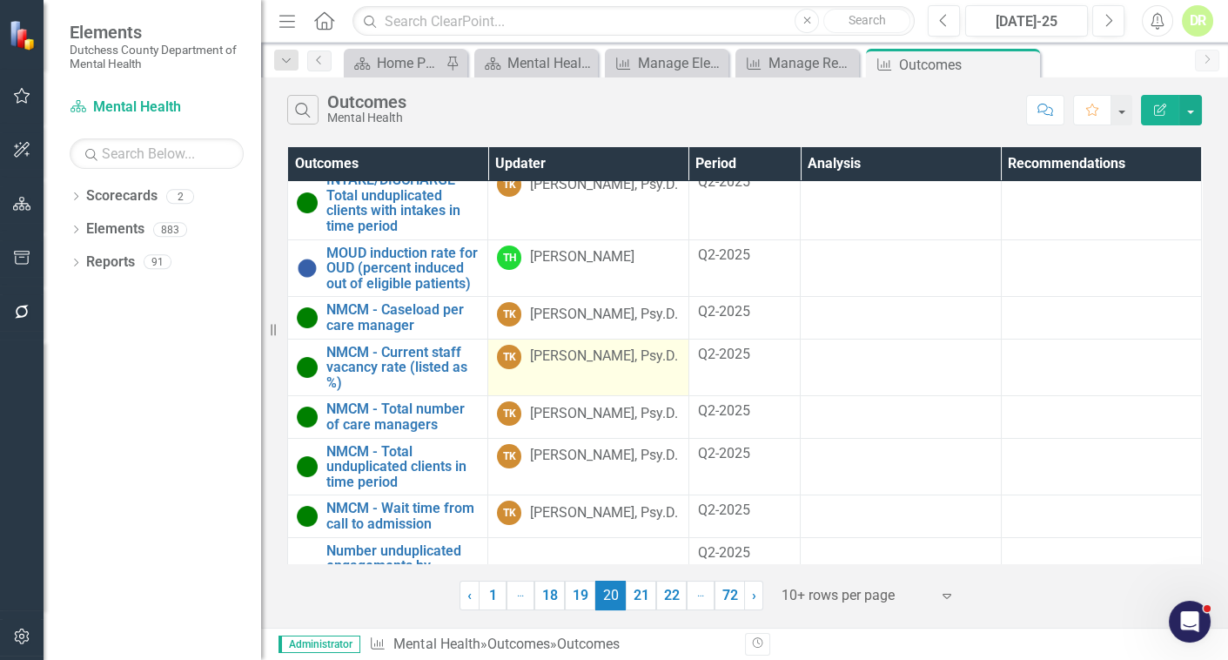
scroll to position [235, 0]
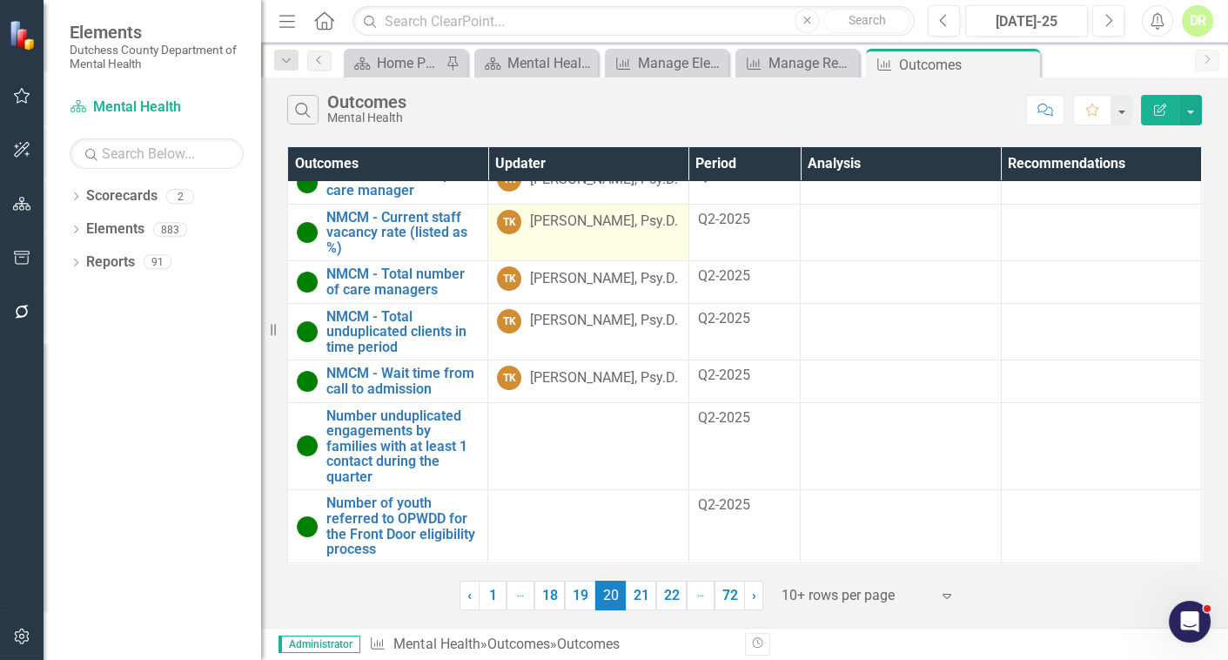
drag, startPoint x: 648, startPoint y: 598, endPoint x: 668, endPoint y: 494, distance: 105.5
click at [648, 598] on link "21" at bounding box center [641, 596] width 30 height 30
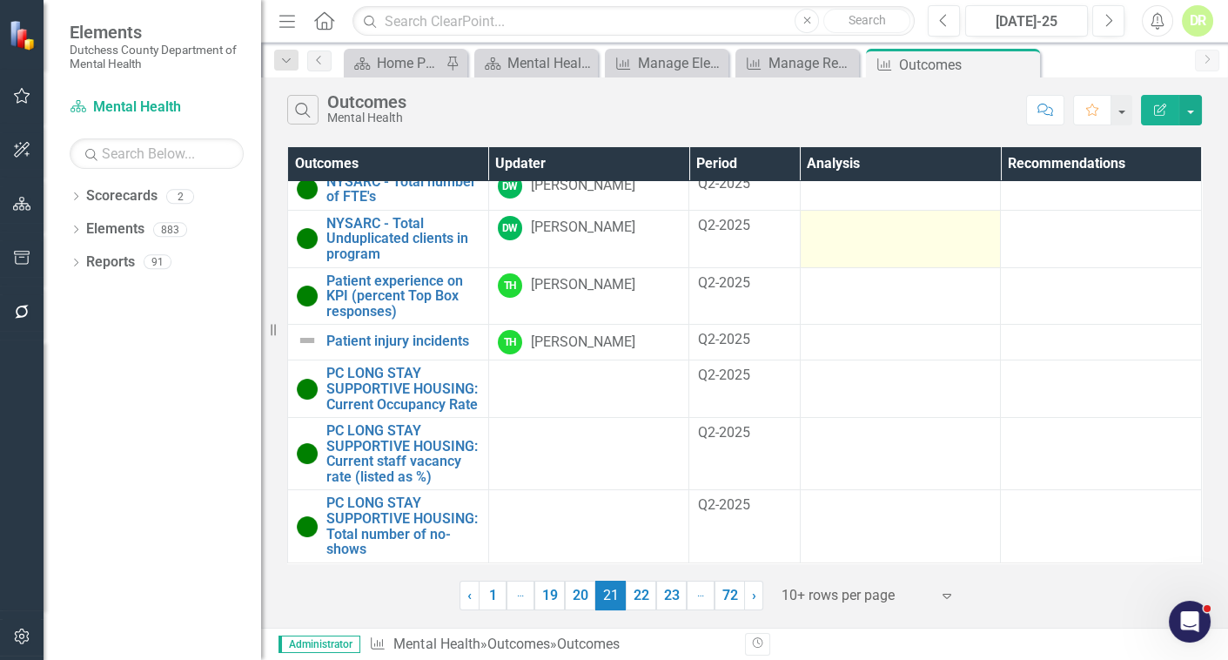
scroll to position [275, 0]
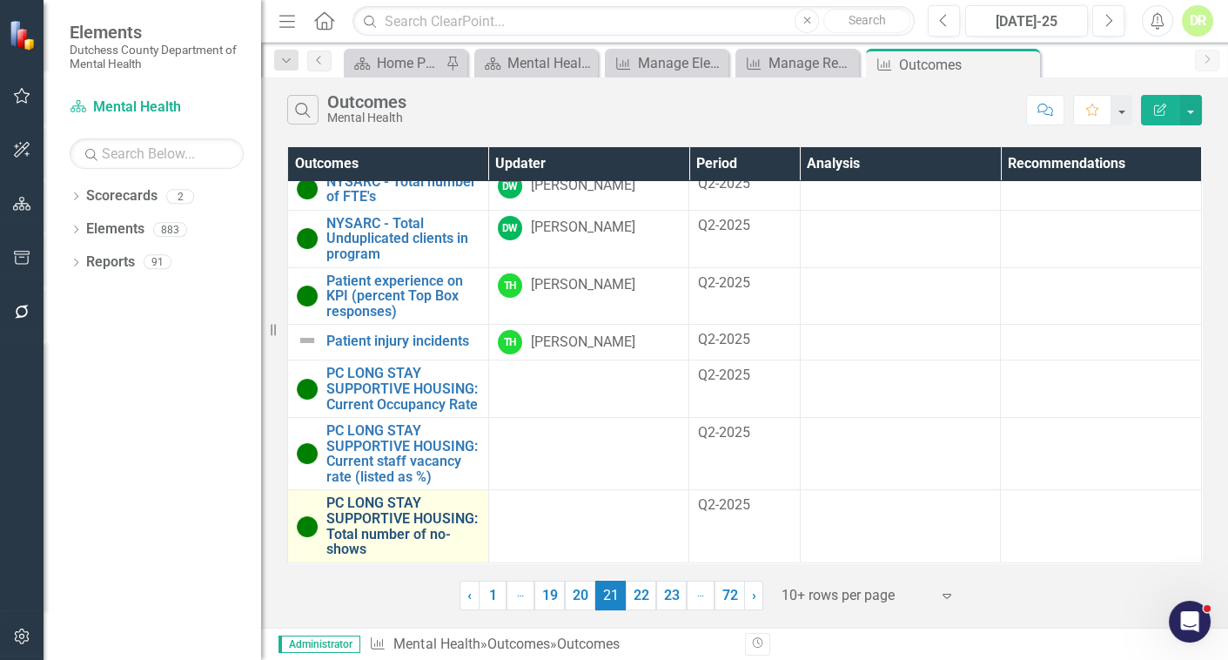
click at [373, 518] on link "PC LONG STAY SUPPORTIVE HOUSING: Total number of no-shows" at bounding box center [402, 525] width 153 height 61
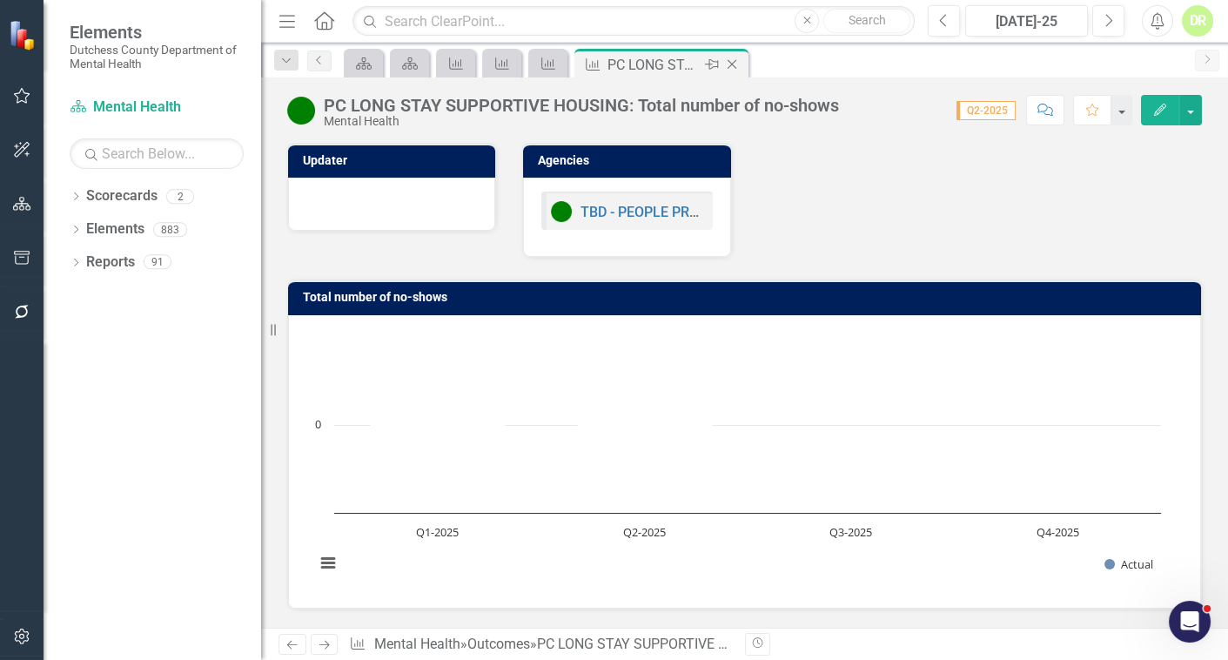
click at [737, 62] on icon "Close" at bounding box center [731, 64] width 17 height 14
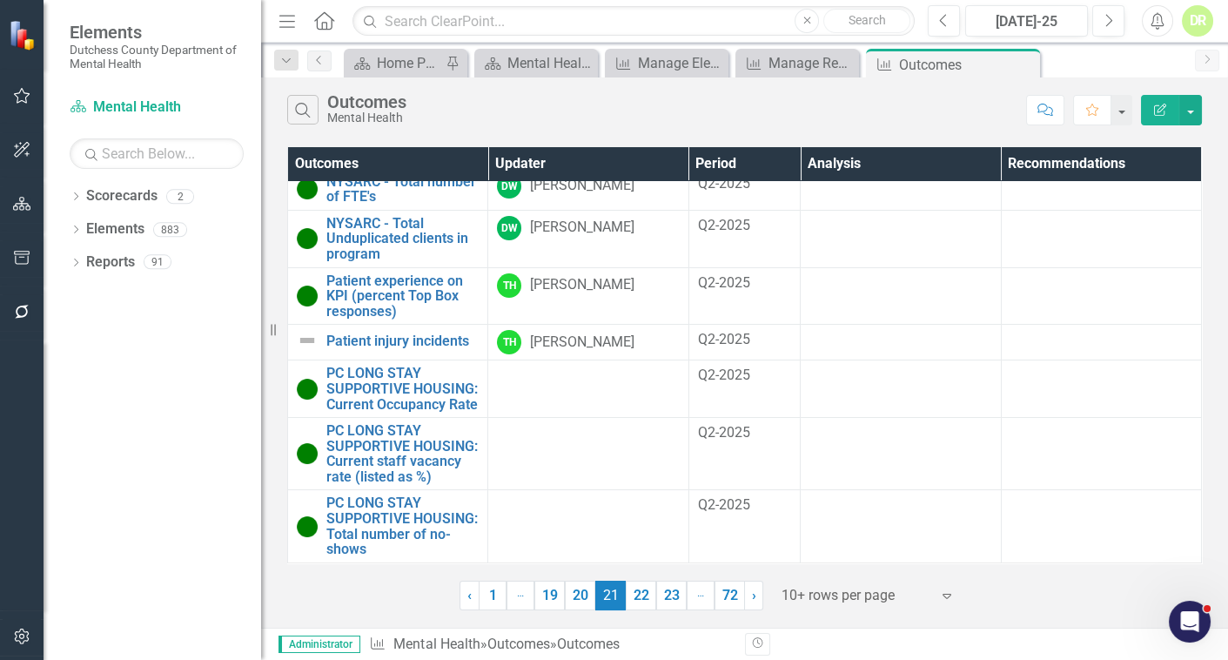
scroll to position [275, 0]
click at [1028, 59] on icon "Close" at bounding box center [1023, 64] width 17 height 14
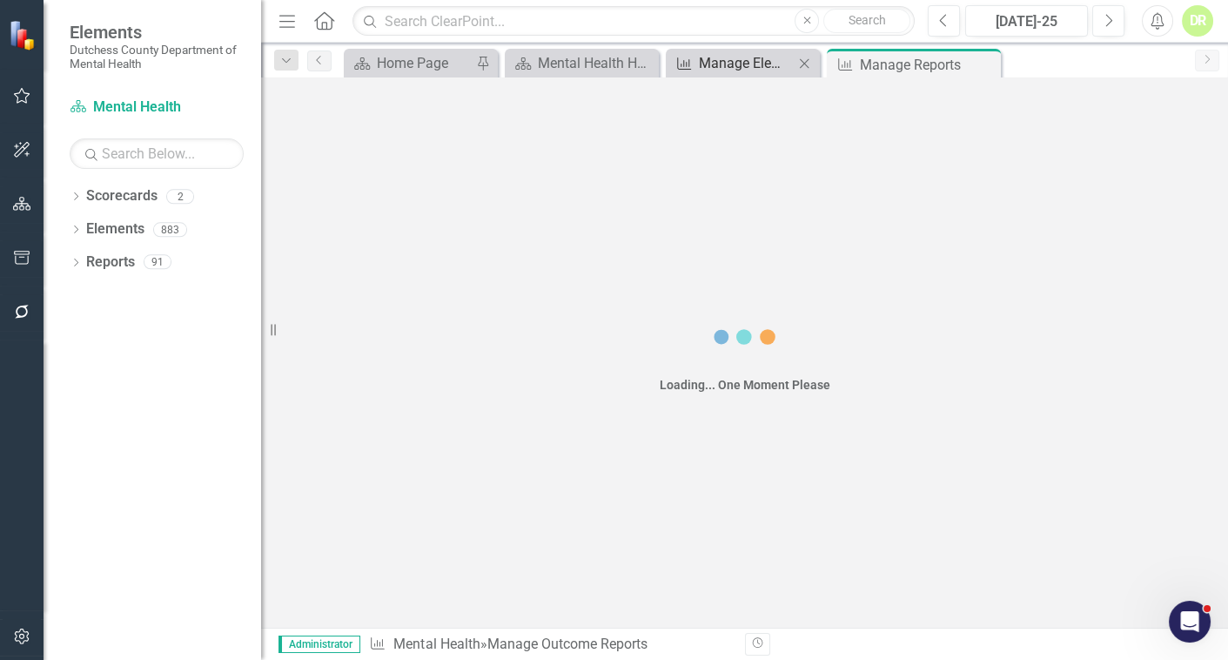
click at [768, 57] on div "Manage Elements" at bounding box center [746, 63] width 95 height 22
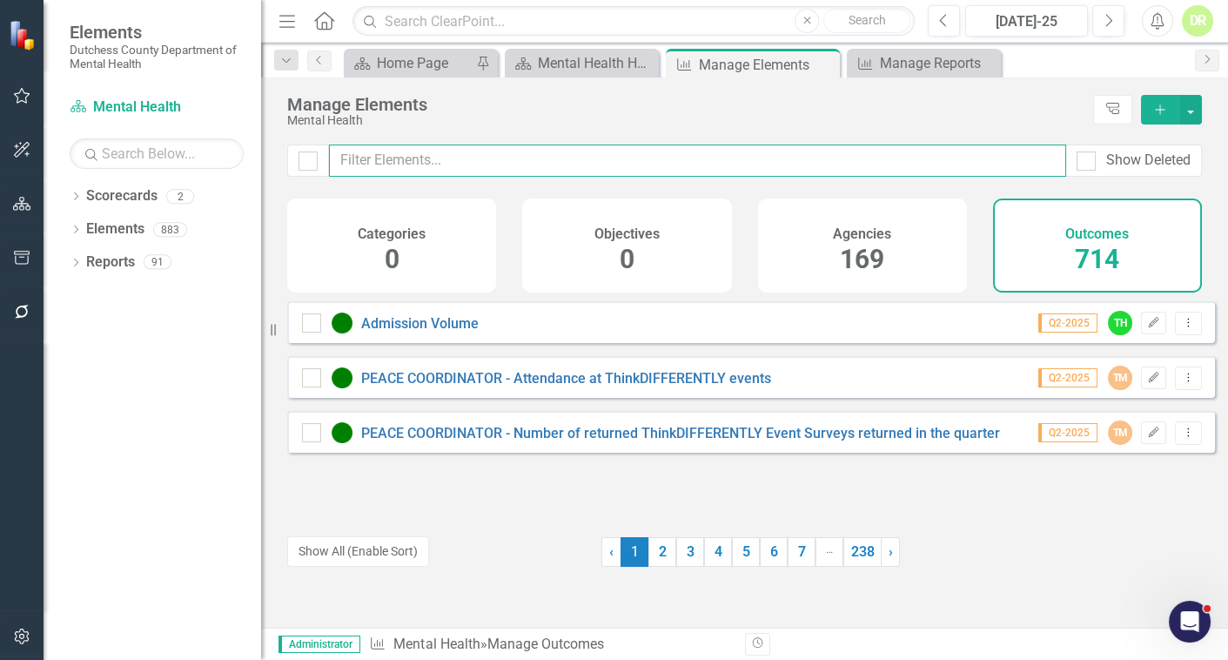
click at [397, 151] on input "text" at bounding box center [697, 161] width 737 height 32
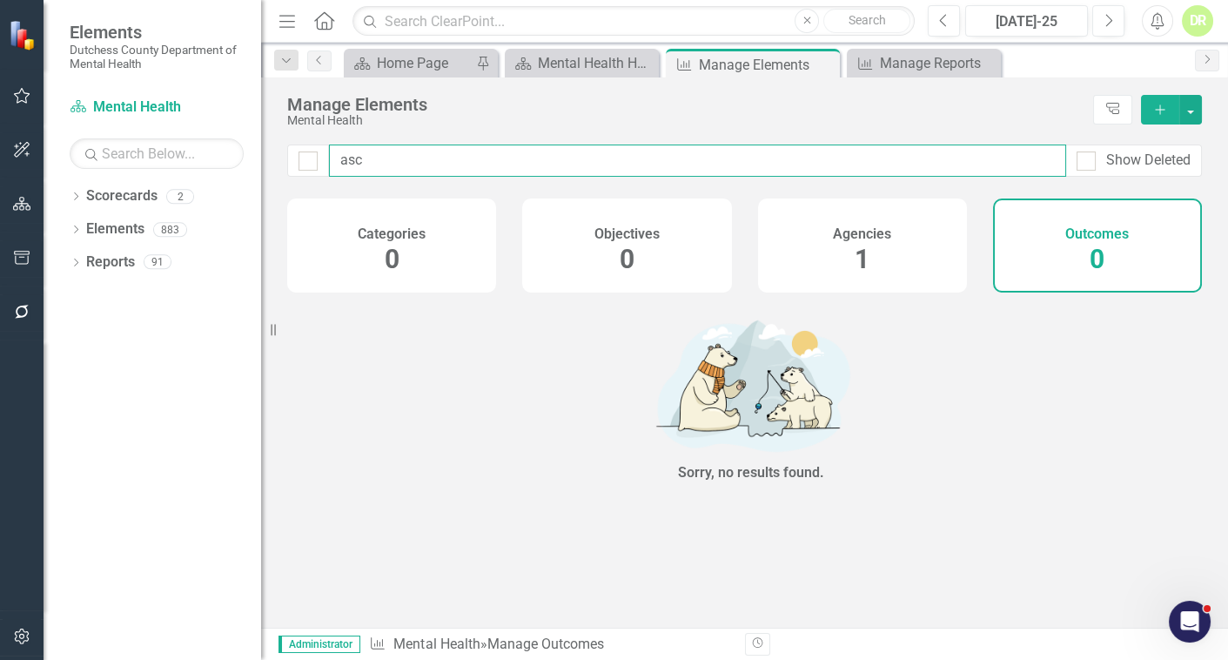
type input "asc"
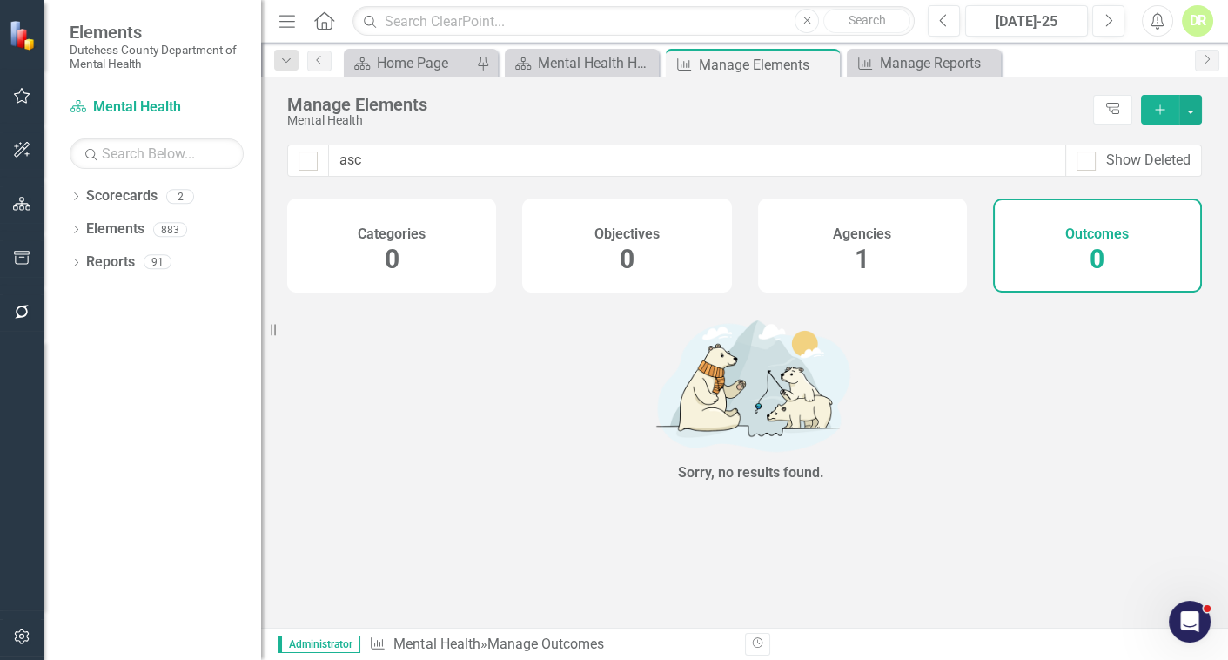
click at [885, 230] on h4 "Agencies" at bounding box center [862, 234] width 58 height 16
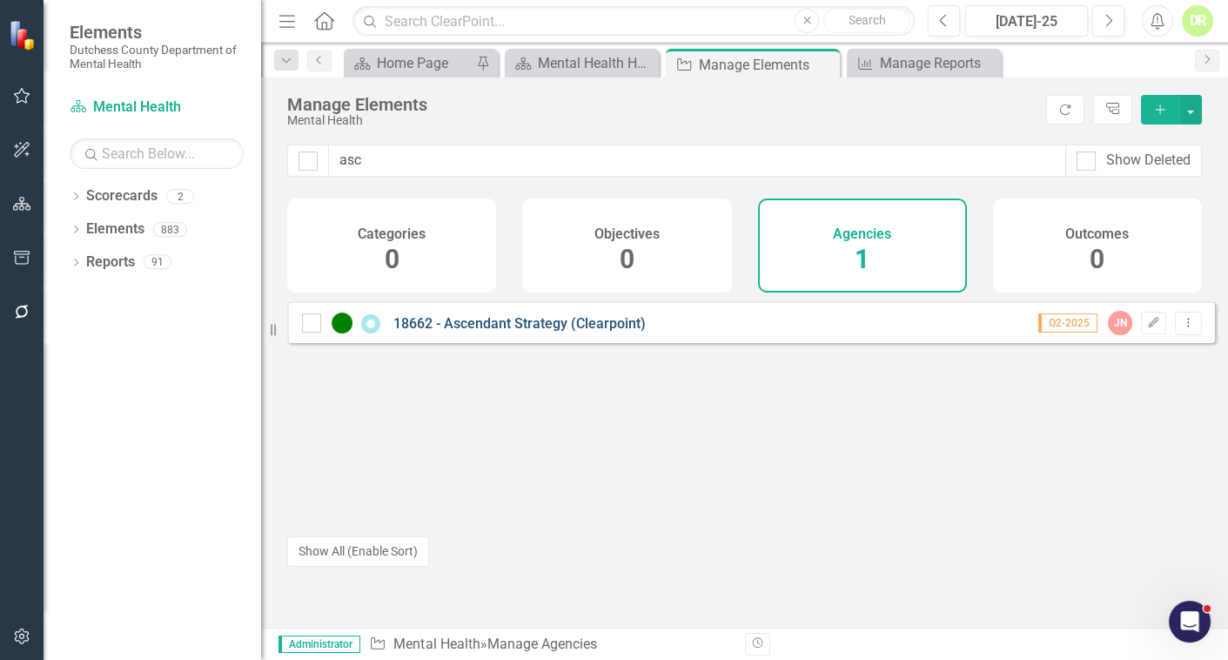
click at [552, 332] on link "18662 - Ascendant Strategy (Clearpoint)" at bounding box center [520, 323] width 252 height 17
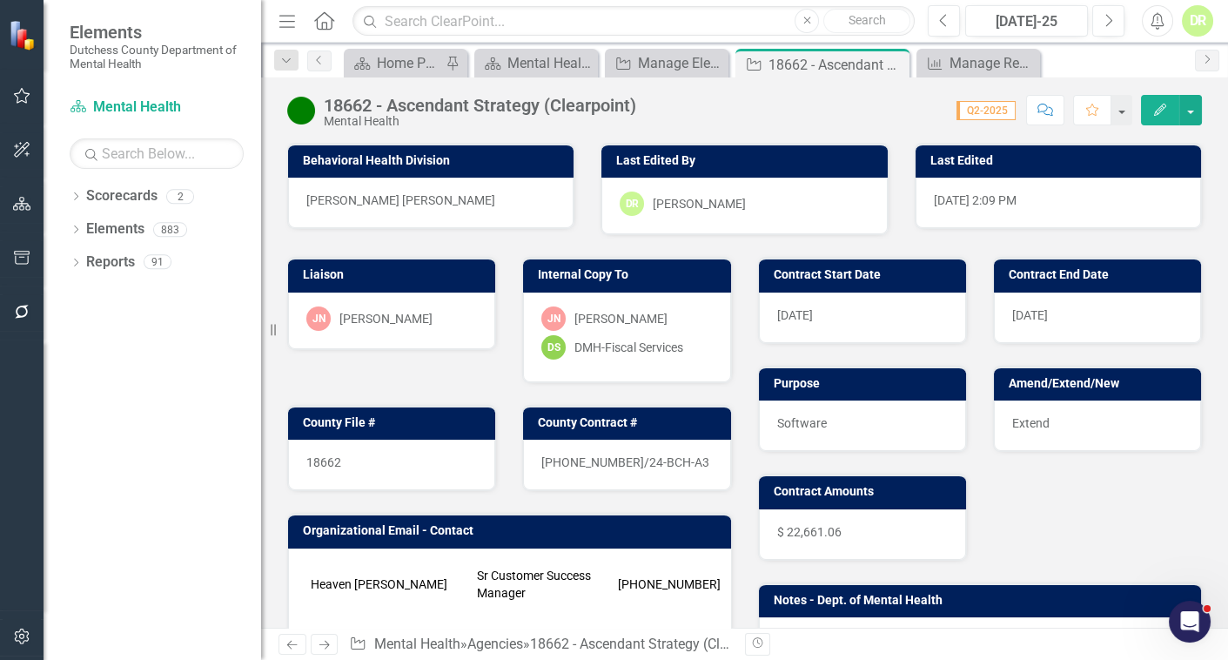
click at [860, 532] on div "$ 22,661.06" at bounding box center [862, 534] width 207 height 50
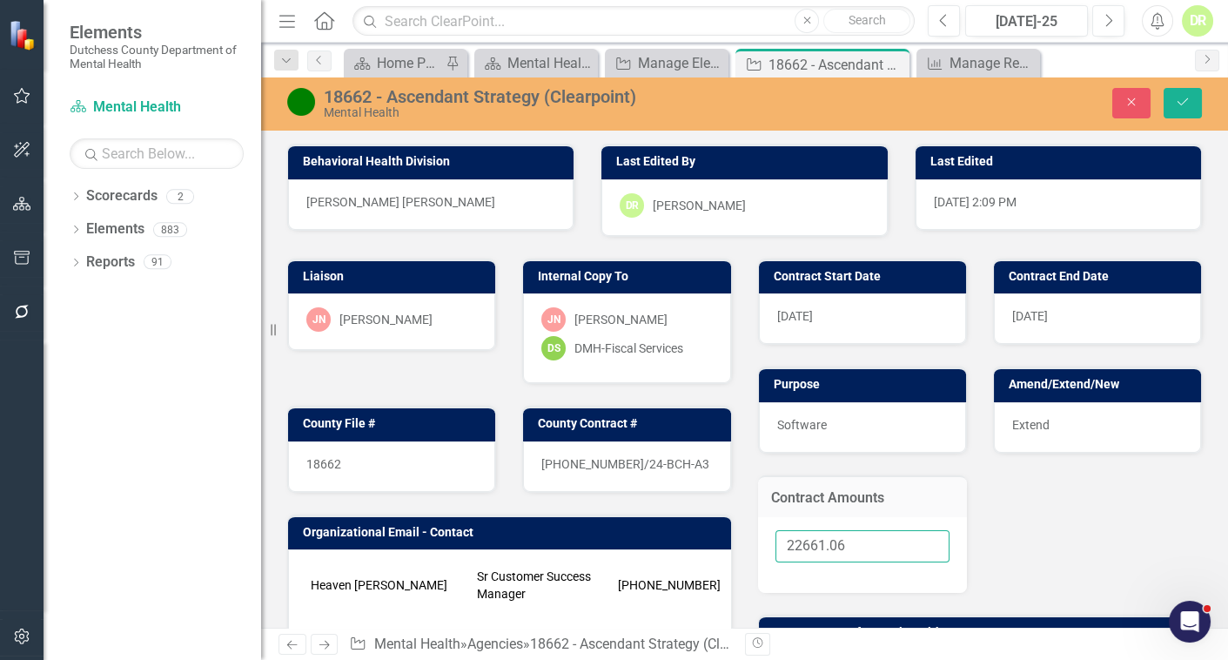
click at [853, 548] on input "22661.06" at bounding box center [863, 546] width 174 height 32
type input "22661.13"
click at [1191, 97] on button "Save" at bounding box center [1183, 103] width 38 height 30
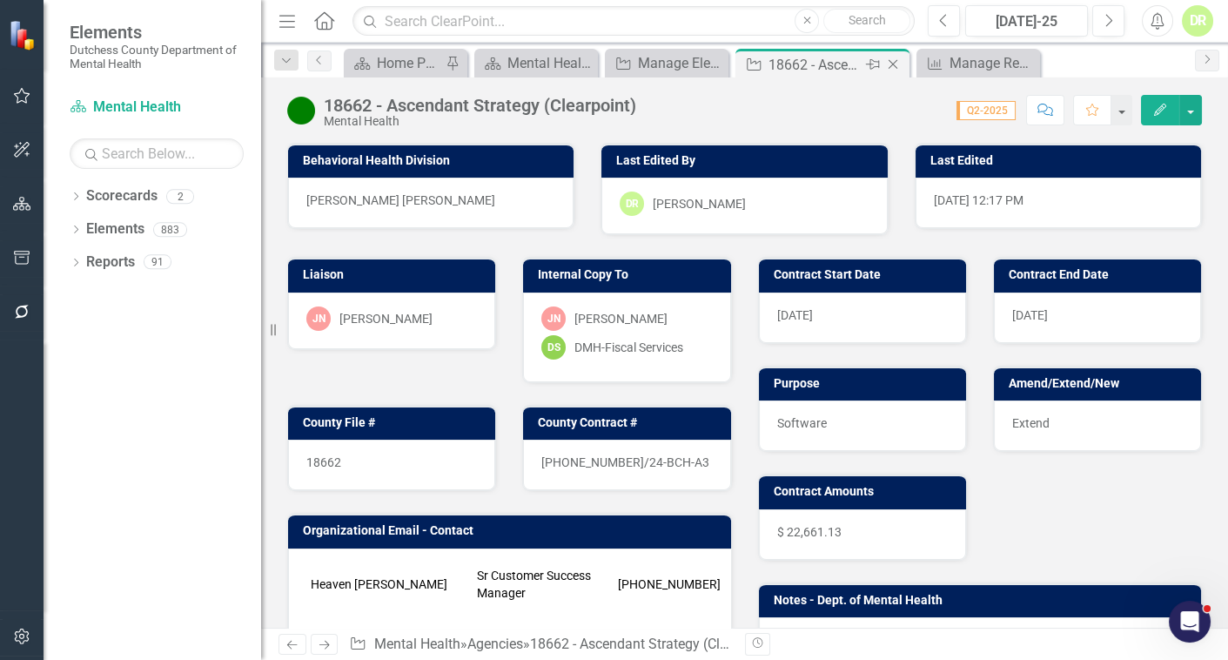
click at [896, 61] on icon at bounding box center [894, 65] width 10 height 10
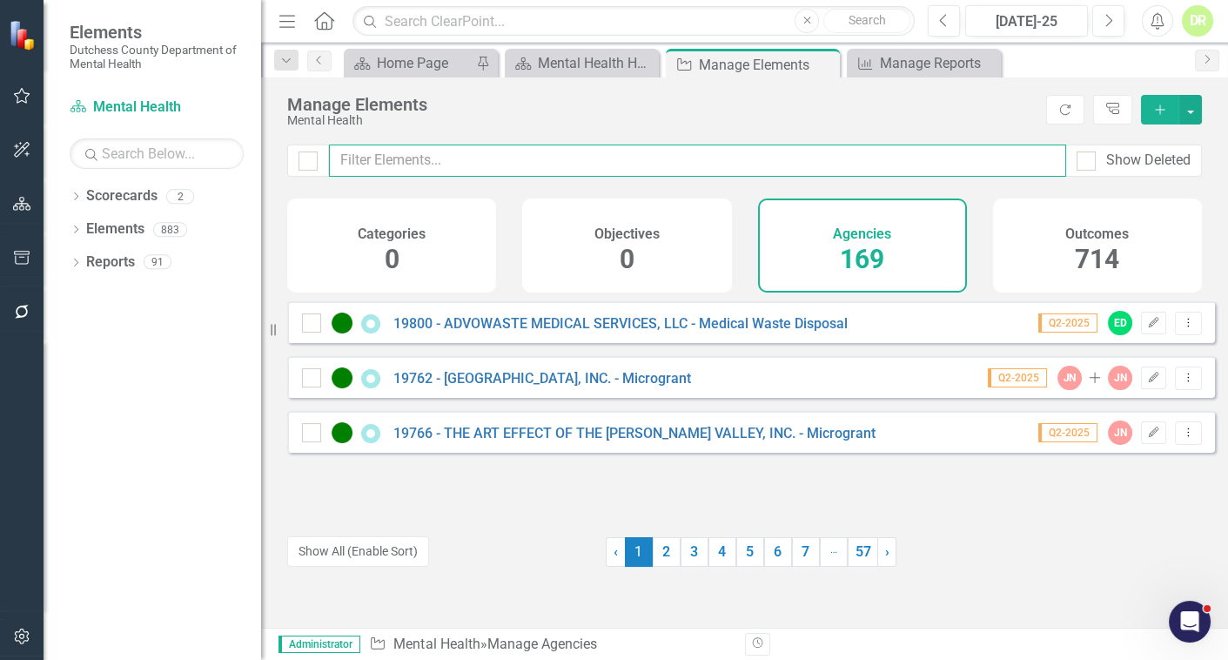
click at [461, 148] on input "text" at bounding box center [697, 161] width 737 height 32
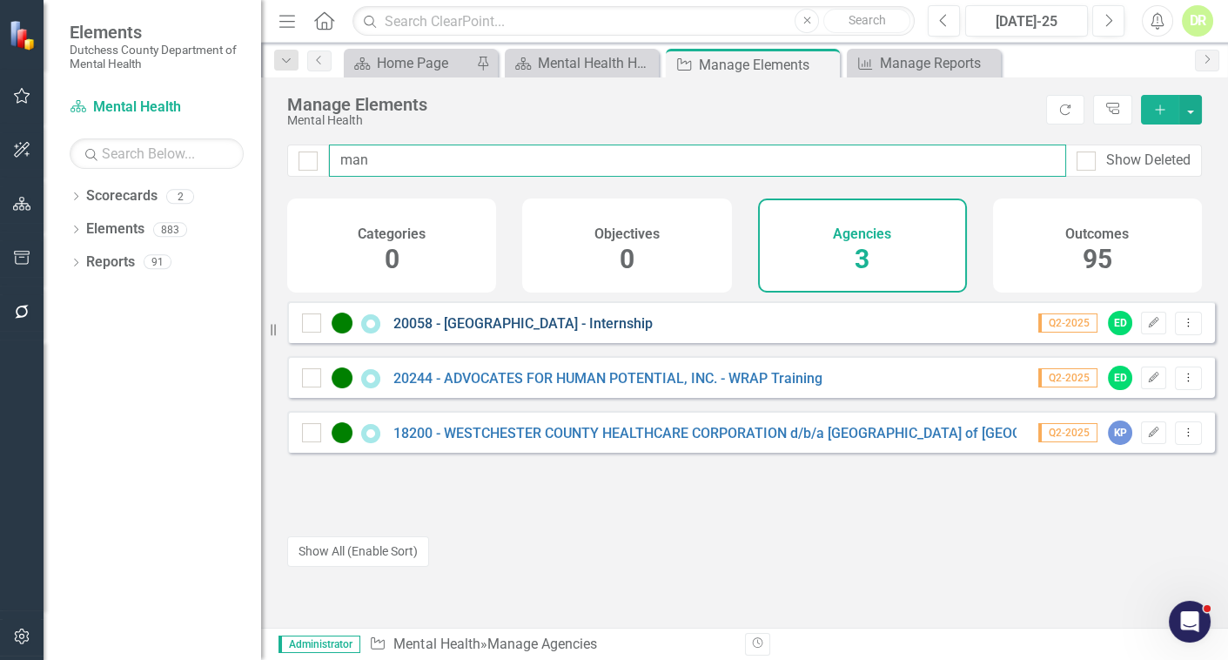
type input "man"
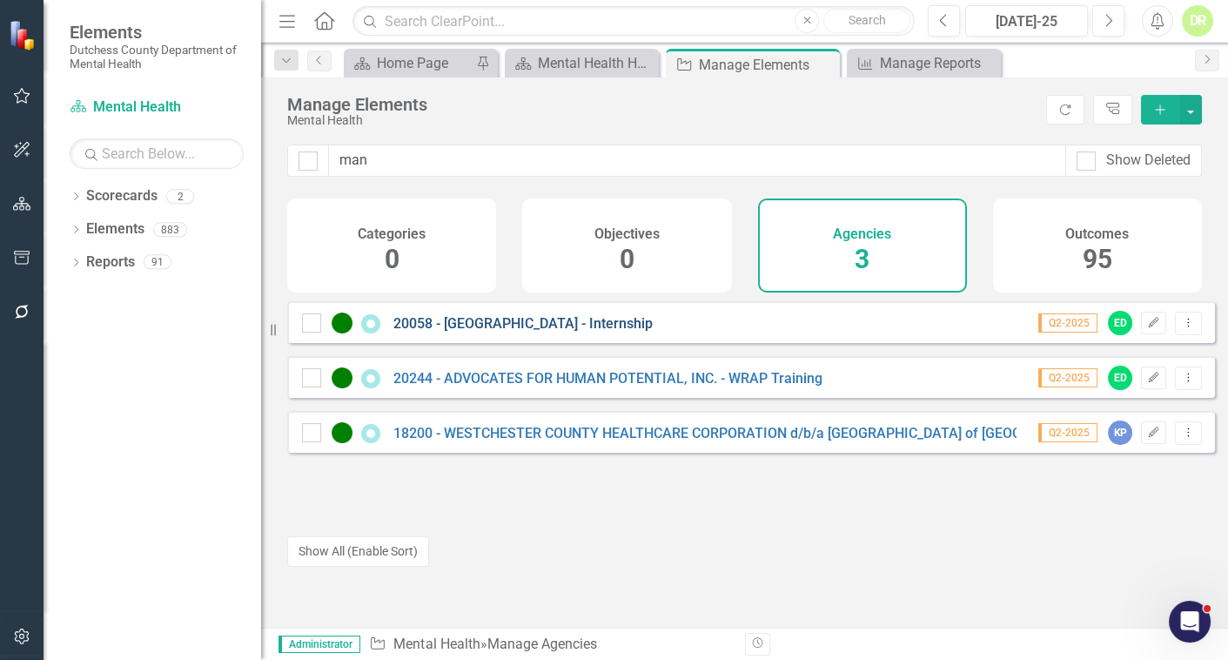
click at [587, 332] on link "20058 - [GEOGRAPHIC_DATA] - Internship" at bounding box center [523, 323] width 259 height 17
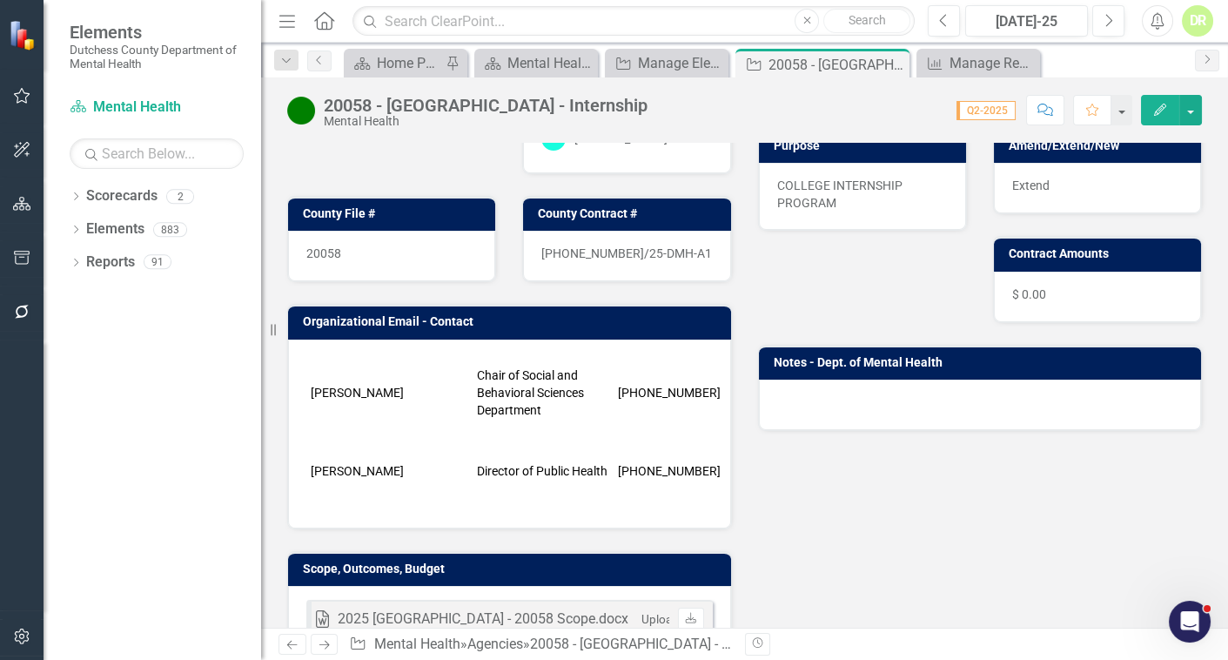
scroll to position [237, 0]
